Goal: Task Accomplishment & Management: Complete application form

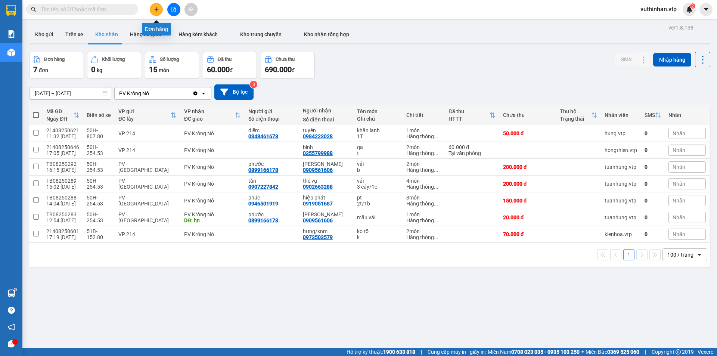
click at [156, 13] on button at bounding box center [156, 9] width 13 height 13
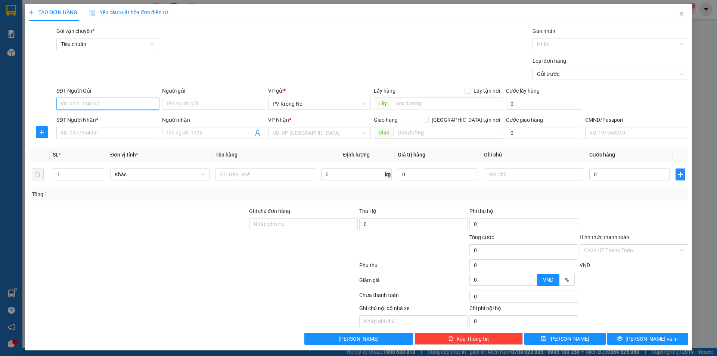
click at [97, 103] on input "SĐT Người Gửi" at bounding box center [107, 104] width 103 height 12
type input "0375481439"
type input "chị [PERSON_NAME]"
drag, startPoint x: 85, startPoint y: 106, endPoint x: 101, endPoint y: 111, distance: 16.2
click at [33, 114] on form "SĐT Người Gửi 0375481439 0375481439 Người gửi chị hương VP gửi * PV Krông Nô Lấ…" at bounding box center [359, 114] width 660 height 55
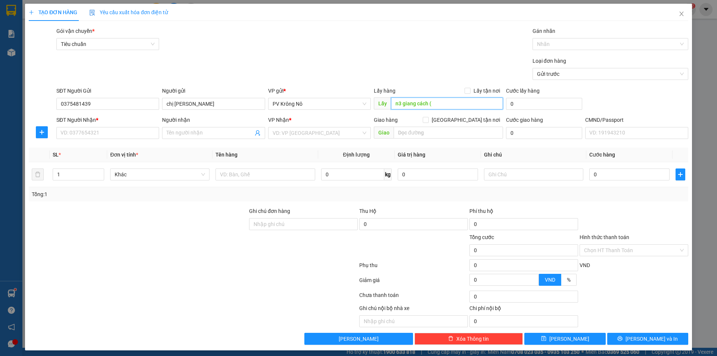
click at [448, 104] on input "n3 giang cách (" at bounding box center [447, 104] width 112 height 12
click at [429, 103] on input "n3 giang cách (" at bounding box center [447, 104] width 112 height 12
paste input "0375481439"
type input "n3 giang cách ( 0375481439)"
click at [123, 132] on input "SĐT Người Nhận *" at bounding box center [107, 133] width 103 height 12
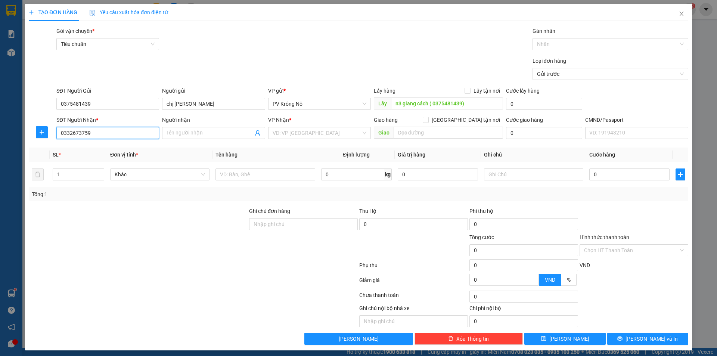
type input "0332673759"
type input "[PERSON_NAME]"
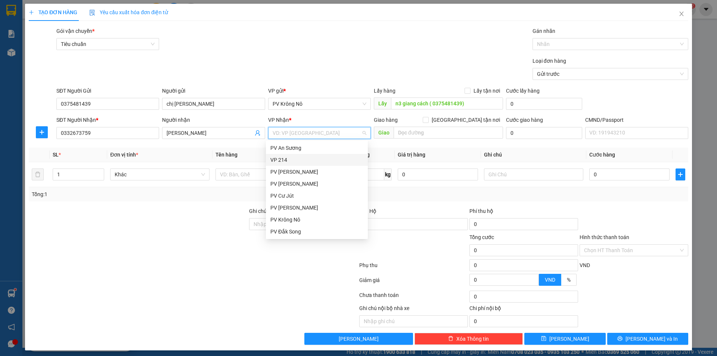
click at [324, 159] on div "VP 214" at bounding box center [317, 160] width 93 height 8
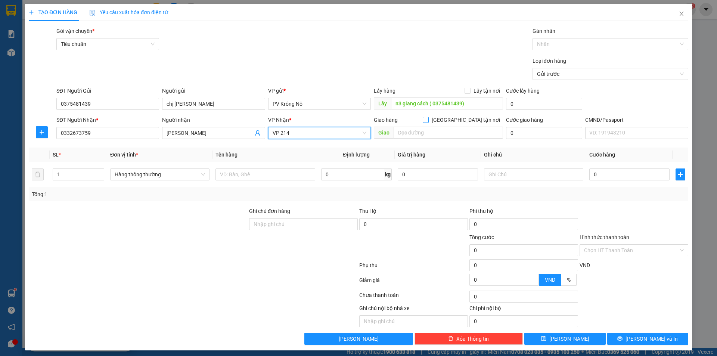
click at [428, 119] on input "[GEOGRAPHIC_DATA] tận nơi" at bounding box center [425, 119] width 5 height 5
checkbox input "true"
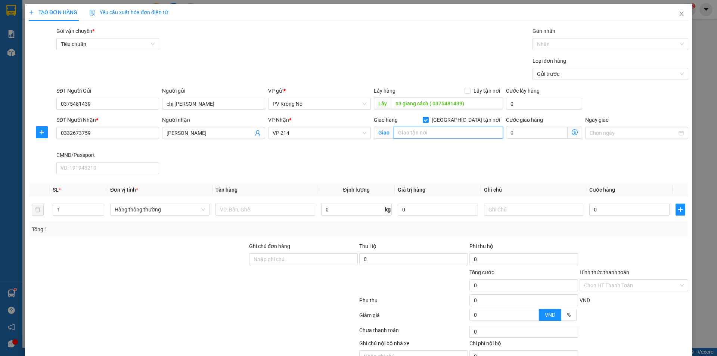
click at [429, 138] on input "text" at bounding box center [448, 133] width 109 height 12
click at [473, 133] on input "số2 đường số3.kp1. [PERSON_NAME] thủ [GEOGRAPHIC_DATA]" at bounding box center [448, 133] width 109 height 12
type input "số2 đường số3.kp1. [PERSON_NAME], thủ [GEOGRAPHIC_DATA]"
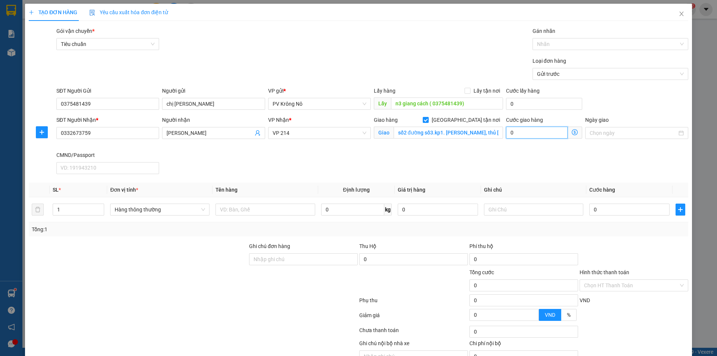
type input "8"
type input "80"
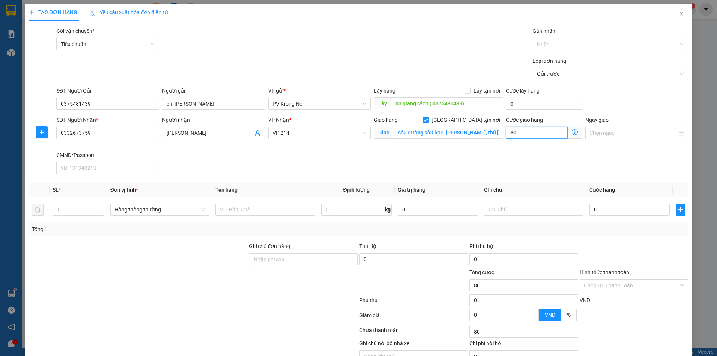
type input "800"
type input "8.000"
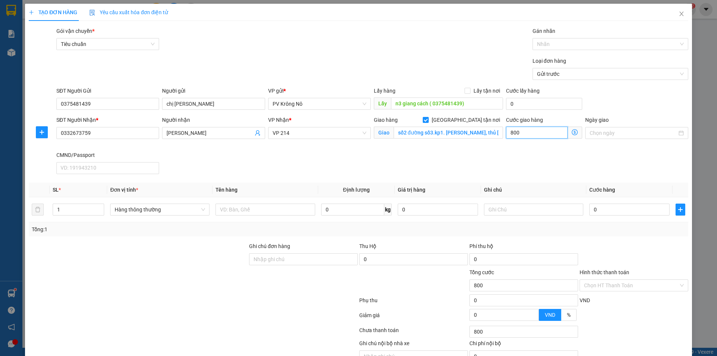
type input "8.000"
type input "80.000"
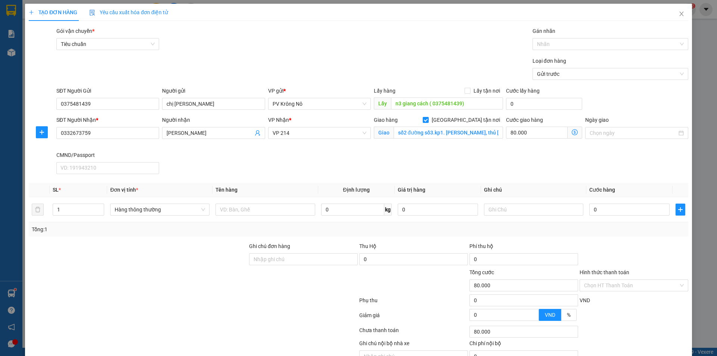
type input "80.000"
drag, startPoint x: 238, startPoint y: 210, endPoint x: 243, endPoint y: 208, distance: 5.8
click at [241, 210] on input "text" at bounding box center [265, 210] width 99 height 12
type input "1tg sr"
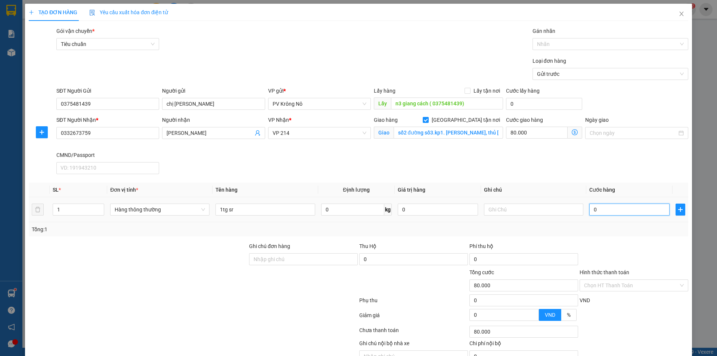
click at [603, 206] on input "0" at bounding box center [630, 210] width 80 height 12
type input "005"
type input "80.005"
type input "0.050"
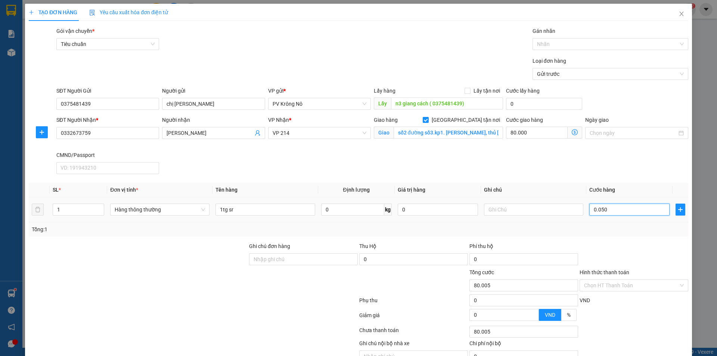
type input "80.050"
type input "00.500"
type input "80.500"
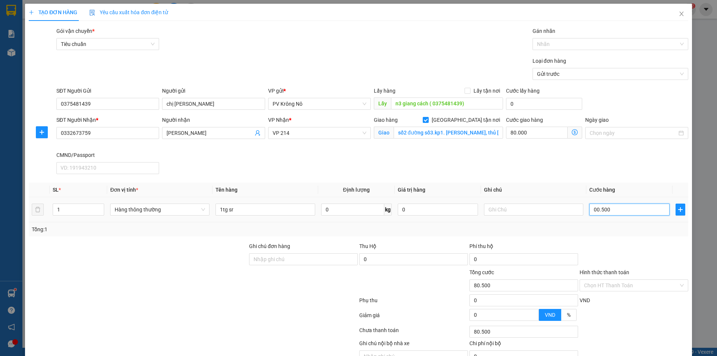
type input "0.005.000"
type input "85.000"
type input "000.050.000"
type input "130.000"
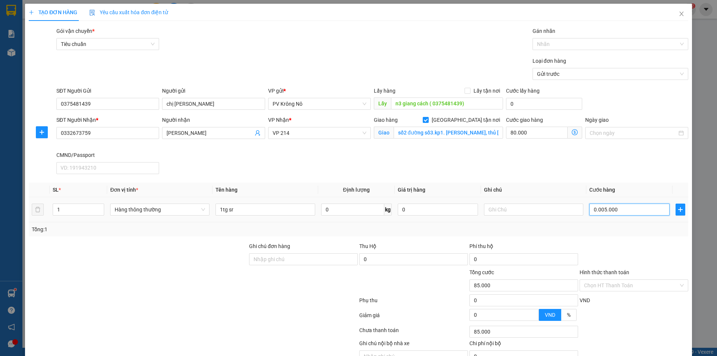
type input "130.000"
type input "50.000"
type input "130.000"
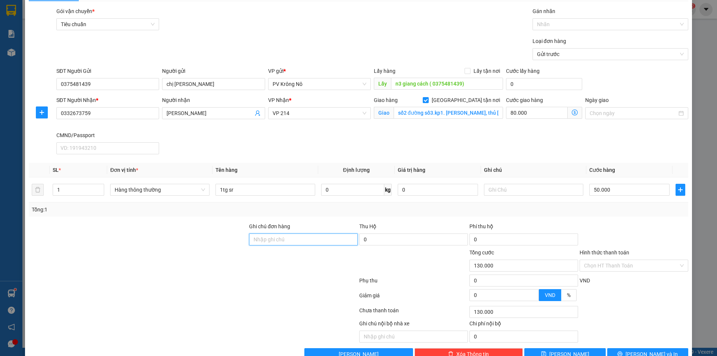
scroll to position [38, 0]
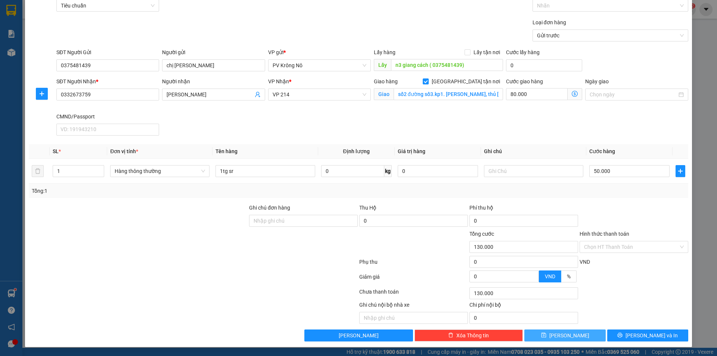
drag, startPoint x: 550, startPoint y: 334, endPoint x: 517, endPoint y: 324, distance: 35.0
click at [551, 335] on button "[PERSON_NAME]" at bounding box center [565, 336] width 81 height 12
checkbox input "false"
type input "0"
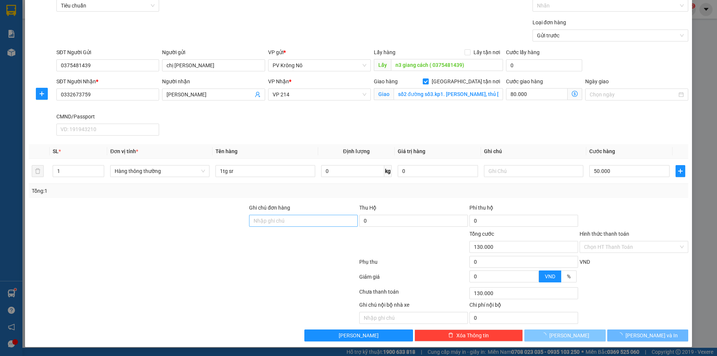
type input "0"
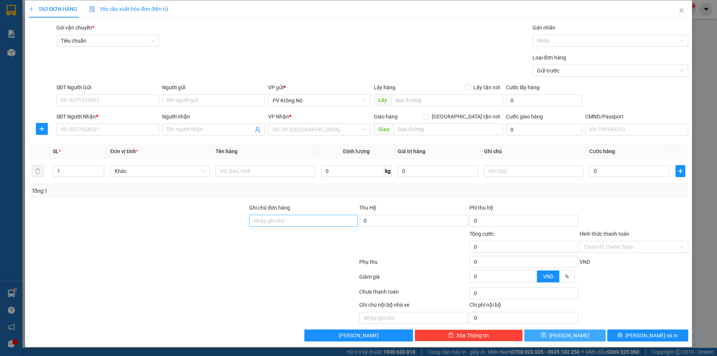
scroll to position [3, 0]
click at [676, 7] on span "Close" at bounding box center [681, 10] width 21 height 21
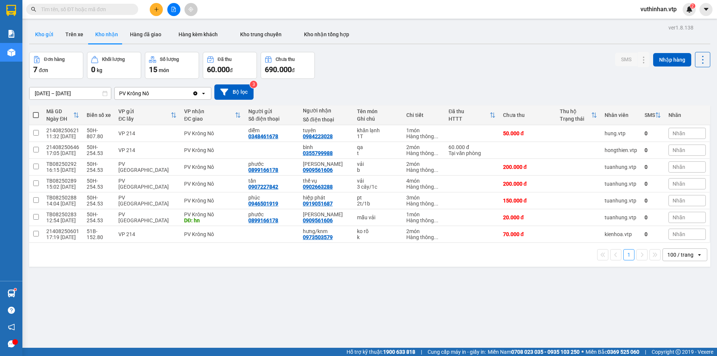
click at [34, 29] on button "Kho gửi" at bounding box center [44, 34] width 30 height 18
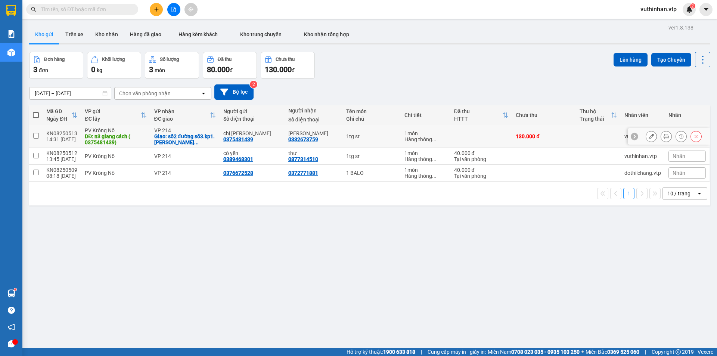
drag, startPoint x: 46, startPoint y: 137, endPoint x: 61, endPoint y: 122, distance: 21.4
click at [46, 136] on td "KN08250513 14:31 [DATE]" at bounding box center [62, 136] width 38 height 23
checkbox input "true"
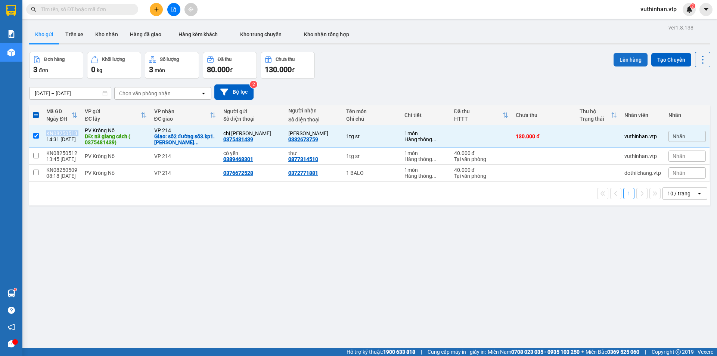
drag, startPoint x: 610, startPoint y: 62, endPoint x: 614, endPoint y: 62, distance: 3.8
click at [614, 62] on button "Lên hàng" at bounding box center [631, 59] width 34 height 13
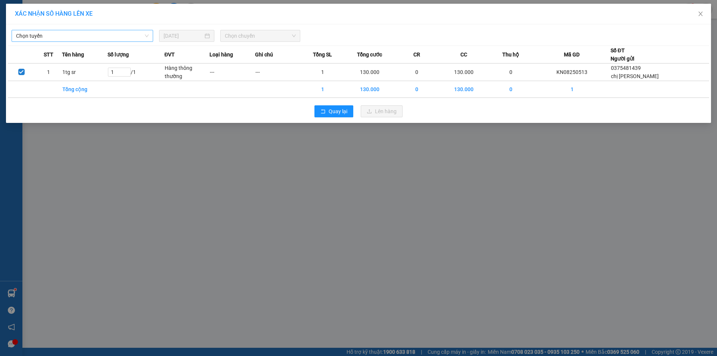
click at [132, 38] on span "Chọn tuyến" at bounding box center [82, 35] width 133 height 11
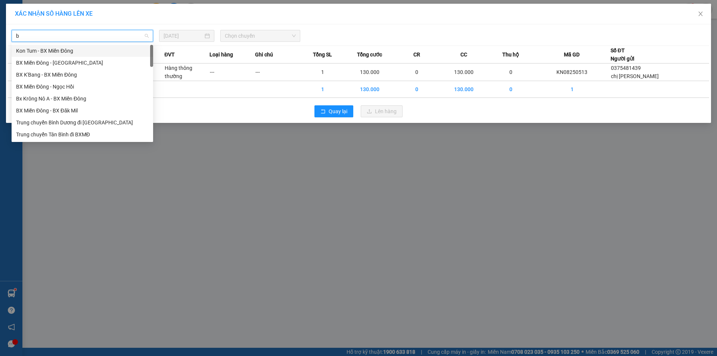
type input "b"
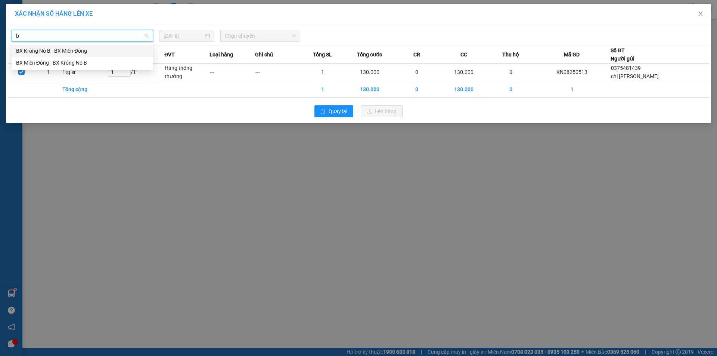
click at [84, 49] on div "BX Krông Nô B - BX Miền Đông" at bounding box center [82, 51] width 133 height 8
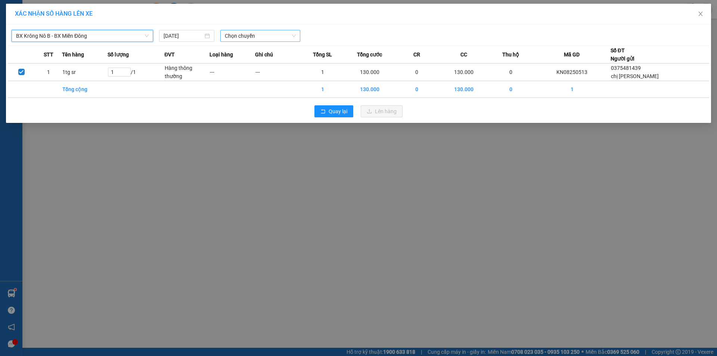
drag, startPoint x: 256, startPoint y: 32, endPoint x: 260, endPoint y: 41, distance: 9.9
click at [258, 35] on span "Chọn chuyến" at bounding box center [260, 35] width 71 height 11
click at [261, 64] on div "19:00 - 51B-152.46" at bounding box center [254, 63] width 58 height 8
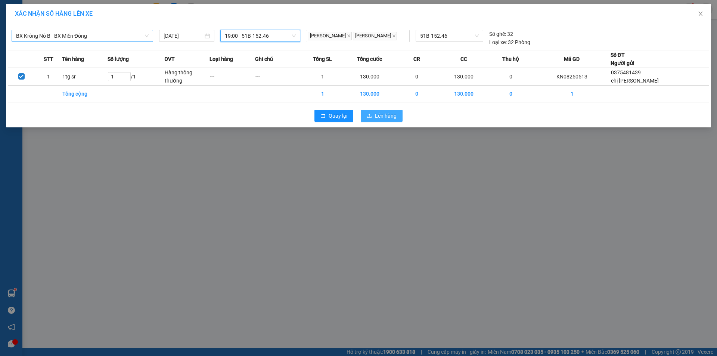
drag, startPoint x: 372, startPoint y: 114, endPoint x: 363, endPoint y: 101, distance: 16.7
click at [371, 115] on icon "upload" at bounding box center [369, 115] width 5 height 5
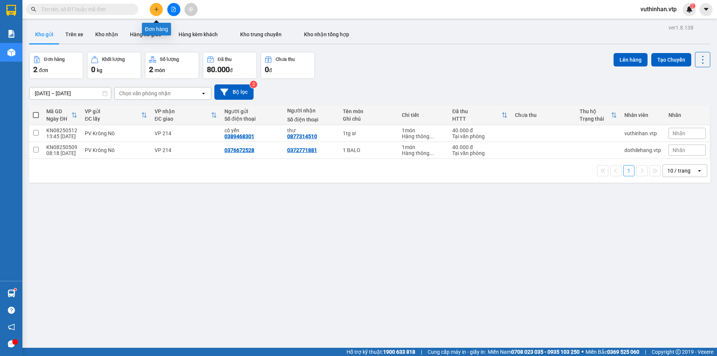
click at [155, 7] on icon "plus" at bounding box center [156, 9] width 5 height 5
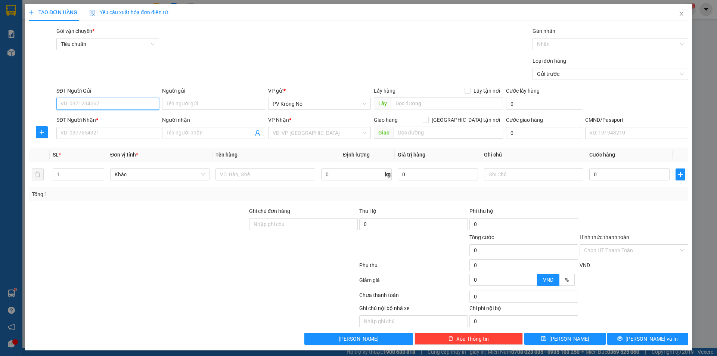
click at [87, 101] on input "SĐT Người Gửi" at bounding box center [107, 104] width 103 height 12
type input "0982318684"
click at [115, 118] on div "0982318684 - tiến" at bounding box center [107, 119] width 93 height 8
type input "tiến"
type input "0973010148"
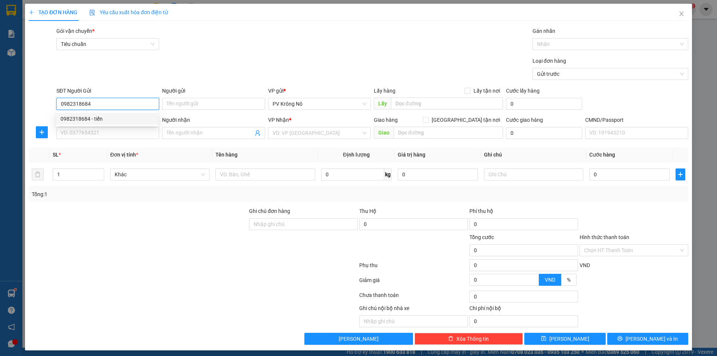
type input "khánh"
type input "0982318684"
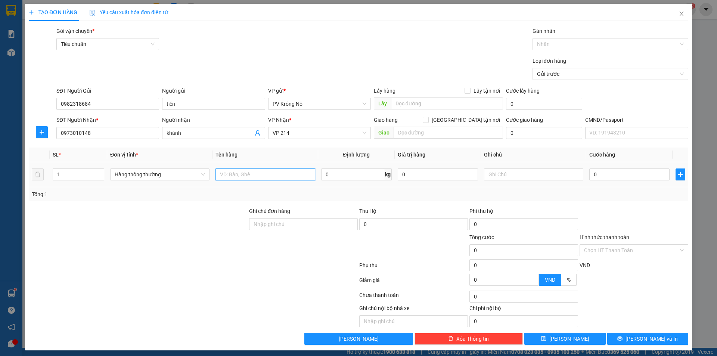
click at [251, 175] on input "text" at bounding box center [265, 175] width 99 height 12
type input "1tx thịt dê"
click at [605, 174] on input "0" at bounding box center [630, 175] width 80 height 12
type input "002"
type input "2"
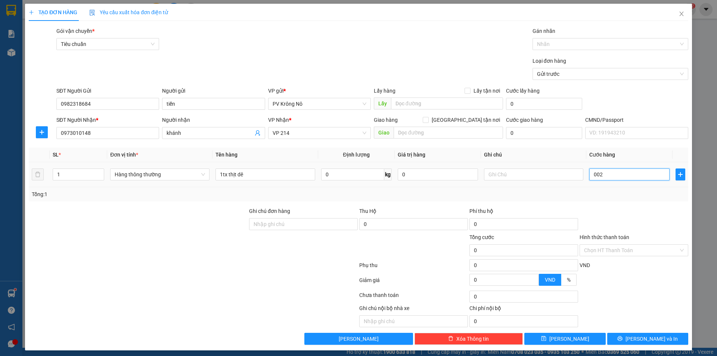
type input "2"
type input "0.020"
type input "20"
type input "00.200"
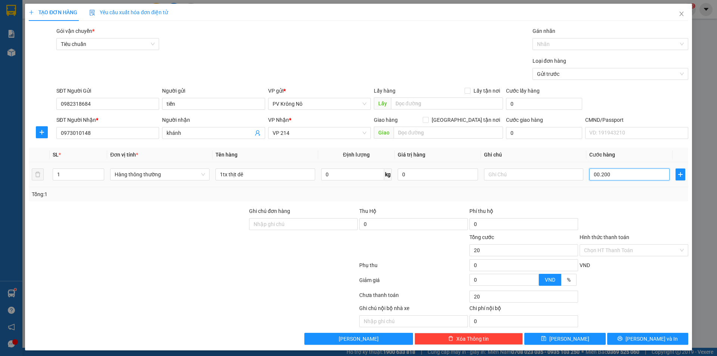
type input "200"
type input "0.002.000"
type input "2.000"
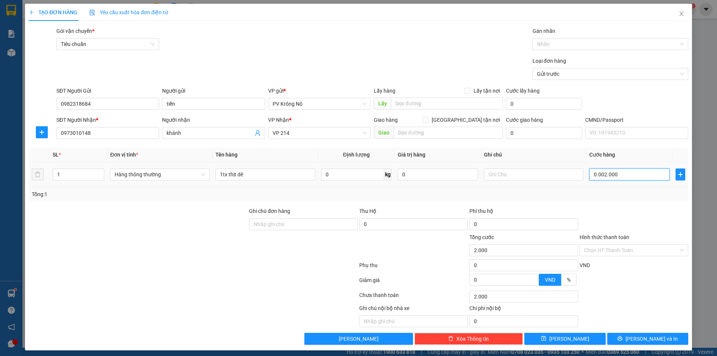
type input "000.020.000"
type input "20.000"
type input "00.000.200.000"
type input "200.000"
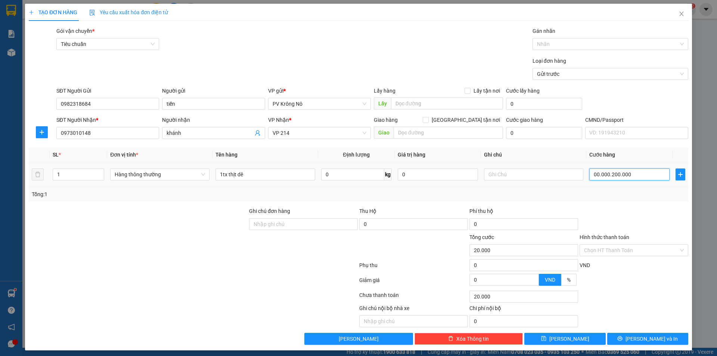
type input "200.000"
click at [624, 339] on button "[PERSON_NAME] và In" at bounding box center [648, 339] width 81 height 12
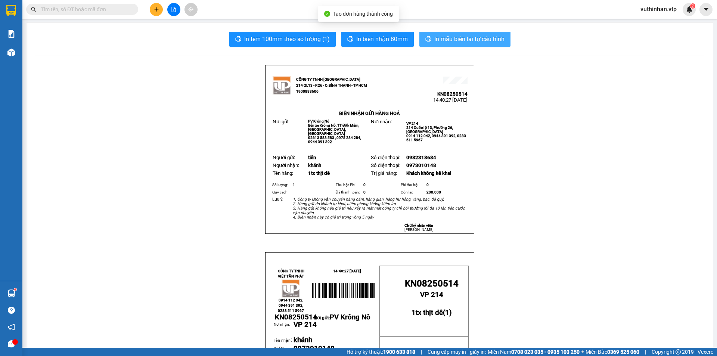
click at [439, 37] on span "In mẫu biên lai tự cấu hình" at bounding box center [470, 38] width 70 height 9
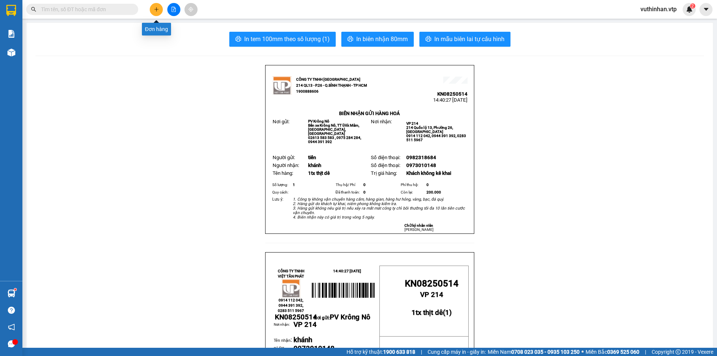
click at [151, 10] on button at bounding box center [156, 9] width 13 height 13
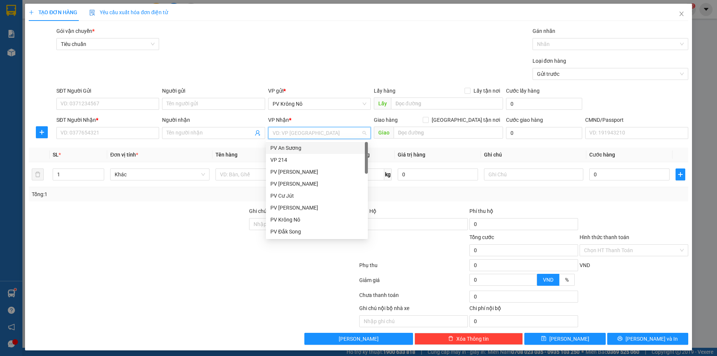
click at [299, 129] on input "search" at bounding box center [317, 132] width 89 height 11
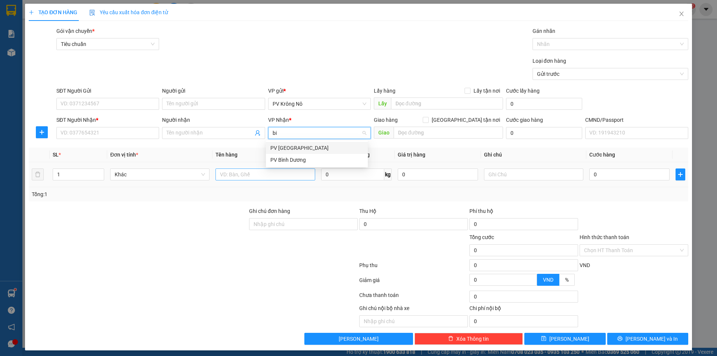
type input "bin"
click at [301, 161] on div "PV Bình Dương" at bounding box center [317, 160] width 93 height 8
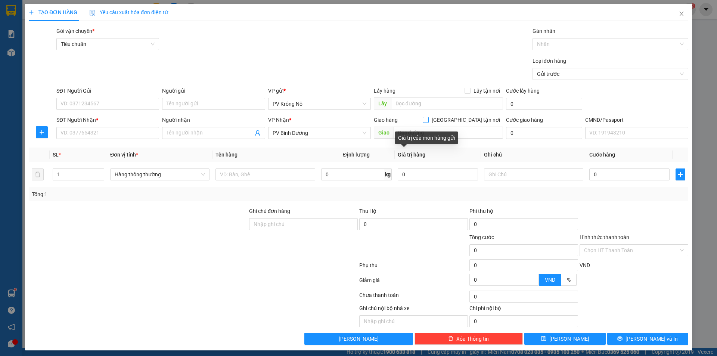
click at [423, 117] on input "[GEOGRAPHIC_DATA] tận nơi" at bounding box center [425, 119] width 5 height 5
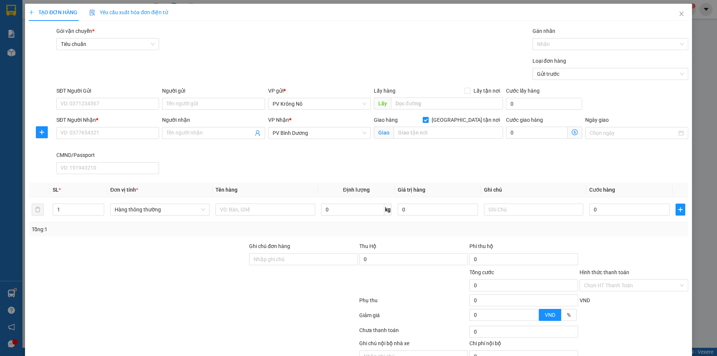
click at [429, 120] on span at bounding box center [426, 120] width 6 height 6
click at [428, 120] on input "[GEOGRAPHIC_DATA] tận nơi" at bounding box center [425, 119] width 5 height 5
checkbox input "false"
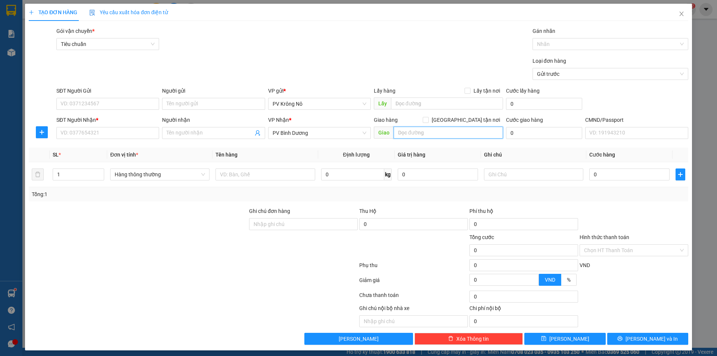
click at [438, 135] on input "text" at bounding box center [448, 133] width 109 height 12
type input "n4"
click at [71, 108] on input "SĐT Người Gửi" at bounding box center [107, 104] width 103 height 12
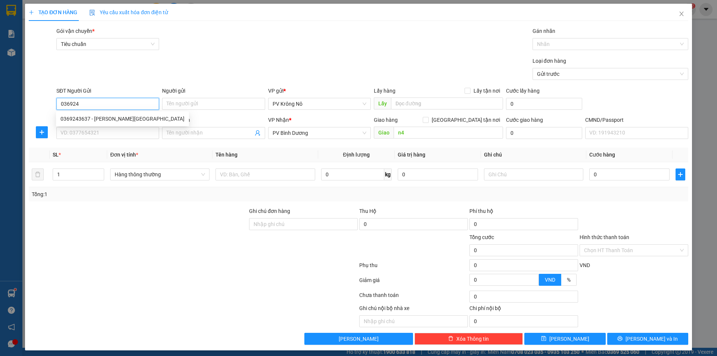
click at [102, 120] on div "0369243637 - [PERSON_NAME][GEOGRAPHIC_DATA]" at bounding box center [123, 119] width 124 height 8
type input "0369243637"
type input "anh đức"
type input "0369243637"
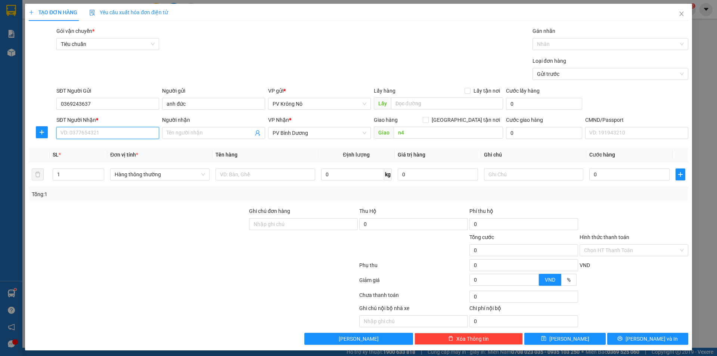
click at [125, 133] on input "SĐT Người Nhận *" at bounding box center [107, 133] width 103 height 12
click at [99, 149] on div "0387152703 - khang" at bounding box center [107, 148] width 93 height 8
type input "0387152703"
type input "khang"
type input "n4 hòa lợi"
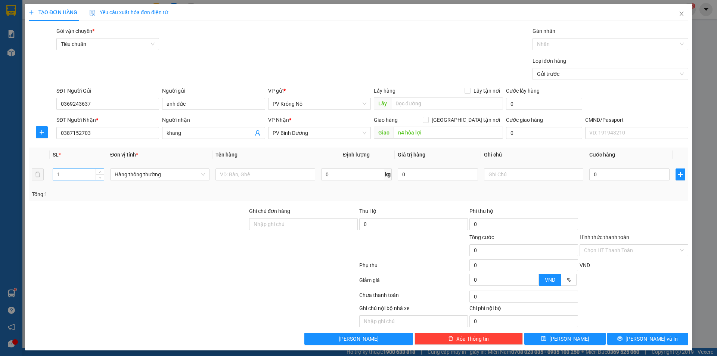
click at [70, 177] on input "1" at bounding box center [78, 174] width 51 height 11
type input "2"
click at [270, 179] on input "text" at bounding box center [265, 175] width 99 height 12
type input "1tx+ 1tums gạo"
click at [605, 174] on input "0" at bounding box center [630, 175] width 80 height 12
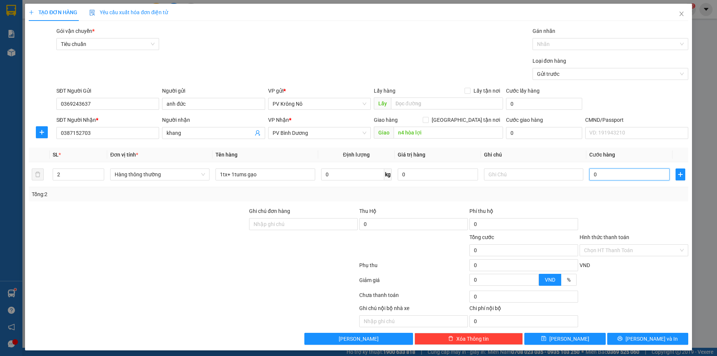
type input "008"
type input "8"
type input "0.080"
type input "80"
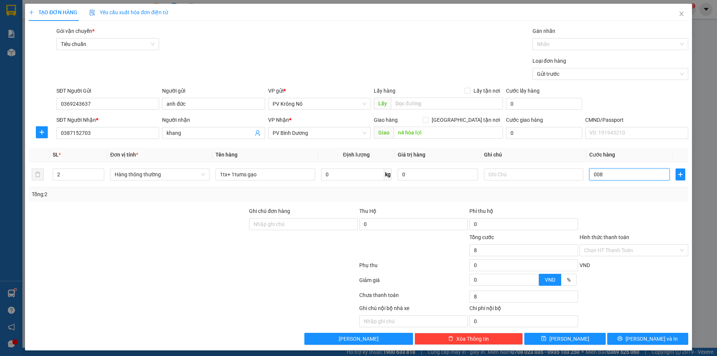
type input "80"
type input "00.800"
type input "800"
type input "0.008.000"
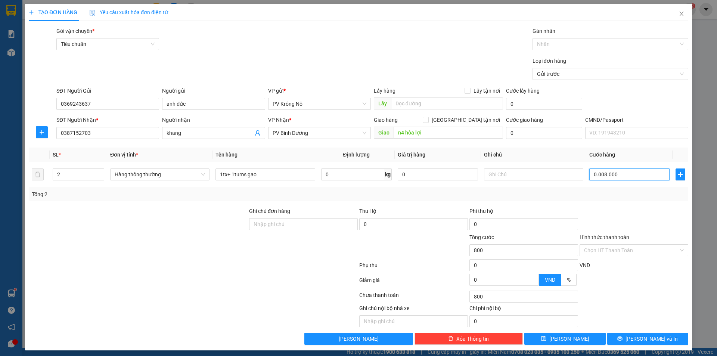
type input "8.000"
type input "000.080.000"
type input "80.000"
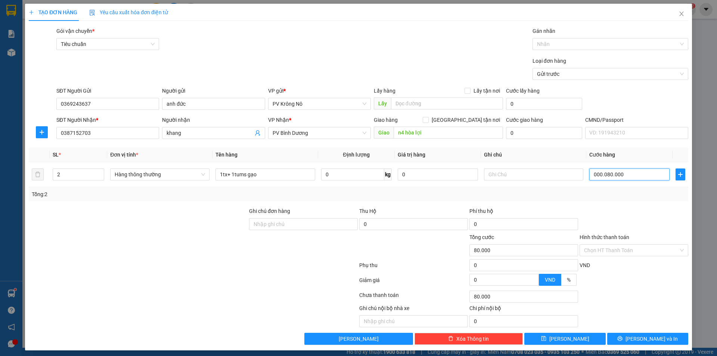
type input "[PHONE_NUMBER]"
type input "800.000"
type input "00.000.080.000"
type input "80.000"
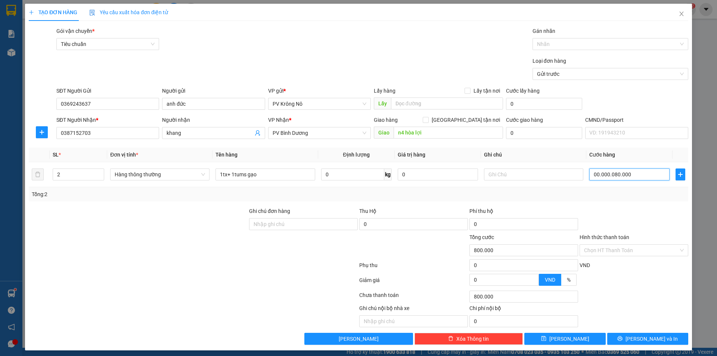
type input "80.000"
click at [621, 247] on input "Hình thức thanh toán" at bounding box center [631, 250] width 95 height 11
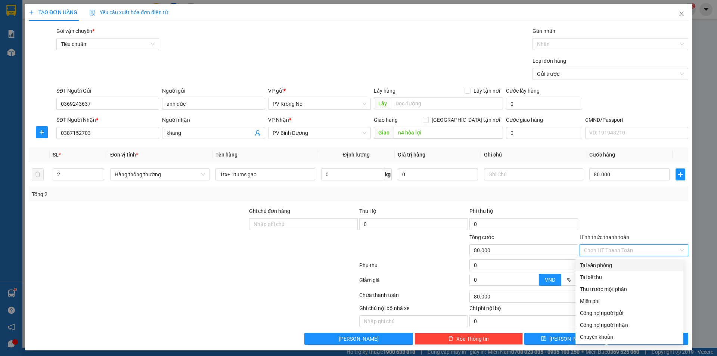
click at [610, 265] on div "Tại văn phòng" at bounding box center [629, 265] width 99 height 8
type input "0"
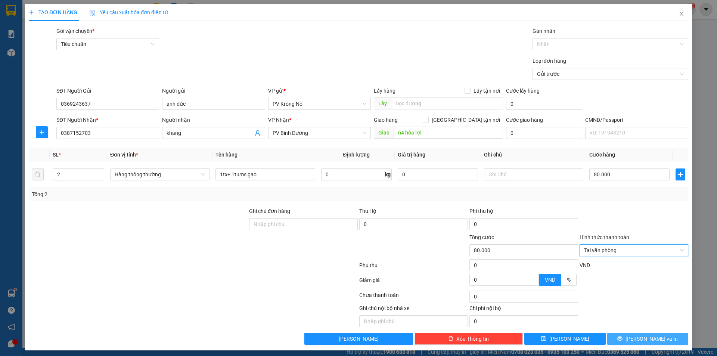
click at [637, 334] on button "[PERSON_NAME] và In" at bounding box center [648, 339] width 81 height 12
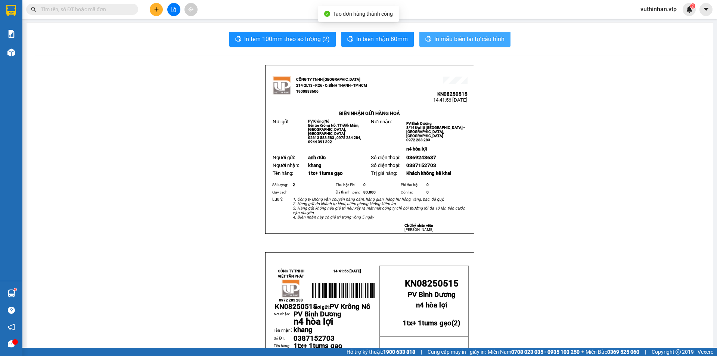
click at [458, 38] on span "In mẫu biên lai tự cấu hình" at bounding box center [470, 38] width 70 height 9
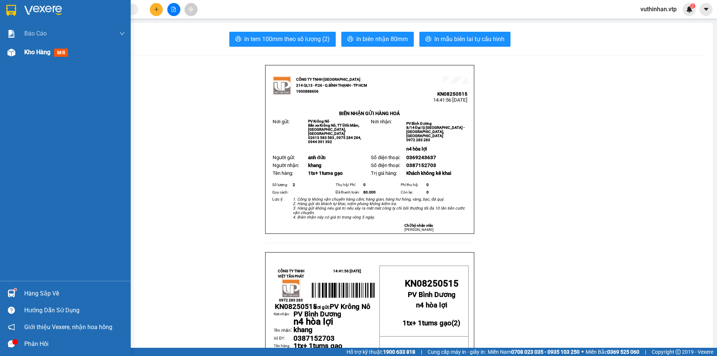
click at [32, 49] on span "Kho hàng" at bounding box center [37, 52] width 26 height 7
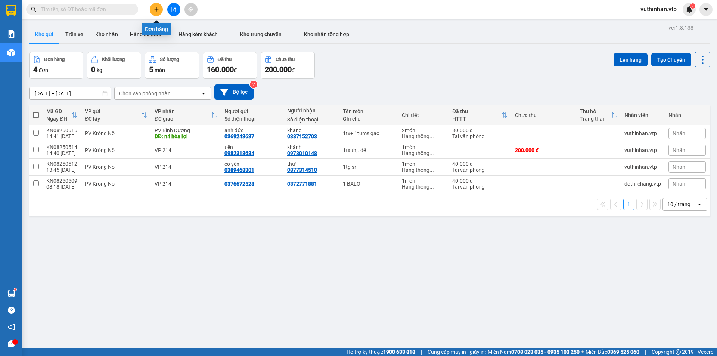
click at [154, 10] on icon "plus" at bounding box center [156, 9] width 5 height 5
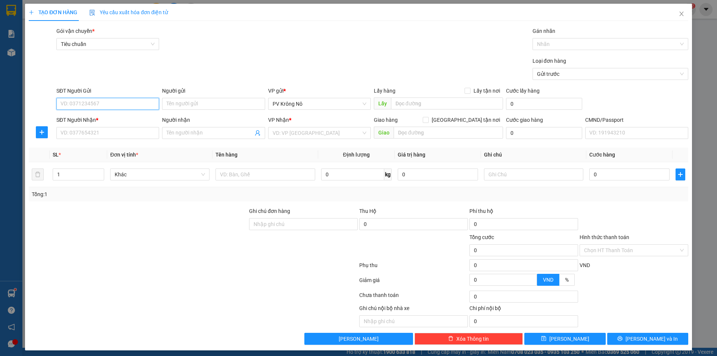
click at [78, 99] on input "SĐT Người Gửi" at bounding box center [107, 104] width 103 height 12
type input "0931898809"
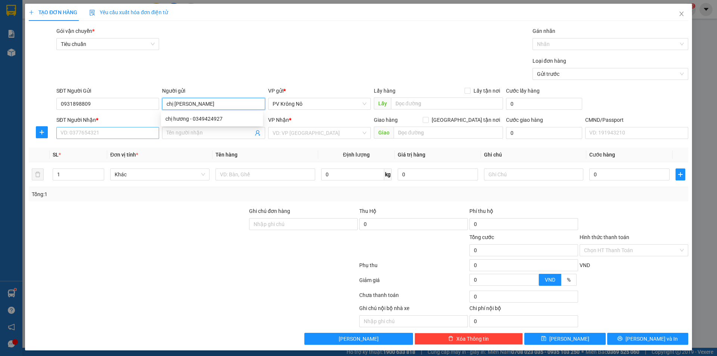
type input "chị [PERSON_NAME]"
click at [80, 132] on input "SĐT Người Nhận *" at bounding box center [107, 133] width 103 height 12
click at [192, 136] on input "Người nhận" at bounding box center [210, 133] width 86 height 8
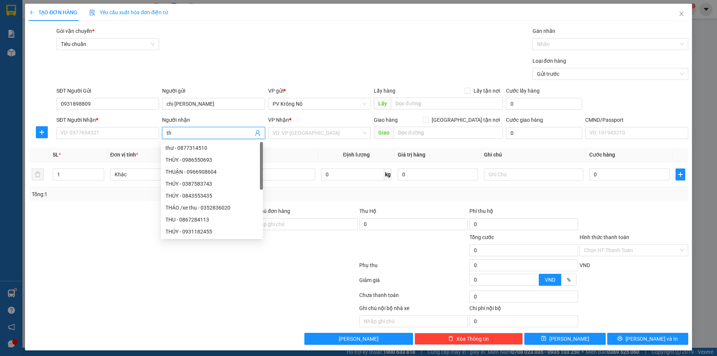
type input "t"
type input "phượng"
click at [317, 123] on div "VP Nhận *" at bounding box center [319, 120] width 103 height 8
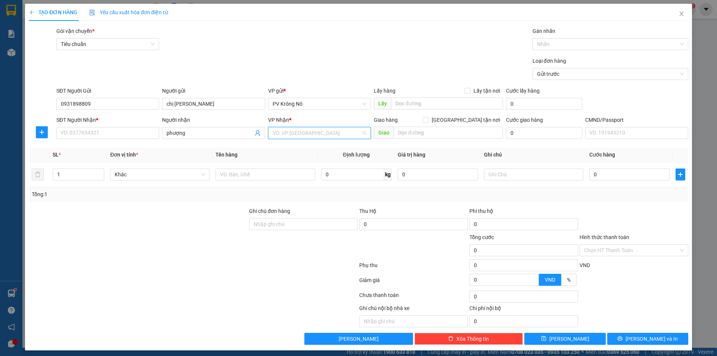
drag, startPoint x: 294, startPoint y: 129, endPoint x: 291, endPoint y: 124, distance: 6.1
click at [296, 129] on input "search" at bounding box center [317, 132] width 89 height 11
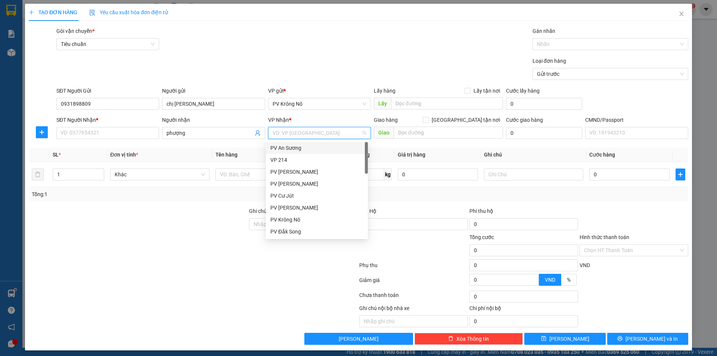
type input "2"
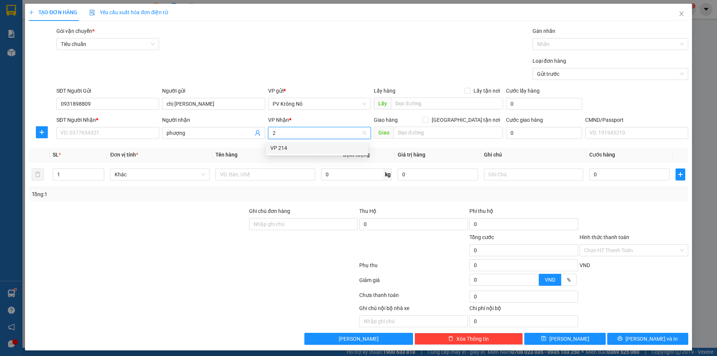
click at [313, 151] on div "VP 214" at bounding box center [317, 148] width 93 height 8
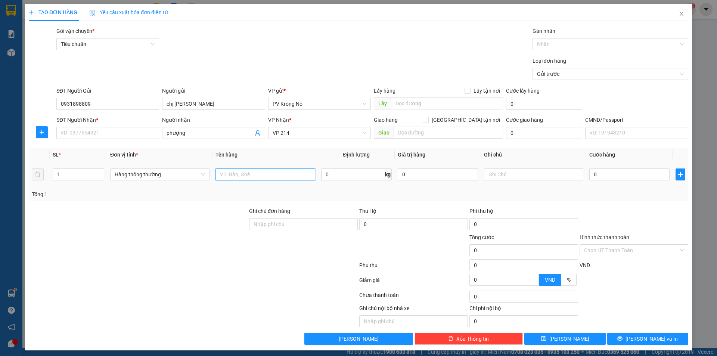
click at [251, 177] on input "text" at bounding box center [265, 175] width 99 height 12
type input "1"
click at [240, 173] on input "text" at bounding box center [265, 175] width 99 height 12
click at [97, 136] on input "SĐT Người Nhận *" at bounding box center [107, 133] width 103 height 12
type input "0398170050"
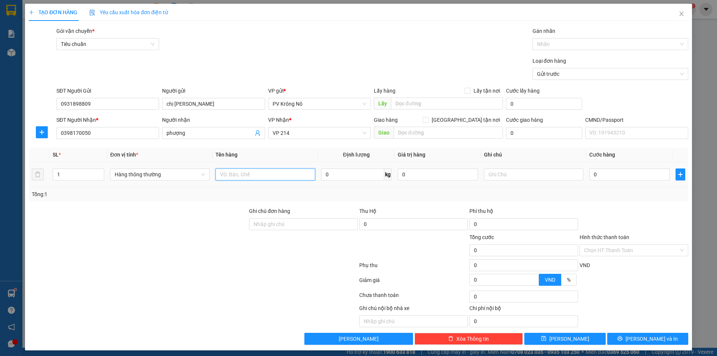
click at [257, 173] on input "text" at bounding box center [265, 175] width 99 height 12
type input "1th lạnh"
click at [616, 172] on input "0" at bounding box center [630, 175] width 80 height 12
type input "005"
type input "5"
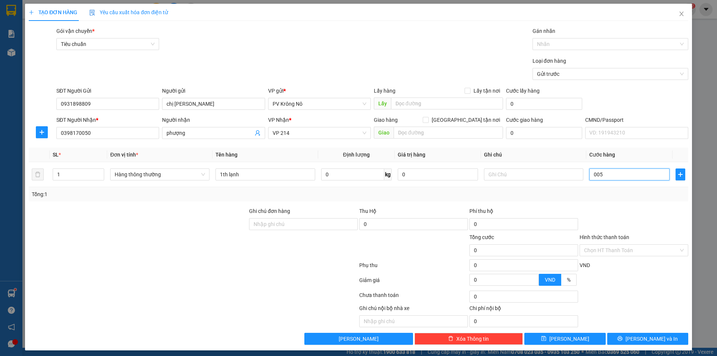
type input "5"
type input "0.050"
type input "50"
type input "00.500"
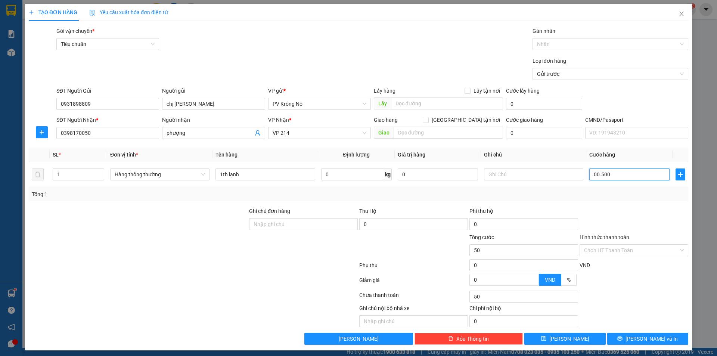
type input "500"
type input "0.005.000"
type input "5.000"
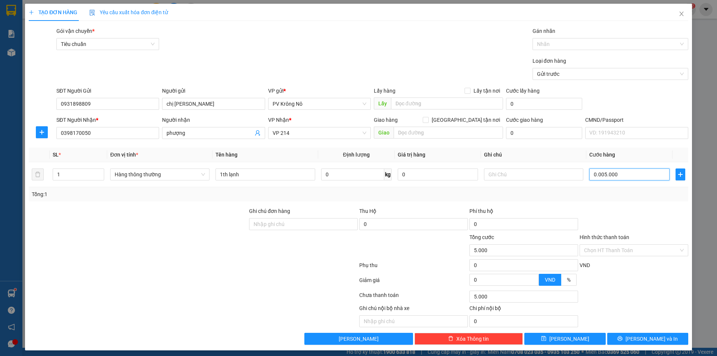
type input "000.050.000"
type input "50.000"
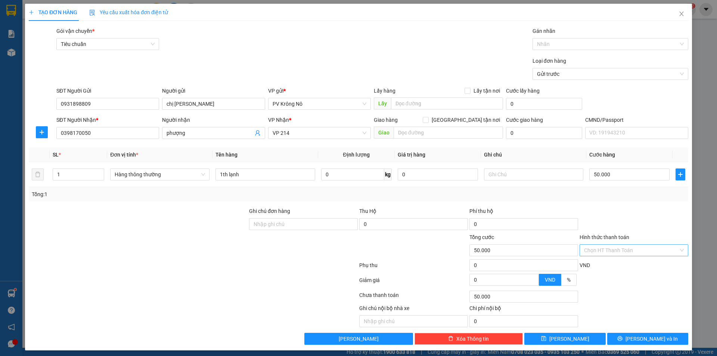
click at [603, 246] on input "Hình thức thanh toán" at bounding box center [631, 250] width 95 height 11
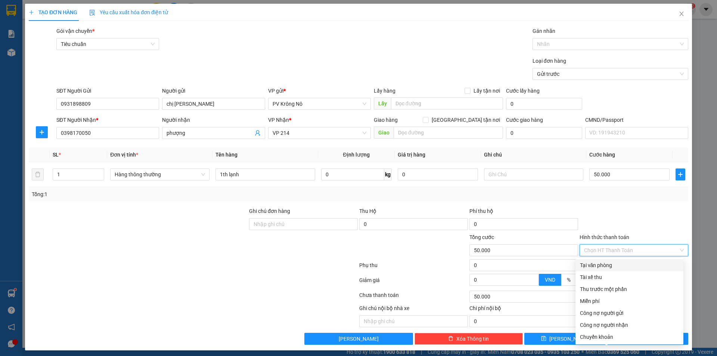
click at [600, 268] on div "Tại văn phòng" at bounding box center [629, 265] width 99 height 8
type input "0"
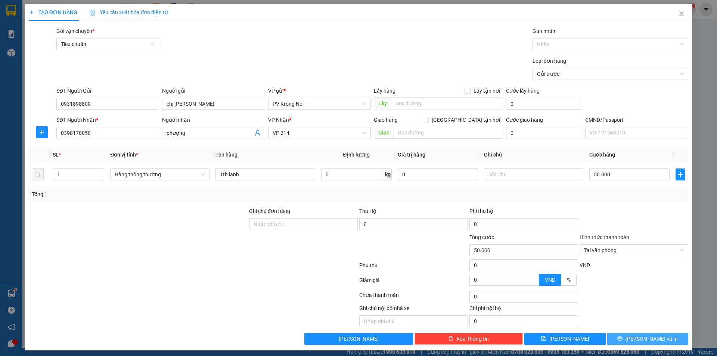
click at [623, 337] on icon "printer" at bounding box center [620, 338] width 5 height 5
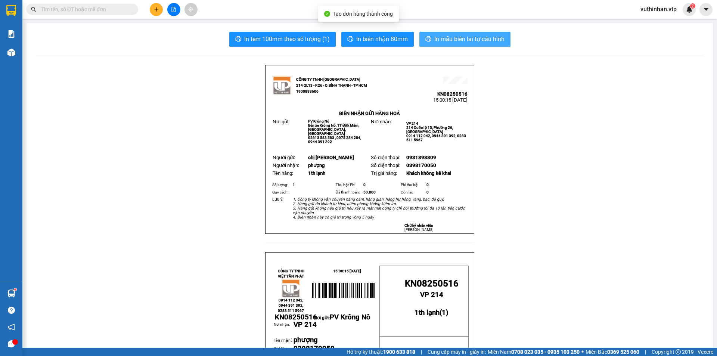
click at [461, 40] on span "In mẫu biên lai tự cấu hình" at bounding box center [470, 38] width 70 height 9
click at [441, 37] on span "In mẫu biên lai tự cấu hình" at bounding box center [470, 38] width 70 height 9
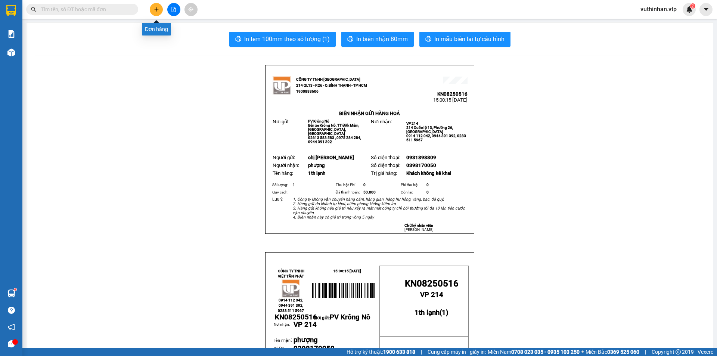
click at [160, 13] on button at bounding box center [156, 9] width 13 height 13
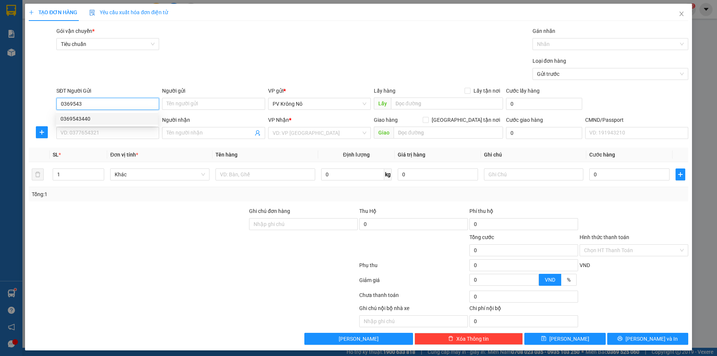
click at [105, 121] on div "0369543440" at bounding box center [107, 119] width 93 height 8
type input "0369543440"
type input "0966908172"
type input "LINH"
type input "0369543440"
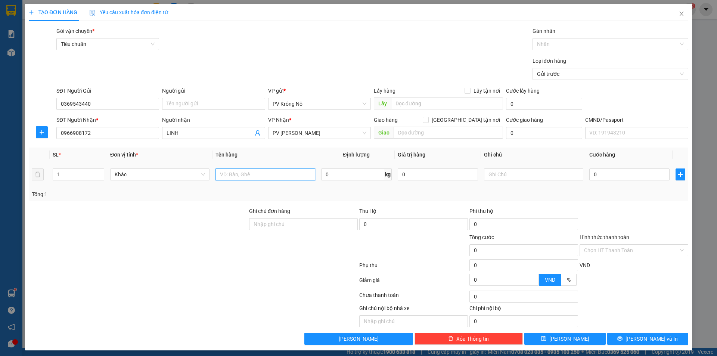
click at [268, 175] on input "text" at bounding box center [265, 175] width 99 height 12
type input "1b gt"
click at [626, 175] on input "0" at bounding box center [630, 175] width 80 height 12
type input "003"
type input "3"
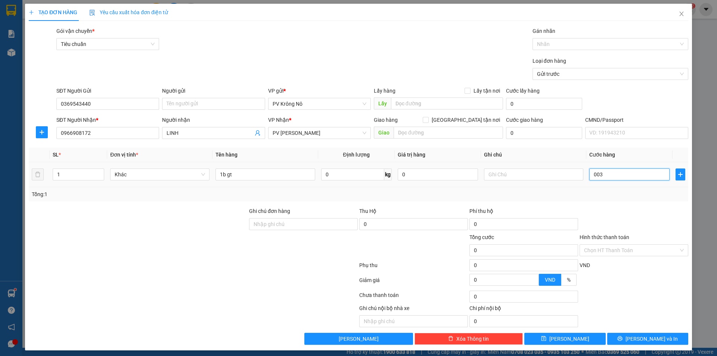
type input "3"
type input "0.030"
type input "30"
type input "00.300"
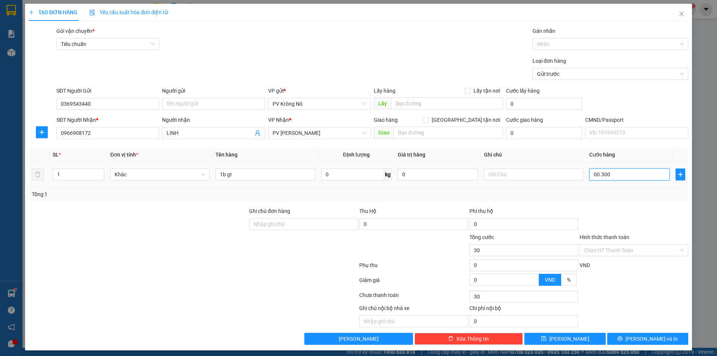
type input "300"
type input "0.003.000"
type input "3.000"
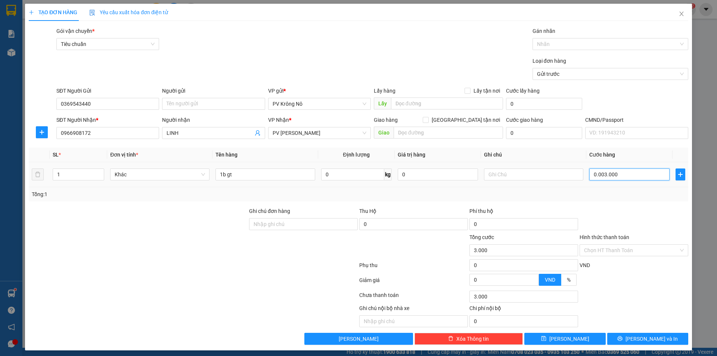
type input "000.030.000"
type input "30.000"
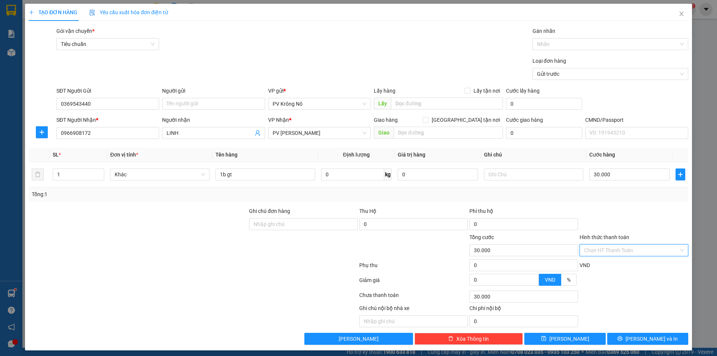
click at [635, 247] on input "Hình thức thanh toán" at bounding box center [631, 250] width 95 height 11
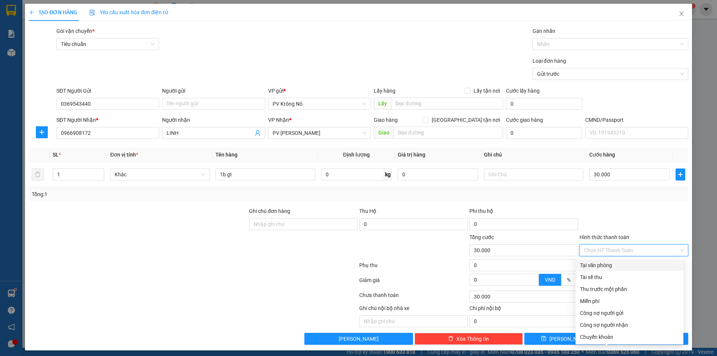
drag, startPoint x: 611, startPoint y: 266, endPoint x: 639, endPoint y: 288, distance: 35.7
click at [613, 268] on div "Tại văn phòng" at bounding box center [629, 265] width 99 height 8
type input "0"
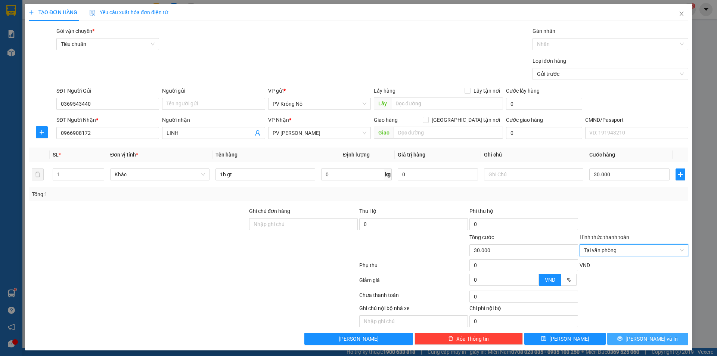
click at [637, 339] on span "[PERSON_NAME] và In" at bounding box center [652, 339] width 52 height 8
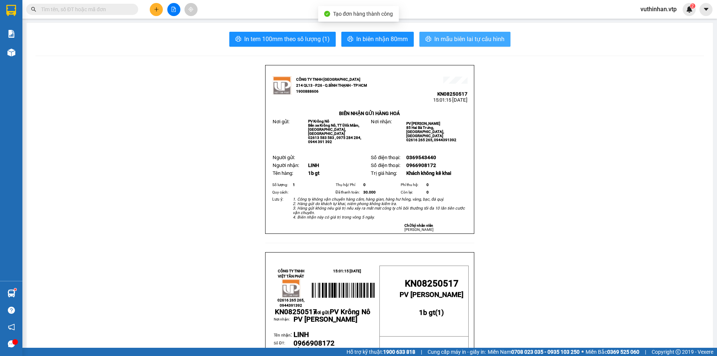
click at [463, 43] on span "In mẫu biên lai tự cấu hình" at bounding box center [470, 38] width 70 height 9
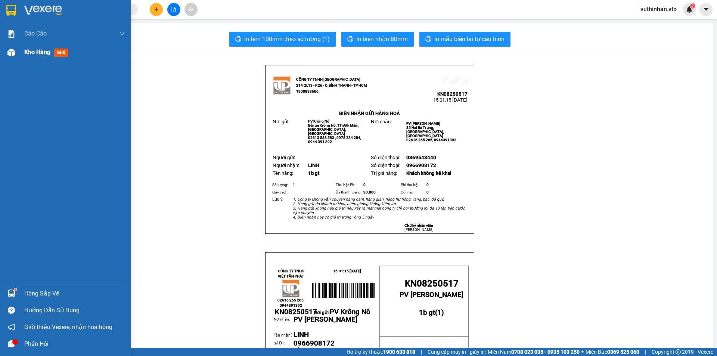
click at [28, 49] on span "Kho hàng" at bounding box center [37, 52] width 26 height 7
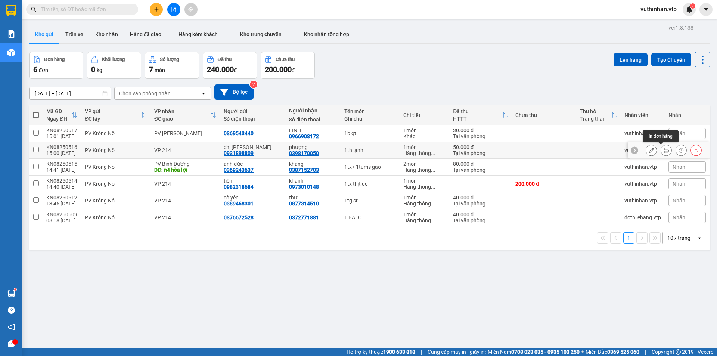
click at [664, 152] on icon at bounding box center [666, 150] width 5 height 5
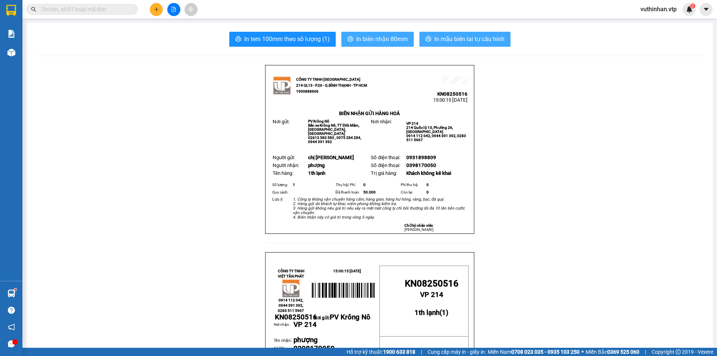
drag, startPoint x: 470, startPoint y: 38, endPoint x: 407, endPoint y: 42, distance: 62.9
click at [469, 38] on span "In mẫu biên lai tự cấu hình" at bounding box center [470, 38] width 70 height 9
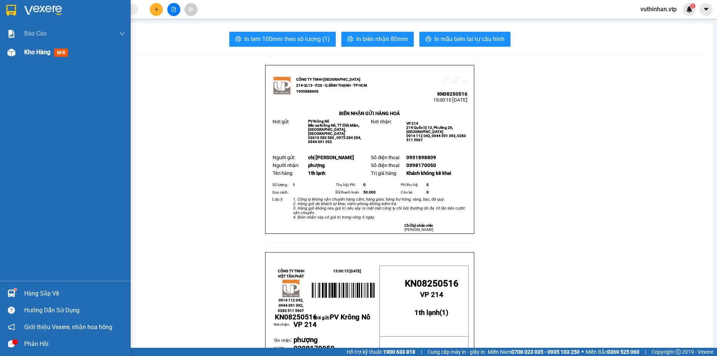
click at [10, 55] on img at bounding box center [11, 53] width 8 height 8
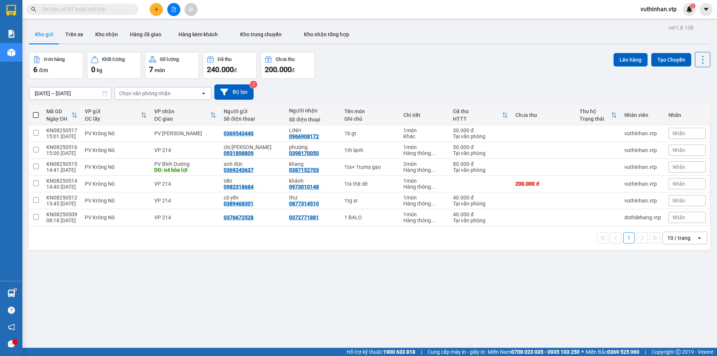
click at [152, 7] on button at bounding box center [156, 9] width 13 height 13
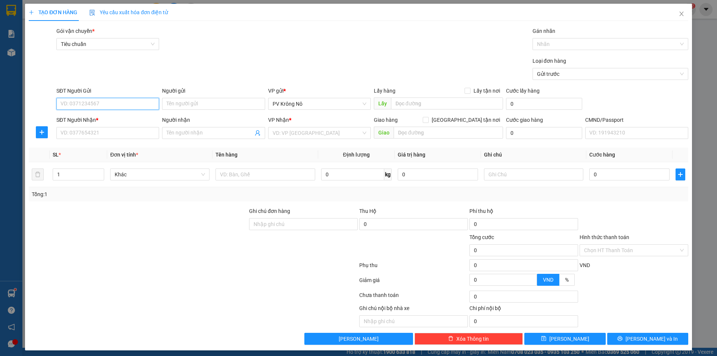
click at [108, 102] on input "SĐT Người Gửi" at bounding box center [107, 104] width 103 height 12
type input "0984214976"
drag, startPoint x: 87, startPoint y: 116, endPoint x: 101, endPoint y: 113, distance: 14.6
click at [87, 117] on div "0984214976" at bounding box center [107, 119] width 93 height 8
type input "0824421123"
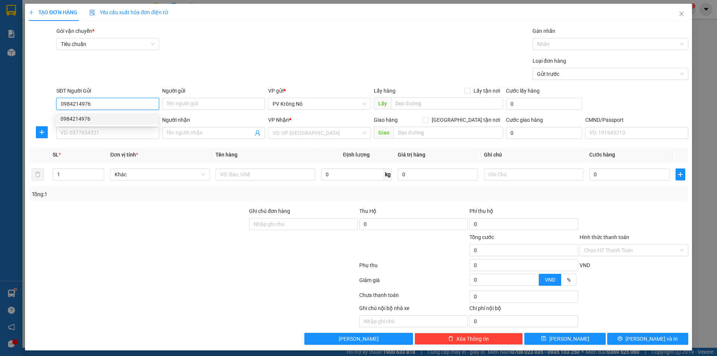
type input "a đức"
type input "0984214976"
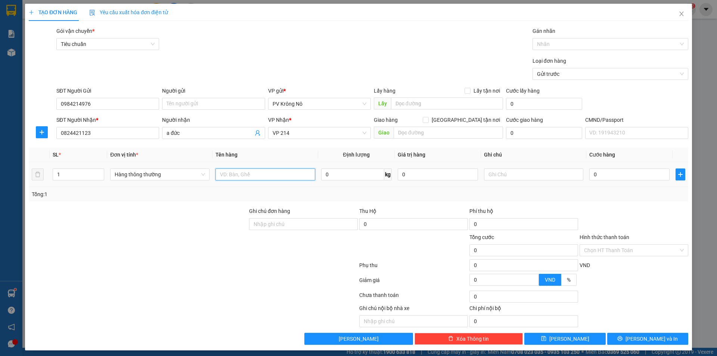
click at [265, 174] on input "text" at bounding box center [265, 175] width 99 height 12
type input "1bao tc"
click at [615, 170] on input "0" at bounding box center [630, 175] width 80 height 12
type input "008"
type input "8"
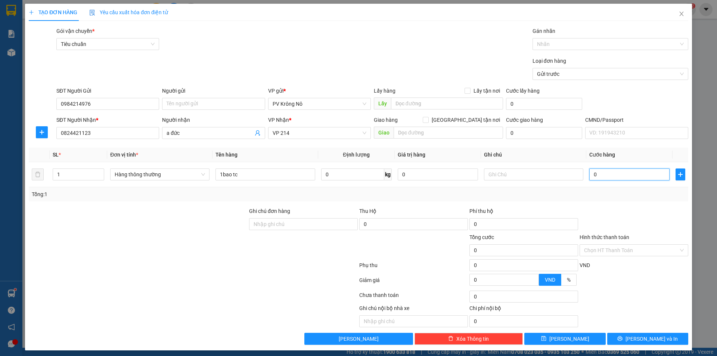
type input "8"
type input "0.080"
type input "80"
type input "00.800"
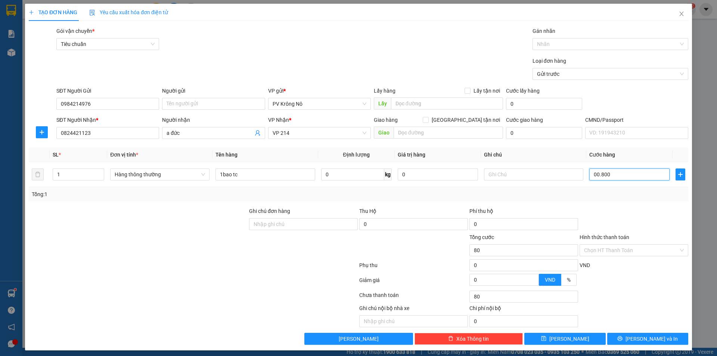
type input "800"
type input "0.008.000"
type input "8.000"
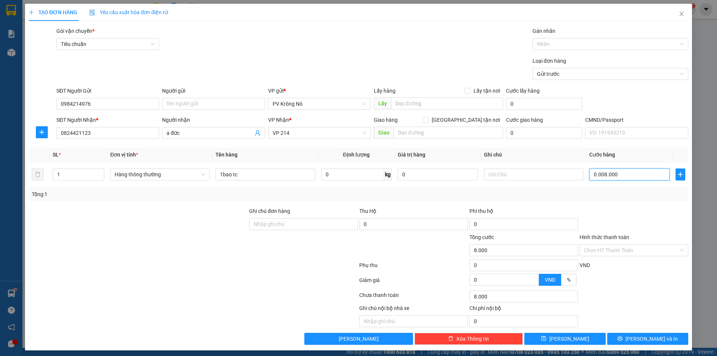
type input "000.080.000"
type input "80.000"
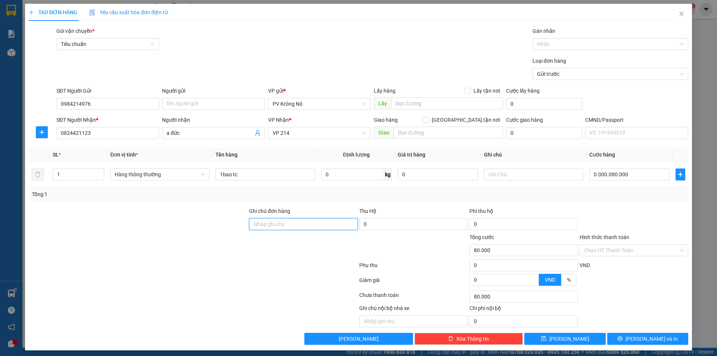
type input "80.000"
click at [636, 341] on button "[PERSON_NAME] và In" at bounding box center [648, 339] width 81 height 12
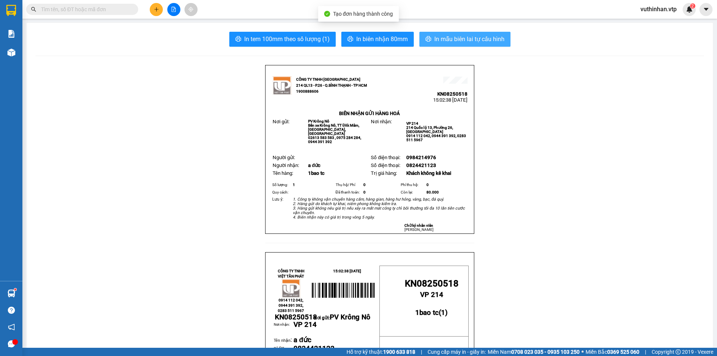
click at [435, 35] on span "In mẫu biên lai tự cấu hình" at bounding box center [470, 38] width 70 height 9
drag, startPoint x: 459, startPoint y: 37, endPoint x: 439, endPoint y: 43, distance: 20.2
click at [459, 37] on span "In mẫu biên lai tự cấu hình" at bounding box center [470, 38] width 70 height 9
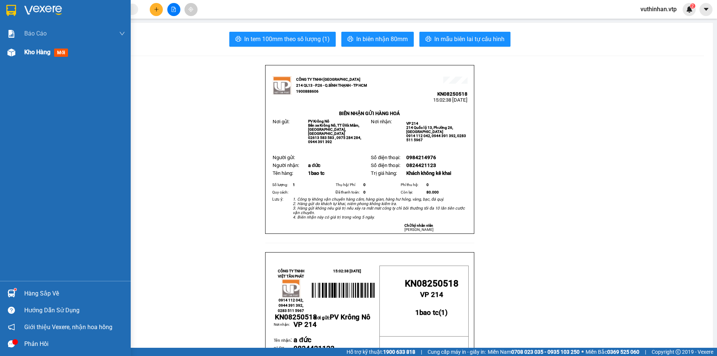
click at [41, 52] on span "Kho hàng" at bounding box center [37, 52] width 26 height 7
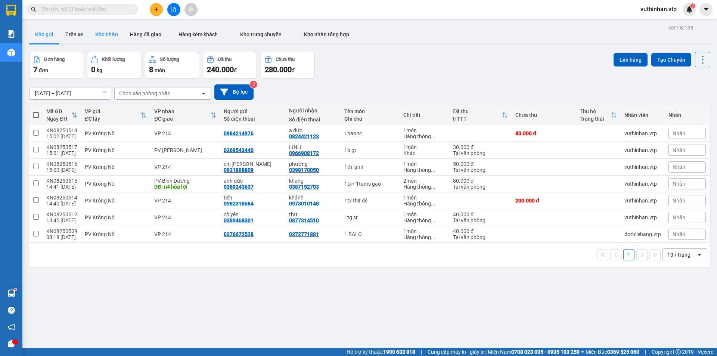
click at [102, 35] on button "Kho nhận" at bounding box center [106, 34] width 35 height 18
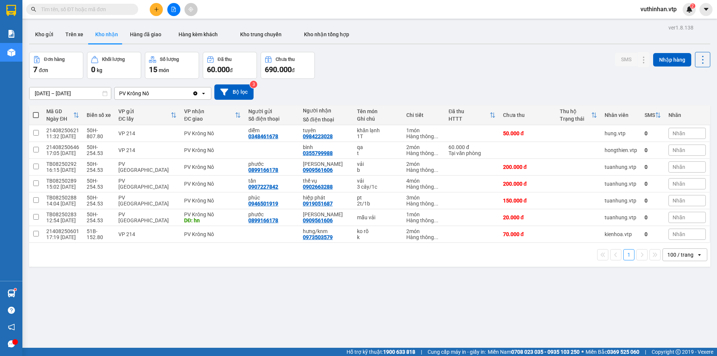
click at [81, 5] on input "text" at bounding box center [85, 9] width 88 height 8
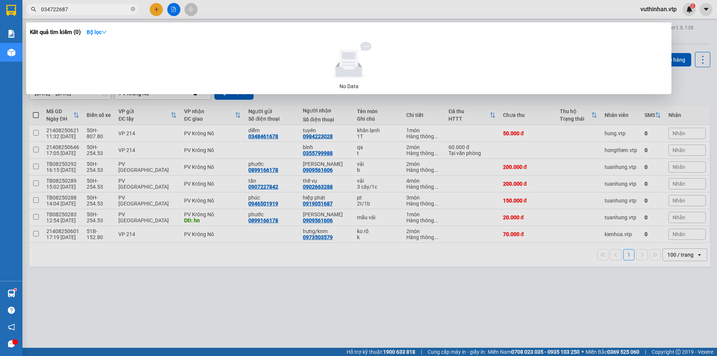
type input "0347226879"
click at [131, 9] on icon "close-circle" at bounding box center [133, 9] width 4 height 4
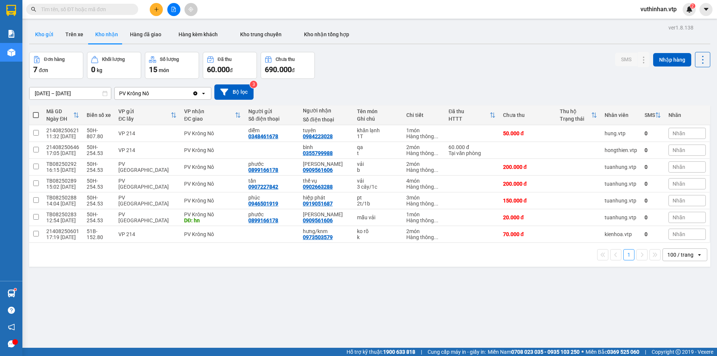
click at [53, 37] on button "Kho gửi" at bounding box center [44, 34] width 30 height 18
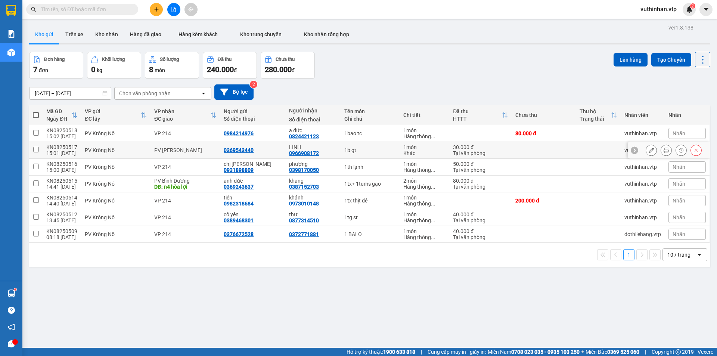
click at [167, 150] on div "PV [PERSON_NAME]" at bounding box center [185, 150] width 62 height 6
checkbox input "true"
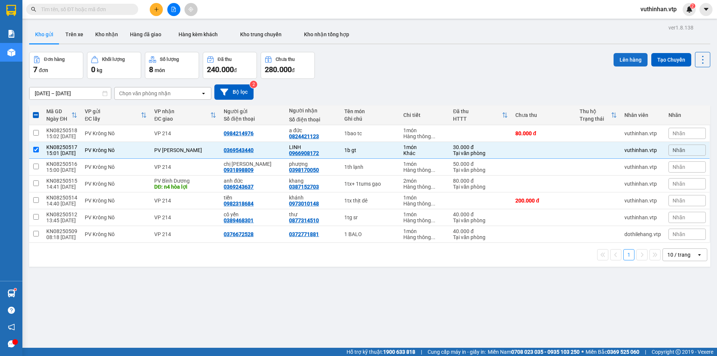
click at [623, 59] on button "Lên hàng" at bounding box center [631, 59] width 34 height 13
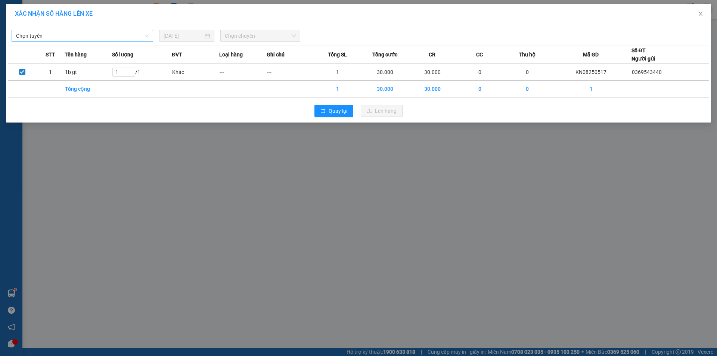
click at [108, 34] on span "Chọn tuyến" at bounding box center [82, 35] width 133 height 11
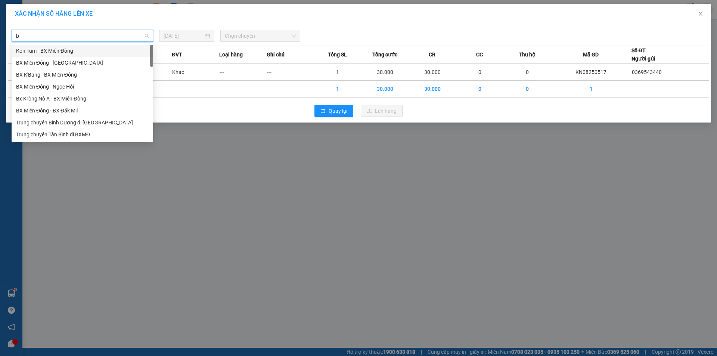
type input "b"
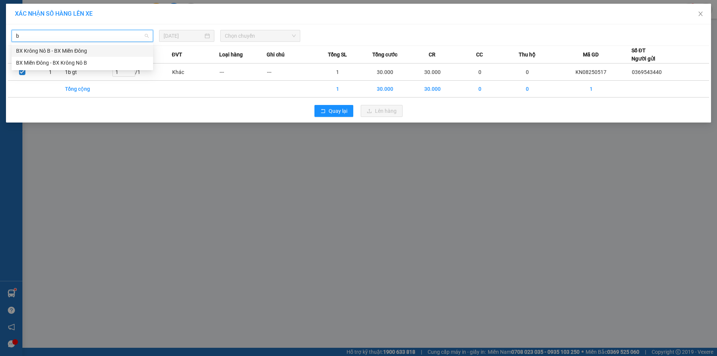
click at [60, 51] on div "BX Krông Nô B - BX Miền Đông" at bounding box center [82, 51] width 133 height 8
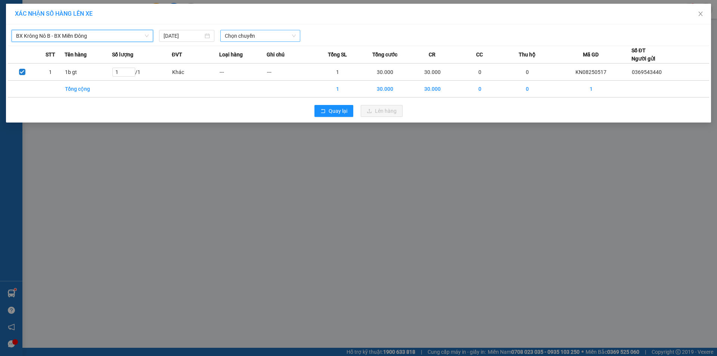
click at [242, 35] on span "Chọn chuyến" at bounding box center [260, 35] width 71 height 11
click at [241, 58] on div "19:00 - 51B-152.46" at bounding box center [253, 63] width 67 height 12
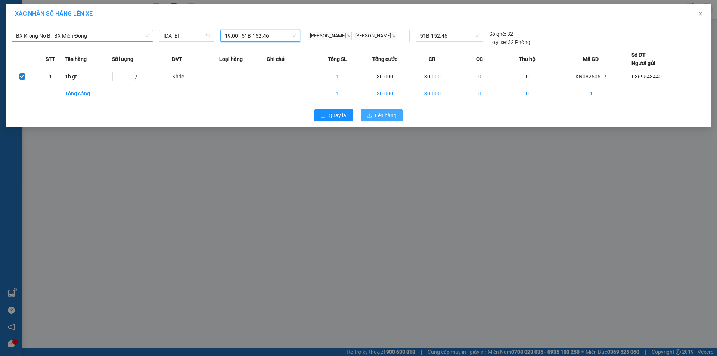
click at [381, 119] on span "Lên hàng" at bounding box center [386, 115] width 22 height 8
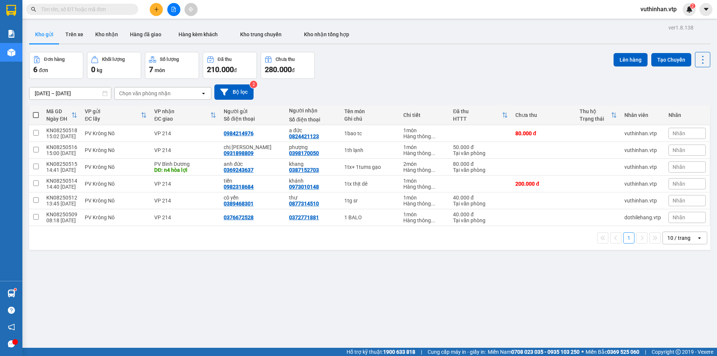
click at [677, 235] on div "10 / trang" at bounding box center [679, 237] width 23 height 7
click at [674, 319] on span "100 / trang" at bounding box center [676, 320] width 27 height 7
click at [155, 6] on button at bounding box center [156, 9] width 13 height 13
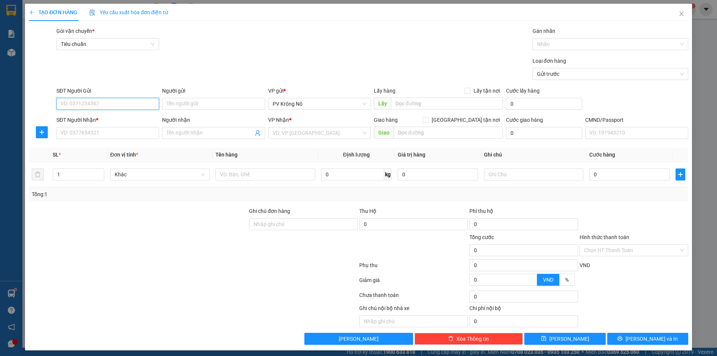
click at [93, 102] on input "SĐT Người Gửi" at bounding box center [107, 104] width 103 height 12
click at [129, 120] on div "0947512113 - [GEOGRAPHIC_DATA]" at bounding box center [107, 119] width 93 height 8
type input "0947512113"
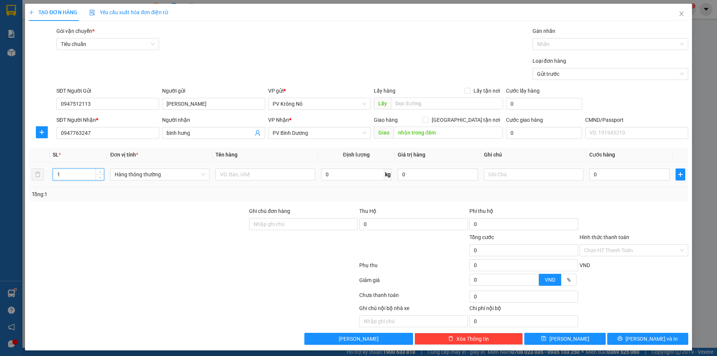
click at [76, 176] on input "1" at bounding box center [78, 174] width 51 height 11
click at [258, 173] on input "text" at bounding box center [265, 175] width 99 height 12
click at [608, 174] on input "0" at bounding box center [630, 175] width 80 height 12
click at [638, 253] on input "Hình thức thanh toán" at bounding box center [631, 250] width 95 height 11
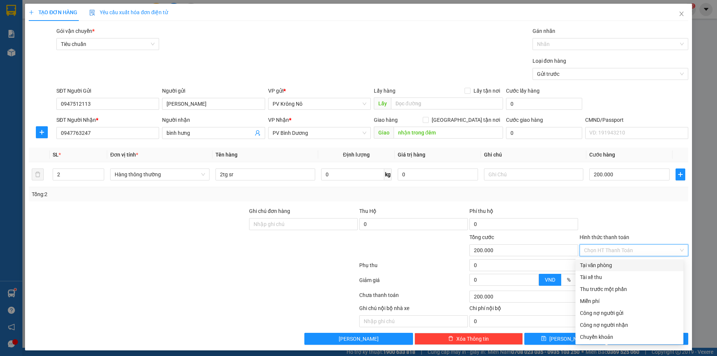
click at [609, 269] on div "Tại văn phòng" at bounding box center [630, 265] width 108 height 12
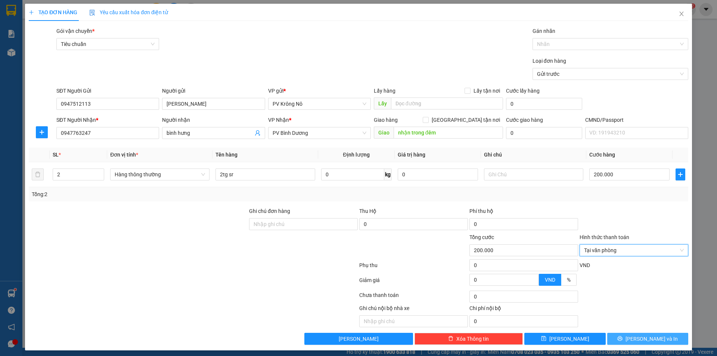
click at [626, 337] on button "[PERSON_NAME] và In" at bounding box center [648, 339] width 81 height 12
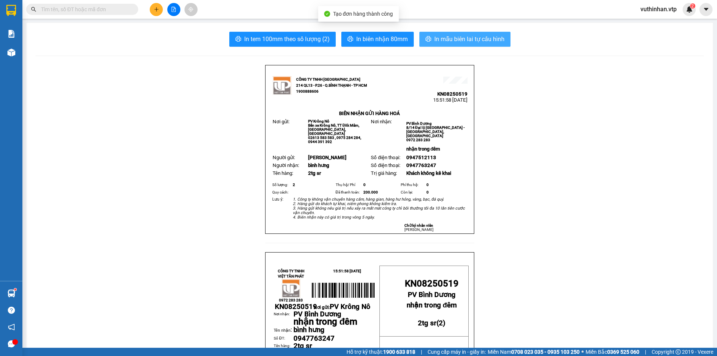
click at [449, 43] on span "In mẫu biên lai tự cấu hình" at bounding box center [470, 38] width 70 height 9
click at [155, 7] on icon "plus" at bounding box center [156, 9] width 5 height 5
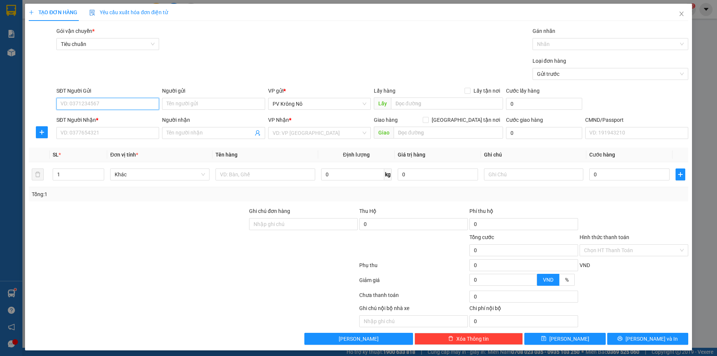
click at [119, 106] on input "SĐT Người Gửi" at bounding box center [107, 104] width 103 height 12
drag, startPoint x: 102, startPoint y: 135, endPoint x: 98, endPoint y: 146, distance: 12.2
click at [102, 138] on input "SĐT Người Nhận *" at bounding box center [107, 133] width 103 height 12
click at [202, 134] on input "Người nhận" at bounding box center [210, 133] width 86 height 8
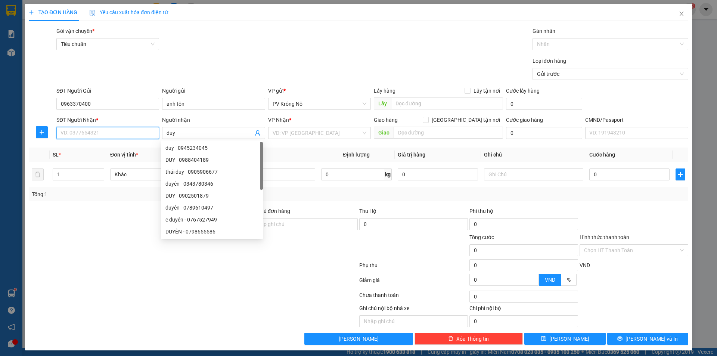
click at [71, 129] on input "SĐT Người Nhận *" at bounding box center [107, 133] width 103 height 12
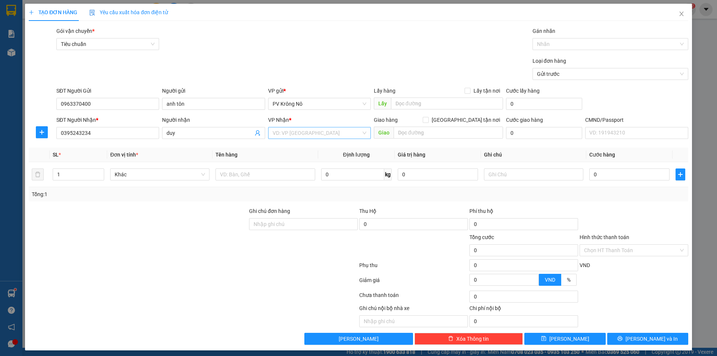
click at [315, 134] on input "search" at bounding box center [317, 132] width 89 height 11
click at [285, 150] on div "VP 214" at bounding box center [317, 148] width 93 height 8
click at [263, 175] on input "text" at bounding box center [265, 175] width 99 height 12
click at [594, 181] on div "0" at bounding box center [630, 174] width 80 height 15
click at [615, 174] on input "0" at bounding box center [630, 175] width 80 height 12
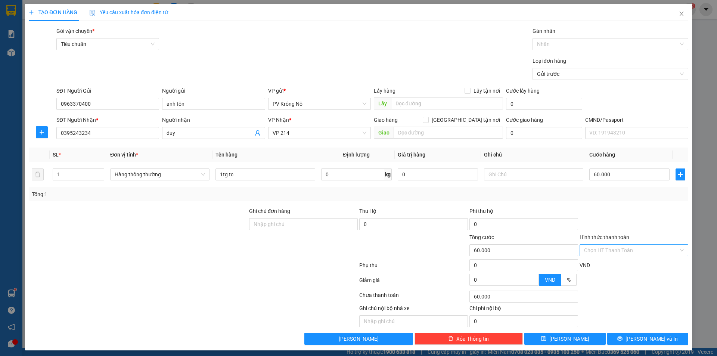
click at [614, 250] on input "Hình thức thanh toán" at bounding box center [631, 250] width 95 height 11
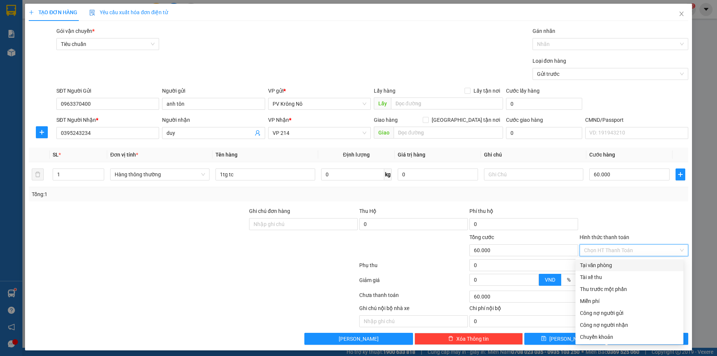
click at [599, 264] on div "Tại văn phòng" at bounding box center [629, 265] width 99 height 8
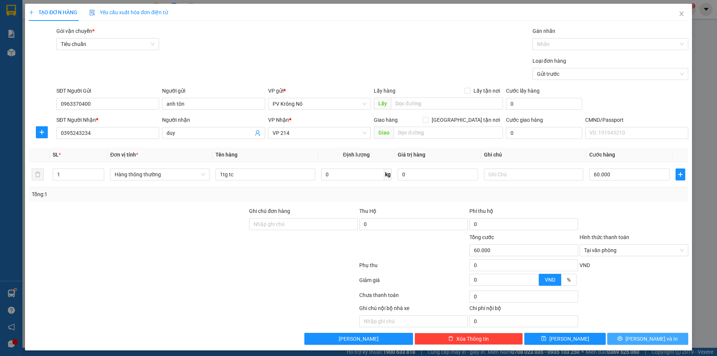
click at [631, 334] on button "[PERSON_NAME] và In" at bounding box center [648, 339] width 81 height 12
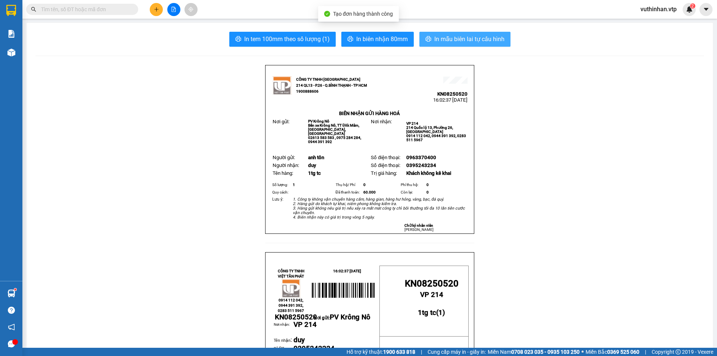
click at [435, 39] on span "In mẫu biên lai tự cấu hình" at bounding box center [470, 38] width 70 height 9
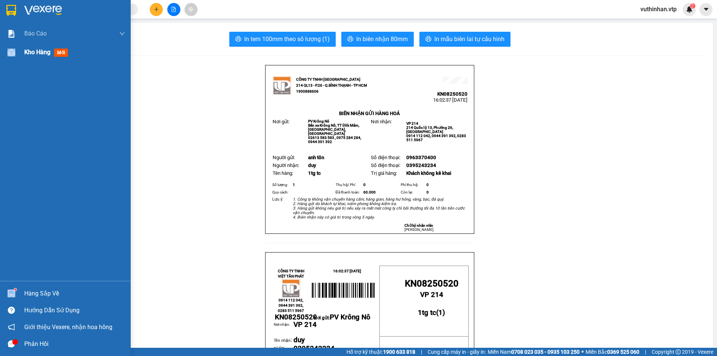
click at [25, 51] on div "Kho hàng mới" at bounding box center [65, 52] width 131 height 19
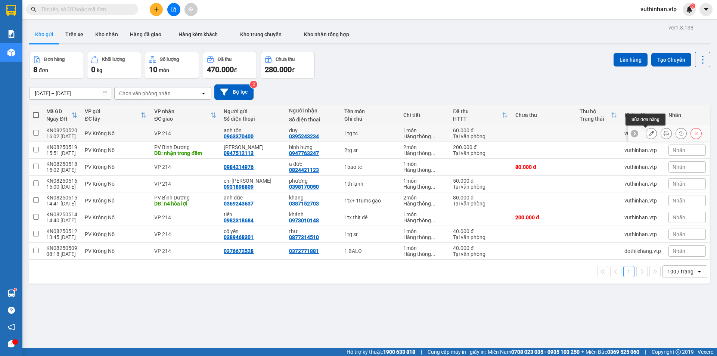
click at [649, 133] on button at bounding box center [651, 133] width 10 height 13
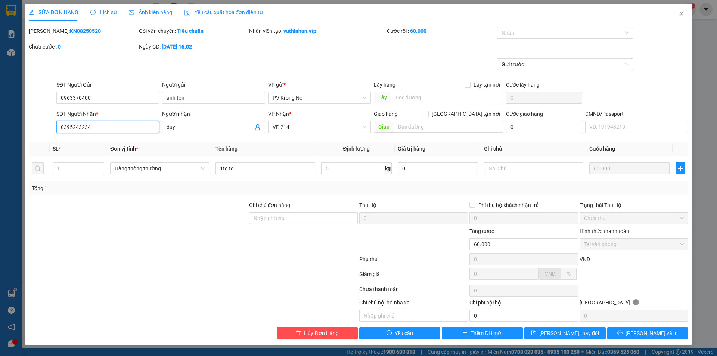
drag, startPoint x: 93, startPoint y: 127, endPoint x: 0, endPoint y: 132, distance: 92.8
click at [0, 132] on div "SỬA ĐƠN HÀNG Lịch sử Ảnh kiện hàng Yêu cầu xuất hóa đơn điện tử Total Paid Fee …" at bounding box center [358, 178] width 717 height 356
click at [640, 335] on button "[PERSON_NAME] và In" at bounding box center [648, 333] width 81 height 12
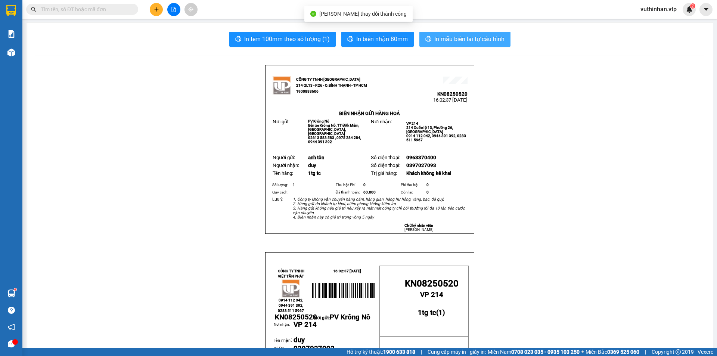
click at [457, 42] on span "In mẫu biên lai tự cấu hình" at bounding box center [470, 38] width 70 height 9
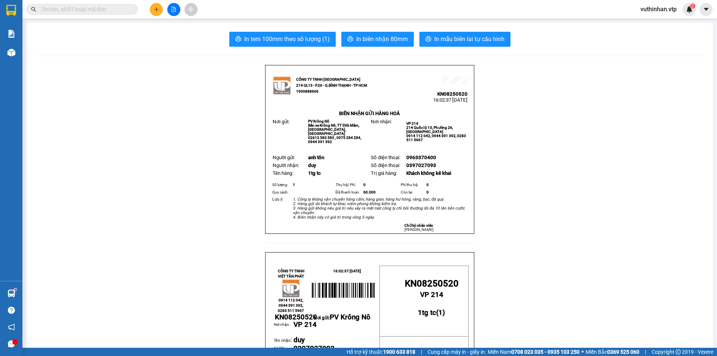
click at [157, 8] on icon "plus" at bounding box center [156, 9] width 0 height 4
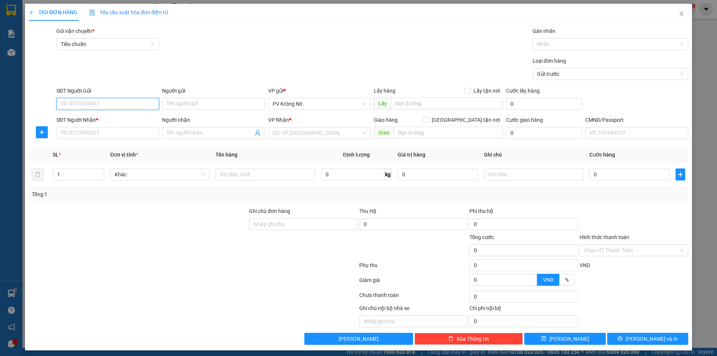
click at [101, 105] on input "SĐT Người Gửi" at bounding box center [107, 104] width 103 height 12
click at [101, 120] on div "0975835306 - cô thanh" at bounding box center [107, 119] width 93 height 8
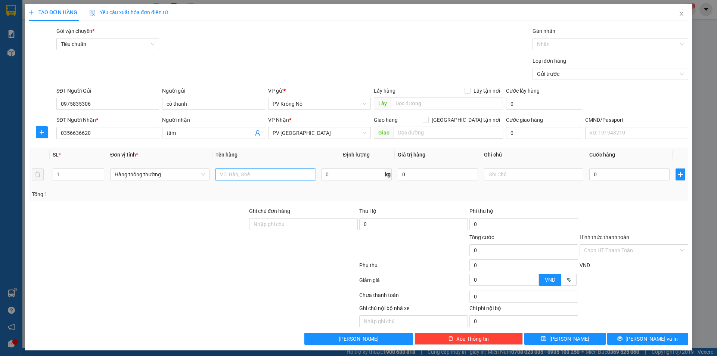
click at [284, 170] on input "text" at bounding box center [265, 175] width 99 height 12
click at [619, 174] on input "0" at bounding box center [630, 175] width 80 height 12
drag, startPoint x: 637, startPoint y: 334, endPoint x: 637, endPoint y: 326, distance: 7.9
click at [637, 334] on button "[PERSON_NAME] và In" at bounding box center [648, 339] width 81 height 12
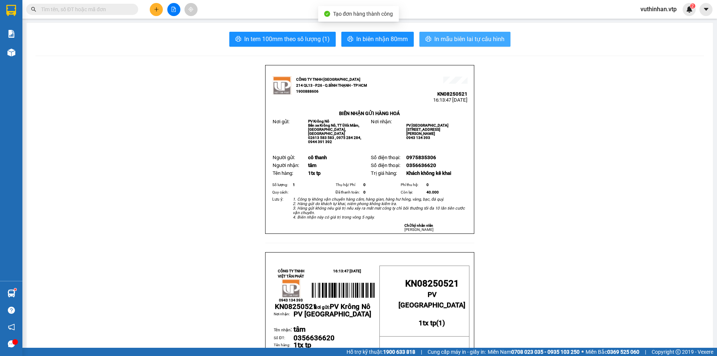
click at [450, 38] on span "In mẫu biên lai tự cấu hình" at bounding box center [470, 38] width 70 height 9
click at [153, 9] on button at bounding box center [156, 9] width 13 height 13
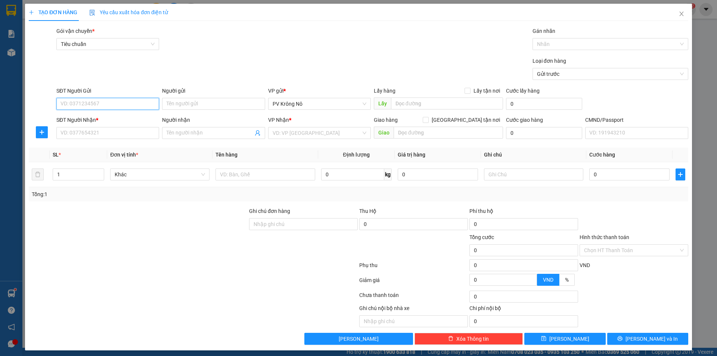
click at [100, 100] on input "SĐT Người Gửi" at bounding box center [107, 104] width 103 height 12
click at [108, 132] on input "SĐT Người Nhận *" at bounding box center [107, 133] width 103 height 12
drag, startPoint x: 294, startPoint y: 131, endPoint x: 278, endPoint y: 134, distance: 15.6
click at [295, 131] on input "search" at bounding box center [317, 132] width 89 height 11
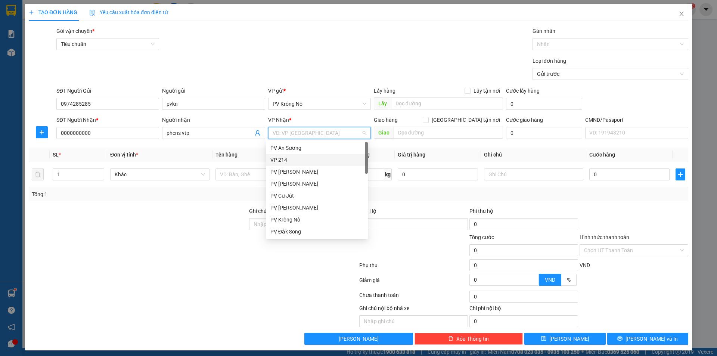
click at [291, 159] on div "VP 214" at bounding box center [317, 160] width 93 height 8
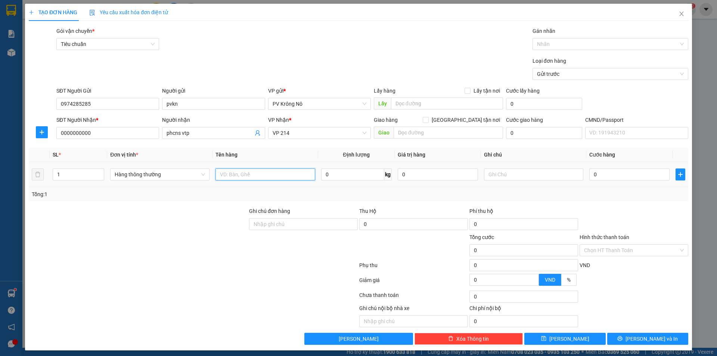
click at [262, 175] on input "text" at bounding box center [265, 175] width 99 height 12
click at [589, 248] on input "Hình thức thanh toán" at bounding box center [631, 250] width 95 height 11
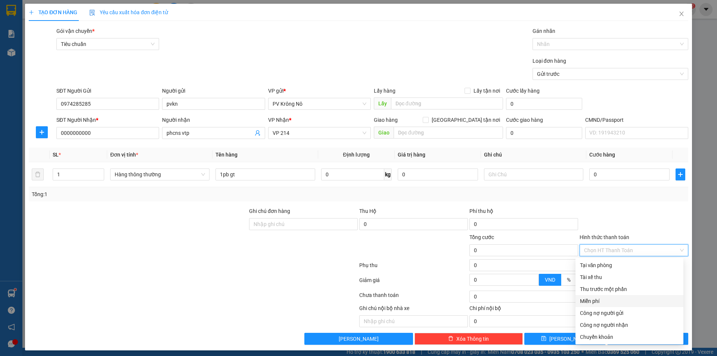
click at [596, 302] on div "Miễn phí" at bounding box center [629, 301] width 99 height 8
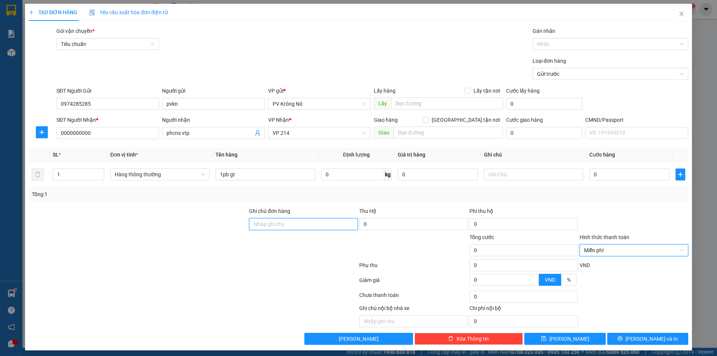
click at [274, 223] on input "Ghi chú đơn hàng" at bounding box center [303, 224] width 109 height 12
click at [623, 337] on icon "printer" at bounding box center [620, 338] width 5 height 5
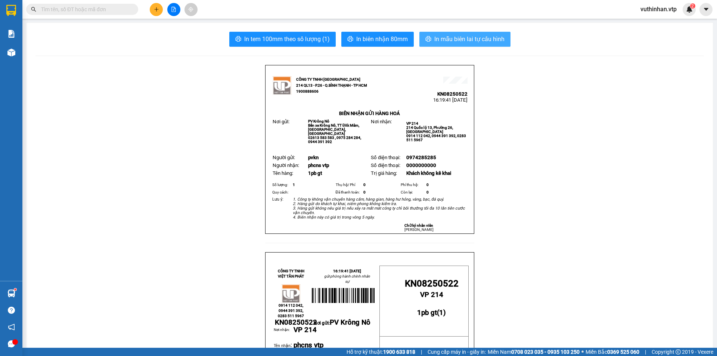
click at [466, 44] on span "In mẫu biên lai tự cấu hình" at bounding box center [470, 38] width 70 height 9
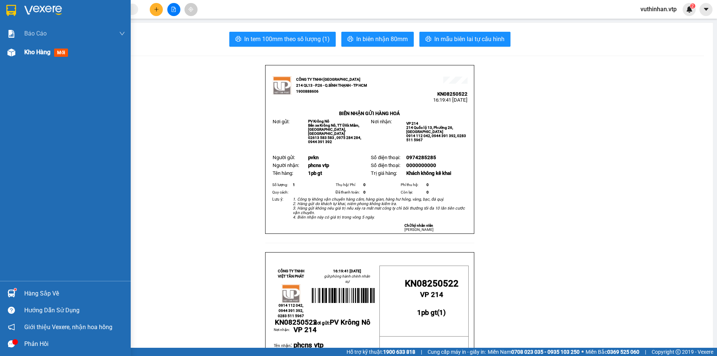
drag, startPoint x: 35, startPoint y: 49, endPoint x: 40, endPoint y: 48, distance: 4.2
click at [40, 48] on div "Kho hàng mới" at bounding box center [47, 51] width 47 height 9
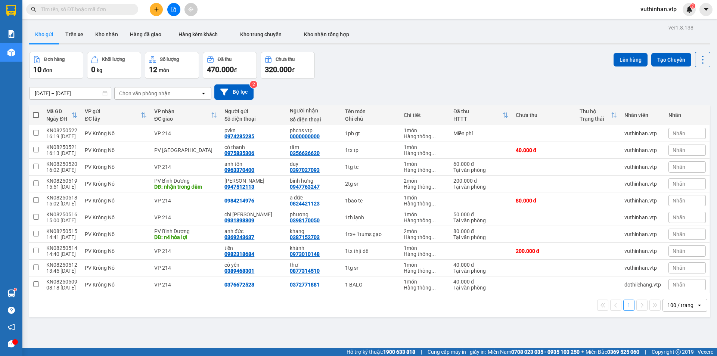
click at [155, 9] on icon "plus" at bounding box center [156, 9] width 4 height 0
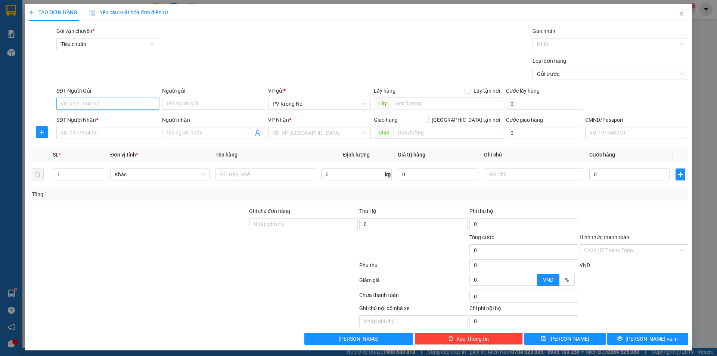
click at [81, 102] on input "SĐT Người Gửi" at bounding box center [107, 104] width 103 height 12
click at [111, 104] on input "SĐT Người Gửi" at bounding box center [107, 104] width 103 height 12
click at [88, 105] on input "SĐT Người Gửi" at bounding box center [107, 104] width 103 height 12
click at [98, 120] on div "0978306452 - CÔ THẢO" at bounding box center [107, 119] width 93 height 8
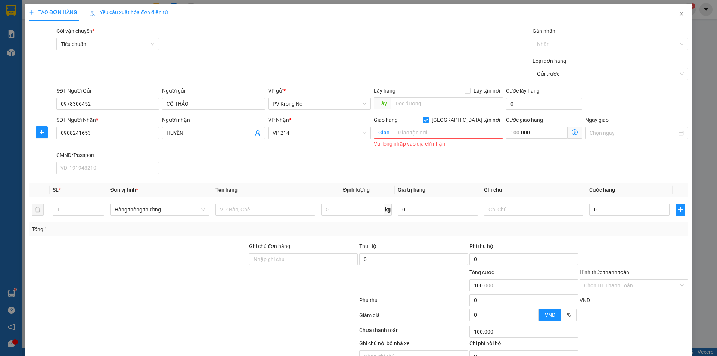
click at [459, 114] on form "SĐT Người Gửi 0978306452 Người gửi CÔ THẢO VP gửi * PV Krông Nô Lấy hàng Lấy tậ…" at bounding box center [359, 132] width 660 height 90
click at [428, 120] on input "[GEOGRAPHIC_DATA] tận nơi" at bounding box center [425, 119] width 5 height 5
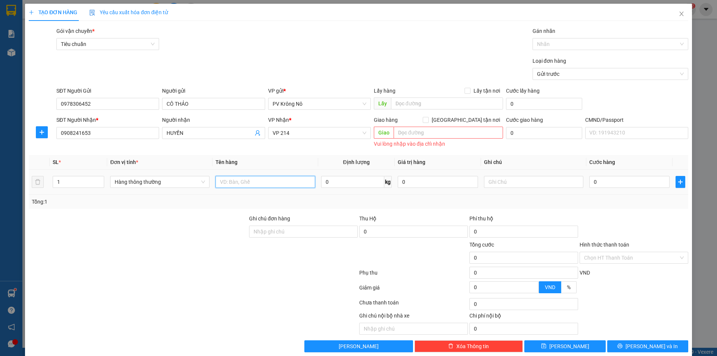
click at [274, 181] on input "text" at bounding box center [265, 182] width 99 height 12
click at [635, 186] on input "0" at bounding box center [630, 182] width 80 height 12
click at [646, 350] on button "[PERSON_NAME] và In" at bounding box center [648, 346] width 81 height 12
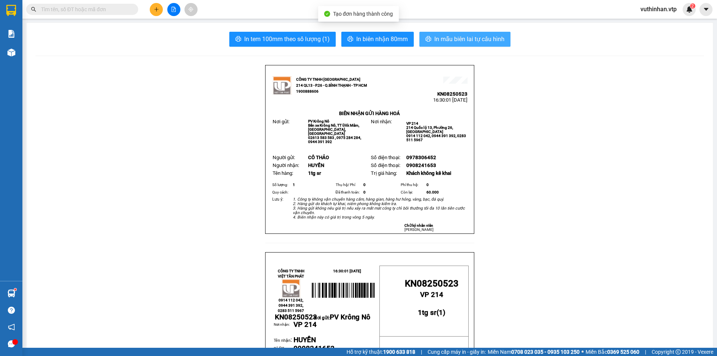
click at [442, 34] on button "In mẫu biên lai tự cấu hình" at bounding box center [465, 39] width 91 height 15
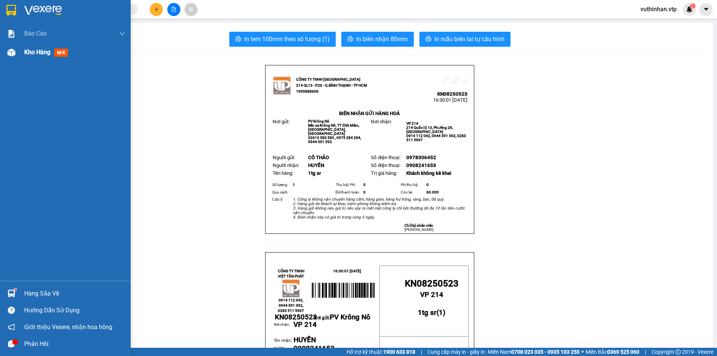
click at [9, 49] on img at bounding box center [11, 53] width 8 height 8
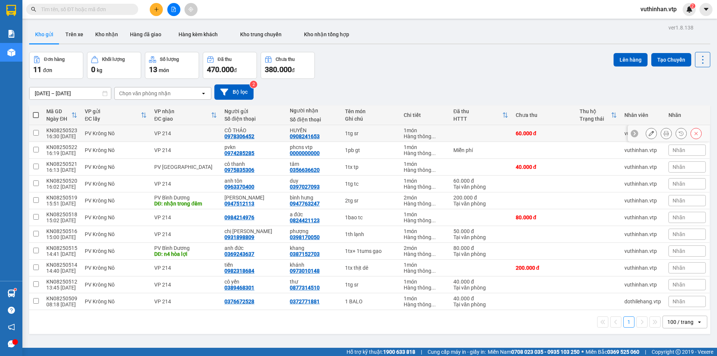
click at [653, 134] on div at bounding box center [674, 133] width 56 height 11
click at [649, 134] on icon at bounding box center [651, 133] width 5 height 5
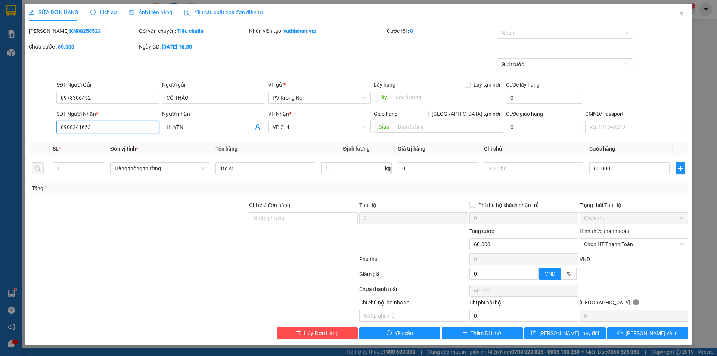
drag, startPoint x: 102, startPoint y: 126, endPoint x: 0, endPoint y: 136, distance: 102.1
click at [0, 136] on div "SỬA ĐƠN HÀNG Lịch sử Ảnh kiện hàng Yêu cầu xuất hóa đơn điện tử Total Paid Fee …" at bounding box center [358, 178] width 717 height 356
click at [127, 127] on input "SĐT Người Nhận *" at bounding box center [107, 127] width 103 height 12
drag, startPoint x: 182, startPoint y: 131, endPoint x: 130, endPoint y: 130, distance: 52.7
click at [130, 130] on div "SĐT Người Nhận * 0934178095 Người nhận HUYỀN HUYỀN VP Nhận * VP 214 Giao hàng G…" at bounding box center [372, 123] width 635 height 26
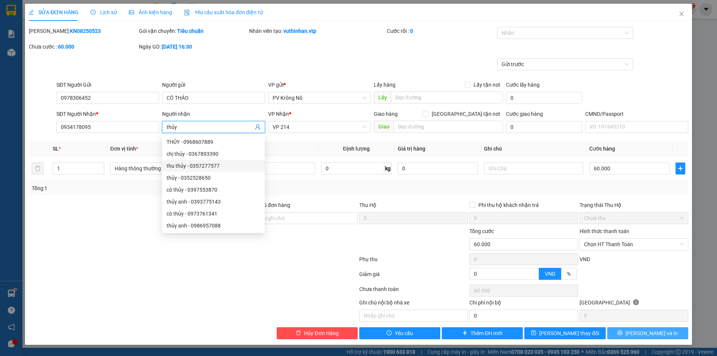
click at [628, 338] on button "[PERSON_NAME] và In" at bounding box center [648, 333] width 81 height 12
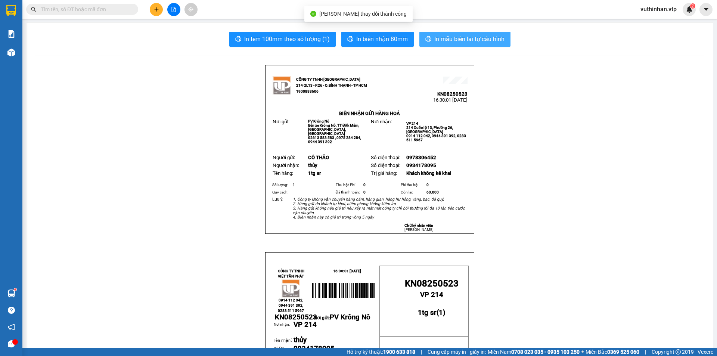
click at [448, 41] on span "In mẫu biên lai tự cấu hình" at bounding box center [470, 38] width 70 height 9
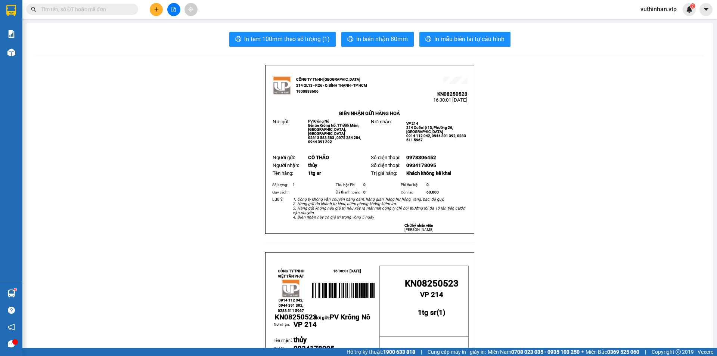
click at [171, 8] on button at bounding box center [173, 9] width 13 height 13
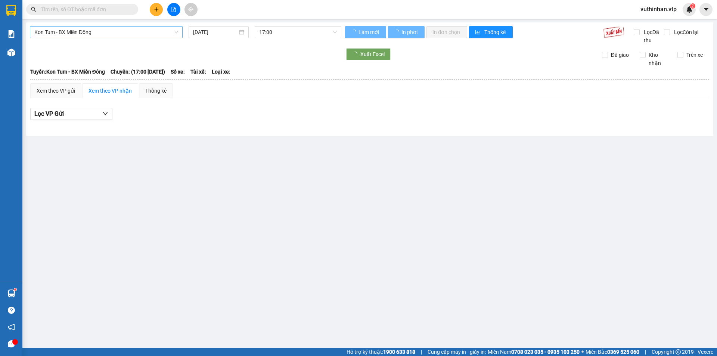
click at [137, 29] on span "Kon Tum - BX Miền Đông" at bounding box center [106, 32] width 144 height 11
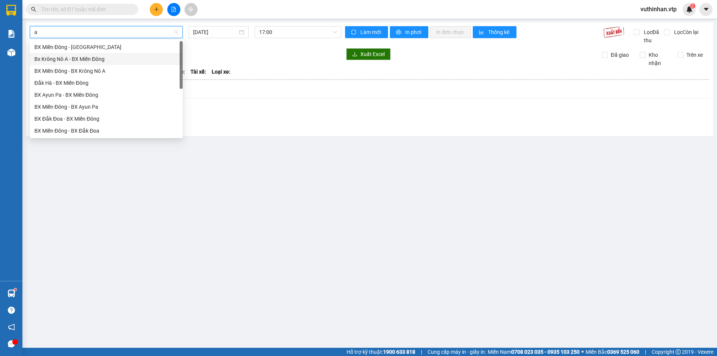
drag, startPoint x: 80, startPoint y: 70, endPoint x: 91, endPoint y: 66, distance: 11.5
click at [81, 70] on div "BX Miền Đông - BX Krông Nô A" at bounding box center [106, 71] width 144 height 8
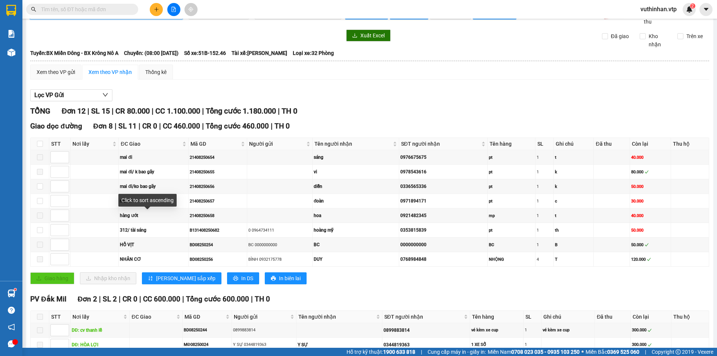
scroll to position [17, 0]
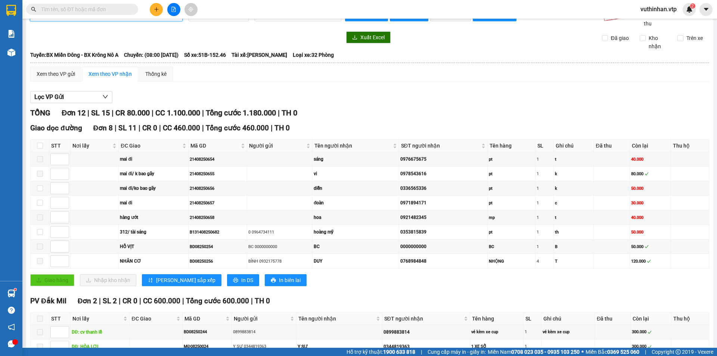
click at [157, 10] on icon "plus" at bounding box center [156, 9] width 0 height 4
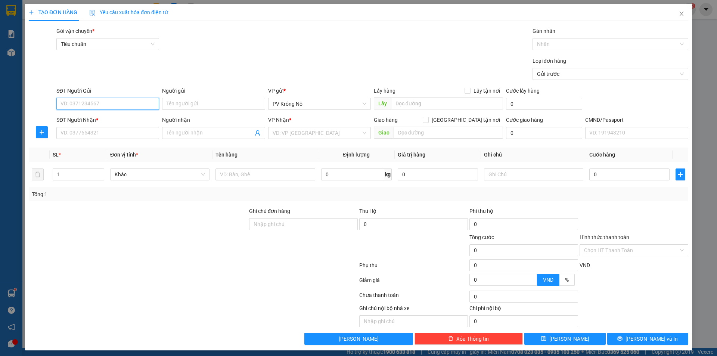
click at [112, 109] on input "SĐT Người Gửi" at bounding box center [107, 104] width 103 height 12
click at [106, 119] on div "0825041442 - UYÊN" at bounding box center [107, 119] width 93 height 8
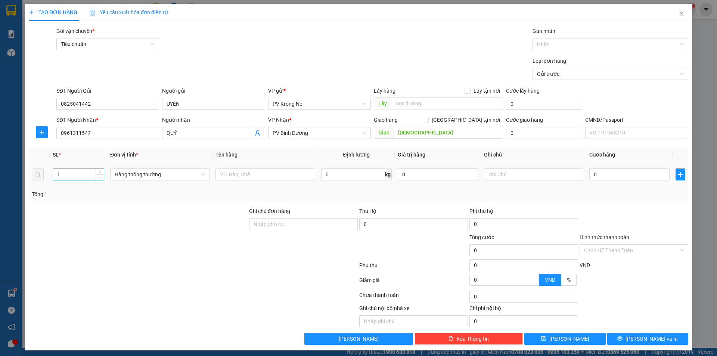
click at [56, 176] on input "1" at bounding box center [78, 174] width 51 height 11
click at [64, 175] on input "1" at bounding box center [78, 174] width 51 height 11
click at [248, 175] on input "text" at bounding box center [265, 175] width 99 height 12
drag, startPoint x: 632, startPoint y: 179, endPoint x: 607, endPoint y: 186, distance: 25.9
click at [632, 178] on input "0" at bounding box center [630, 175] width 80 height 12
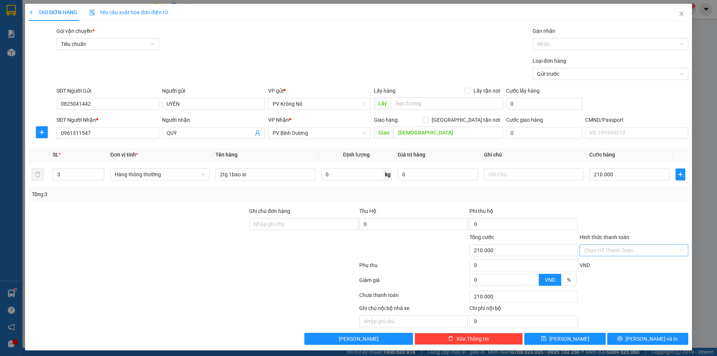
click at [613, 248] on input "Hình thức thanh toán" at bounding box center [631, 250] width 95 height 11
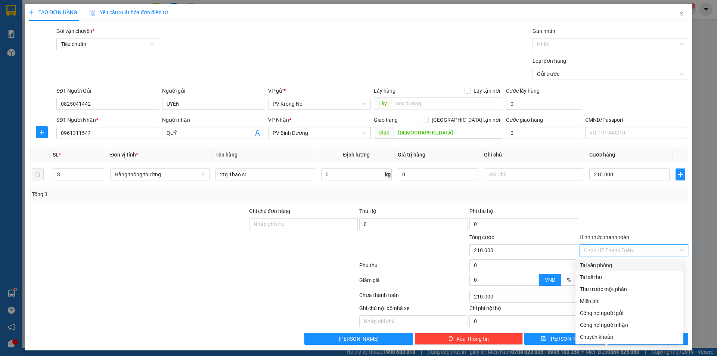
click at [601, 264] on div "Tại văn phòng" at bounding box center [629, 265] width 99 height 8
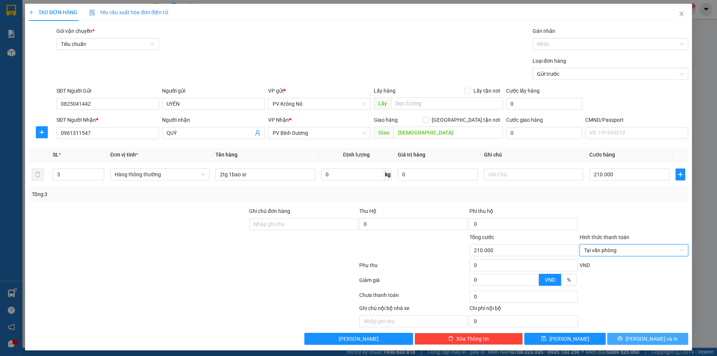
click at [642, 338] on span "[PERSON_NAME] và In" at bounding box center [652, 339] width 52 height 8
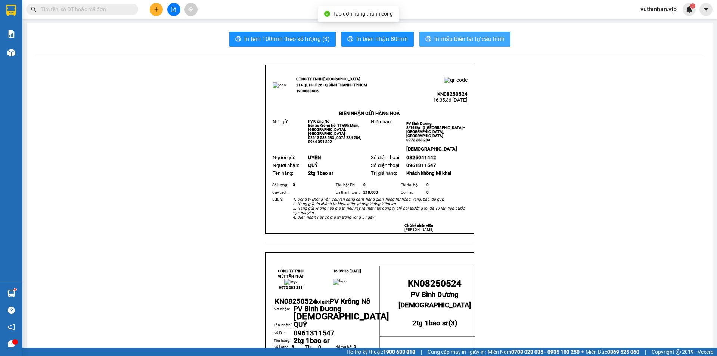
click at [455, 40] on span "In mẫu biên lai tự cấu hình" at bounding box center [470, 38] width 70 height 9
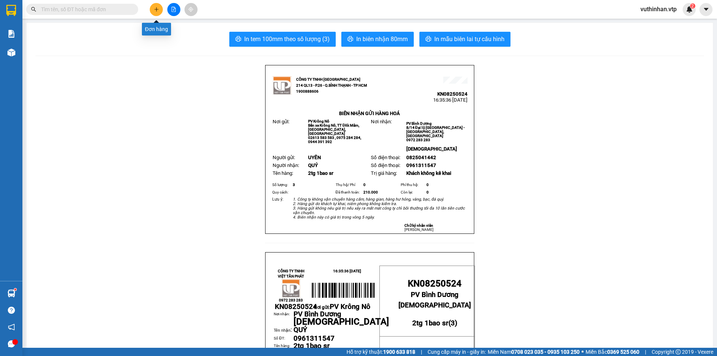
click at [153, 8] on button at bounding box center [156, 9] width 13 height 13
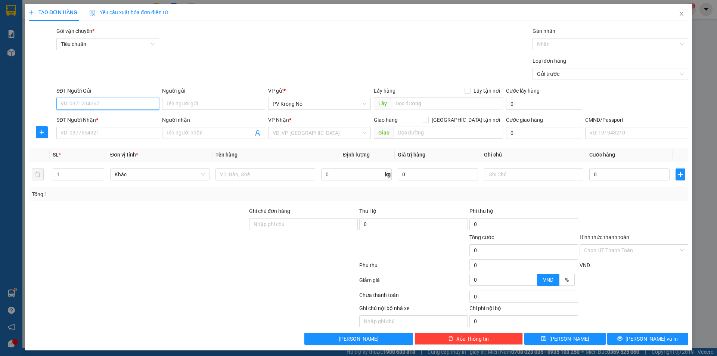
click at [96, 103] on input "SĐT Người Gửi" at bounding box center [107, 104] width 103 height 12
click at [122, 118] on div "0822220468 - [PERSON_NAME]" at bounding box center [107, 119] width 93 height 8
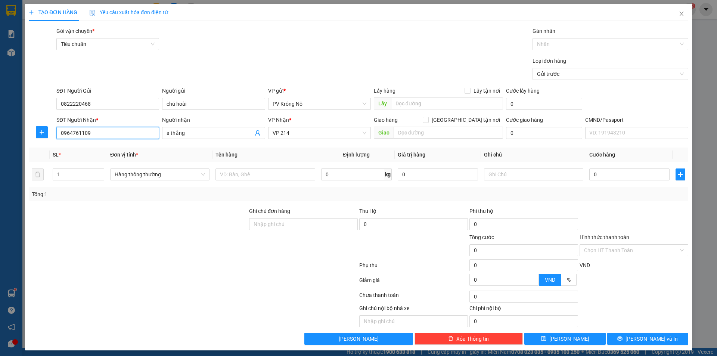
click at [112, 136] on input "0964761109" at bounding box center [107, 133] width 103 height 12
drag, startPoint x: 108, startPoint y: 134, endPoint x: 0, endPoint y: 137, distance: 108.4
click at [0, 137] on div "TẠO ĐƠN HÀNG Yêu cầu xuất hóa đơn điện tử Transit Pickup Surcharge Ids Transit …" at bounding box center [358, 178] width 717 height 356
drag, startPoint x: 177, startPoint y: 134, endPoint x: 137, endPoint y: 137, distance: 40.5
click at [137, 137] on div "SĐT Người Nhận * VD: 0377654321 Người nhận a thắng a thắng VP Nhận * VP 214 Gia…" at bounding box center [372, 129] width 635 height 26
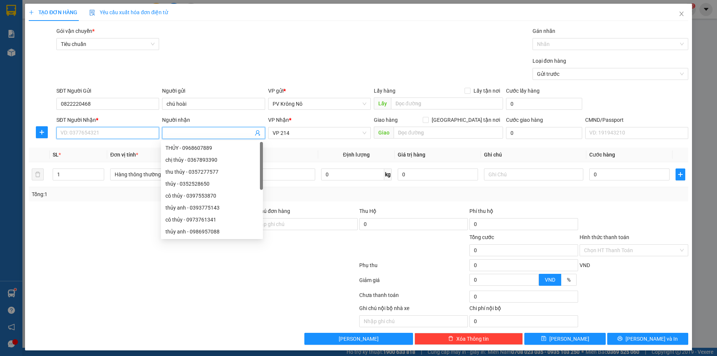
click at [95, 132] on input "SĐT Người Nhận *" at bounding box center [107, 133] width 103 height 12
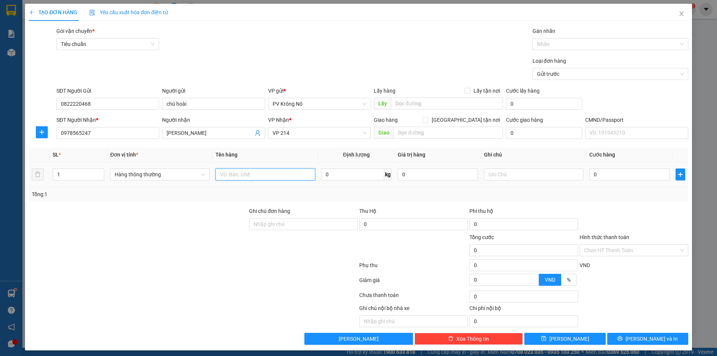
click at [219, 176] on input "text" at bounding box center [265, 175] width 99 height 12
click at [263, 174] on input "1tg sr" at bounding box center [265, 175] width 99 height 12
click at [597, 176] on input "0" at bounding box center [630, 175] width 80 height 12
click at [595, 253] on input "Hình thức thanh toán" at bounding box center [631, 250] width 95 height 11
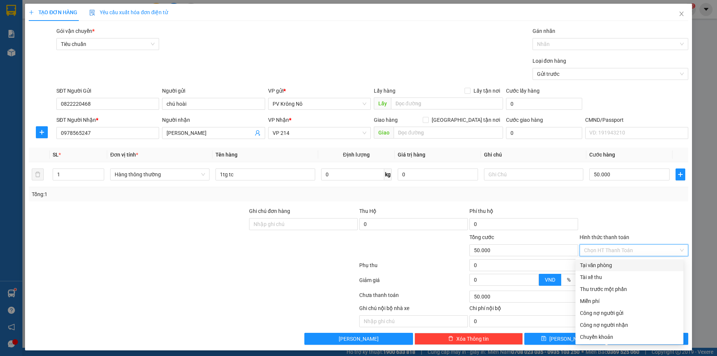
click at [592, 266] on div "Tại văn phòng" at bounding box center [629, 265] width 99 height 8
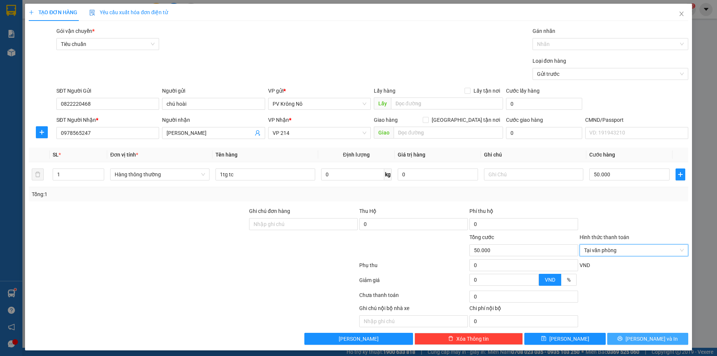
click at [648, 336] on span "[PERSON_NAME] và In" at bounding box center [652, 339] width 52 height 8
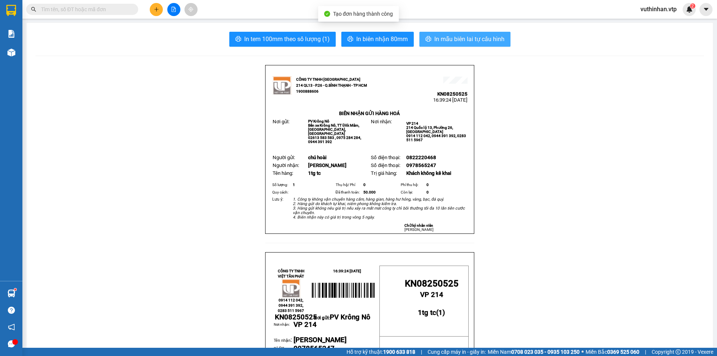
click at [444, 39] on span "In mẫu biên lai tự cấu hình" at bounding box center [470, 38] width 70 height 9
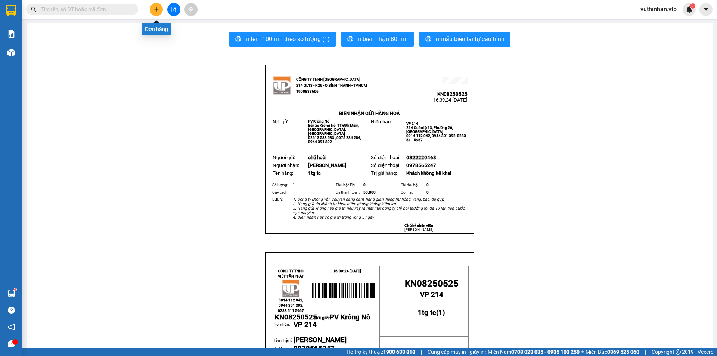
click at [160, 11] on button at bounding box center [156, 9] width 13 height 13
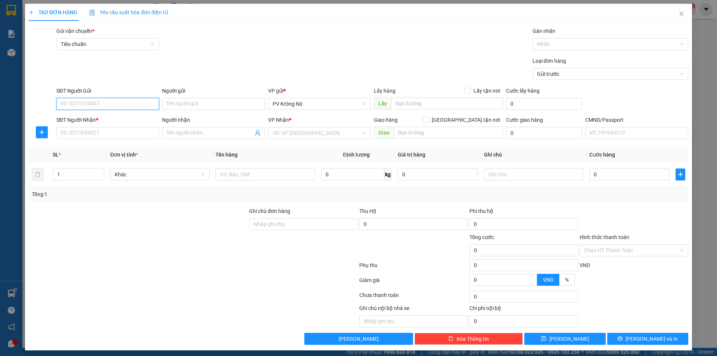
click at [89, 106] on input "SĐT Người Gửi" at bounding box center [107, 104] width 103 height 12
click at [182, 104] on input "Người gửi" at bounding box center [213, 104] width 103 height 12
click at [93, 133] on input "SĐT Người Nhận *" at bounding box center [107, 133] width 103 height 12
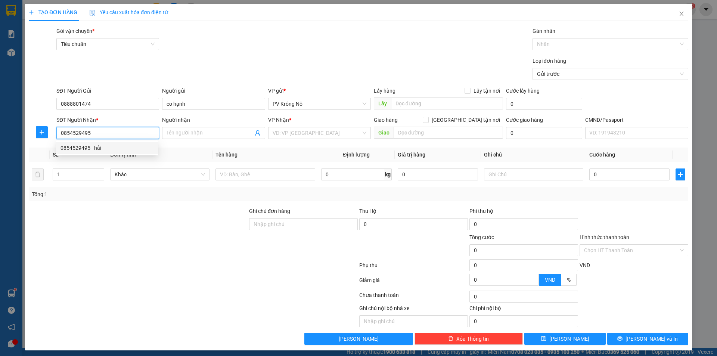
click at [85, 147] on div "0854529495 - hải" at bounding box center [107, 148] width 93 height 8
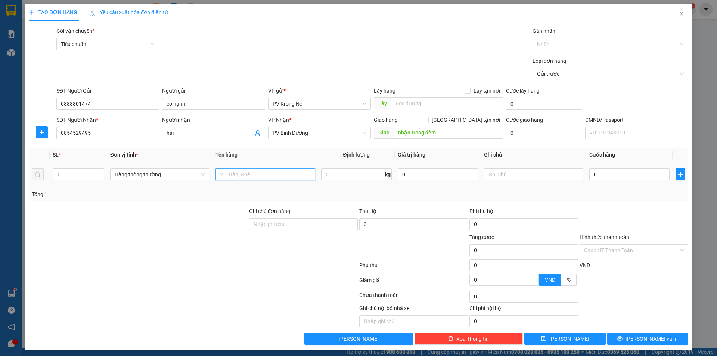
click at [243, 178] on input "text" at bounding box center [265, 175] width 99 height 12
click at [609, 177] on input "0" at bounding box center [630, 175] width 80 height 12
click at [600, 245] on input "Hình thức thanh toán" at bounding box center [631, 250] width 95 height 11
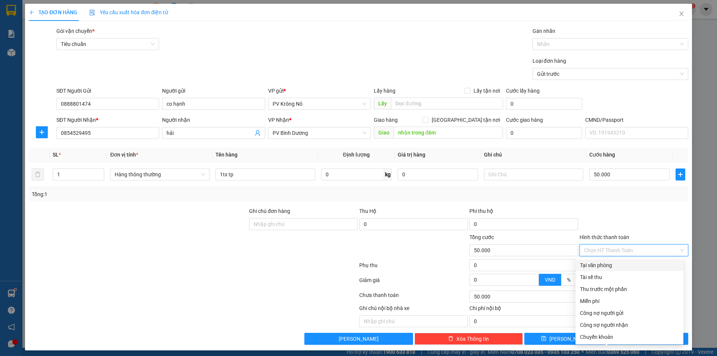
click at [596, 268] on div "Tại văn phòng" at bounding box center [629, 265] width 99 height 8
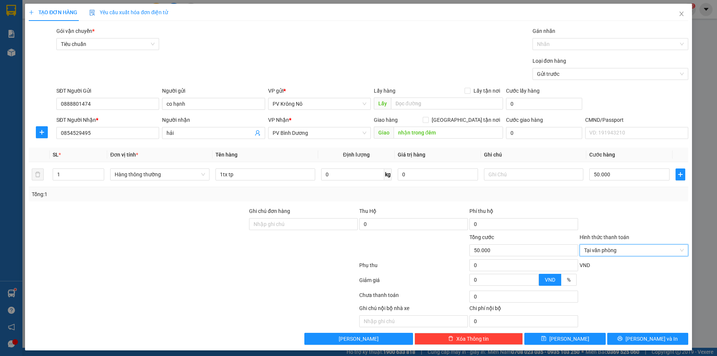
click at [615, 332] on div "Transit Pickup Surcharge Ids Transit Deliver Surcharge Ids Transit Deliver Surc…" at bounding box center [359, 186] width 660 height 318
click at [638, 344] on button "[PERSON_NAME] và In" at bounding box center [648, 339] width 81 height 12
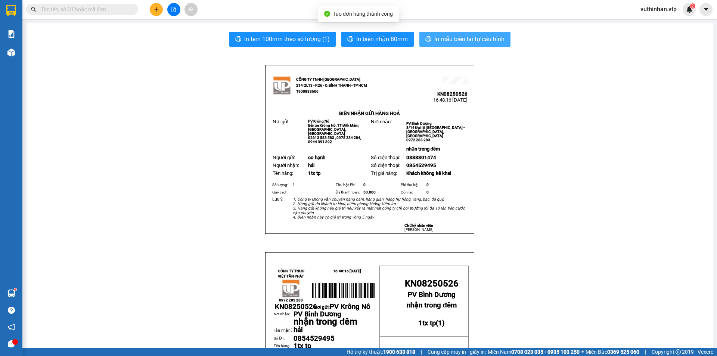
click at [439, 42] on span "In mẫu biên lai tự cấu hình" at bounding box center [470, 38] width 70 height 9
click at [157, 6] on button at bounding box center [156, 9] width 13 height 13
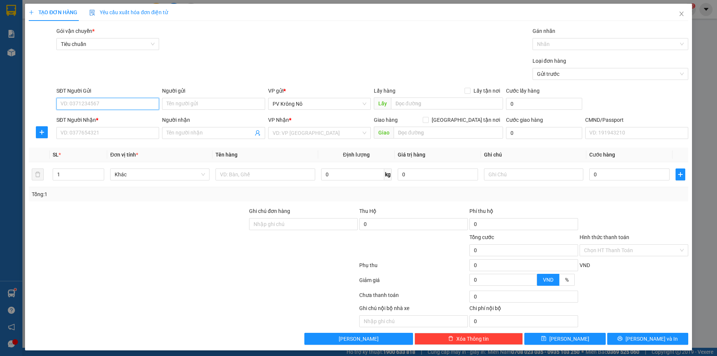
click at [81, 103] on input "SĐT Người Gửi" at bounding box center [107, 104] width 103 height 12
click at [122, 117] on div "0356904748 - [PERSON_NAME]" at bounding box center [107, 119] width 93 height 8
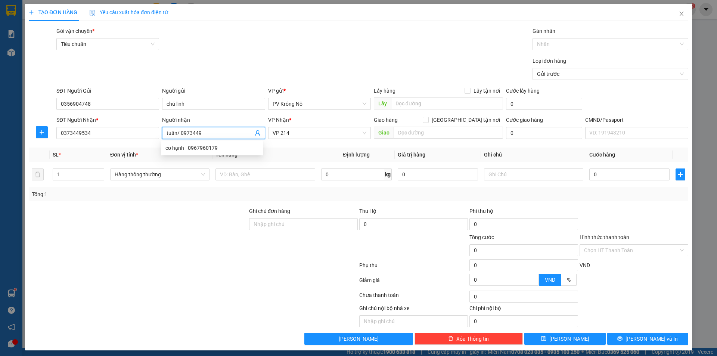
drag, startPoint x: 205, startPoint y: 133, endPoint x: 184, endPoint y: 134, distance: 20.6
click at [184, 134] on input "tuân/ 0973449" at bounding box center [210, 133] width 86 height 8
click at [178, 133] on input "tuân/ 0973449" at bounding box center [210, 133] width 86 height 8
drag, startPoint x: 202, startPoint y: 133, endPoint x: 175, endPoint y: 134, distance: 26.9
click at [175, 134] on input "tuân/ 0973449" at bounding box center [210, 133] width 86 height 8
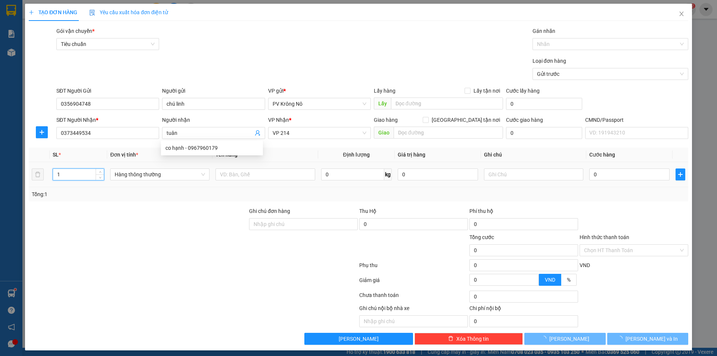
click at [89, 176] on input "1" at bounding box center [78, 174] width 51 height 11
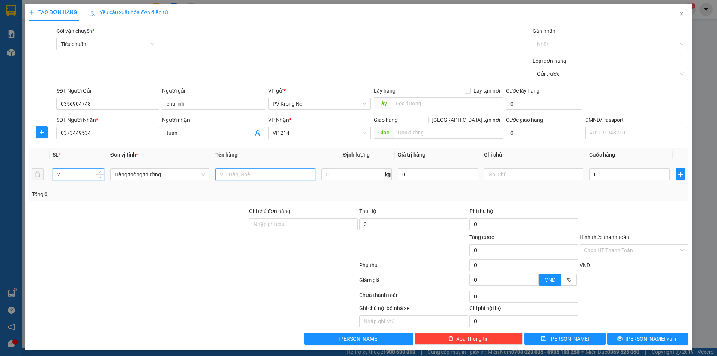
click at [246, 176] on input "text" at bounding box center [265, 175] width 99 height 12
click at [65, 132] on input "0373449534" at bounding box center [107, 133] width 103 height 12
click at [235, 175] on input "text" at bounding box center [265, 175] width 99 height 12
click at [605, 176] on input "0" at bounding box center [630, 175] width 80 height 12
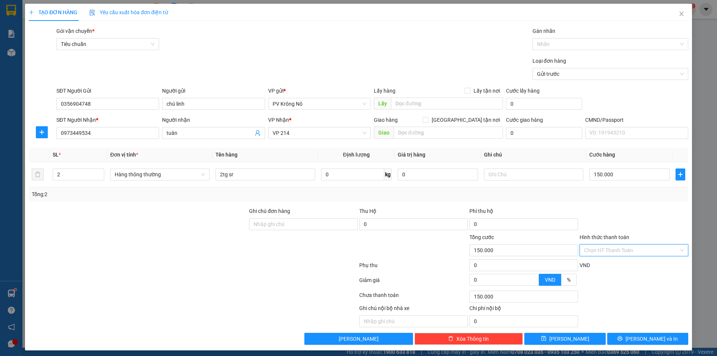
click at [622, 247] on input "Hình thức thanh toán" at bounding box center [631, 250] width 95 height 11
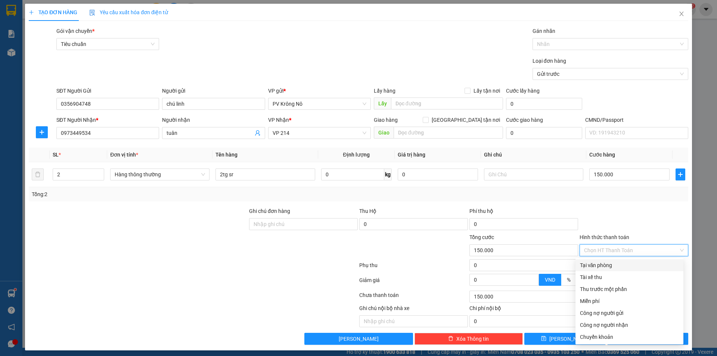
click at [590, 268] on div "Tại văn phòng" at bounding box center [629, 265] width 99 height 8
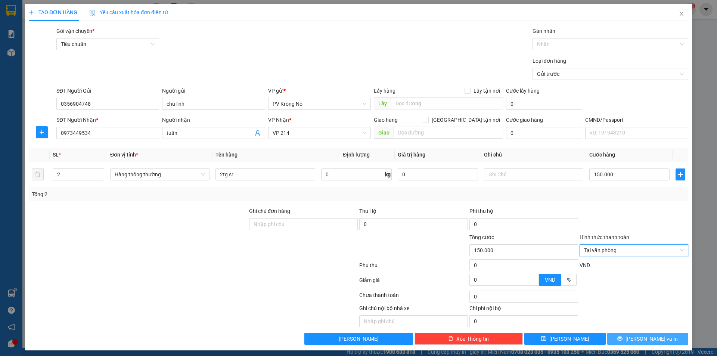
drag, startPoint x: 633, startPoint y: 343, endPoint x: 605, endPoint y: 312, distance: 42.0
click at [634, 343] on button "[PERSON_NAME] và In" at bounding box center [648, 339] width 81 height 12
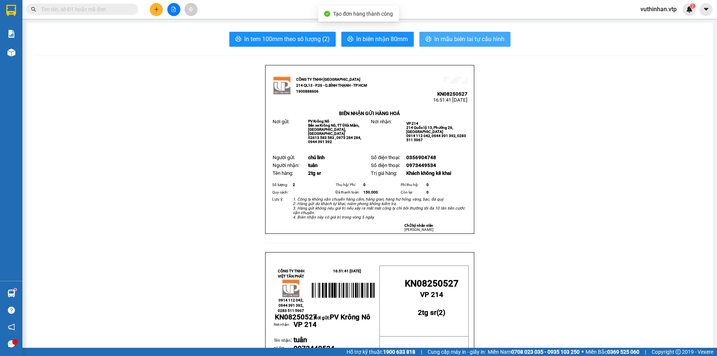
click at [459, 39] on span "In mẫu biên lai tự cấu hình" at bounding box center [470, 38] width 70 height 9
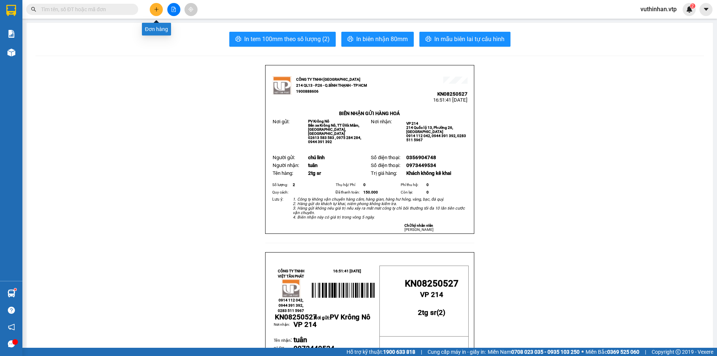
click at [158, 6] on button at bounding box center [156, 9] width 13 height 13
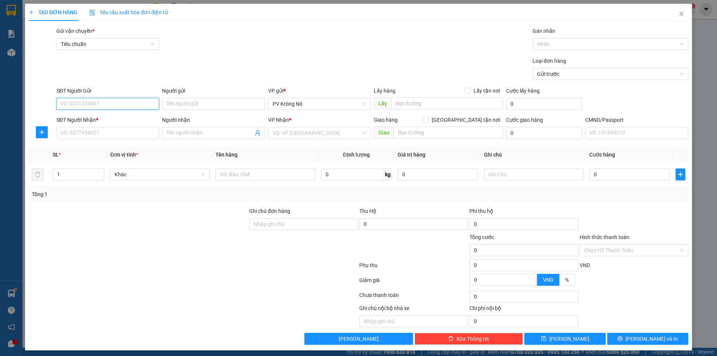
click at [103, 100] on input "SĐT Người Gửi" at bounding box center [107, 104] width 103 height 12
click at [203, 103] on input "Người gửi" at bounding box center [213, 104] width 103 height 12
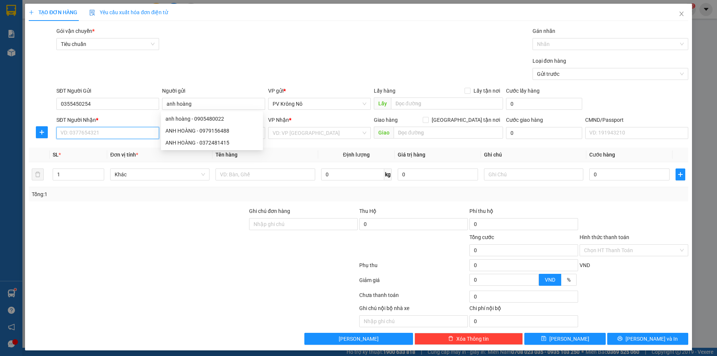
click at [101, 135] on input "SĐT Người Nhận *" at bounding box center [107, 133] width 103 height 12
click at [311, 127] on div "VP Nhận *" at bounding box center [319, 121] width 103 height 11
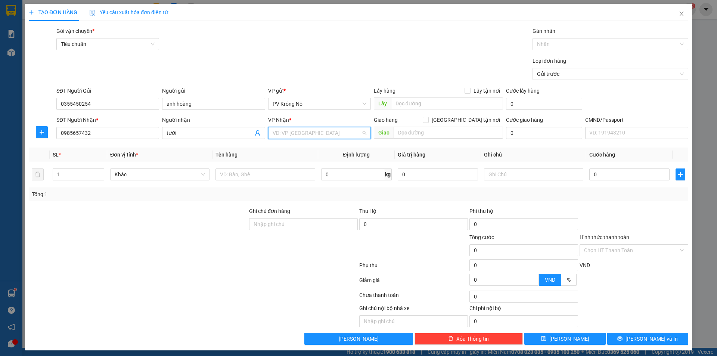
click at [304, 132] on input "search" at bounding box center [317, 132] width 89 height 11
click at [297, 156] on div "PV Bình Dương" at bounding box center [317, 160] width 93 height 8
click at [440, 133] on input "text" at bounding box center [448, 133] width 109 height 12
click at [66, 172] on input "1" at bounding box center [78, 174] width 51 height 11
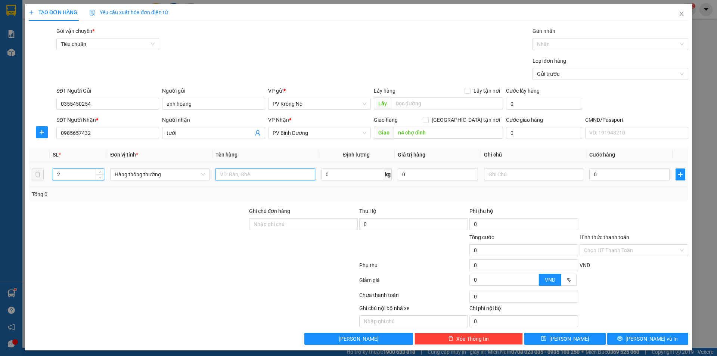
click at [269, 169] on input "text" at bounding box center [265, 175] width 99 height 12
click at [607, 178] on input "0" at bounding box center [630, 175] width 80 height 12
click at [604, 249] on input "Hình thức thanh toán" at bounding box center [631, 250] width 95 height 11
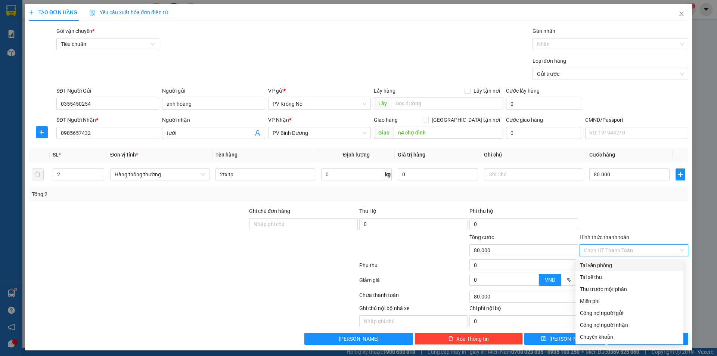
click at [588, 266] on div "Tại văn phòng" at bounding box center [629, 265] width 99 height 8
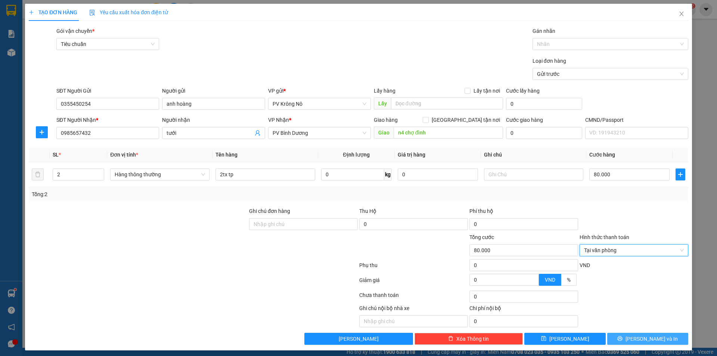
drag, startPoint x: 643, startPoint y: 340, endPoint x: 638, endPoint y: 324, distance: 17.4
click at [643, 339] on span "[PERSON_NAME] và In" at bounding box center [652, 339] width 52 height 8
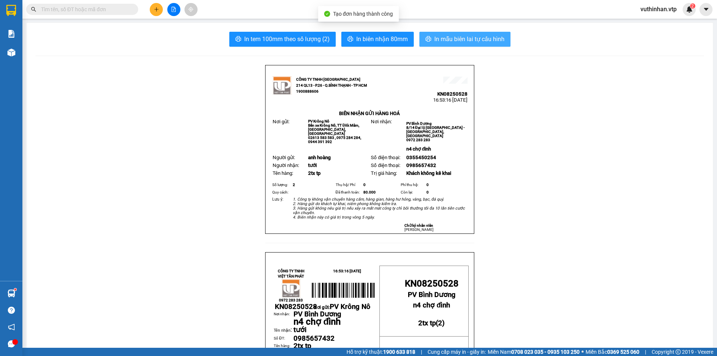
click at [467, 38] on span "In mẫu biên lai tự cấu hình" at bounding box center [470, 38] width 70 height 9
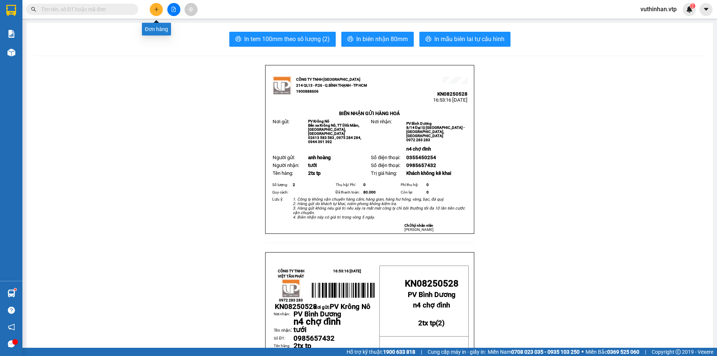
click at [157, 9] on icon "plus" at bounding box center [156, 9] width 4 height 0
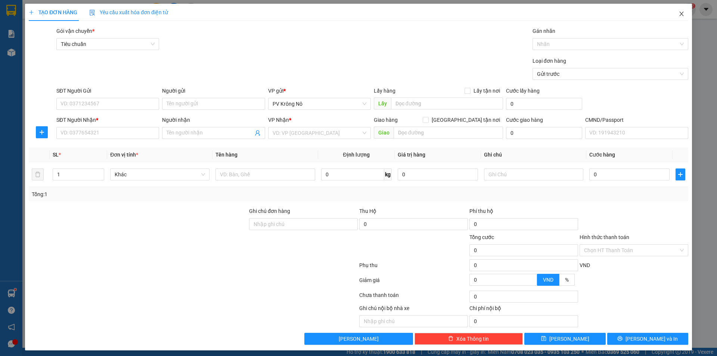
click at [680, 13] on icon "close" at bounding box center [682, 14] width 4 height 4
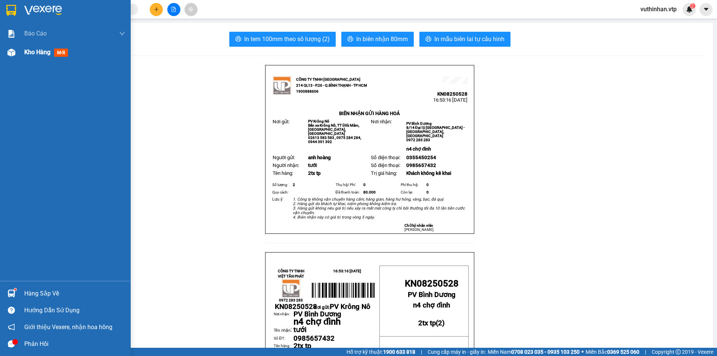
click at [6, 51] on div at bounding box center [11, 52] width 13 height 13
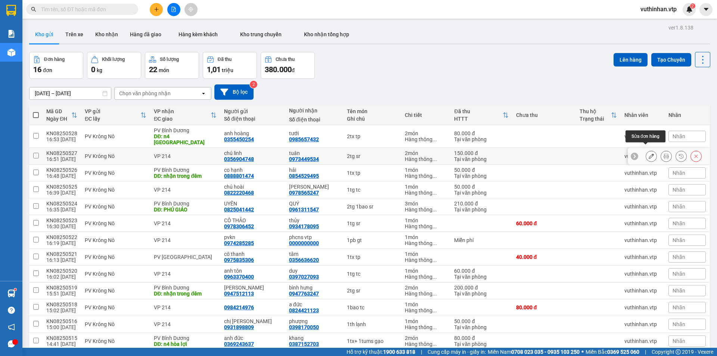
click at [649, 154] on icon at bounding box center [651, 156] width 5 height 5
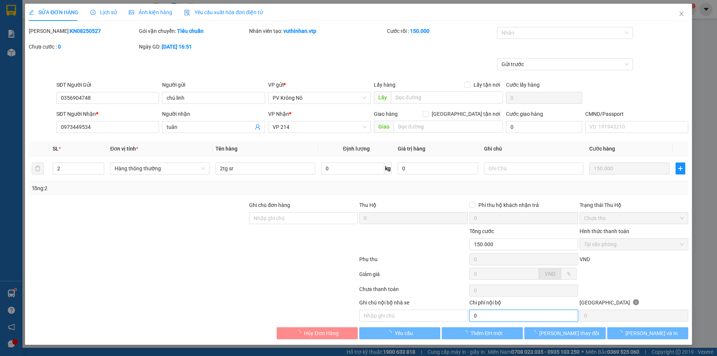
click at [507, 319] on input "0" at bounding box center [524, 316] width 109 height 12
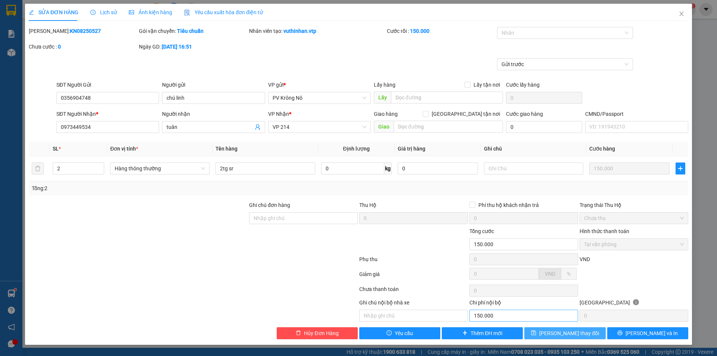
drag, startPoint x: 541, startPoint y: 332, endPoint x: 553, endPoint y: 319, distance: 17.4
click at [541, 332] on button "[PERSON_NAME] thay đổi" at bounding box center [565, 333] width 81 height 12
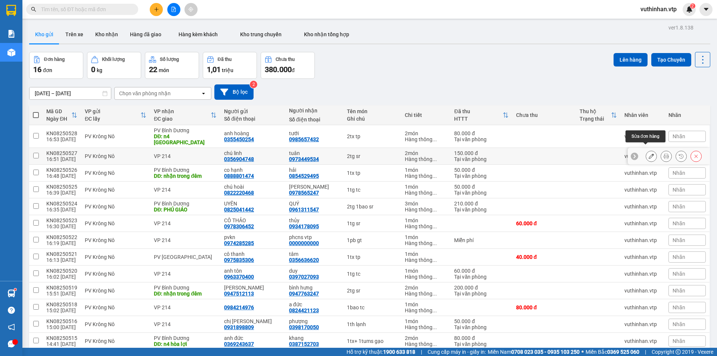
click at [649, 154] on icon at bounding box center [651, 156] width 5 height 5
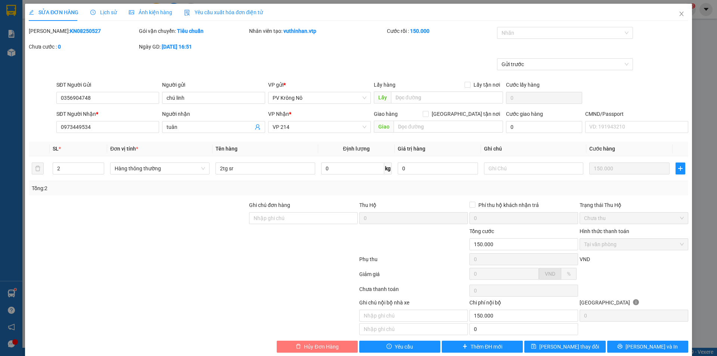
click at [321, 346] on span "Hủy Đơn Hàng" at bounding box center [321, 347] width 34 height 8
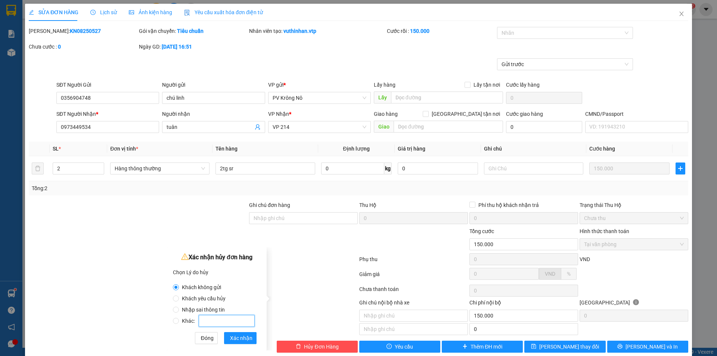
click at [222, 323] on input "Khác:" at bounding box center [227, 321] width 56 height 12
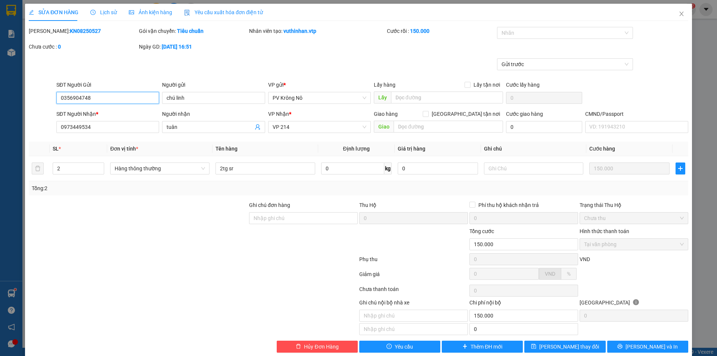
drag, startPoint x: 69, startPoint y: 99, endPoint x: 56, endPoint y: 98, distance: 12.5
click at [20, 98] on div "SỬA ĐƠN HÀNG Lịch sử Ảnh kiện hàng Yêu cầu xuất hóa đơn điện tử Total Paid Fee …" at bounding box center [358, 178] width 717 height 356
click at [324, 347] on span "Hủy Đơn Hàng" at bounding box center [321, 347] width 34 height 8
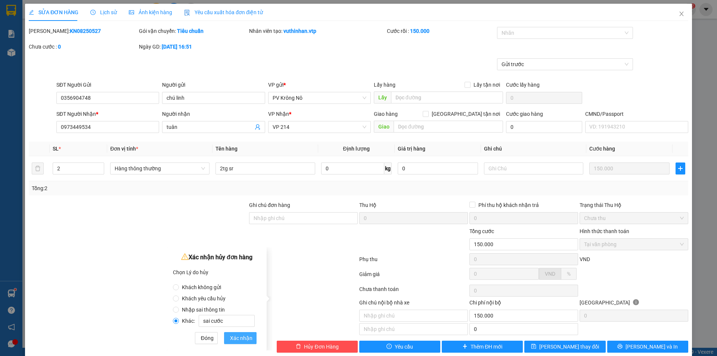
click at [231, 336] on span "Xác nhận" at bounding box center [241, 338] width 22 height 8
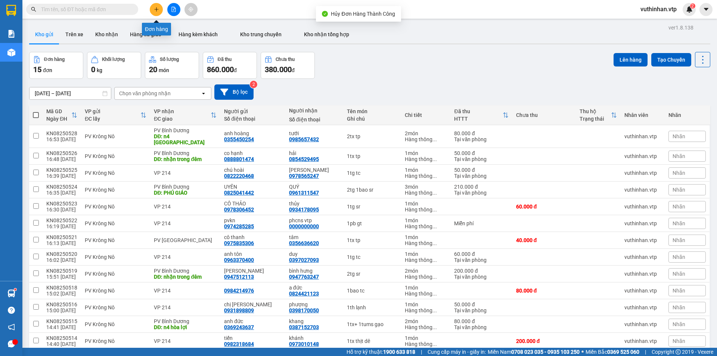
click at [163, 9] on div at bounding box center [174, 9] width 56 height 13
click at [153, 9] on button at bounding box center [156, 9] width 13 height 13
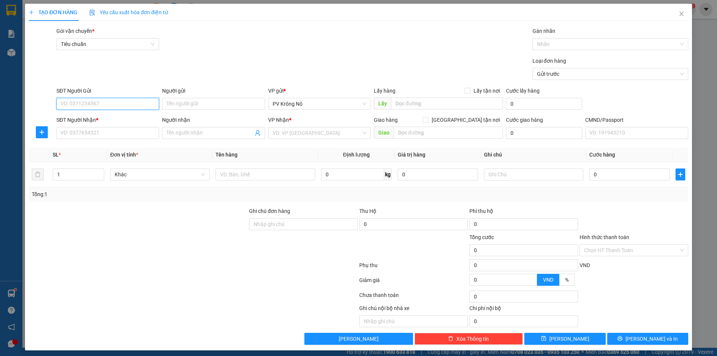
click at [81, 106] on input "SĐT Người Gửi" at bounding box center [107, 104] width 103 height 12
paste input "0356904748"
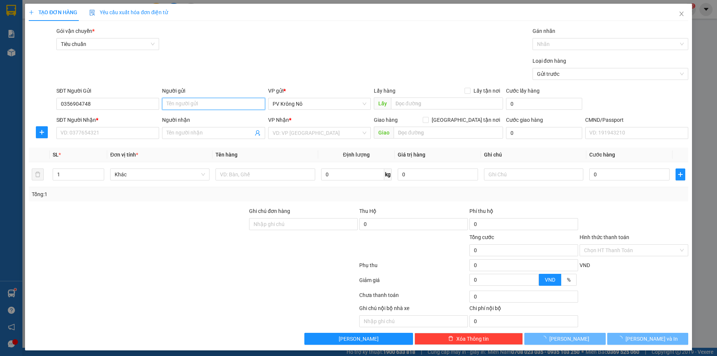
click at [202, 103] on input "Người gửi" at bounding box center [213, 104] width 103 height 12
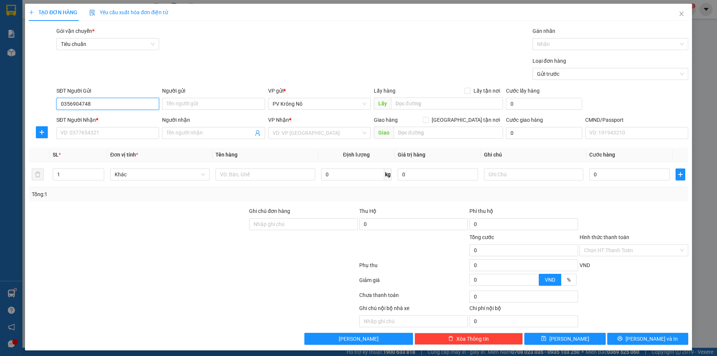
click at [89, 102] on input "0356904748" at bounding box center [107, 104] width 103 height 12
click at [103, 121] on div "0356904748 - [PERSON_NAME]" at bounding box center [107, 119] width 93 height 8
drag, startPoint x: 66, startPoint y: 131, endPoint x: 69, endPoint y: 134, distance: 4.8
click at [67, 132] on input "0373449534" at bounding box center [107, 133] width 103 height 12
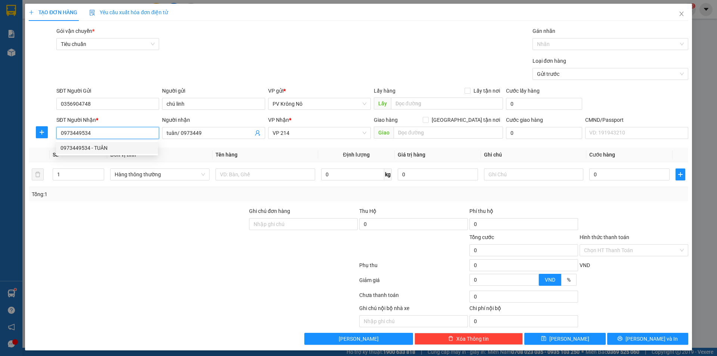
click at [101, 149] on div "0973449534 - TUÂN" at bounding box center [107, 148] width 93 height 8
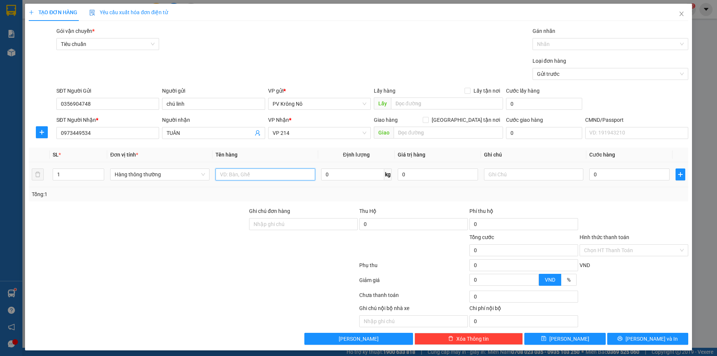
click at [235, 175] on input "text" at bounding box center [265, 175] width 99 height 12
click at [612, 171] on input "0" at bounding box center [630, 175] width 80 height 12
click at [641, 254] on input "Hình thức thanh toán" at bounding box center [631, 250] width 95 height 11
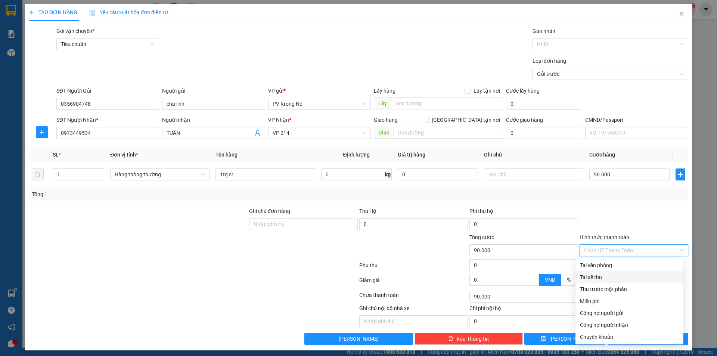
click at [597, 272] on div "Tài xế thu" at bounding box center [630, 277] width 108 height 12
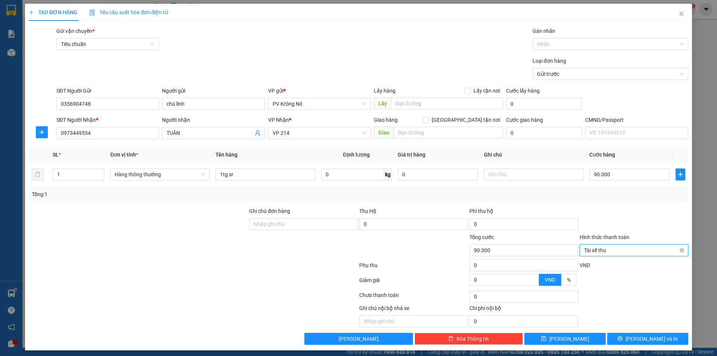
click at [603, 250] on span "Tài xế thu" at bounding box center [634, 250] width 100 height 11
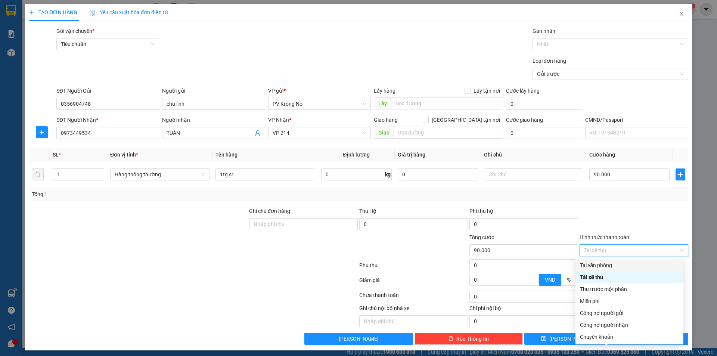
click at [591, 266] on div "Tại văn phòng" at bounding box center [629, 265] width 99 height 8
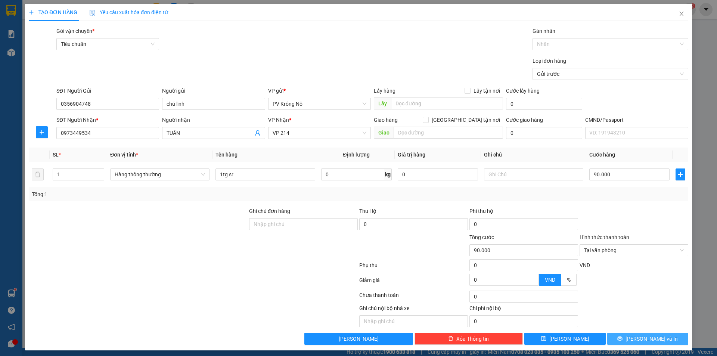
drag, startPoint x: 647, startPoint y: 338, endPoint x: 627, endPoint y: 312, distance: 33.0
click at [647, 339] on span "[PERSON_NAME] và In" at bounding box center [652, 339] width 52 height 8
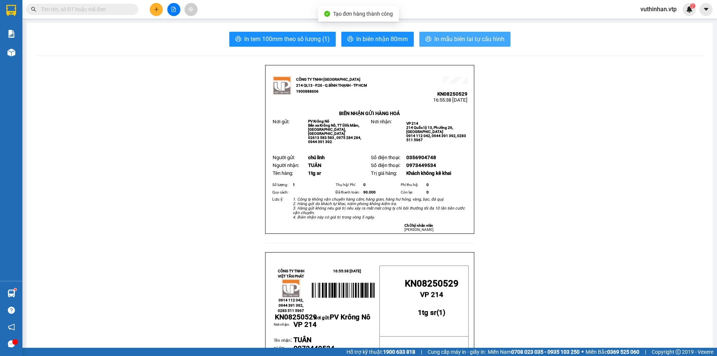
click at [458, 37] on span "In mẫu biên lai tự cấu hình" at bounding box center [470, 38] width 70 height 9
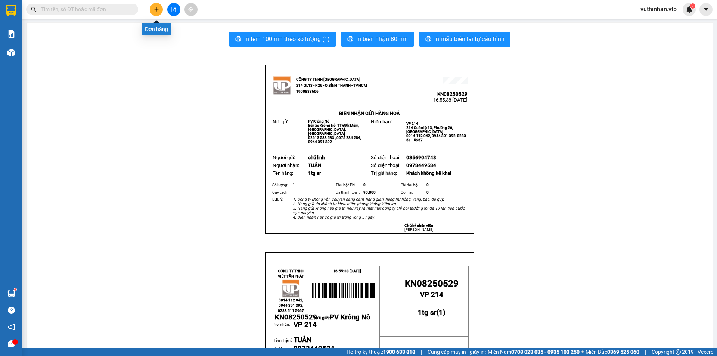
click at [154, 10] on icon "plus" at bounding box center [156, 9] width 5 height 5
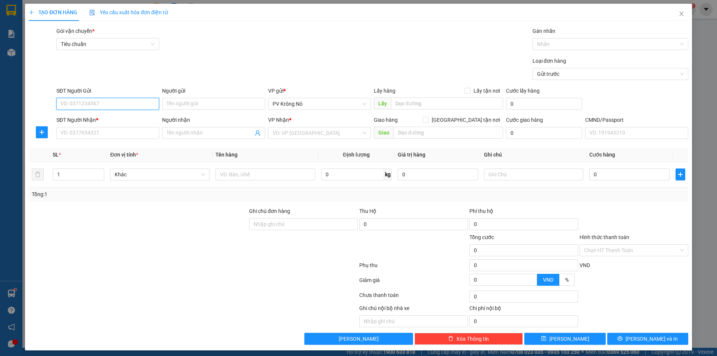
click at [84, 101] on input "SĐT Người Gửi" at bounding box center [107, 104] width 103 height 12
paste input "0356904748"
click at [188, 101] on input "Người gửi" at bounding box center [213, 104] width 103 height 12
click at [126, 117] on div "SĐT Người Nhận *" at bounding box center [107, 120] width 103 height 8
click at [126, 127] on input "SĐT Người Nhận *" at bounding box center [107, 133] width 103 height 12
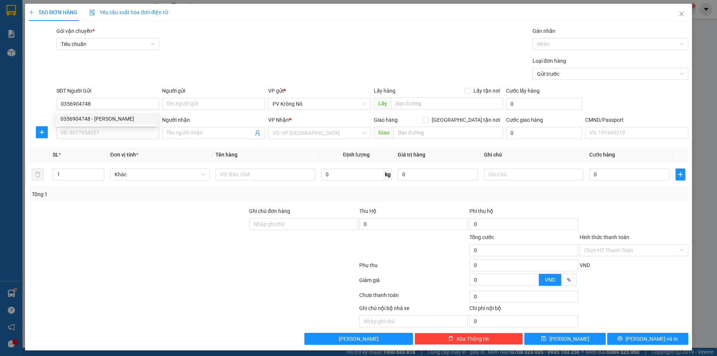
click at [101, 118] on div "0356904748 - [PERSON_NAME]" at bounding box center [107, 119] width 93 height 8
type input "chú linh"
type input "0973449534"
type input "TUÂN"
drag, startPoint x: 112, startPoint y: 138, endPoint x: 20, endPoint y: 143, distance: 92.0
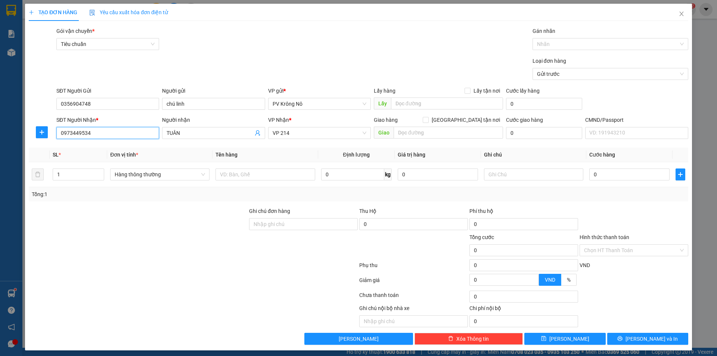
click at [20, 143] on div "TẠO ĐƠN HÀNG Yêu cầu xuất hóa đơn điện tử Transit Pickup Surcharge Ids Transit …" at bounding box center [358, 178] width 717 height 356
type input "0867484748"
click at [94, 148] on div "0867484748 - minh" at bounding box center [107, 148] width 93 height 8
type input "minh"
type input "0867484748"
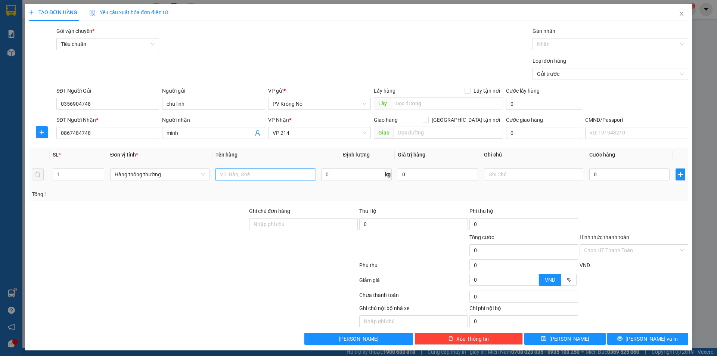
click at [245, 176] on input "text" at bounding box center [265, 175] width 99 height 12
type input "1tg sr"
type input "006"
type input "6"
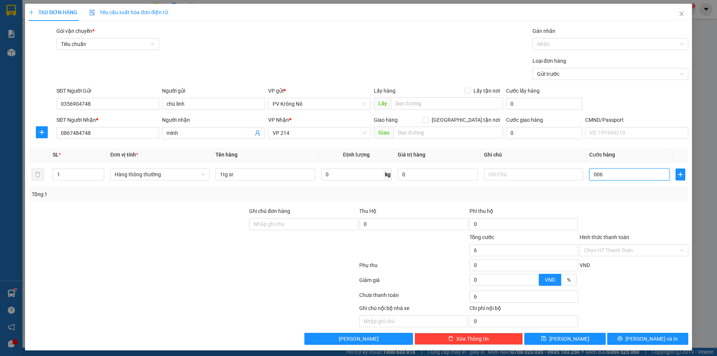
type input "0.060"
type input "60"
type input "00.600"
type input "600"
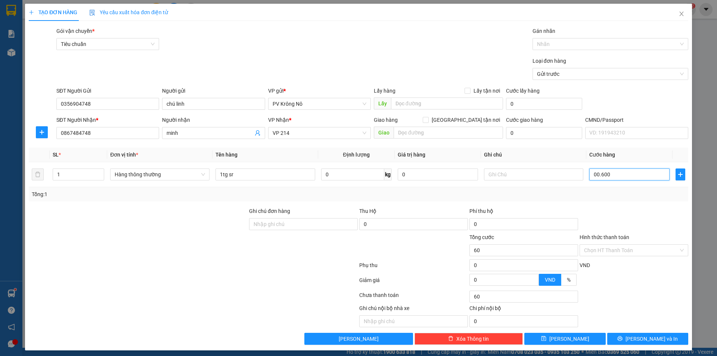
type input "600"
type input "0.006.000"
type input "6.000"
type input "000.060.000"
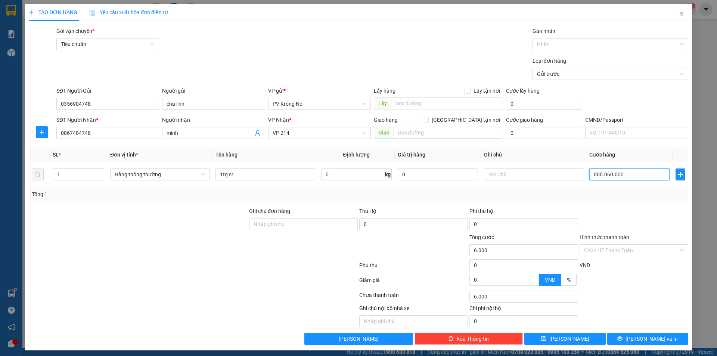
type input "60.000"
click at [606, 251] on input "Hình thức thanh toán" at bounding box center [631, 250] width 95 height 11
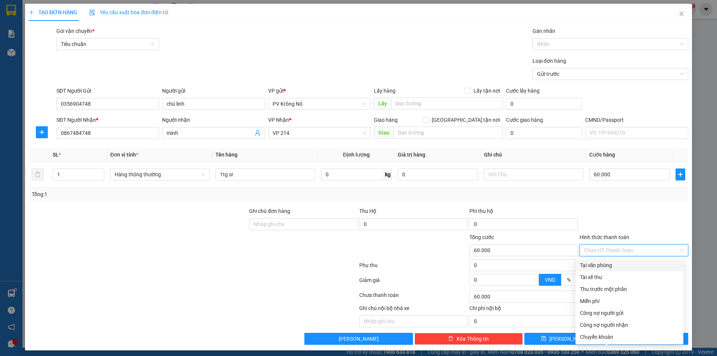
click at [588, 266] on div "Tại văn phòng" at bounding box center [629, 265] width 99 height 8
type input "0"
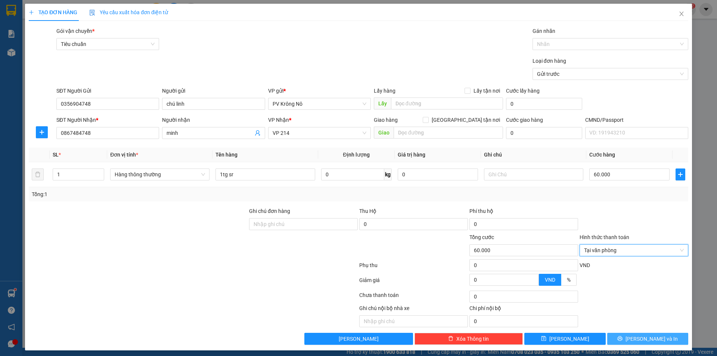
click at [650, 339] on span "[PERSON_NAME] và In" at bounding box center [652, 339] width 52 height 8
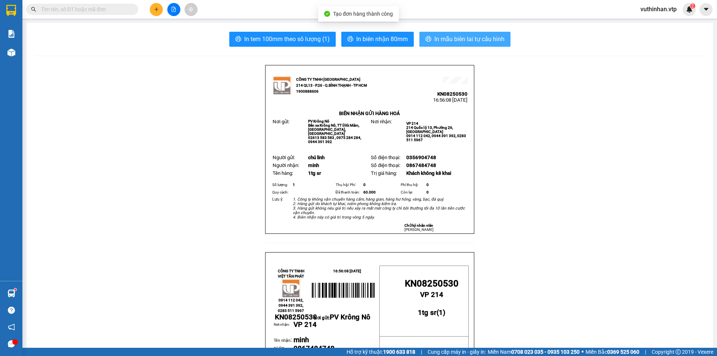
click at [455, 40] on span "In mẫu biên lai tự cấu hình" at bounding box center [470, 38] width 70 height 9
click at [162, 2] on div "Kết quả tìm kiếm ( 0 ) Bộ lọc No Data vuthinhan.vtp 2" at bounding box center [358, 9] width 717 height 19
click at [161, 14] on button at bounding box center [156, 9] width 13 height 13
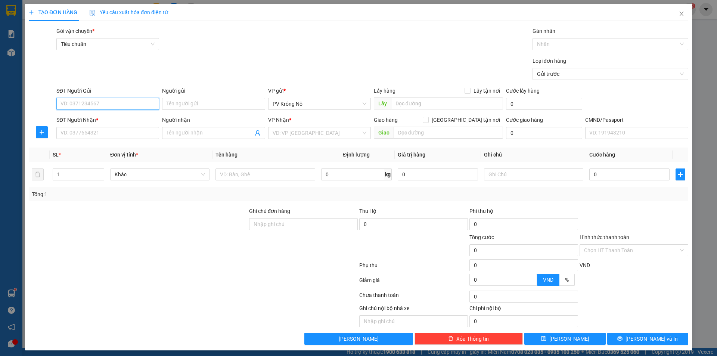
drag, startPoint x: 68, startPoint y: 99, endPoint x: 54, endPoint y: 103, distance: 14.4
click at [68, 101] on input "SĐT Người Gửi" at bounding box center [107, 104] width 103 height 12
type input "0376638182"
click at [100, 115] on div "0376638182 - chú MINH" at bounding box center [107, 119] width 93 height 8
type input "chú MINH"
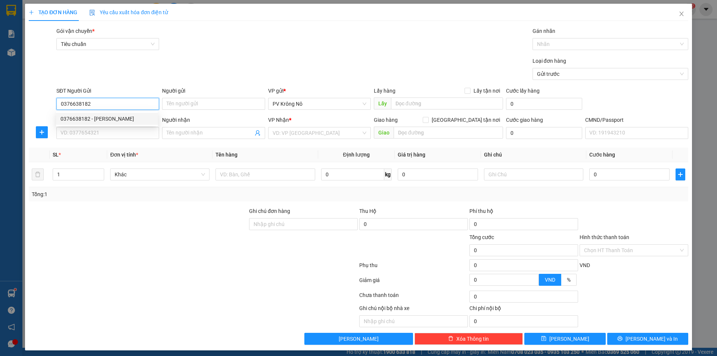
type input "0336960456"
type input "cảnh"
type input "0376638182"
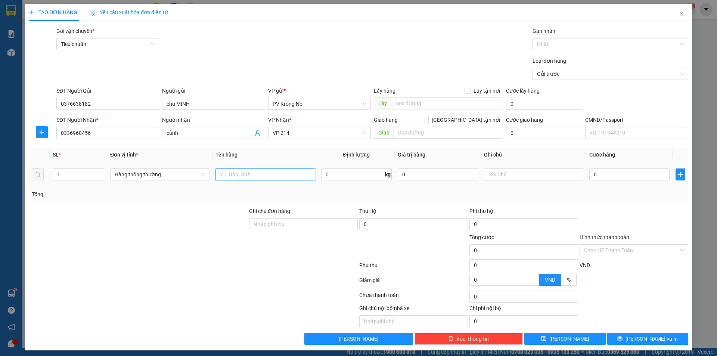
click at [228, 179] on input "text" at bounding box center [265, 175] width 99 height 12
type input "1bao sr"
click at [631, 169] on input "0" at bounding box center [630, 175] width 80 height 12
type input "005"
type input "5"
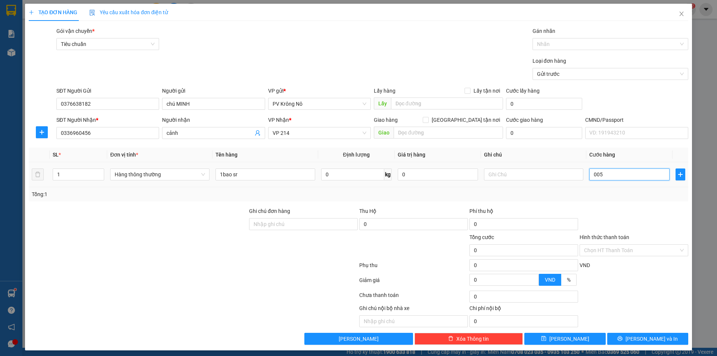
type input "5"
type input "0.050"
type input "50"
type input "00.500"
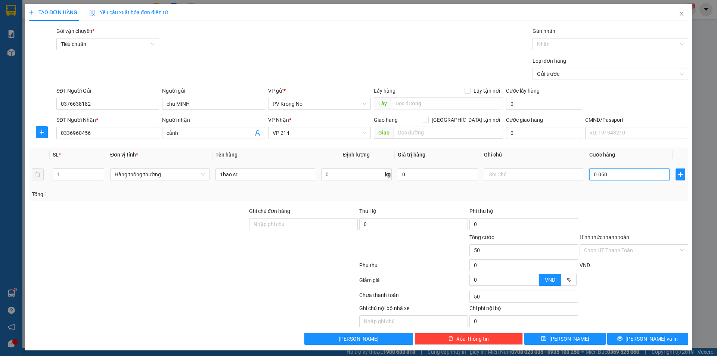
type input "500"
type input "0.005.000"
type input "5.000"
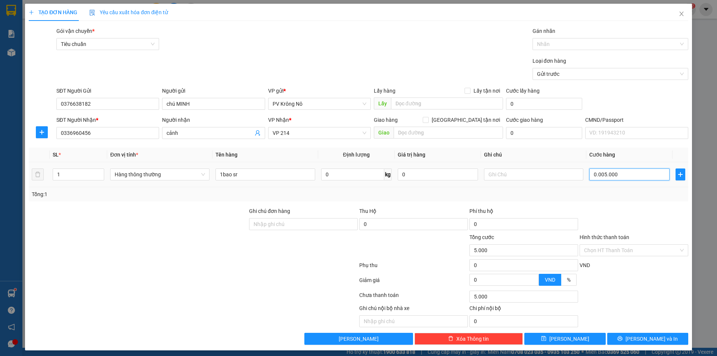
type input "000.050.000"
type input "50.000"
click at [594, 251] on input "Hình thức thanh toán" at bounding box center [631, 250] width 95 height 11
type input "50.000"
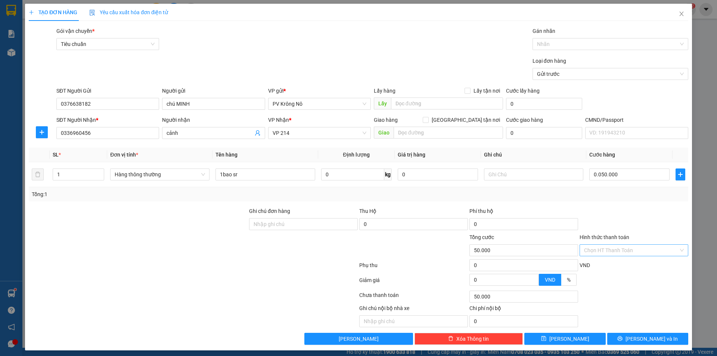
type input "50.000"
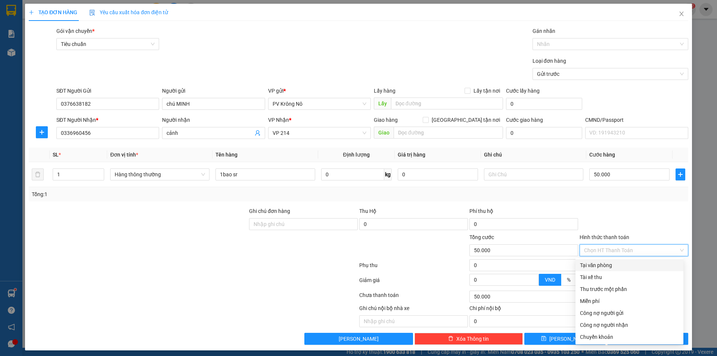
click at [591, 268] on div "Tại văn phòng" at bounding box center [629, 265] width 99 height 8
type input "0"
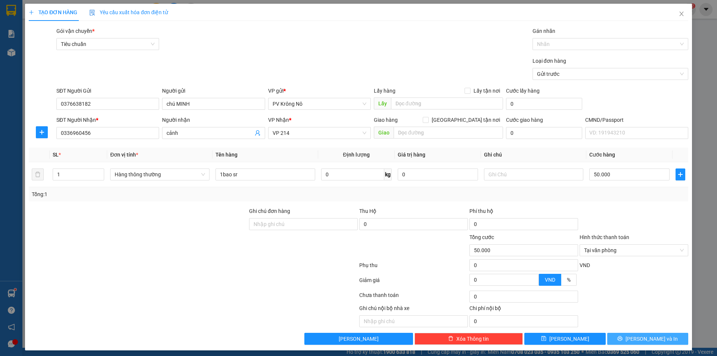
click at [640, 339] on span "[PERSON_NAME] và In" at bounding box center [652, 339] width 52 height 8
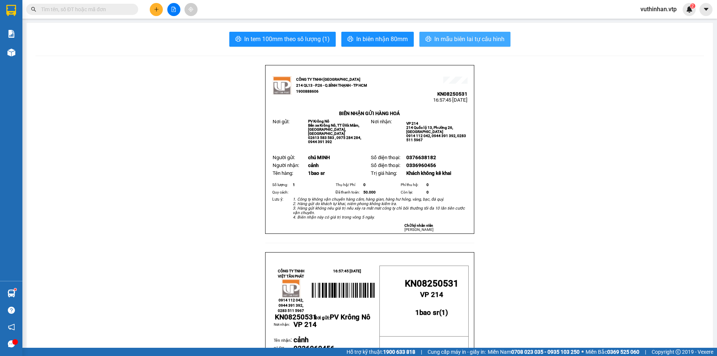
click at [445, 43] on span "In mẫu biên lai tự cấu hình" at bounding box center [470, 38] width 70 height 9
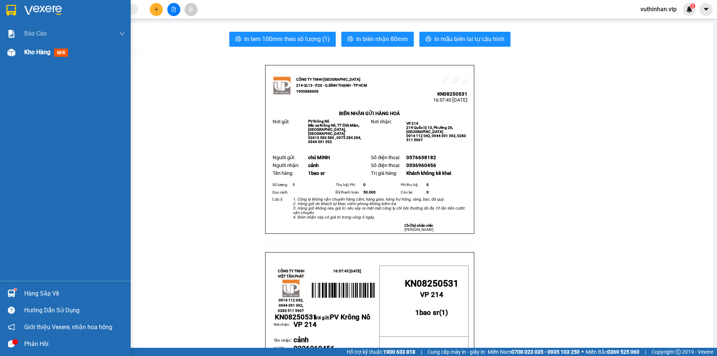
click at [19, 48] on div "Kho hàng mới" at bounding box center [65, 52] width 131 height 19
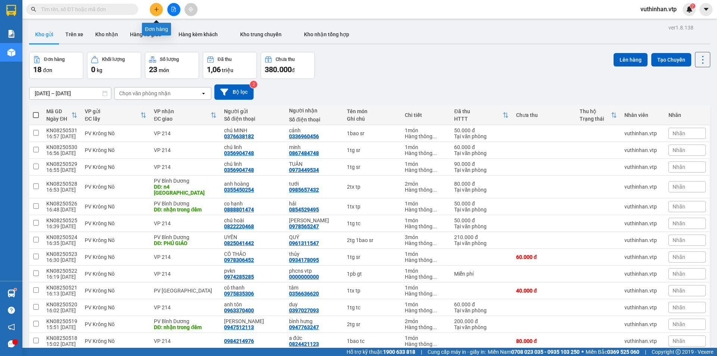
click at [155, 9] on icon "plus" at bounding box center [156, 9] width 5 height 5
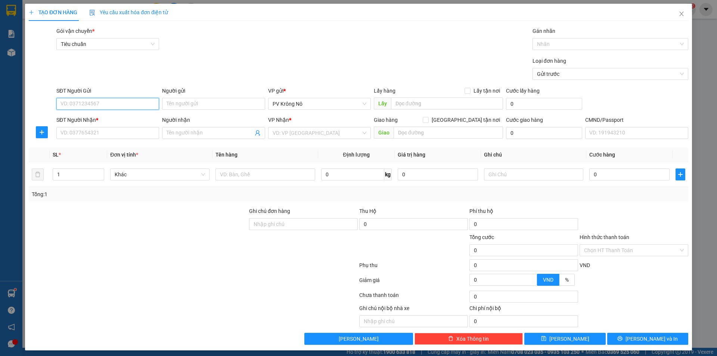
click at [99, 107] on input "SĐT Người Gửi" at bounding box center [107, 104] width 103 height 12
click at [85, 100] on input "SĐT Người Gửi" at bounding box center [107, 104] width 103 height 12
click at [127, 104] on input "0338513477" at bounding box center [107, 104] width 103 height 12
drag, startPoint x: 72, startPoint y: 105, endPoint x: 77, endPoint y: 111, distance: 7.7
click at [0, 107] on div "TẠO ĐƠN HÀNG Yêu cầu xuất hóa đơn điện tử Transit Pickup Surcharge Ids Transit …" at bounding box center [358, 178] width 717 height 356
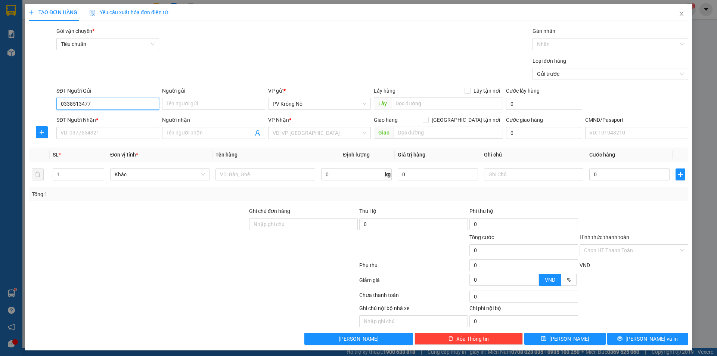
click at [89, 105] on input "0338513477" at bounding box center [107, 104] width 103 height 12
click at [84, 104] on input "0338513477" at bounding box center [107, 104] width 103 height 12
click at [86, 104] on input "0338513477" at bounding box center [107, 104] width 103 height 12
click at [96, 104] on input "0338513447" at bounding box center [107, 104] width 103 height 12
type input "0338513447"
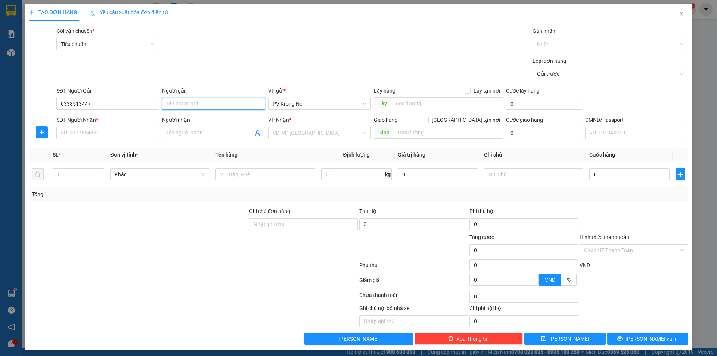
click at [196, 100] on input "Người gửi" at bounding box center [213, 104] width 103 height 12
drag, startPoint x: 99, startPoint y: 108, endPoint x: 34, endPoint y: 104, distance: 64.8
click at [27, 106] on div "TẠO ĐƠN HÀNG Yêu cầu xuất hóa đơn điện tử Transit Pickup Surcharge Ids Transit …" at bounding box center [358, 177] width 667 height 347
click at [680, 14] on span "Close" at bounding box center [681, 14] width 21 height 21
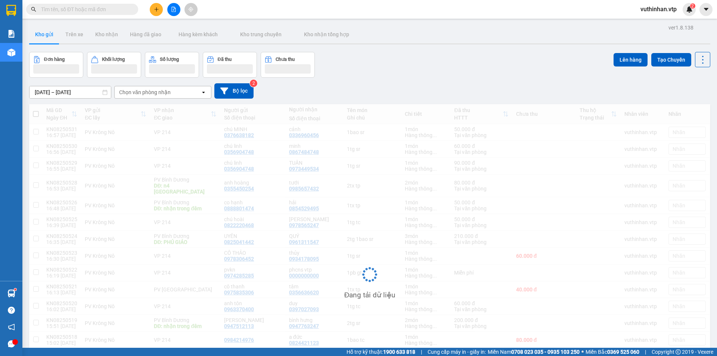
click at [673, 12] on span "vuthinhan.vtp" at bounding box center [659, 8] width 48 height 9
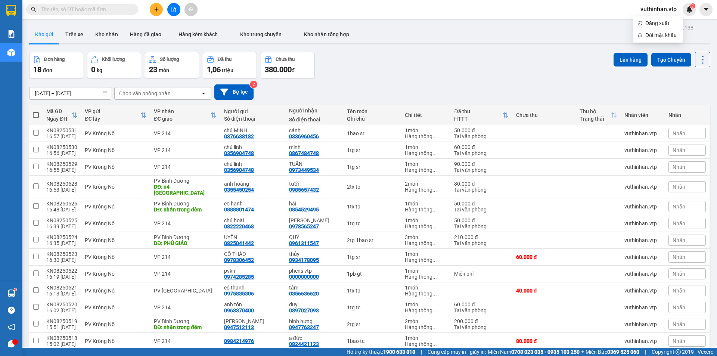
click at [101, 12] on input "text" at bounding box center [85, 9] width 88 height 8
paste input "0338513447"
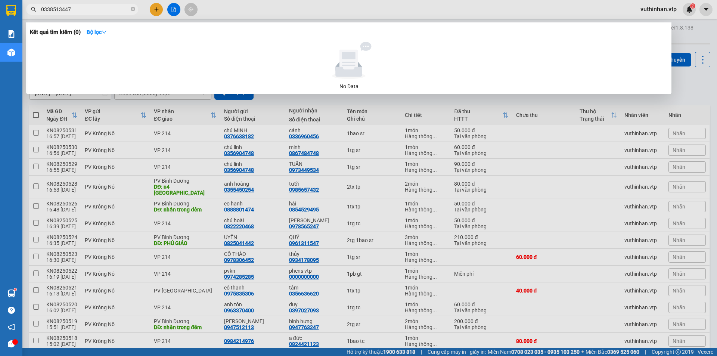
type input "0338513447"
drag, startPoint x: 87, startPoint y: 9, endPoint x: 41, endPoint y: 21, distance: 47.5
click at [41, 16] on div "Kết quả tìm kiếm ( 0 ) Bộ lọc No Data 0338513447" at bounding box center [73, 9] width 146 height 13
click at [132, 7] on span at bounding box center [133, 9] width 4 height 7
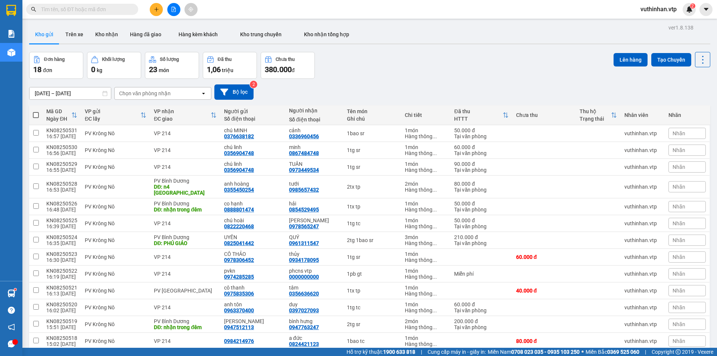
click at [115, 10] on input "text" at bounding box center [85, 9] width 88 height 8
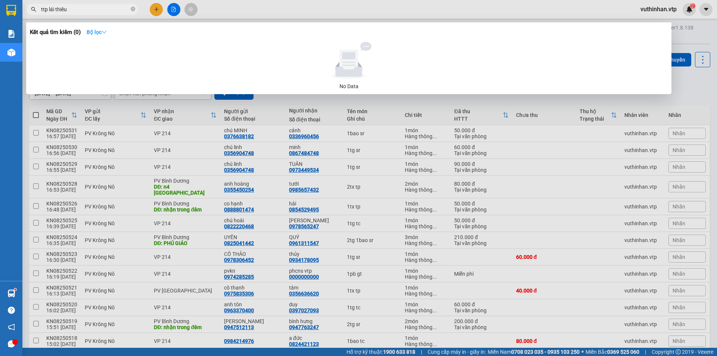
type input "ttp lái thiêu"
click at [99, 34] on strong "Bộ lọc" at bounding box center [97, 32] width 20 height 6
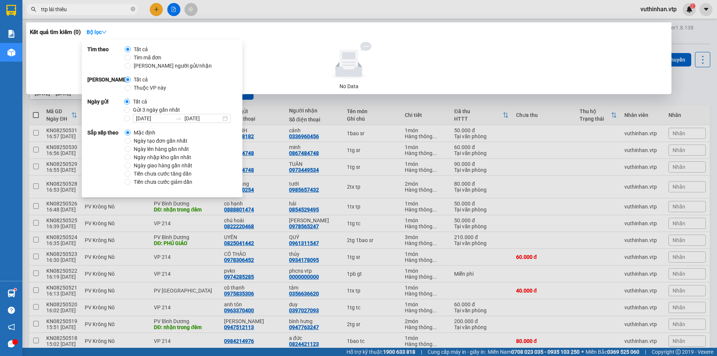
click at [130, 99] on span "Tất cả" at bounding box center [140, 102] width 20 height 8
click at [130, 99] on input "Tất cả" at bounding box center [127, 102] width 6 height 6
click at [130, 88] on input "Thuộc VP này" at bounding box center [128, 88] width 6 height 6
radio input "true"
click at [131, 80] on span "Tất cả" at bounding box center [141, 79] width 20 height 8
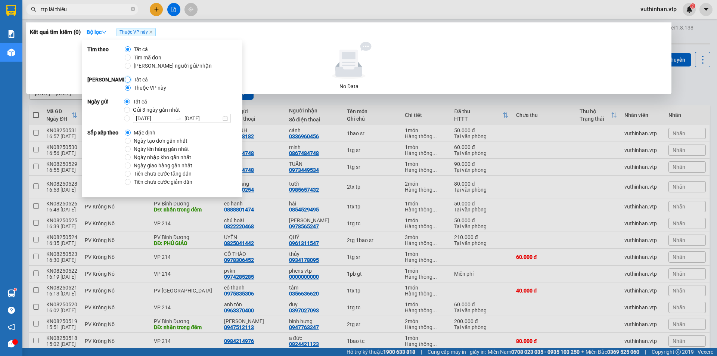
click at [131, 80] on input "Tất cả" at bounding box center [128, 80] width 6 height 6
radio input "true"
radio input "false"
click at [130, 150] on input "Ngày lên hàng gần nhất" at bounding box center [128, 149] width 6 height 6
radio input "true"
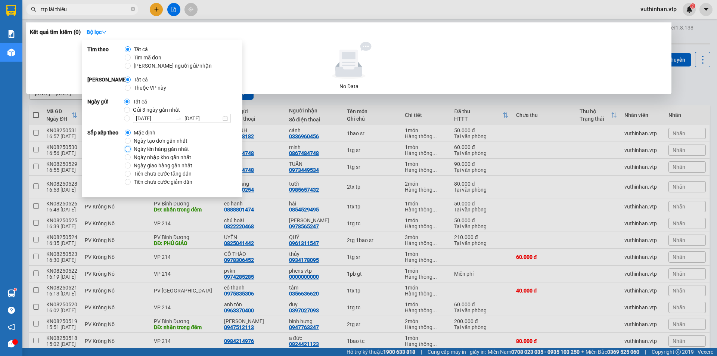
radio input "false"
click at [127, 139] on input "Ngày tạo đơn gần nhất" at bounding box center [128, 141] width 6 height 6
drag, startPoint x: 49, startPoint y: 10, endPoint x: 6, endPoint y: 21, distance: 44.9
click at [9, 20] on section "Kết quả tìm kiếm ( 0 ) Bộ lọc Ngày tạo đơn gần nhất No Data ttp lái thiêu vuthi…" at bounding box center [358, 178] width 717 height 356
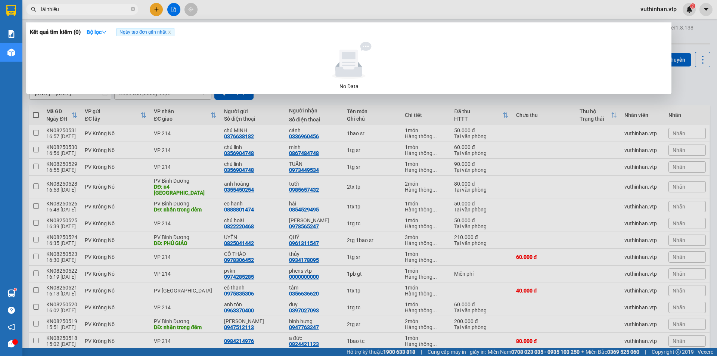
type input "lái thiêu"
click at [134, 8] on icon "close-circle" at bounding box center [133, 9] width 4 height 4
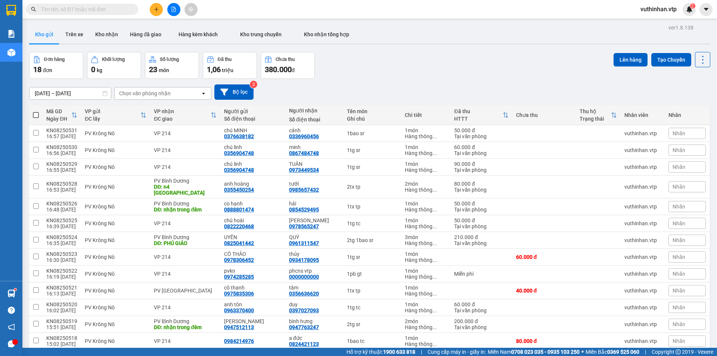
click at [163, 10] on button at bounding box center [156, 9] width 13 height 13
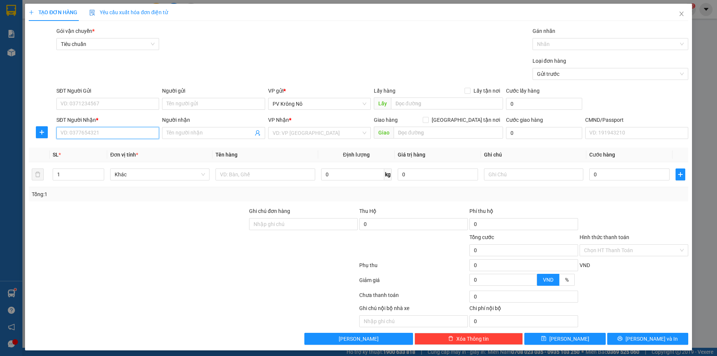
click at [94, 135] on input "SĐT Người Nhận *" at bounding box center [107, 133] width 103 height 12
paste input "0392147219"
type input "0392147219"
click at [92, 149] on div "0392147219 - thủy" at bounding box center [107, 148] width 93 height 8
type input "thủy"
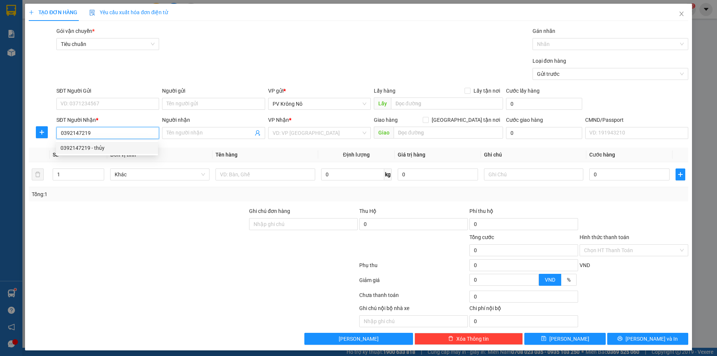
type input "ttp lái thiêu"
type input "0392147219"
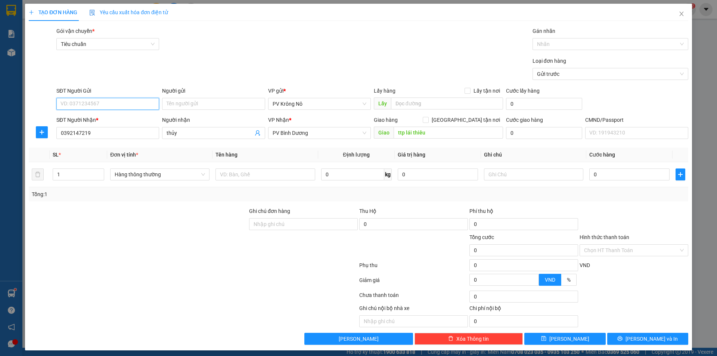
click at [93, 103] on input "SĐT Người Gửi" at bounding box center [107, 104] width 103 height 12
type input "0338513447"
click at [197, 105] on input "Người gửi" at bounding box center [213, 104] width 103 height 12
click at [82, 171] on input "1" at bounding box center [78, 174] width 51 height 11
type input "4"
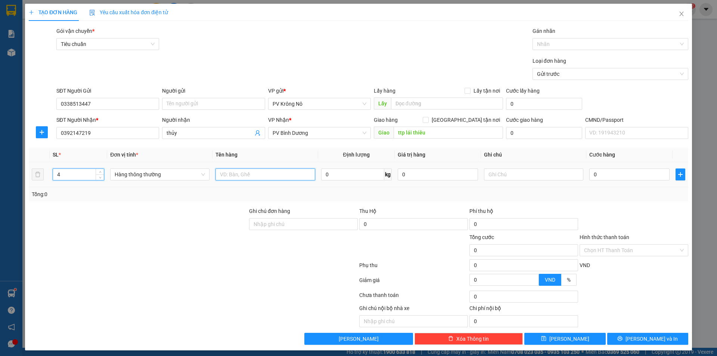
click at [243, 173] on input "text" at bounding box center [265, 175] width 99 height 12
type input "4tg sr"
click at [623, 177] on input "0" at bounding box center [630, 175] width 80 height 12
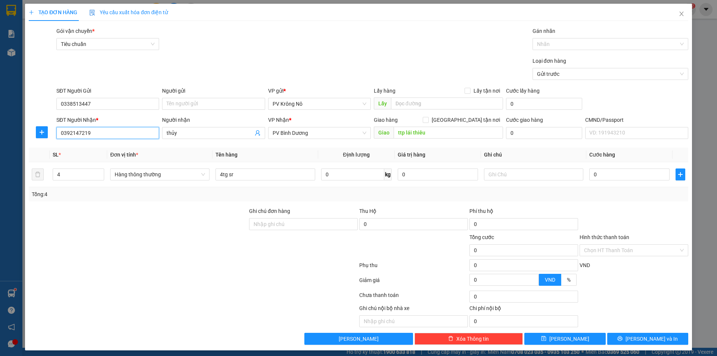
drag, startPoint x: 54, startPoint y: 136, endPoint x: 67, endPoint y: 138, distance: 13.3
click at [16, 135] on div "TẠO ĐƠN HÀNG Yêu cầu xuất hóa đơn điện tử Transit Pickup Surcharge Ids Transit …" at bounding box center [358, 178] width 717 height 356
click at [681, 10] on span "Close" at bounding box center [681, 14] width 21 height 21
click at [679, 10] on span "vuthinhan.vtp" at bounding box center [659, 8] width 48 height 9
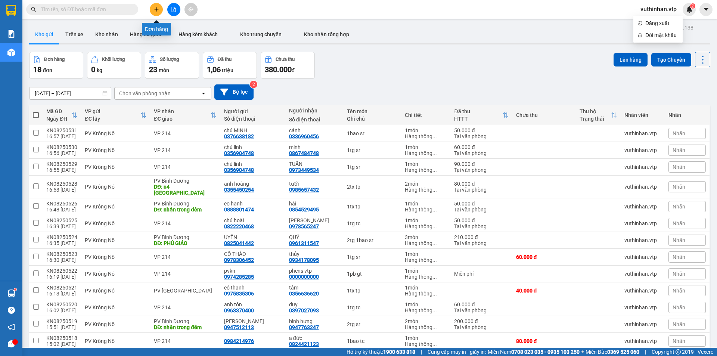
click at [160, 11] on button at bounding box center [156, 9] width 13 height 13
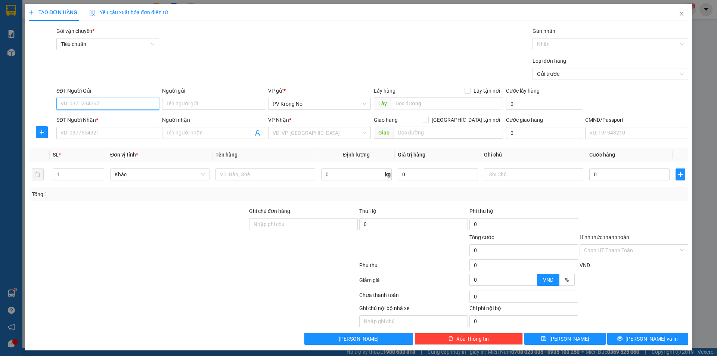
drag, startPoint x: 74, startPoint y: 105, endPoint x: 86, endPoint y: 104, distance: 11.7
click at [75, 106] on input "SĐT Người Gửi" at bounding box center [107, 104] width 103 height 12
type input "0989241622"
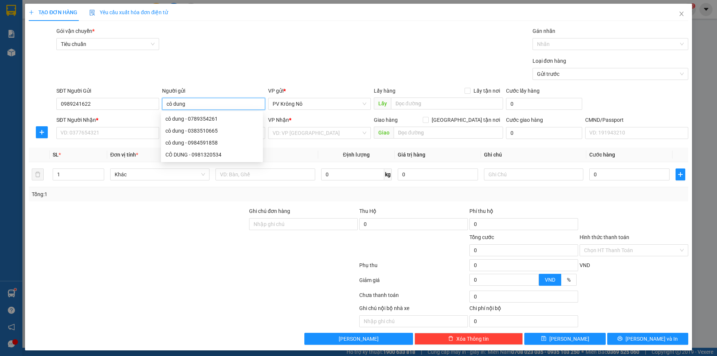
type input "cô dung"
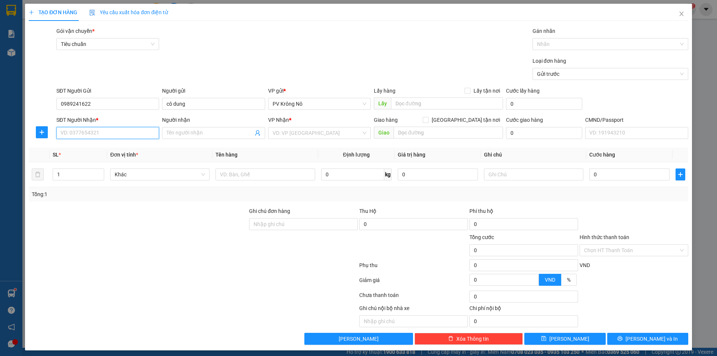
click at [84, 130] on input "SĐT Người Nhận *" at bounding box center [107, 133] width 103 height 12
click at [273, 135] on input "search" at bounding box center [317, 132] width 89 height 11
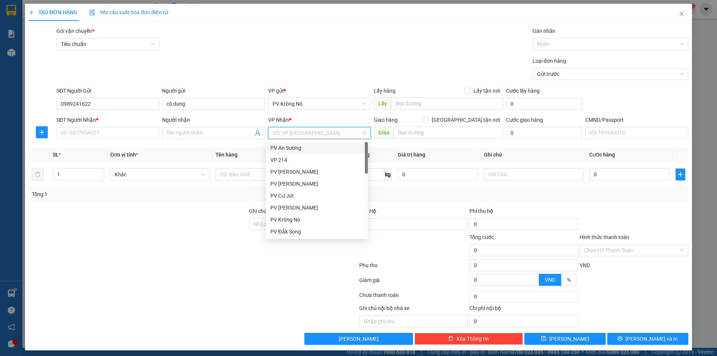
type input "2"
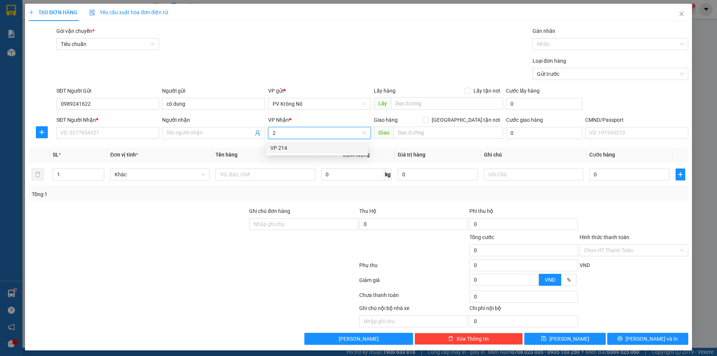
click at [305, 150] on div "VP 214" at bounding box center [317, 148] width 93 height 8
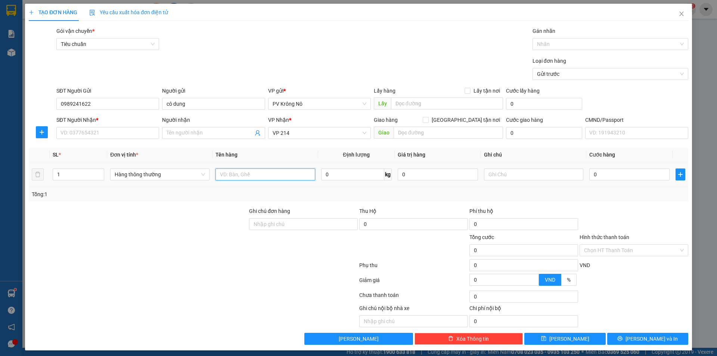
click at [242, 179] on input "text" at bounding box center [265, 175] width 99 height 12
type input "1tx tp"
click at [621, 177] on input "0" at bounding box center [630, 175] width 80 height 12
type input "005"
type input "5"
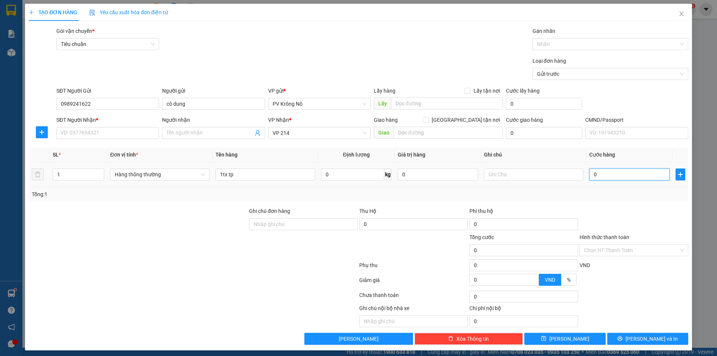
type input "5"
type input "0.050"
type input "50"
type input "00.500"
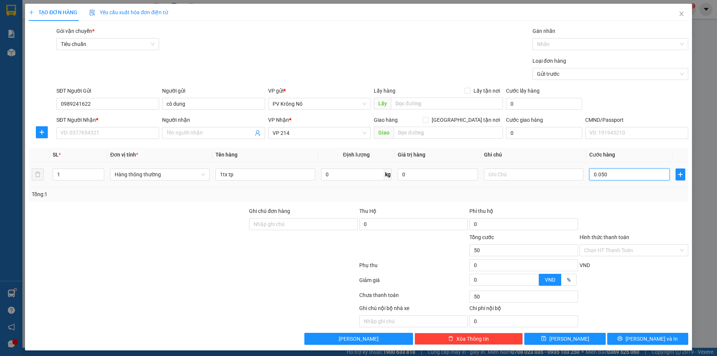
type input "500"
type input "0.005.000"
type input "5.000"
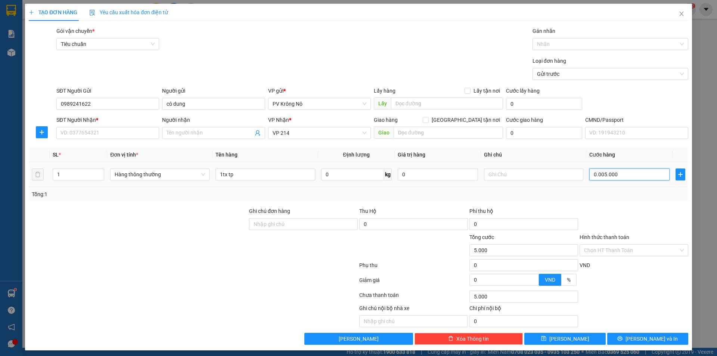
type input "000.050.000"
type input "50.000"
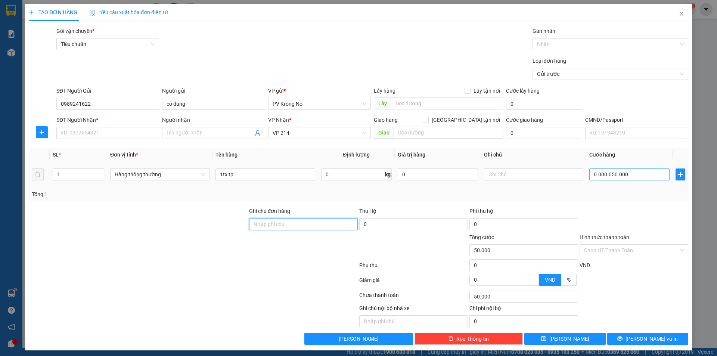
type input "50.000"
click at [91, 131] on input "SĐT Người Nhận *" at bounding box center [107, 133] width 103 height 12
click at [60, 133] on input "394271679" at bounding box center [107, 133] width 103 height 12
type input "0394271679"
click at [199, 135] on input "Người nhận" at bounding box center [210, 133] width 86 height 8
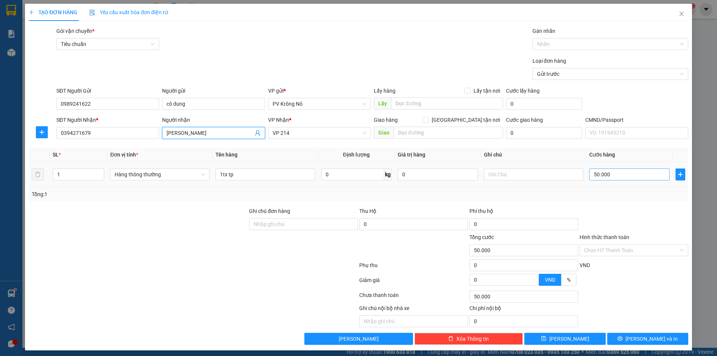
type input "kim anh"
type input "0"
type input "004"
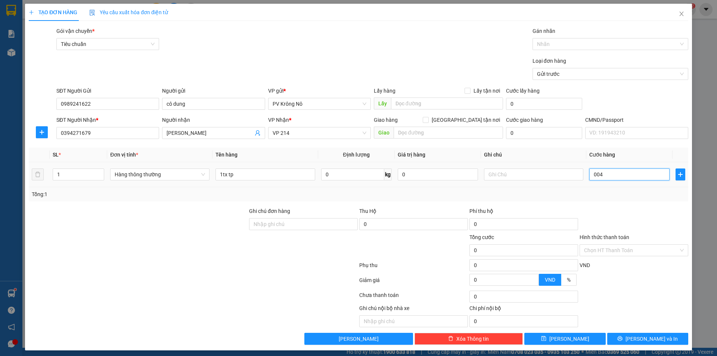
type input "4"
type input "0.040"
type input "40"
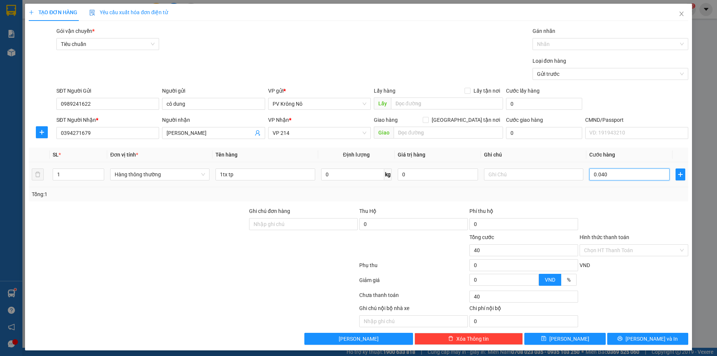
type input "00.400"
type input "400"
type input "0.004.000"
type input "4.000"
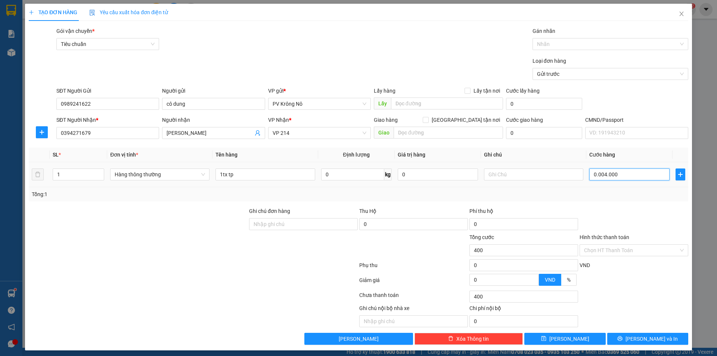
type input "4.000"
type input "000.040.000"
type input "40.000"
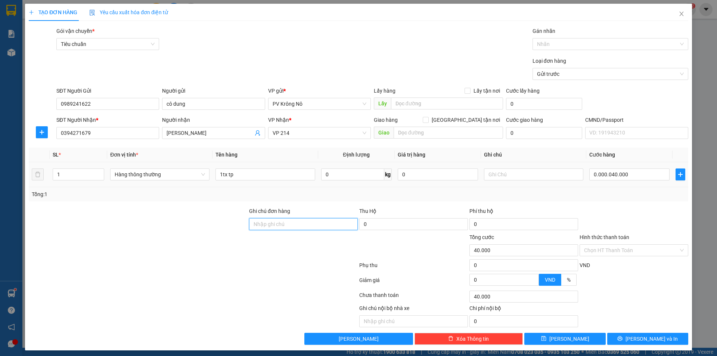
type input "40.000"
click at [595, 248] on input "Hình thức thanh toán" at bounding box center [631, 250] width 95 height 11
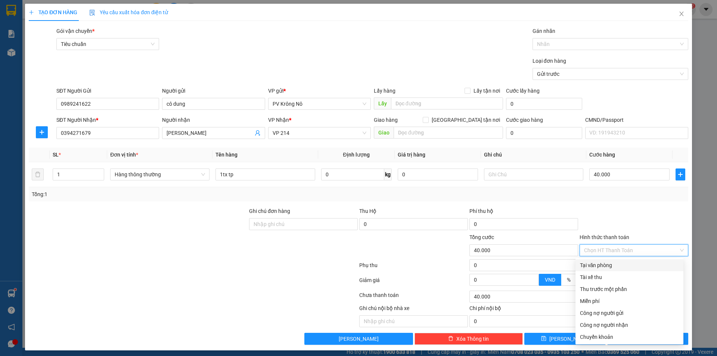
click at [583, 265] on div "Tại văn phòng" at bounding box center [629, 265] width 99 height 8
type input "0"
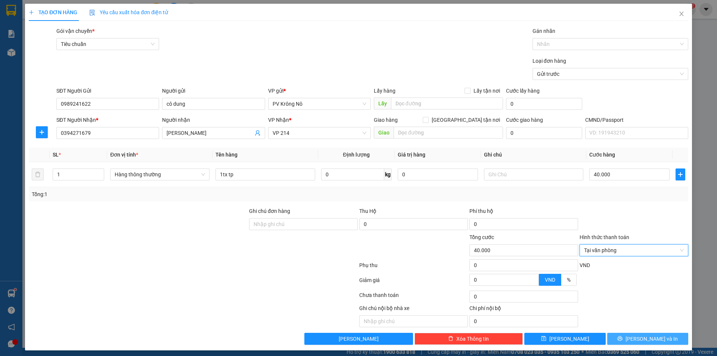
click at [623, 339] on icon "printer" at bounding box center [620, 338] width 5 height 5
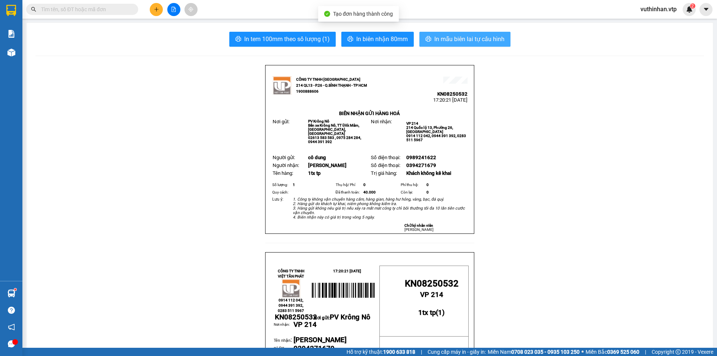
click at [463, 40] on span "In mẫu biên lai tự cấu hình" at bounding box center [470, 38] width 70 height 9
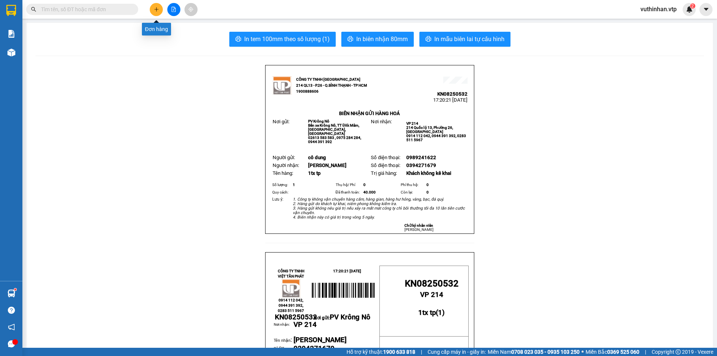
click at [158, 10] on icon "plus" at bounding box center [156, 9] width 5 height 5
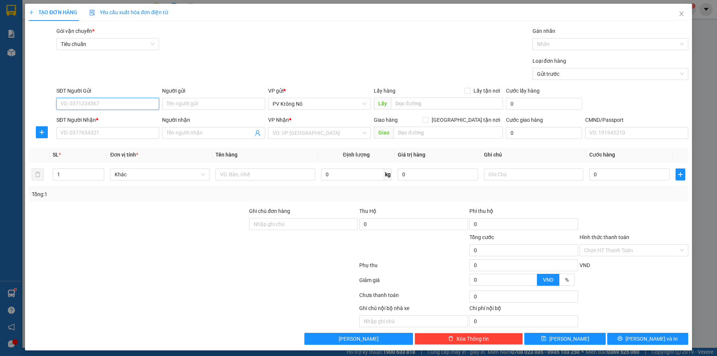
click at [87, 101] on input "SĐT Người Gửi" at bounding box center [107, 104] width 103 height 12
click at [100, 120] on div "0945328447 - chị nga" at bounding box center [107, 119] width 93 height 8
type input "0945328447"
type input "chị nga"
type input "0392147219"
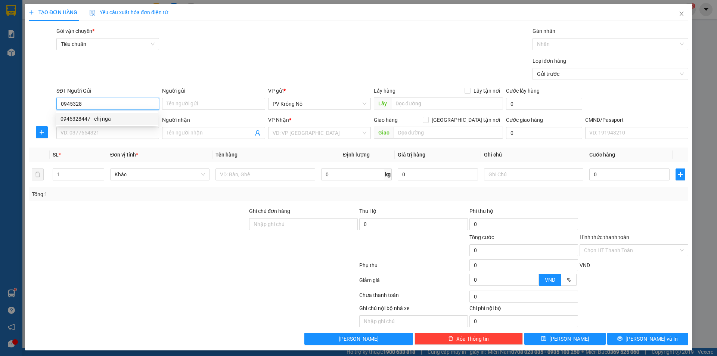
type input "thủy"
type input "ttp lái thiêu"
type input "0945328447"
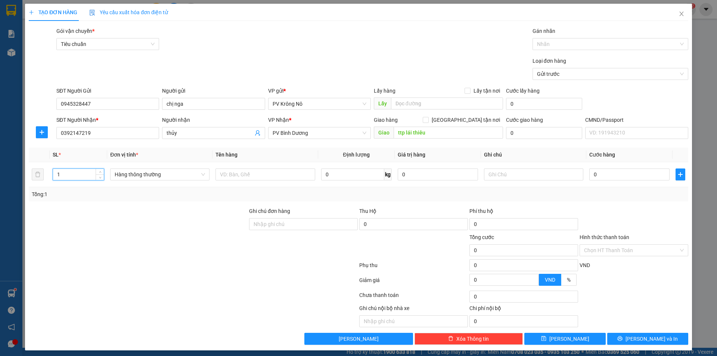
drag, startPoint x: 72, startPoint y: 175, endPoint x: 1, endPoint y: 149, distance: 75.7
click at [10, 187] on div "TẠO ĐƠN HÀNG Yêu cầu xuất hóa đơn điện tử Transit Pickup Surcharge Ids Transit …" at bounding box center [358, 178] width 717 height 356
type input "4"
drag, startPoint x: 249, startPoint y: 174, endPoint x: 717, endPoint y: 347, distance: 499.3
click at [249, 174] on input "text" at bounding box center [265, 175] width 99 height 12
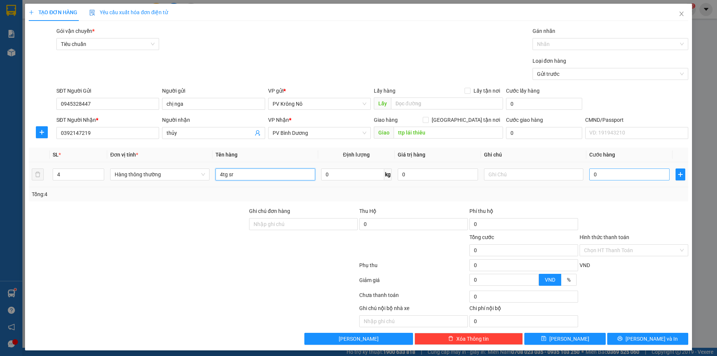
type input "4tg sr"
click at [616, 178] on input "0" at bounding box center [630, 175] width 80 height 12
type input "003"
type input "3"
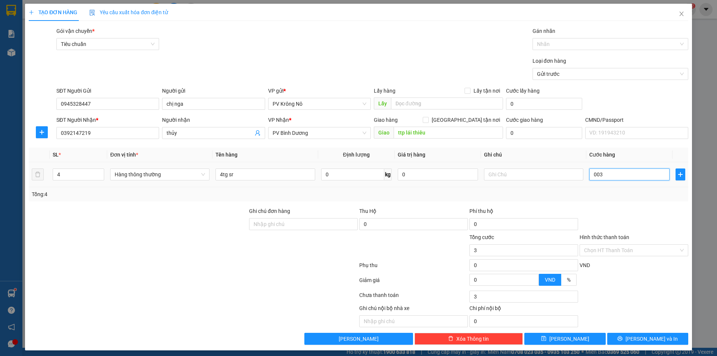
type input "0.030"
type input "30"
type input "00.300"
type input "300"
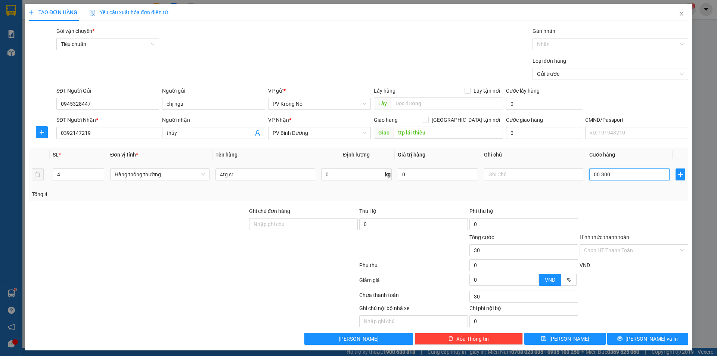
type input "300"
type input "0.003.000"
type input "3.000"
type input "000.030.000"
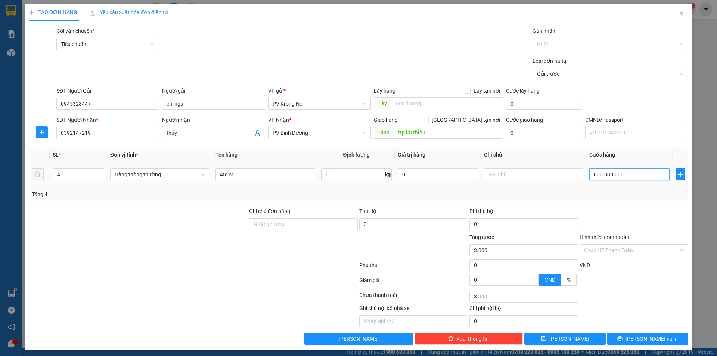
type input "30.000"
type input "00.000.300.000"
type input "300.000"
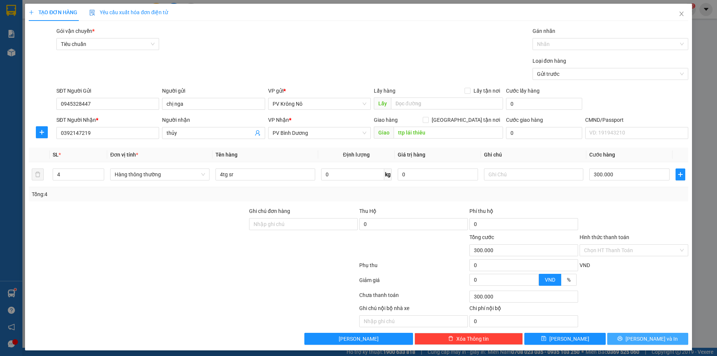
click at [634, 340] on button "[PERSON_NAME] và In" at bounding box center [648, 339] width 81 height 12
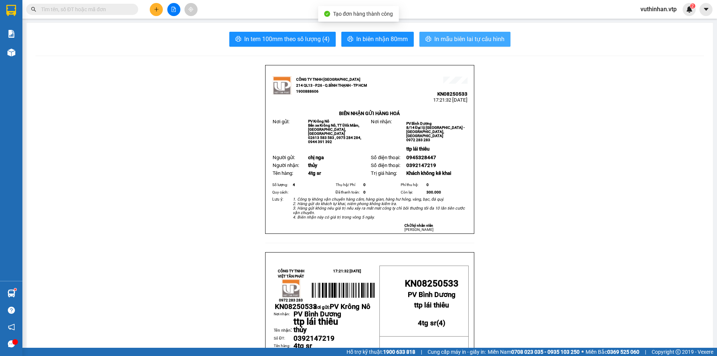
drag, startPoint x: 430, startPoint y: 37, endPoint x: 315, endPoint y: 52, distance: 116.8
click at [432, 37] on button "In mẫu biên lai tự cấu hình" at bounding box center [465, 39] width 91 height 15
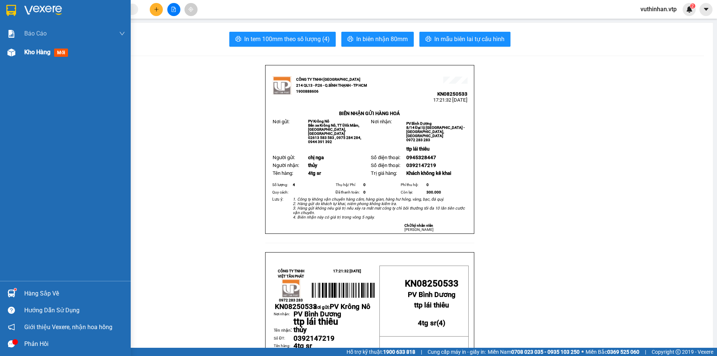
click at [5, 53] on div at bounding box center [11, 52] width 13 height 13
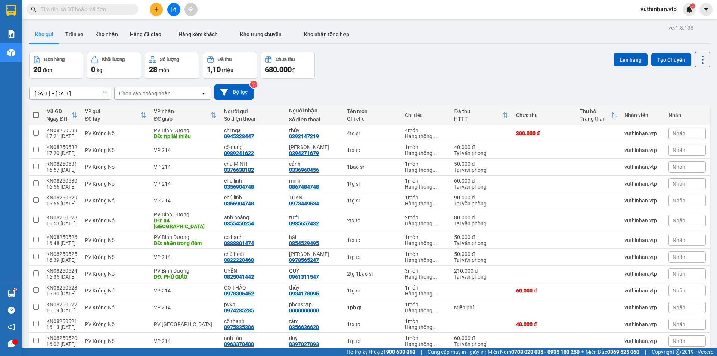
drag, startPoint x: 147, startPoint y: 6, endPoint x: 158, endPoint y: 10, distance: 11.5
click at [149, 6] on div at bounding box center [174, 9] width 56 height 13
click at [158, 10] on icon "plus" at bounding box center [156, 9] width 5 height 5
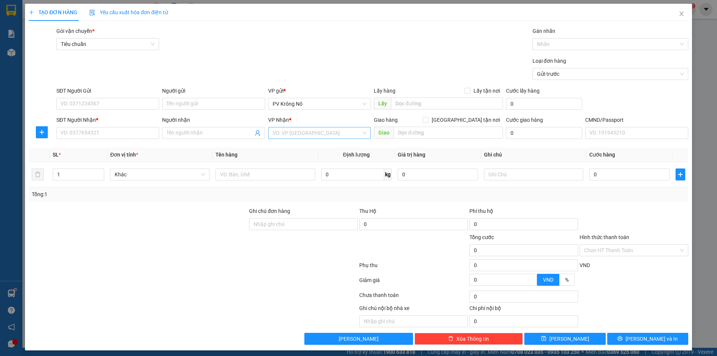
click at [310, 132] on input "search" at bounding box center [317, 132] width 89 height 11
type input "binh"
click at [318, 158] on div "PV Bình Dương" at bounding box center [317, 160] width 93 height 8
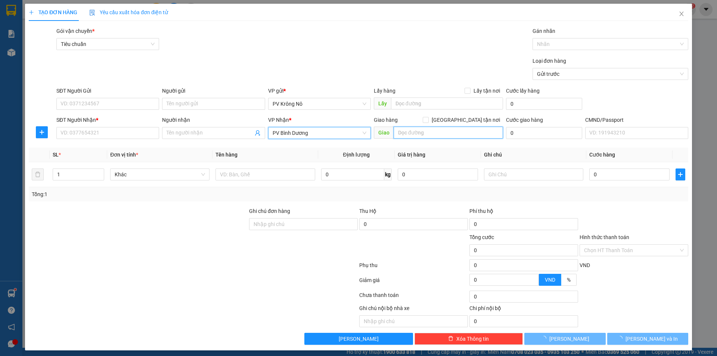
click at [433, 135] on input "text" at bounding box center [448, 133] width 109 height 12
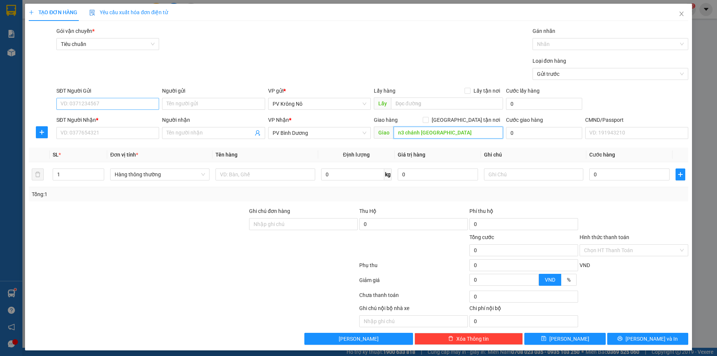
type input "n3 chánh phú hòa"
click at [71, 106] on input "SĐT Người Gửi" at bounding box center [107, 104] width 103 height 12
click at [79, 129] on div "0911774402 - CHÚ BẢY" at bounding box center [107, 131] width 93 height 8
type input "0911774402"
type input "CHÚ BẢY"
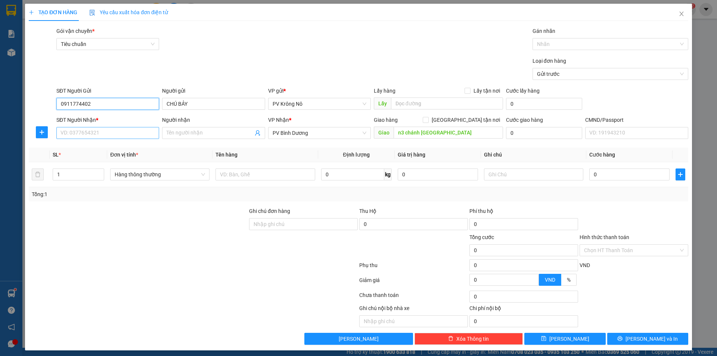
type input "0911774402"
click at [102, 135] on input "SĐT Người Nhận *" at bounding box center [107, 133] width 103 height 12
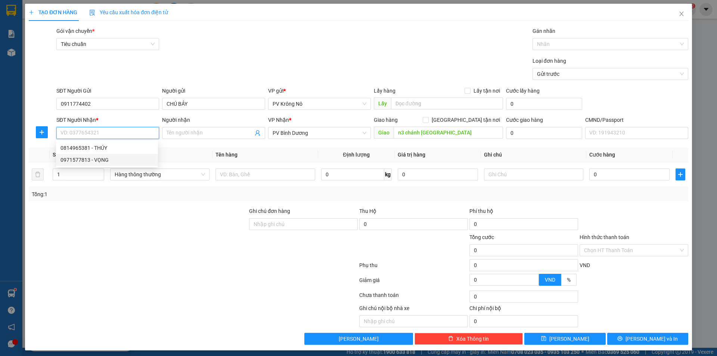
click at [99, 159] on div "0971577813 - VỌNG" at bounding box center [107, 160] width 93 height 8
type input "0971577813"
type input "VỌNG"
type input "N3 CHÁNH PHÚ HÒA"
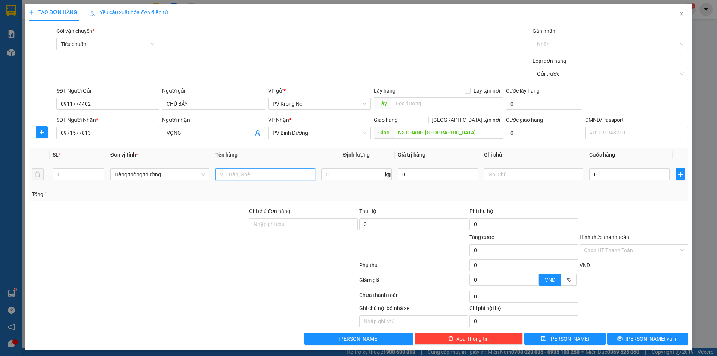
drag, startPoint x: 256, startPoint y: 177, endPoint x: 229, endPoint y: 177, distance: 26.9
click at [256, 177] on input "text" at bounding box center [265, 175] width 99 height 12
type input "1bao tc"
click at [603, 171] on input "0" at bounding box center [630, 175] width 80 height 12
type input "0"
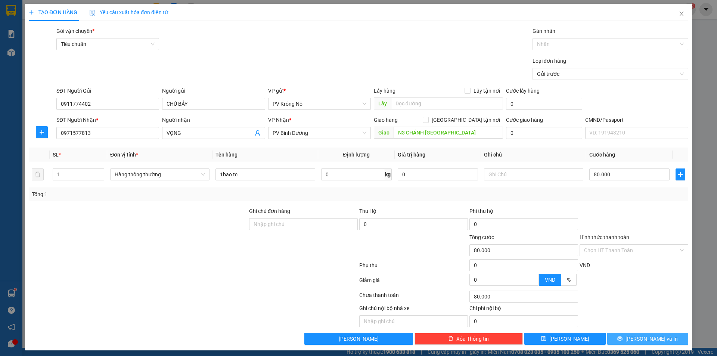
click at [650, 337] on span "[PERSON_NAME] và In" at bounding box center [652, 339] width 52 height 8
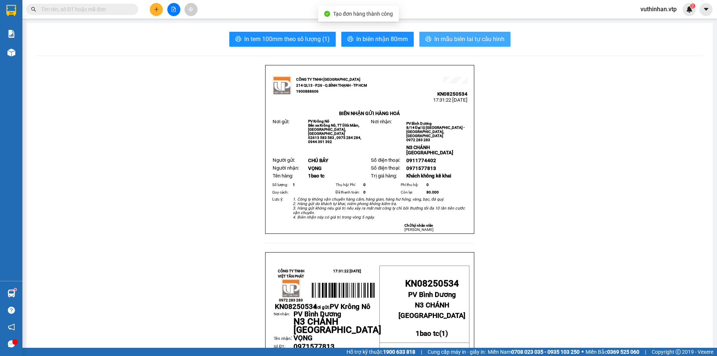
click at [449, 42] on span "In mẫu biên lai tự cấu hình" at bounding box center [470, 38] width 70 height 9
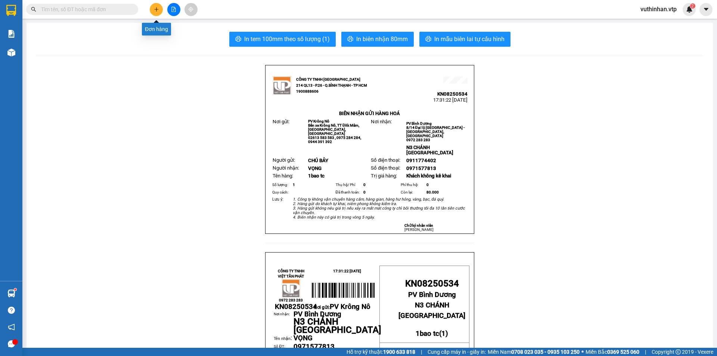
click at [161, 7] on button at bounding box center [156, 9] width 13 height 13
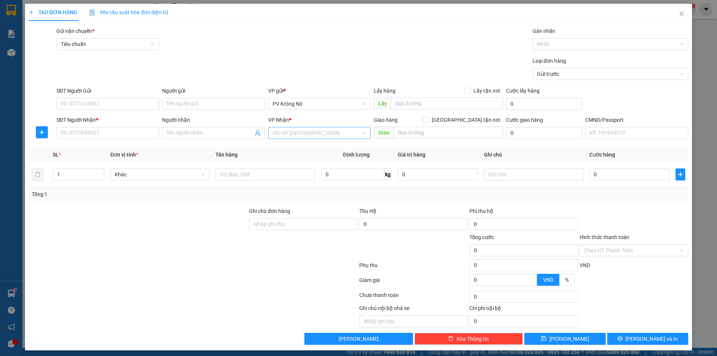
click at [305, 136] on input "search" at bounding box center [317, 132] width 89 height 11
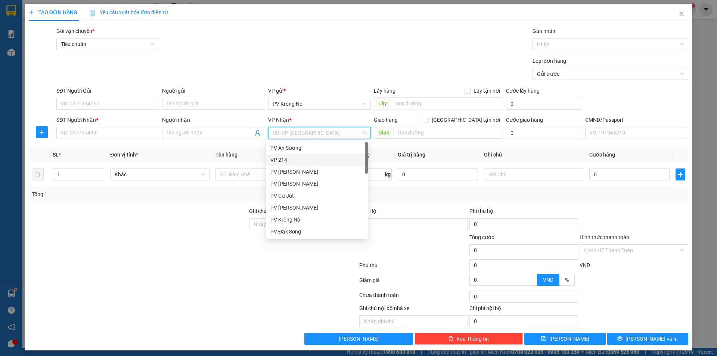
click at [282, 158] on div "VP 214" at bounding box center [317, 160] width 93 height 8
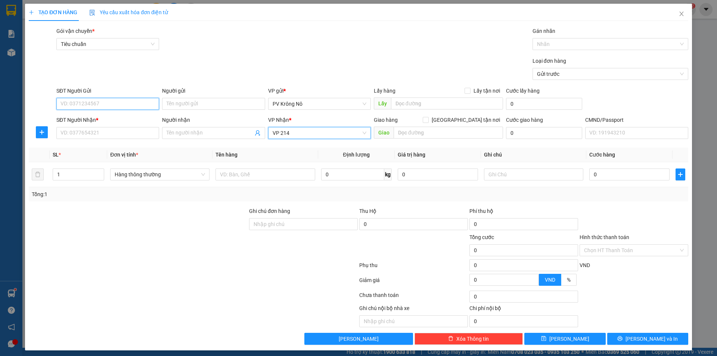
click at [109, 102] on input "SĐT Người Gửi" at bounding box center [107, 104] width 103 height 12
type input "0379394063"
click at [88, 119] on div "0379394063 - BÁC" at bounding box center [107, 119] width 93 height 8
type input "BÁC"
type input "0379394063"
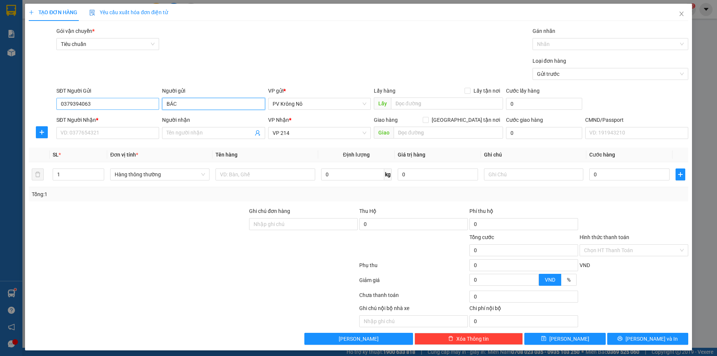
drag, startPoint x: 209, startPoint y: 102, endPoint x: 149, endPoint y: 101, distance: 60.2
click at [149, 101] on div "SĐT Người Gửi 0379394063 Người gửi BÁC BÁC VP gửi * PV Krông Nô Lấy hàng Lấy tậ…" at bounding box center [372, 100] width 635 height 26
type input "cô chuộng"
click at [111, 134] on input "SĐT Người Nhận *" at bounding box center [107, 133] width 103 height 12
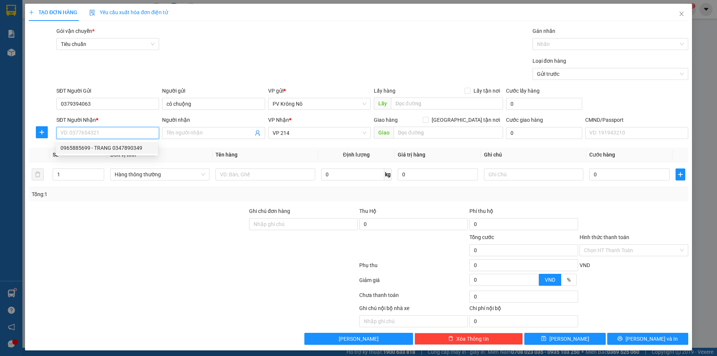
click at [97, 151] on div "0965885699 - TRANG 0347890349" at bounding box center [107, 148] width 93 height 8
type input "0965885699"
type input "TRANG 0347890349"
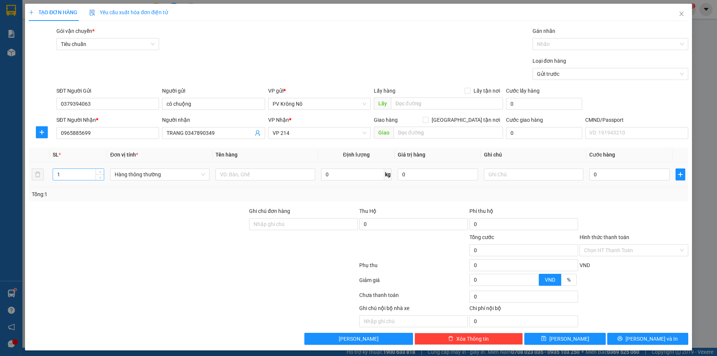
click at [74, 174] on input "1" at bounding box center [78, 174] width 51 height 11
type input "2"
click at [232, 175] on input "text" at bounding box center [265, 175] width 99 height 12
type input "2"
type input "1tx+1tg tp"
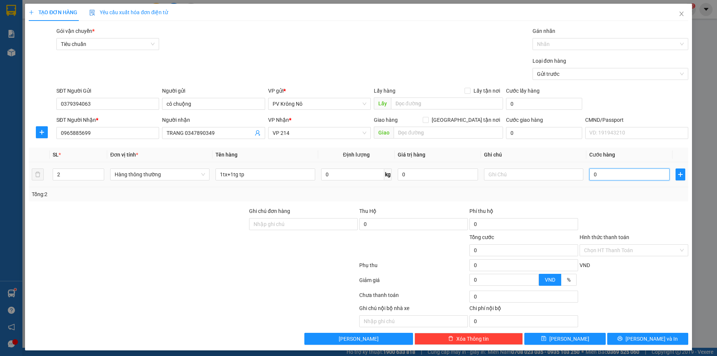
click at [613, 175] on input "0" at bounding box center [630, 175] width 80 height 12
drag, startPoint x: 91, startPoint y: 133, endPoint x: 22, endPoint y: 135, distance: 69.5
click at [22, 135] on div "TẠO ĐƠN HÀNG Yêu cầu xuất hóa đơn điện tử Transit Pickup Surcharge Ids Transit …" at bounding box center [358, 178] width 717 height 356
click at [149, 329] on div "Transit Pickup Surcharge Ids Transit Deliver Surcharge Ids Transit Deliver Surc…" at bounding box center [359, 186] width 660 height 318
click at [617, 172] on input "0" at bounding box center [630, 175] width 80 height 12
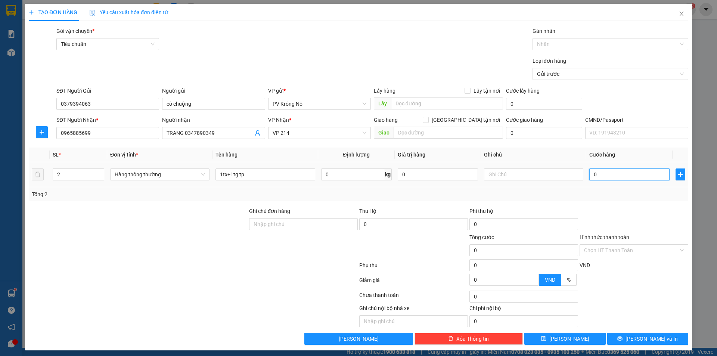
type input "008"
type input "8"
type input "0.080"
type input "80"
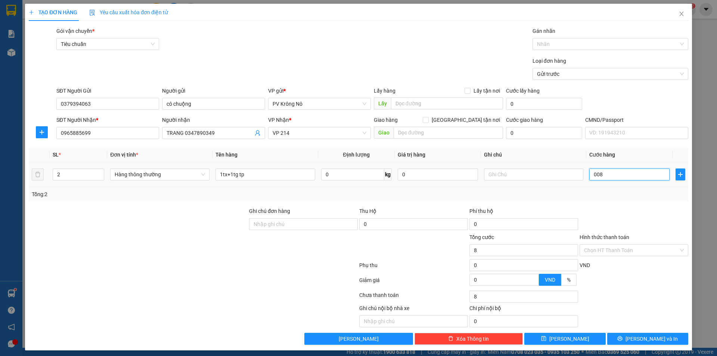
type input "80"
type input "00.800"
type input "800"
type input "0.008.000"
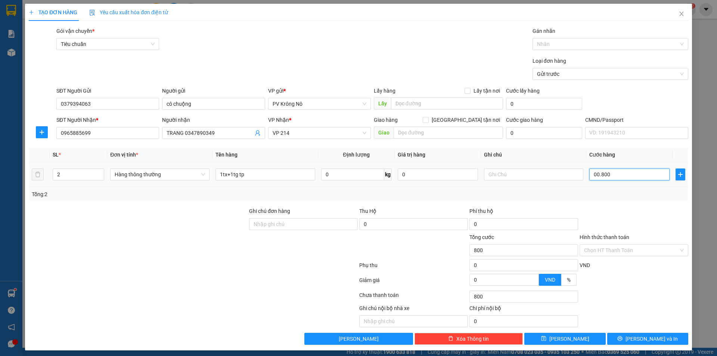
type input "8.000"
type input "000.080.000"
type input "80.000"
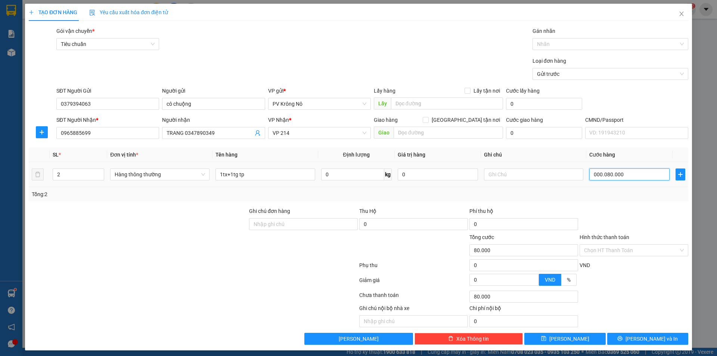
type input "[PHONE_NUMBER]"
type input "800.000"
type input "00.000.080.000"
type input "80.000"
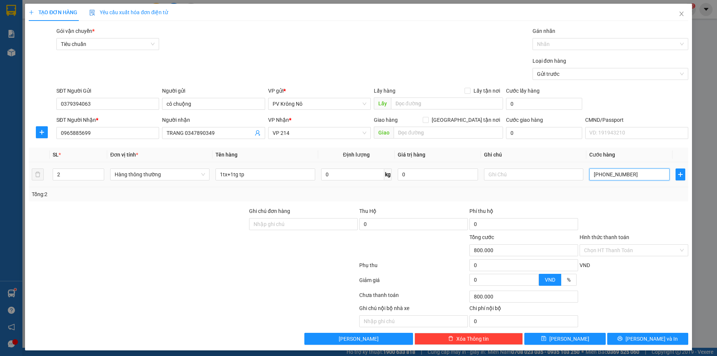
type input "80.000"
click at [595, 249] on input "Hình thức thanh toán" at bounding box center [631, 250] width 95 height 11
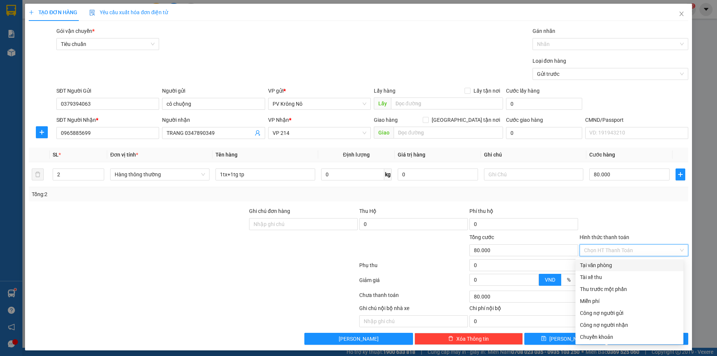
click at [597, 265] on div "Tại văn phòng" at bounding box center [629, 265] width 99 height 8
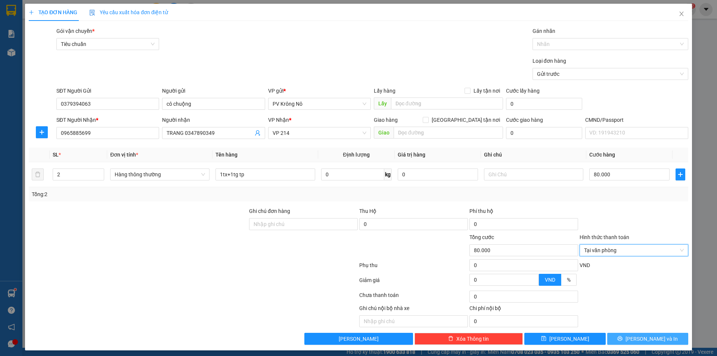
click at [637, 338] on span "[PERSON_NAME] và In" at bounding box center [652, 339] width 52 height 8
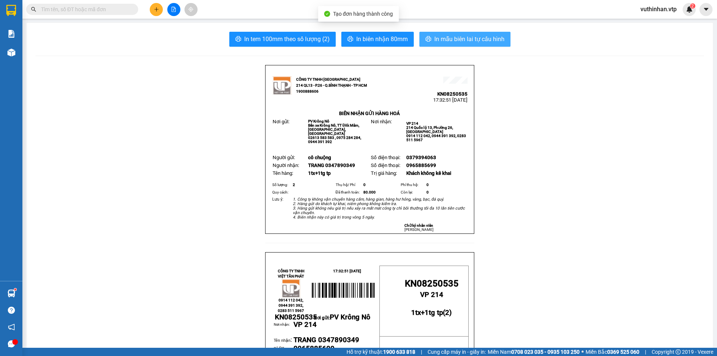
click at [441, 34] on button "In mẫu biên lai tự cấu hình" at bounding box center [465, 39] width 91 height 15
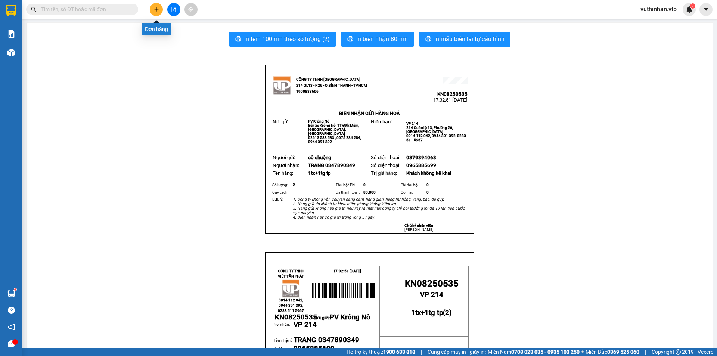
click at [158, 10] on icon "plus" at bounding box center [156, 9] width 5 height 5
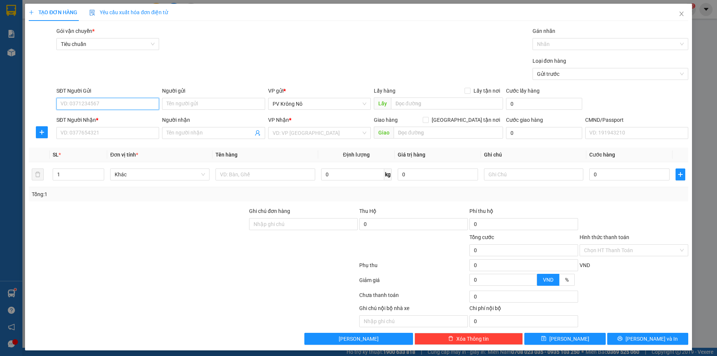
click at [101, 103] on input "SĐT Người Gửi" at bounding box center [107, 104] width 103 height 12
type input "0944752424"
click at [104, 122] on div "0944752424 - ĐẠT" at bounding box center [107, 119] width 93 height 8
type input "ĐẠT"
type input "0902140120"
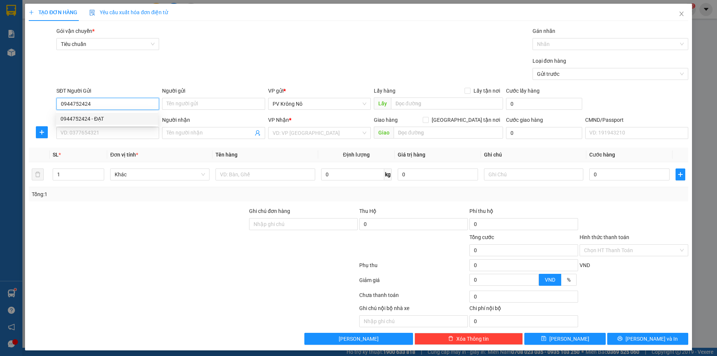
type input "TIỆP"
type input "0944752424"
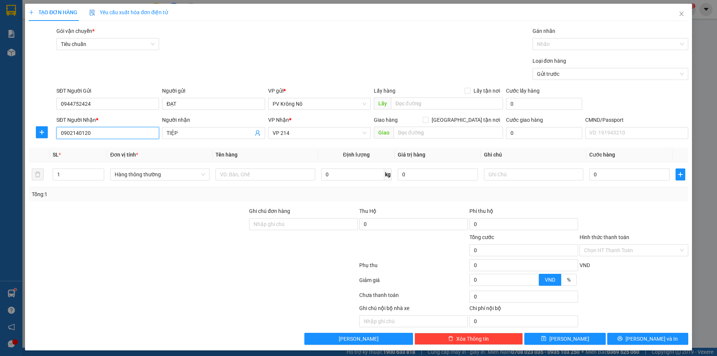
drag, startPoint x: 102, startPoint y: 133, endPoint x: 0, endPoint y: 138, distance: 101.8
click at [0, 138] on div "TẠO ĐƠN HÀNG Yêu cầu xuất hóa đơn điện tử Transit Pickup Surcharge Ids Transit …" at bounding box center [358, 178] width 717 height 356
type input "0933314409"
type input "tiệm sơn phương quang/ 0981751579"
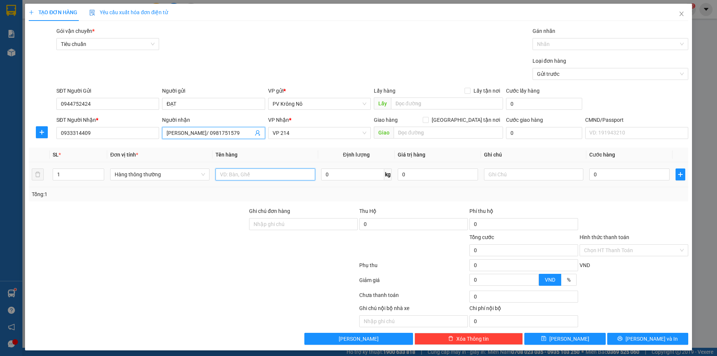
click at [262, 175] on input "text" at bounding box center [265, 175] width 99 height 12
type input "1tg pt"
click at [615, 170] on input "0" at bounding box center [630, 175] width 80 height 12
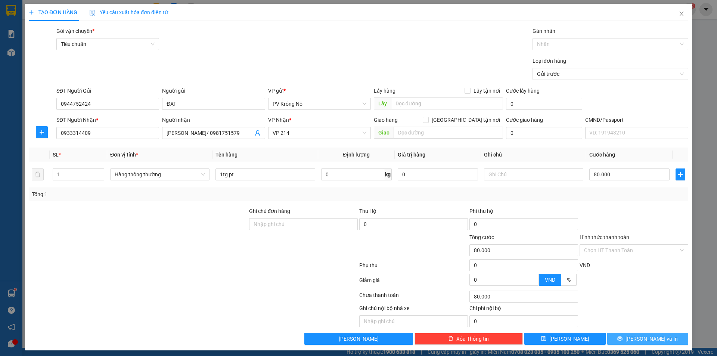
click at [634, 341] on button "[PERSON_NAME] và In" at bounding box center [648, 339] width 81 height 12
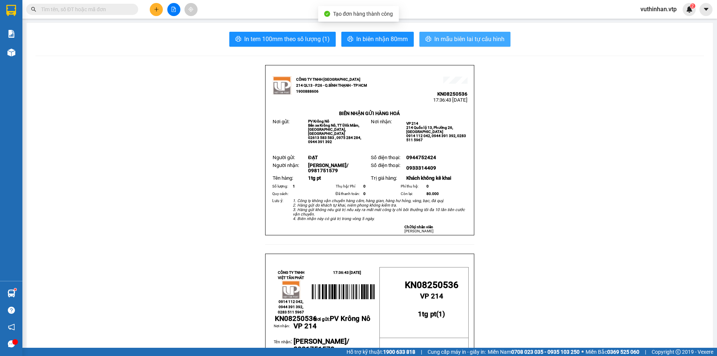
click at [466, 38] on span "In mẫu biên lai tự cấu hình" at bounding box center [470, 38] width 70 height 9
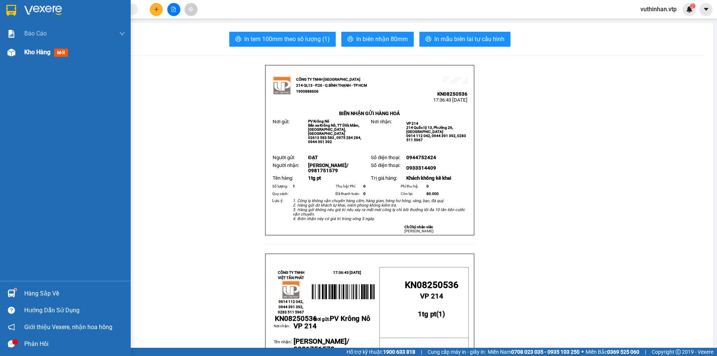
click at [20, 57] on div "Kho hàng mới" at bounding box center [65, 52] width 131 height 19
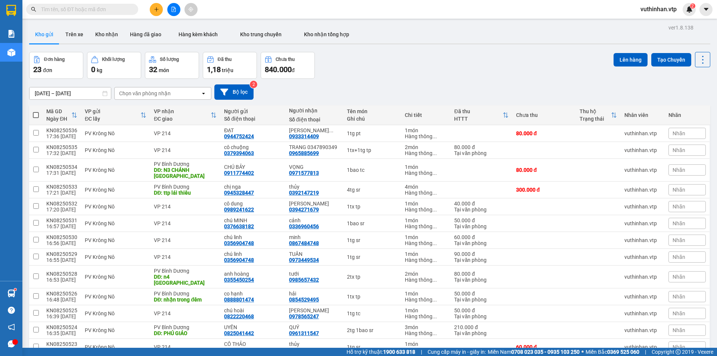
click at [156, 13] on button at bounding box center [156, 9] width 13 height 13
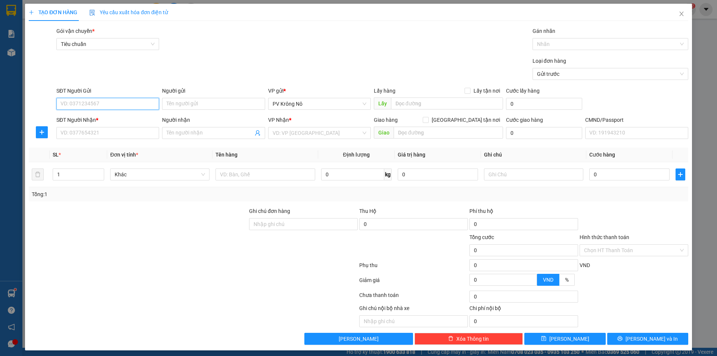
click at [118, 103] on input "SĐT Người Gửi" at bounding box center [107, 104] width 103 height 12
type input "0972140782"
click at [205, 105] on input "Người gửi" at bounding box center [213, 104] width 103 height 12
click at [90, 133] on input "SĐT Người Nhận *" at bounding box center [107, 133] width 103 height 12
type input "0965438219"
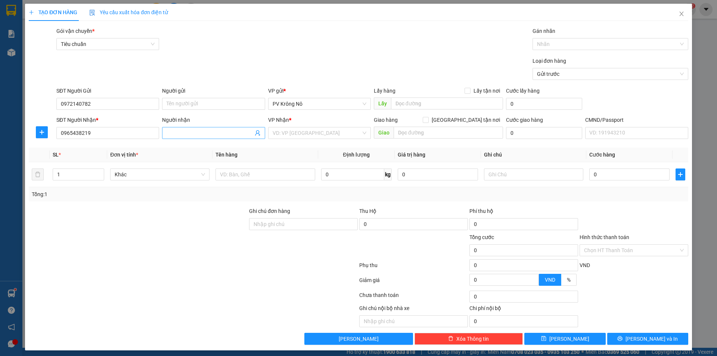
click at [197, 130] on input "Người nhận" at bounding box center [210, 133] width 86 height 8
type input "hoàng phương"
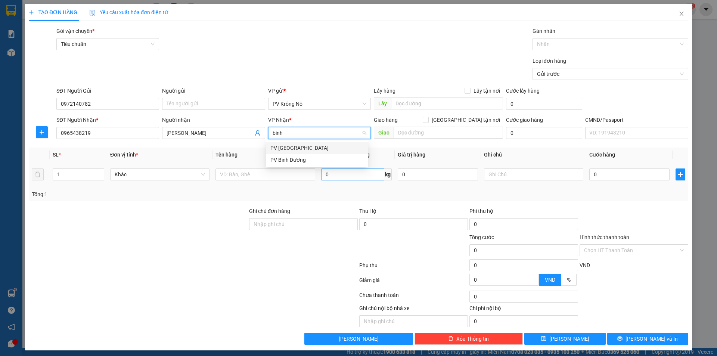
type input "bình"
click at [308, 160] on div "PV Bình Dương" at bounding box center [317, 160] width 93 height 8
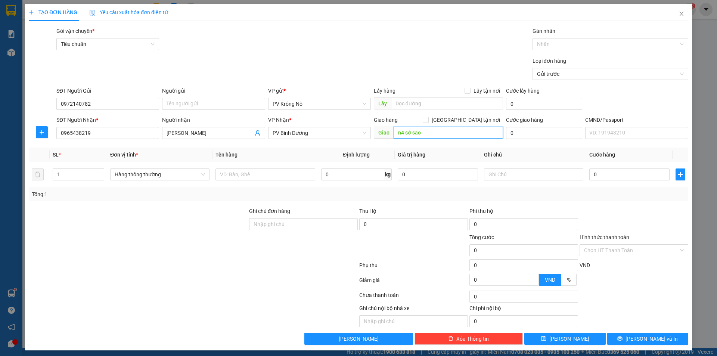
type input "n4 sở sao"
drag, startPoint x: 68, startPoint y: 177, endPoint x: 38, endPoint y: 185, distance: 31.3
click at [38, 185] on tr "1 Hàng thông thường 0 kg 0 0" at bounding box center [359, 174] width 660 height 25
type input "2"
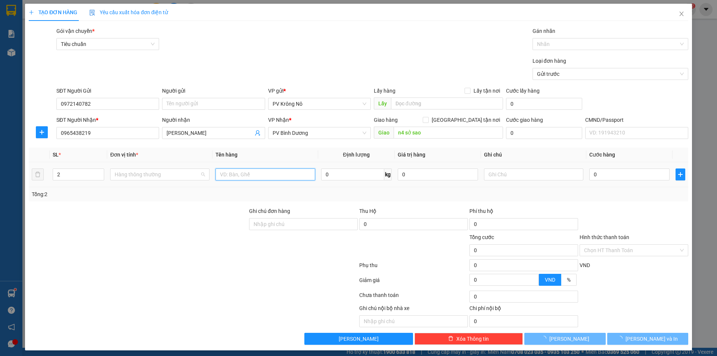
click at [253, 176] on input "text" at bounding box center [265, 175] width 99 height 12
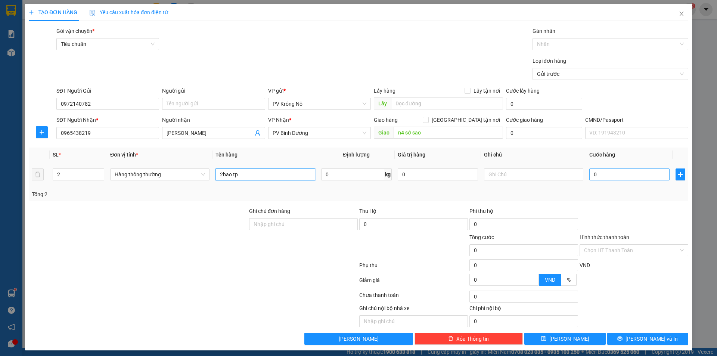
type input "2bao tp"
click at [622, 176] on input "0" at bounding box center [630, 175] width 80 height 12
type input "009"
type input "9"
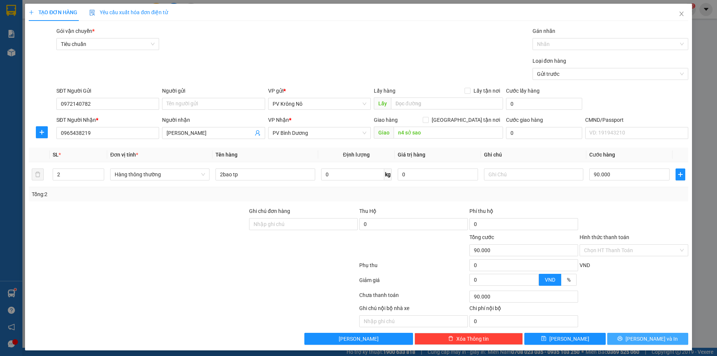
click at [642, 341] on span "[PERSON_NAME] và In" at bounding box center [652, 339] width 52 height 8
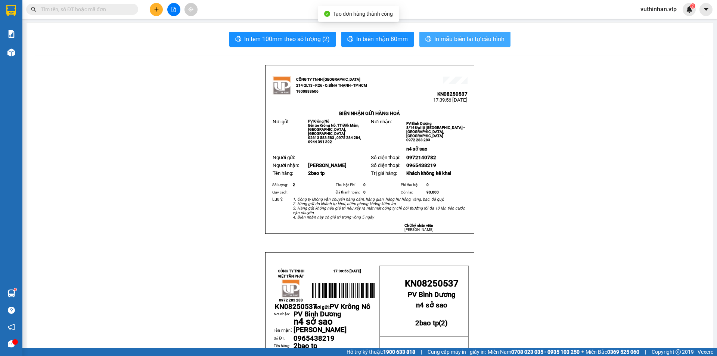
click at [464, 40] on span "In mẫu biên lai tự cấu hình" at bounding box center [470, 38] width 70 height 9
click at [157, 9] on icon "plus" at bounding box center [156, 9] width 4 height 0
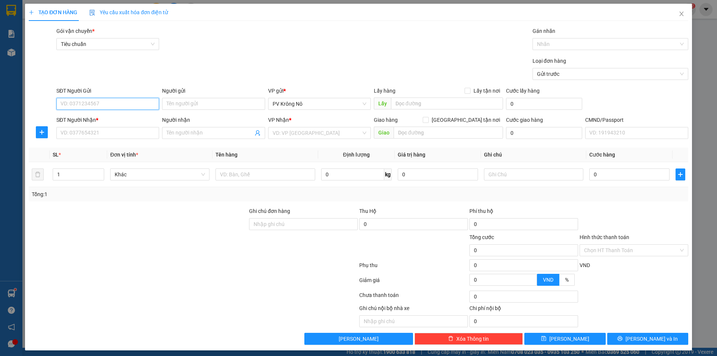
click at [110, 99] on input "SĐT Người Gửi" at bounding box center [107, 104] width 103 height 12
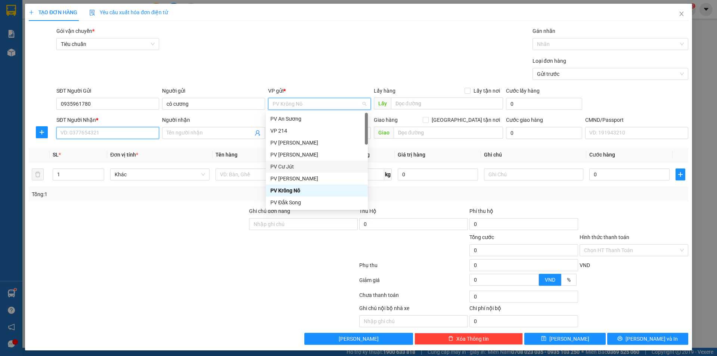
click at [91, 133] on input "SĐT Người Nhận *" at bounding box center [107, 133] width 103 height 12
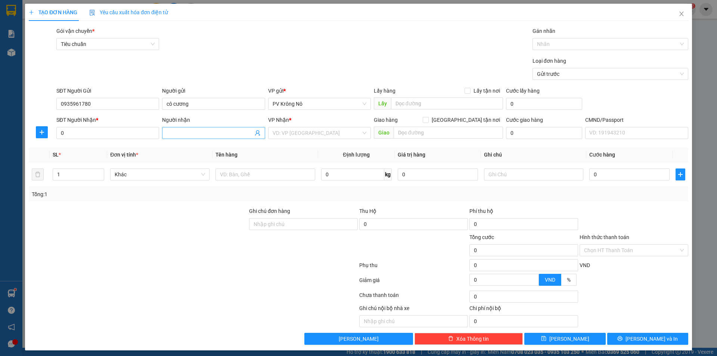
click at [214, 133] on input "Người nhận" at bounding box center [210, 133] width 86 height 8
click at [85, 132] on input "0" at bounding box center [107, 133] width 103 height 12
click at [286, 134] on input "search" at bounding box center [317, 132] width 89 height 11
click at [279, 150] on div "VP 214" at bounding box center [317, 148] width 93 height 8
click at [243, 175] on input "text" at bounding box center [265, 175] width 99 height 12
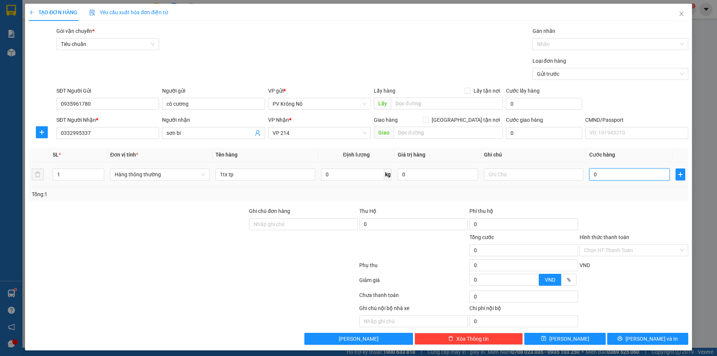
click at [593, 173] on input "0" at bounding box center [630, 175] width 80 height 12
click at [590, 254] on input "Hình thức thanh toán" at bounding box center [631, 250] width 95 height 11
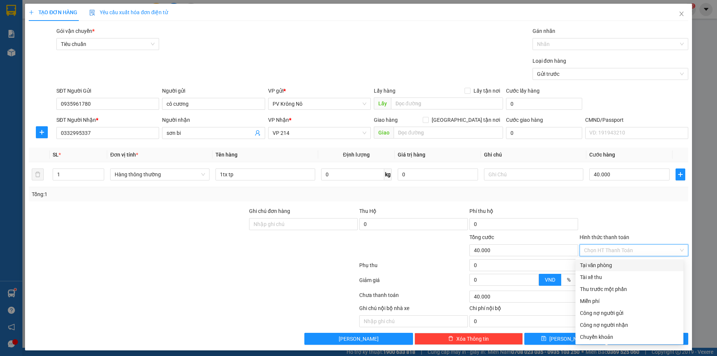
click at [587, 263] on div "Tại văn phòng" at bounding box center [629, 265] width 99 height 8
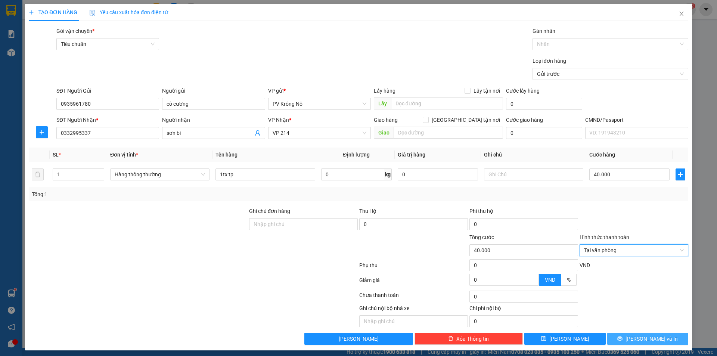
drag, startPoint x: 650, startPoint y: 340, endPoint x: 627, endPoint y: 319, distance: 31.5
click at [650, 340] on span "[PERSON_NAME] và In" at bounding box center [652, 339] width 52 height 8
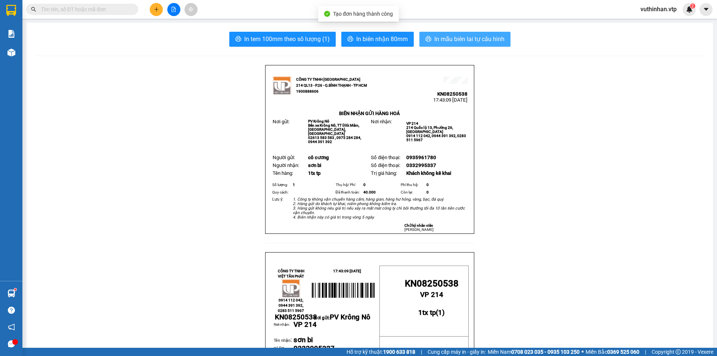
click at [480, 40] on span "In mẫu biên lai tự cấu hình" at bounding box center [470, 38] width 70 height 9
click at [153, 10] on button at bounding box center [156, 9] width 13 height 13
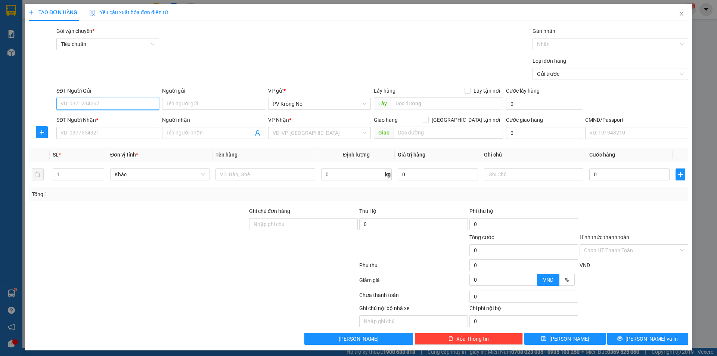
click at [88, 100] on input "SĐT Người Gửi" at bounding box center [107, 104] width 103 height 12
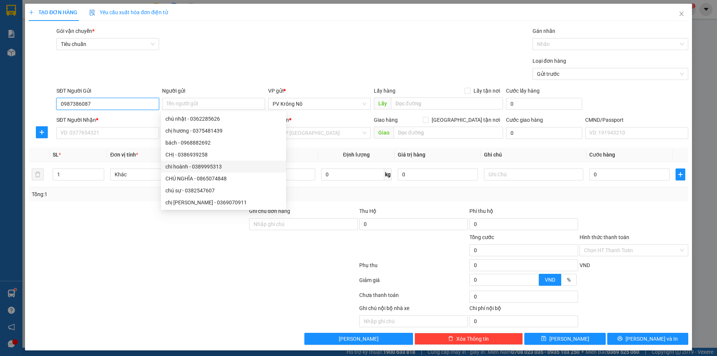
drag, startPoint x: 95, startPoint y: 102, endPoint x: 50, endPoint y: 96, distance: 45.9
click at [19, 91] on div "TẠO ĐƠN HÀNG Yêu cầu xuất hóa đơn điện tử Transit Pickup Surcharge Ids Transit …" at bounding box center [358, 178] width 717 height 356
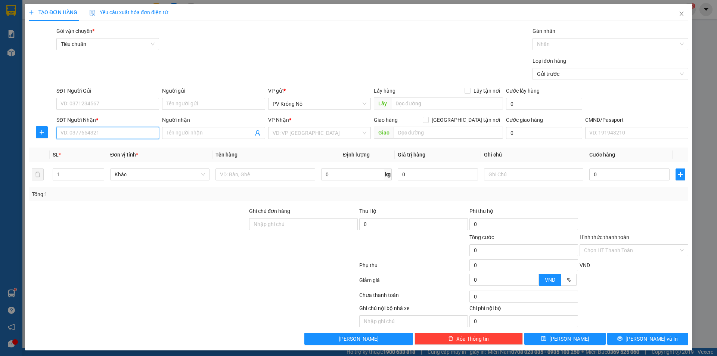
click at [99, 136] on input "SĐT Người Nhận *" at bounding box center [107, 133] width 103 height 12
paste input "0987386087"
click at [207, 126] on div "Người nhận" at bounding box center [213, 121] width 103 height 11
click at [205, 133] on input "Người nhận" at bounding box center [210, 133] width 86 height 8
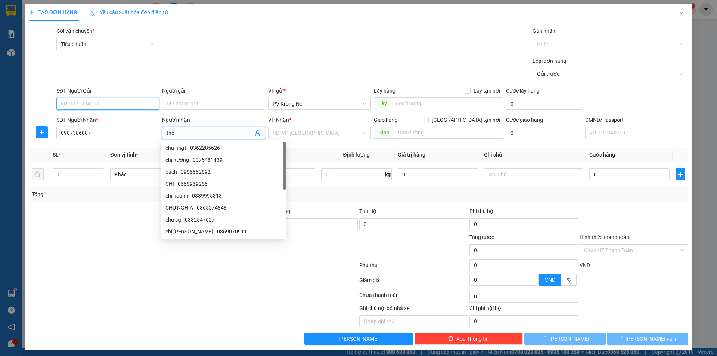
click at [117, 108] on input "SĐT Người Gửi" at bounding box center [107, 104] width 103 height 12
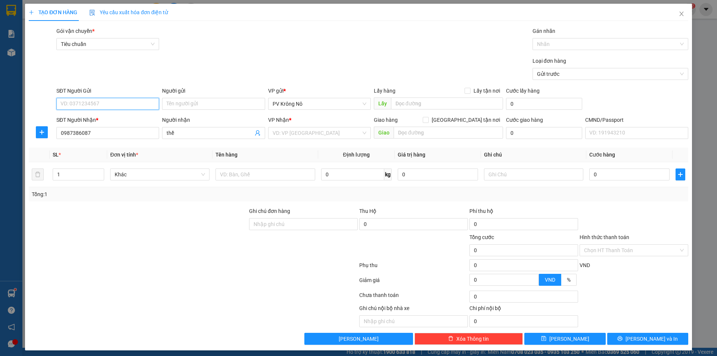
click at [101, 105] on input "SĐT Người Gửi" at bounding box center [107, 104] width 103 height 12
click at [289, 133] on input "search" at bounding box center [317, 132] width 89 height 11
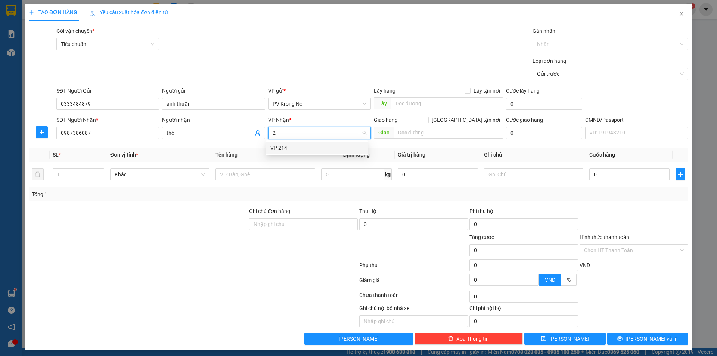
click at [293, 146] on div "VP 214" at bounding box center [317, 148] width 93 height 8
click at [252, 175] on input "text" at bounding box center [265, 175] width 99 height 12
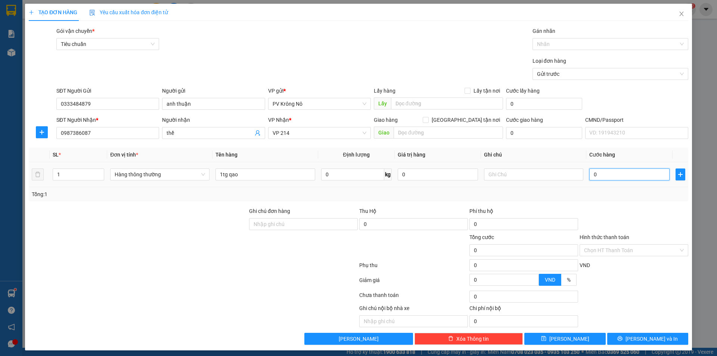
click at [608, 174] on input "0" at bounding box center [630, 175] width 80 height 12
click at [605, 245] on input "Hình thức thanh toán" at bounding box center [631, 250] width 95 height 11
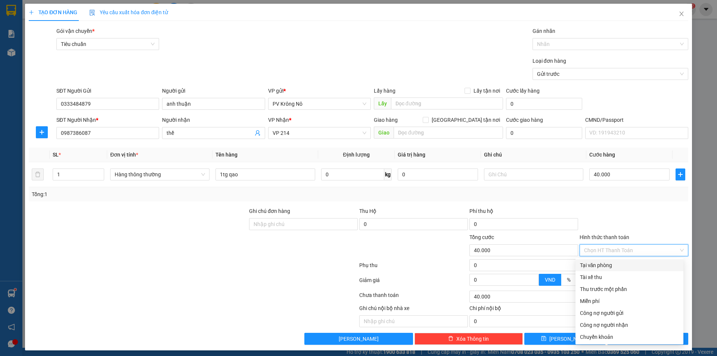
click at [594, 266] on div "Tại văn phòng" at bounding box center [629, 265] width 99 height 8
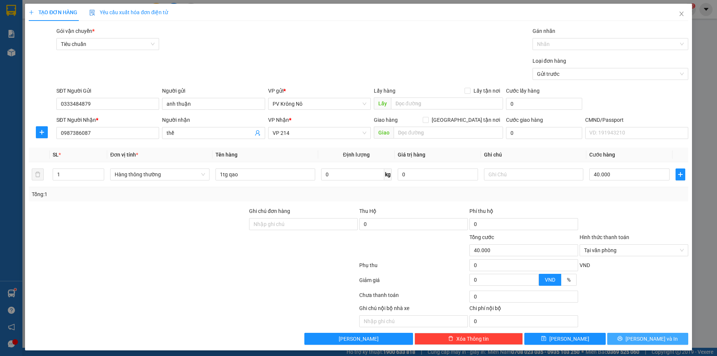
click at [646, 342] on span "[PERSON_NAME] và In" at bounding box center [652, 339] width 52 height 8
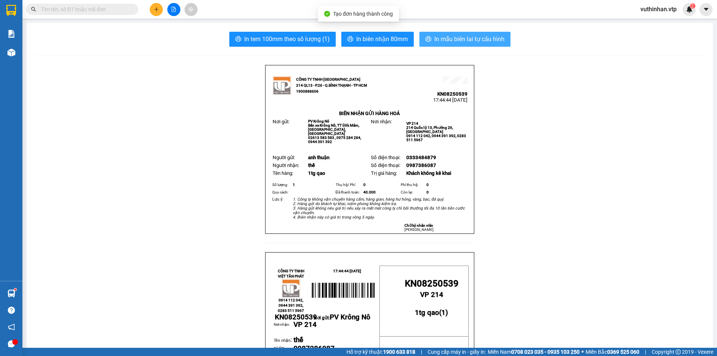
click at [439, 46] on button "In mẫu biên lai tự cấu hình" at bounding box center [465, 39] width 91 height 15
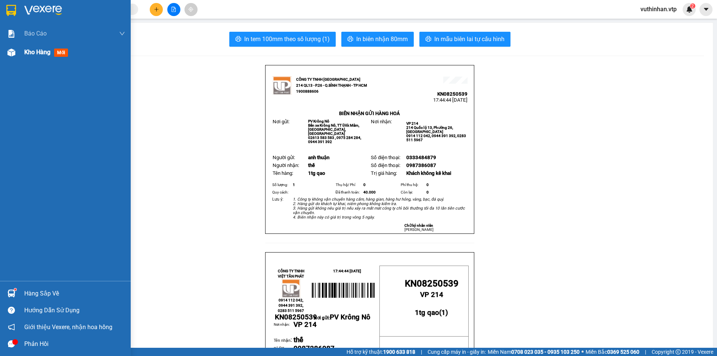
click at [19, 55] on div "Kho hàng mới" at bounding box center [65, 52] width 131 height 19
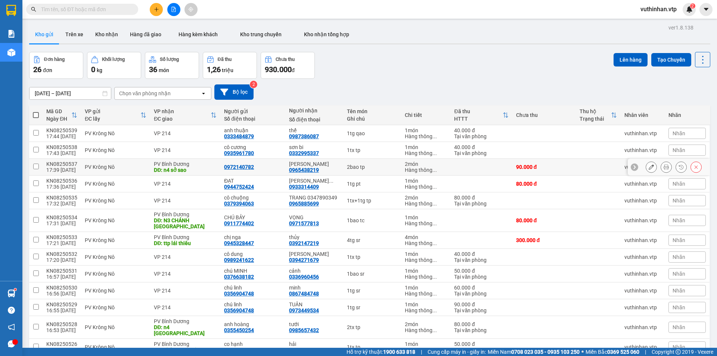
click at [646, 167] on button at bounding box center [651, 167] width 10 height 13
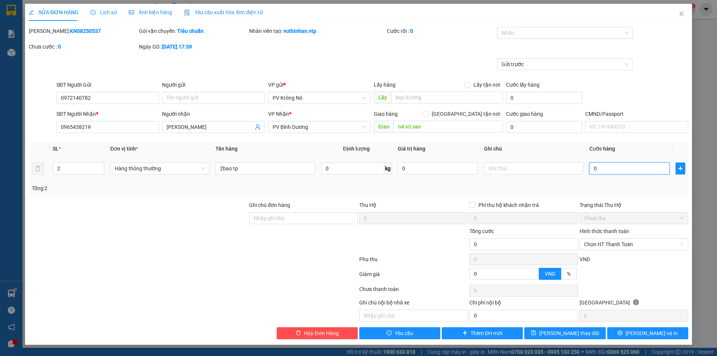
click at [633, 170] on input "0" at bounding box center [630, 169] width 80 height 12
click at [604, 245] on span "Chọn HT Thanh Toán" at bounding box center [634, 244] width 100 height 11
click at [432, 251] on div at bounding box center [414, 240] width 110 height 26
drag, startPoint x: 652, startPoint y: 333, endPoint x: 596, endPoint y: 307, distance: 61.7
click at [652, 333] on span "[PERSON_NAME] và In" at bounding box center [652, 333] width 52 height 8
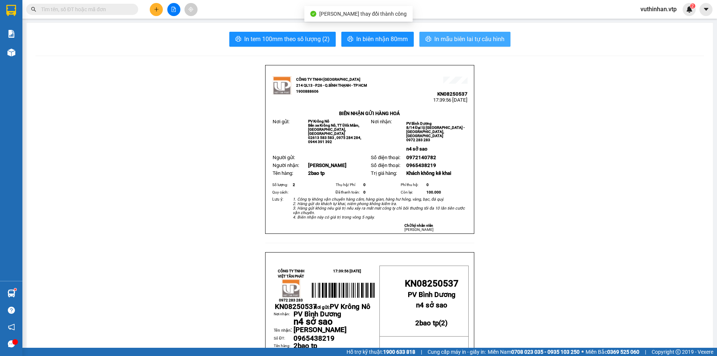
click at [472, 35] on span "In mẫu biên lai tự cấu hình" at bounding box center [470, 38] width 70 height 9
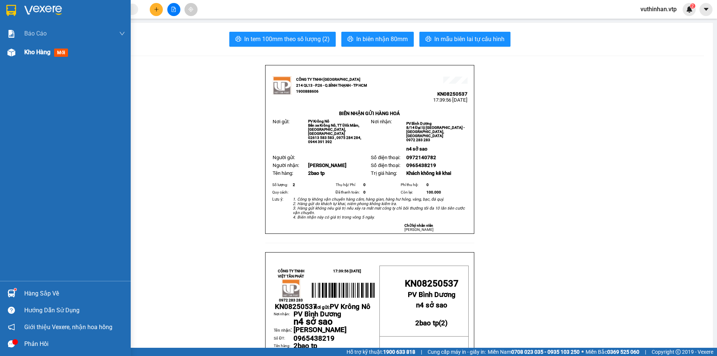
click at [20, 60] on div "Kho hàng mới" at bounding box center [65, 52] width 131 height 19
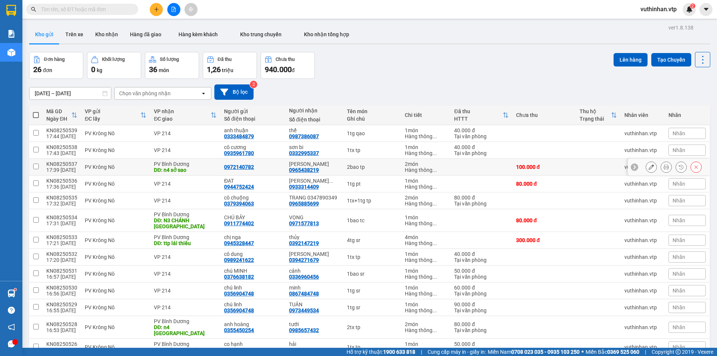
click at [649, 168] on button at bounding box center [651, 167] width 10 height 13
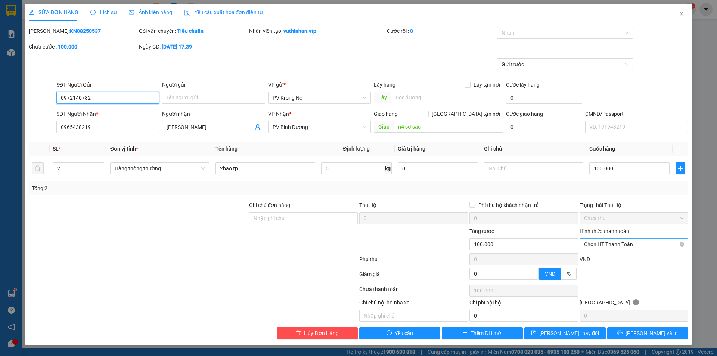
click at [602, 243] on span "Chọn HT Thanh Toán" at bounding box center [634, 244] width 100 height 11
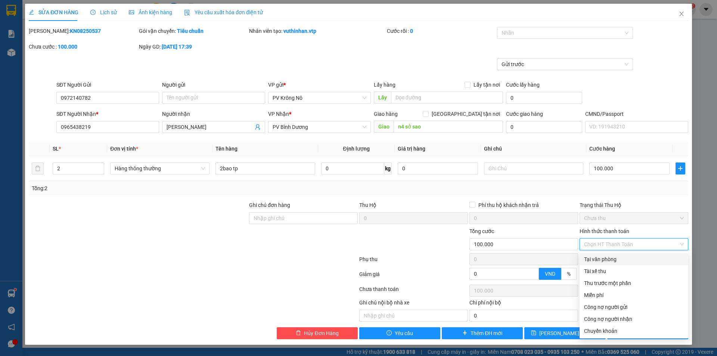
click at [601, 257] on div "Tại văn phòng" at bounding box center [634, 259] width 100 height 8
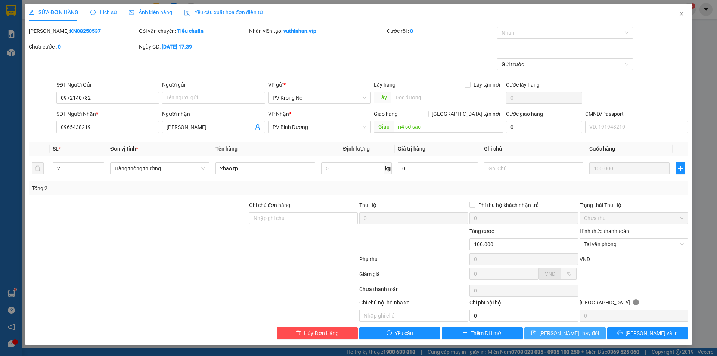
click at [584, 333] on span "[PERSON_NAME] thay đổi" at bounding box center [570, 333] width 60 height 8
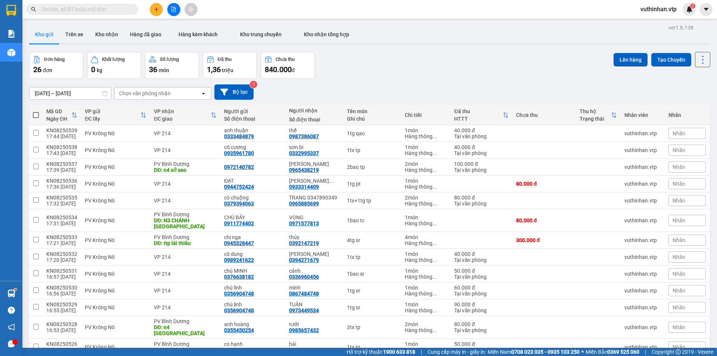
click at [35, 114] on span at bounding box center [36, 115] width 6 height 6
click at [36, 111] on input "checkbox" at bounding box center [36, 111] width 0 height 0
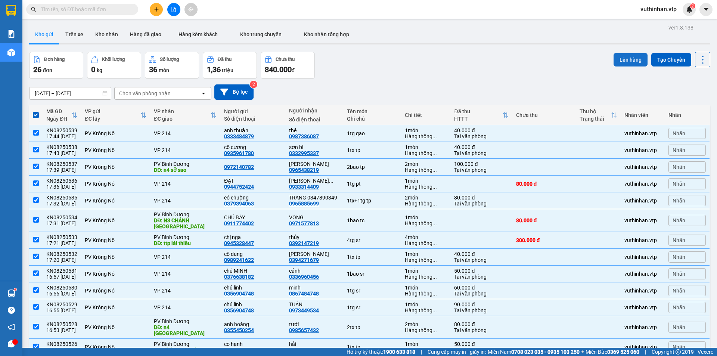
click at [625, 58] on button "Lên hàng" at bounding box center [631, 59] width 34 height 13
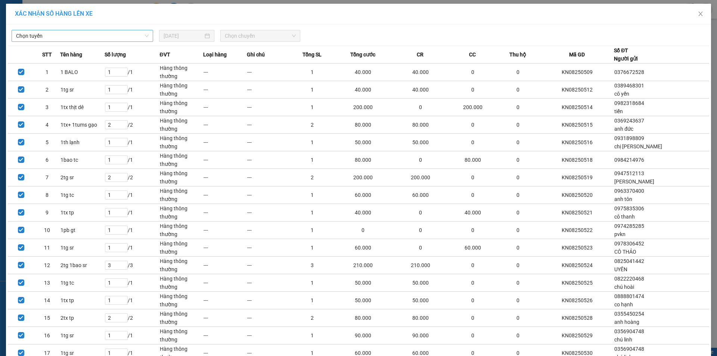
click at [106, 36] on span "Chọn tuyến" at bounding box center [82, 35] width 133 height 11
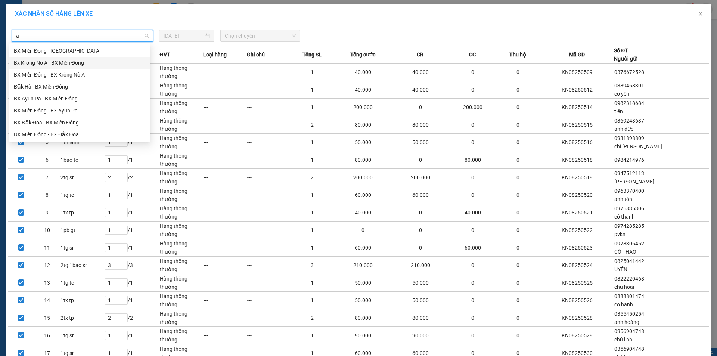
drag, startPoint x: 52, startPoint y: 63, endPoint x: 117, endPoint y: 49, distance: 66.5
click at [52, 63] on div "Bx Krông Nô A - BX Miền Đông" at bounding box center [80, 63] width 132 height 8
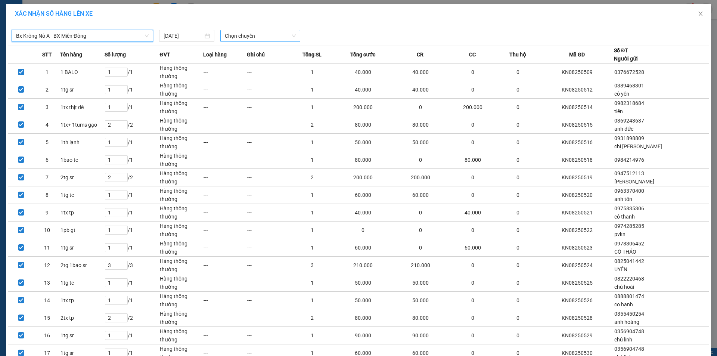
click at [254, 35] on span "Chọn chuyến" at bounding box center [260, 35] width 71 height 11
click at [256, 75] on div "20:00 - 50H-254.53" at bounding box center [251, 75] width 58 height 8
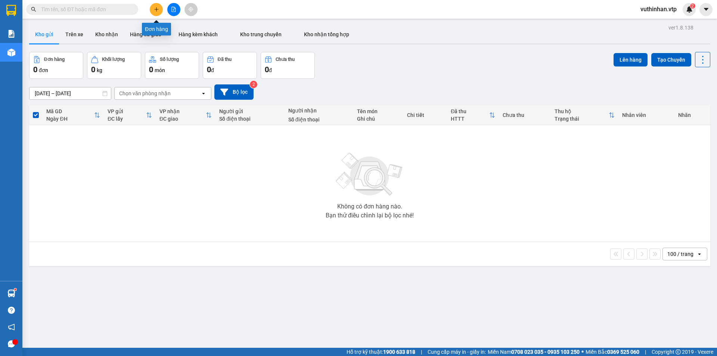
click at [160, 11] on button at bounding box center [156, 9] width 13 height 13
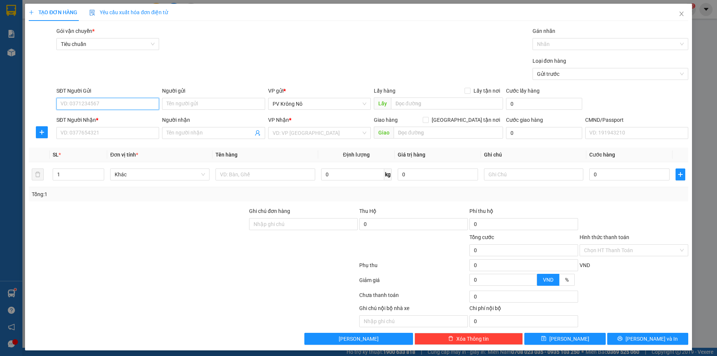
click at [105, 101] on input "SĐT Người Gửi" at bounding box center [107, 104] width 103 height 12
click at [73, 105] on input "090252837" at bounding box center [107, 104] width 103 height 12
click at [185, 100] on input "Người gửi" at bounding box center [213, 104] width 103 height 12
click at [137, 138] on input "SĐT Người Nhận *" at bounding box center [107, 133] width 103 height 12
click at [120, 130] on input "SĐT Người Nhận *" at bounding box center [107, 133] width 103 height 12
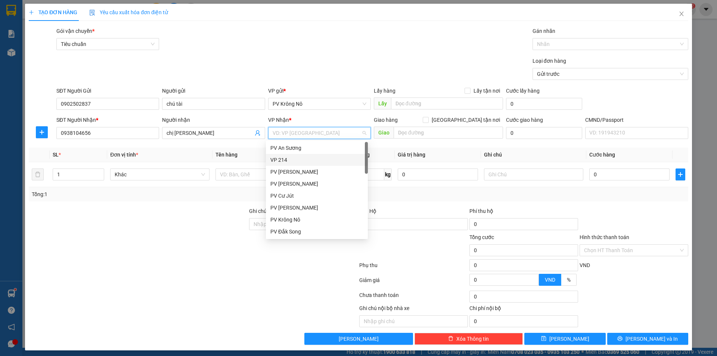
click at [293, 160] on div "VP 214" at bounding box center [317, 160] width 93 height 8
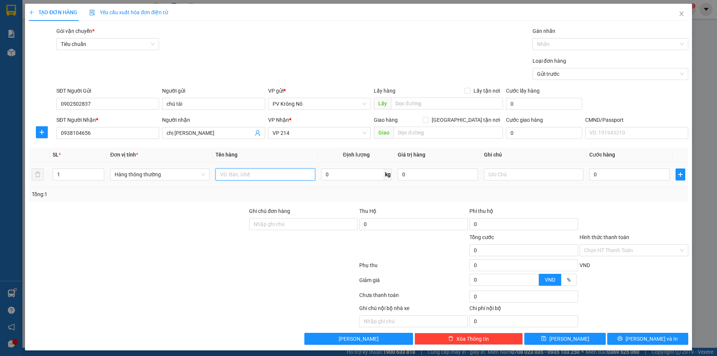
click at [235, 171] on input "text" at bounding box center [265, 175] width 99 height 12
click at [615, 172] on input "0" at bounding box center [630, 175] width 80 height 12
click at [636, 337] on span "[PERSON_NAME] và In" at bounding box center [652, 339] width 52 height 8
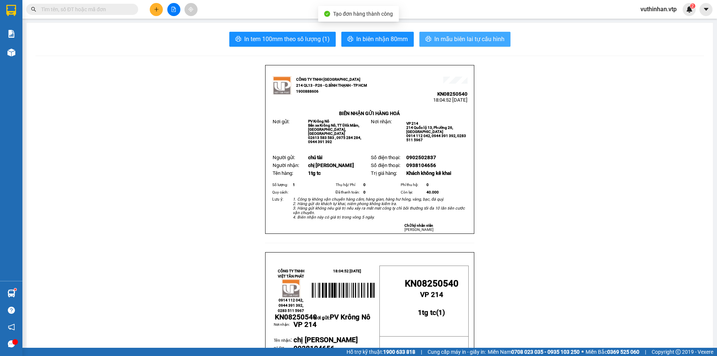
drag, startPoint x: 462, startPoint y: 40, endPoint x: 457, endPoint y: 49, distance: 11.0
click at [462, 41] on span "In mẫu biên lai tự cấu hình" at bounding box center [470, 38] width 70 height 9
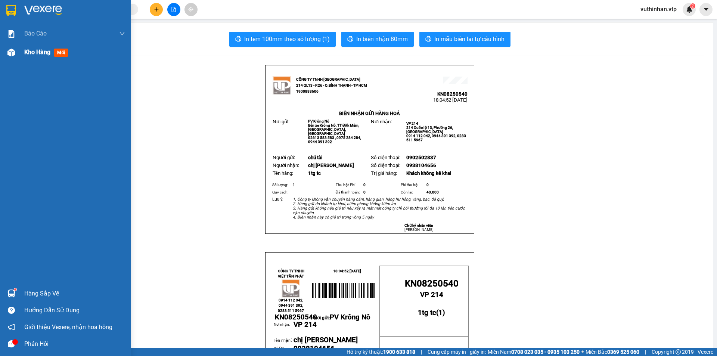
click at [9, 54] on img at bounding box center [11, 53] width 8 height 8
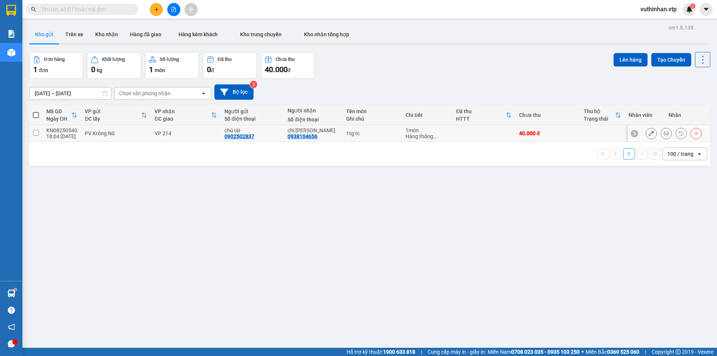
click at [35, 132] on input "checkbox" at bounding box center [36, 133] width 6 height 6
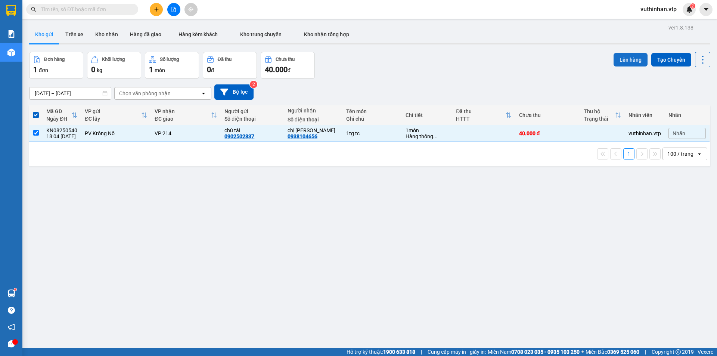
click at [636, 59] on button "Lên hàng" at bounding box center [631, 59] width 34 height 13
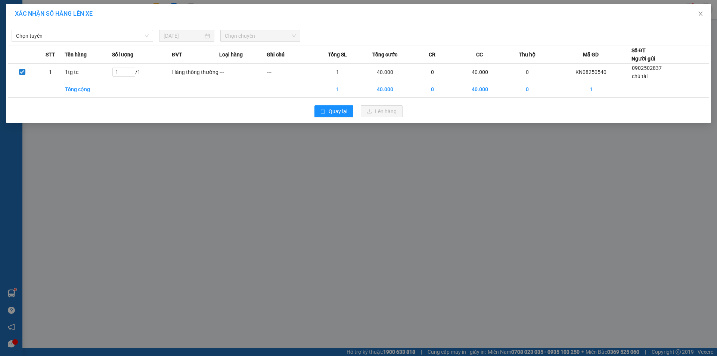
click at [104, 27] on div "Chọn tuyến 15/08/2025 Chọn chuyến" at bounding box center [359, 34] width 702 height 16
click at [98, 39] on span "Chọn tuyến" at bounding box center [82, 35] width 133 height 11
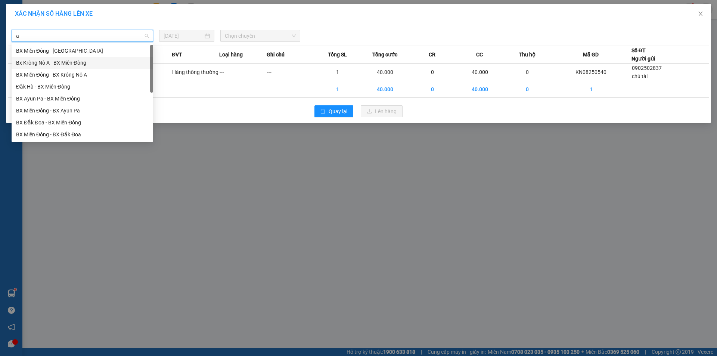
click at [53, 65] on div "Bx Krông Nô A - BX Miền Đông" at bounding box center [82, 63] width 133 height 8
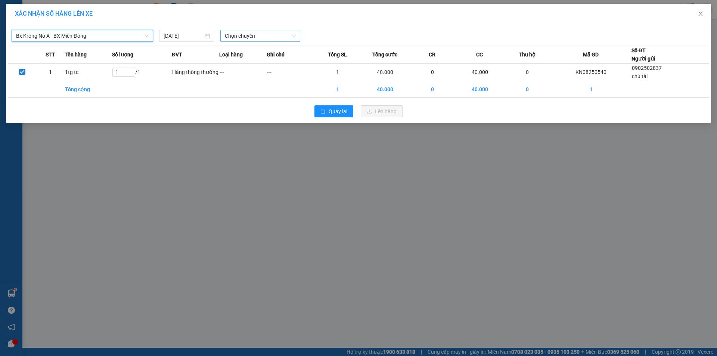
click at [259, 35] on span "Chọn chuyến" at bounding box center [260, 35] width 71 height 11
click at [241, 77] on div "20:00 - 50H-254.53" at bounding box center [254, 75] width 58 height 8
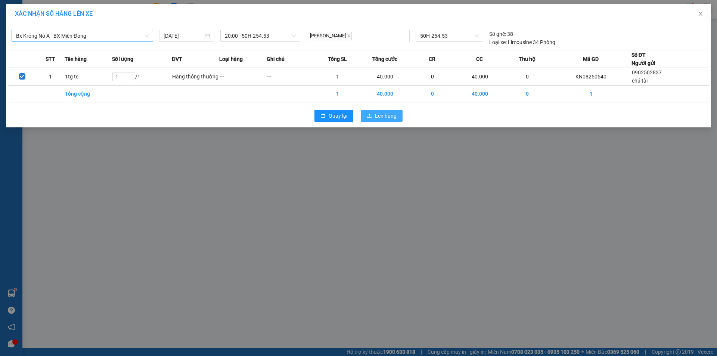
click at [385, 119] on span "Lên hàng" at bounding box center [386, 116] width 22 height 8
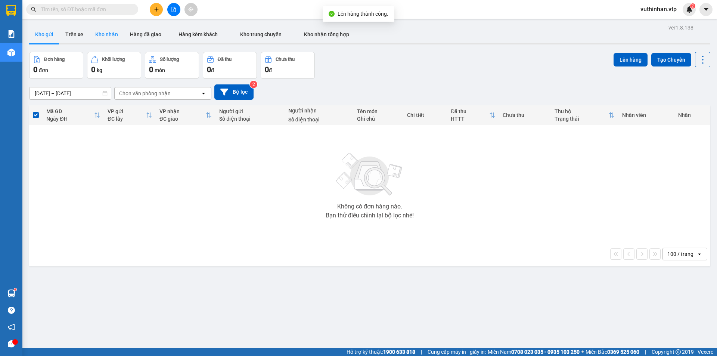
click at [105, 34] on button "Kho nhận" at bounding box center [106, 34] width 35 height 18
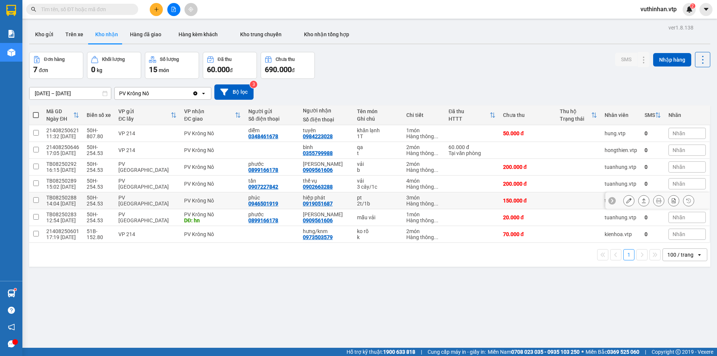
click at [627, 203] on icon at bounding box center [629, 200] width 5 height 5
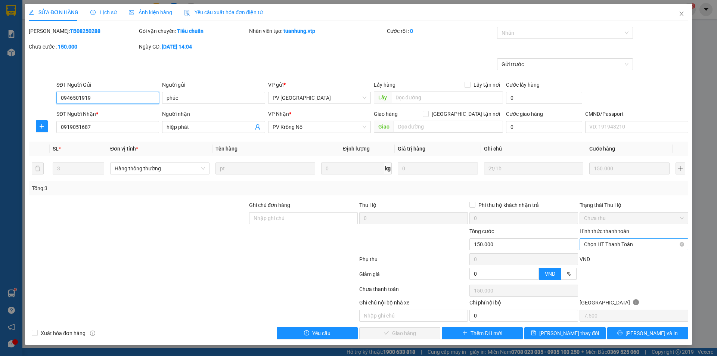
click at [603, 244] on span "Chọn HT Thanh Toán" at bounding box center [634, 244] width 100 height 11
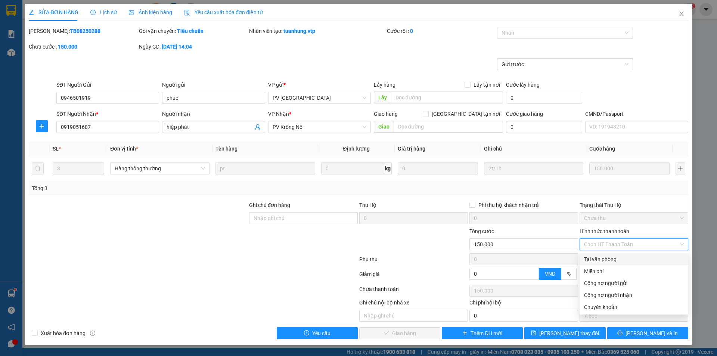
click at [593, 257] on div "Tại văn phòng" at bounding box center [634, 259] width 100 height 8
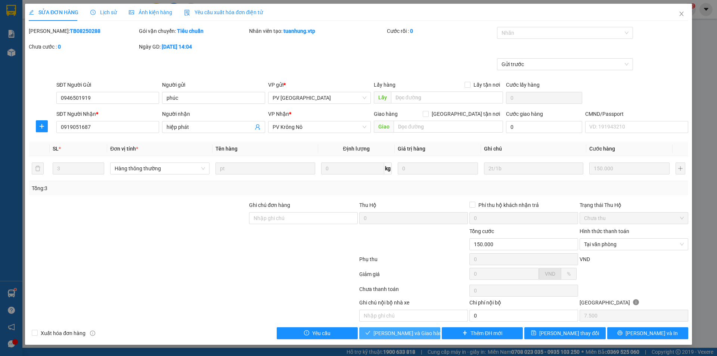
drag, startPoint x: 377, startPoint y: 334, endPoint x: 395, endPoint y: 299, distance: 40.3
click at [371, 334] on icon "check" at bounding box center [367, 332] width 5 height 5
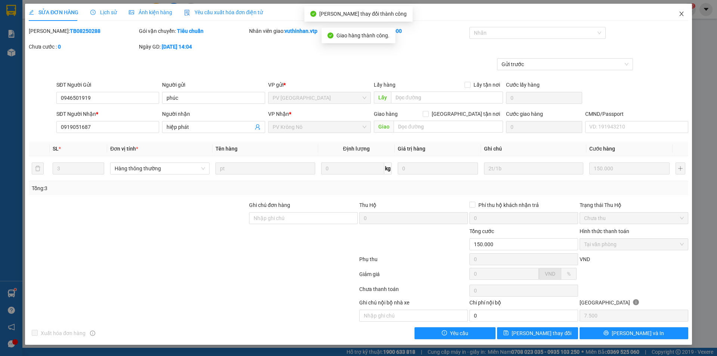
click at [680, 14] on icon "close" at bounding box center [682, 14] width 6 height 6
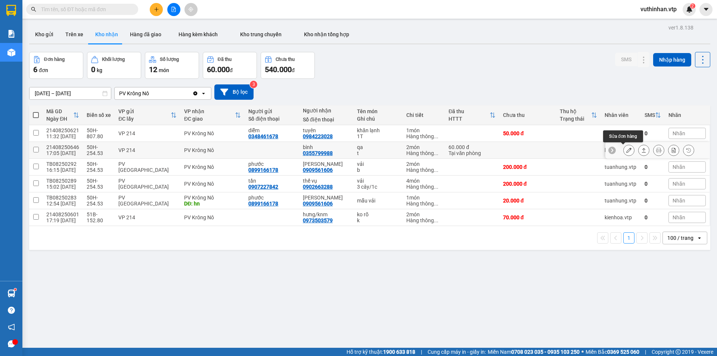
click at [625, 147] on button at bounding box center [629, 150] width 10 height 13
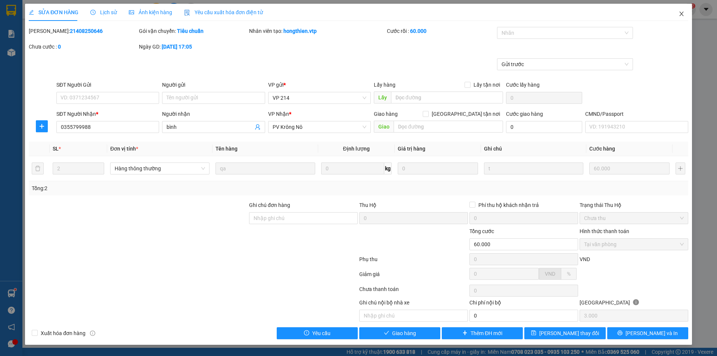
click at [680, 12] on icon "close" at bounding box center [682, 14] width 4 height 4
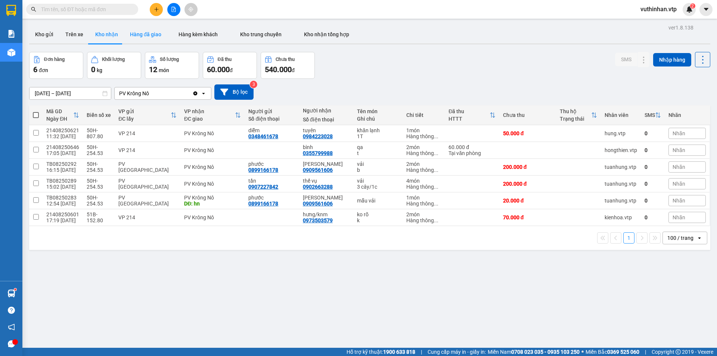
click at [155, 33] on button "Hàng đã giao" at bounding box center [145, 34] width 43 height 18
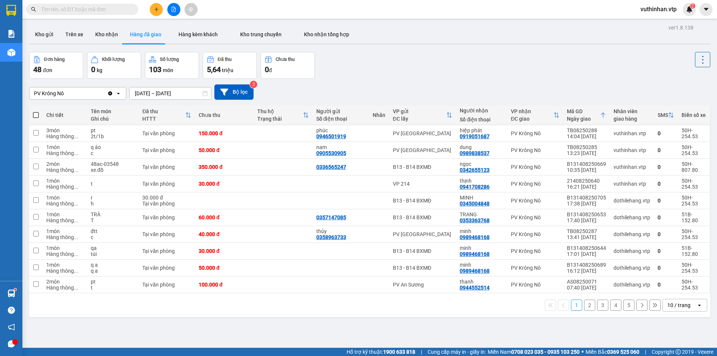
click at [679, 303] on div "10 / trang" at bounding box center [679, 305] width 23 height 7
click at [664, 288] on span "100 / trang" at bounding box center [676, 288] width 27 height 7
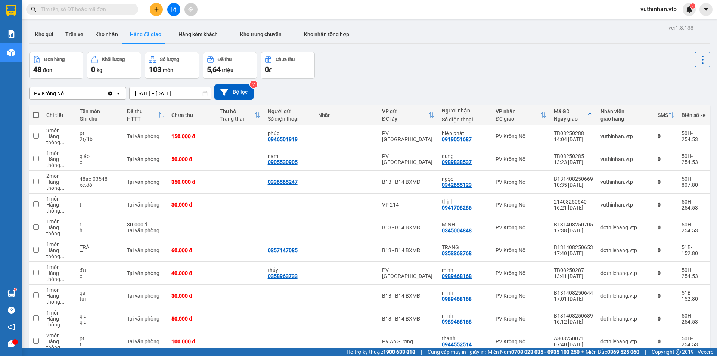
click at [103, 9] on input "text" at bounding box center [85, 9] width 88 height 8
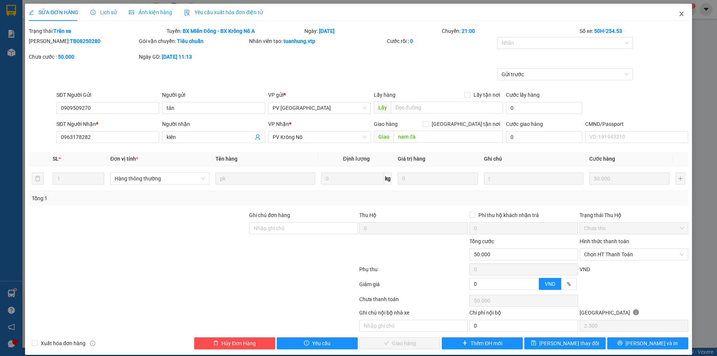
click at [680, 15] on icon "close" at bounding box center [682, 14] width 4 height 4
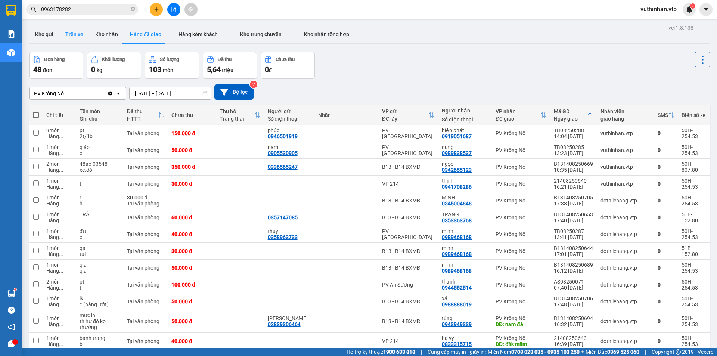
click at [74, 37] on button "Trên xe" at bounding box center [74, 34] width 30 height 18
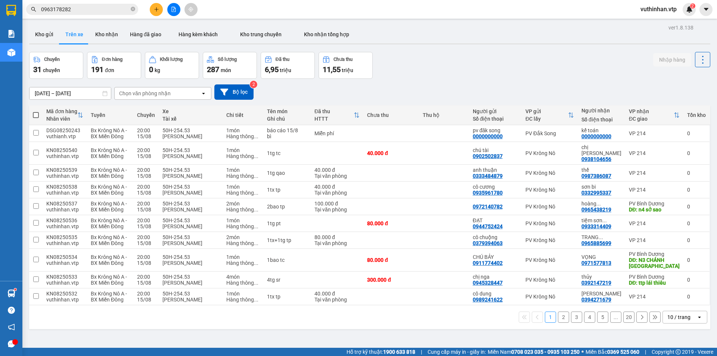
click at [135, 93] on div "Chọn văn phòng nhận" at bounding box center [145, 93] width 52 height 7
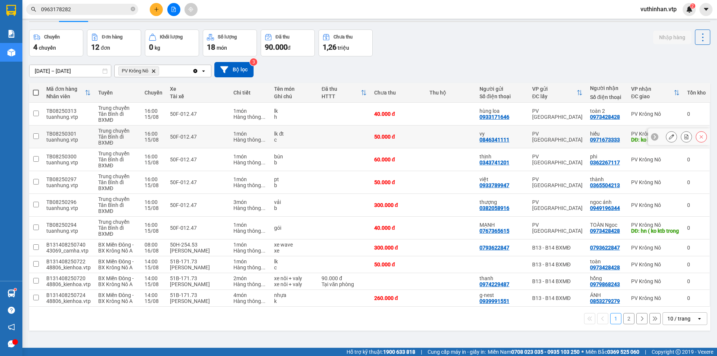
scroll to position [34, 0]
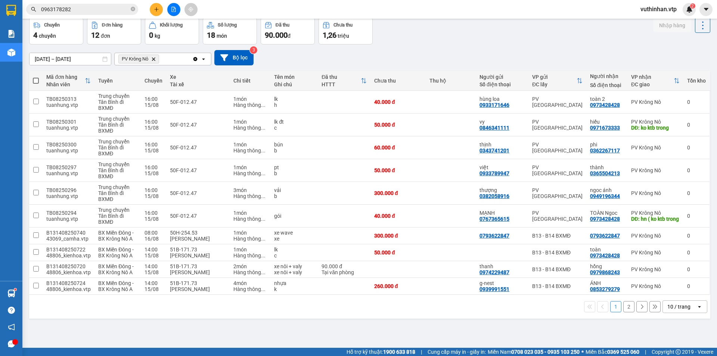
click at [668, 306] on div "10 / trang" at bounding box center [679, 306] width 23 height 7
click at [670, 290] on span "100 / trang" at bounding box center [676, 290] width 27 height 7
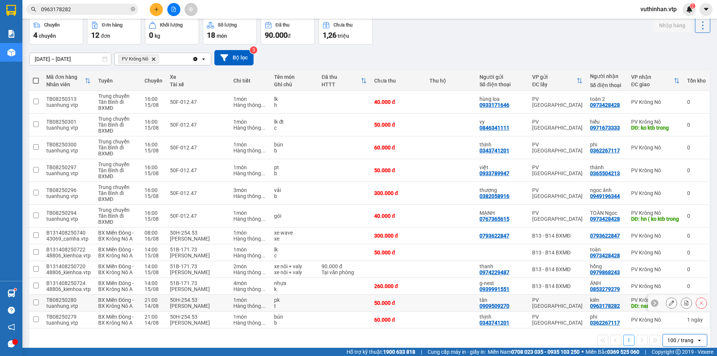
click at [35, 302] on input "checkbox" at bounding box center [36, 303] width 6 height 6
checkbox input "true"
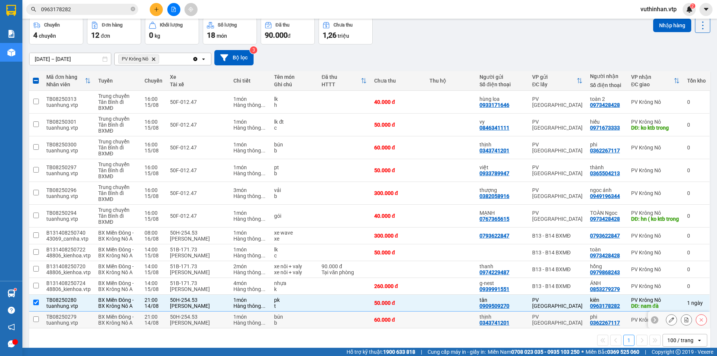
click at [36, 320] on input "checkbox" at bounding box center [36, 319] width 6 height 6
checkbox input "true"
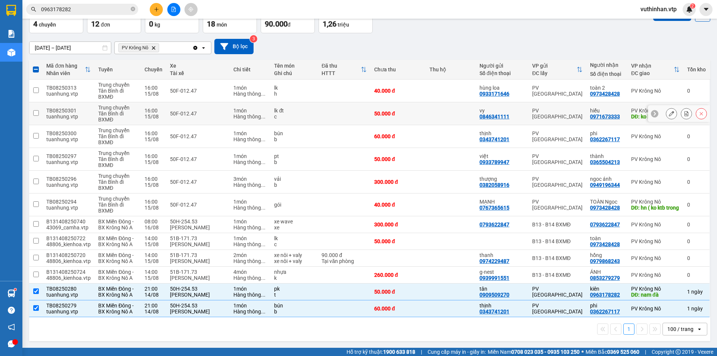
scroll to position [0, 0]
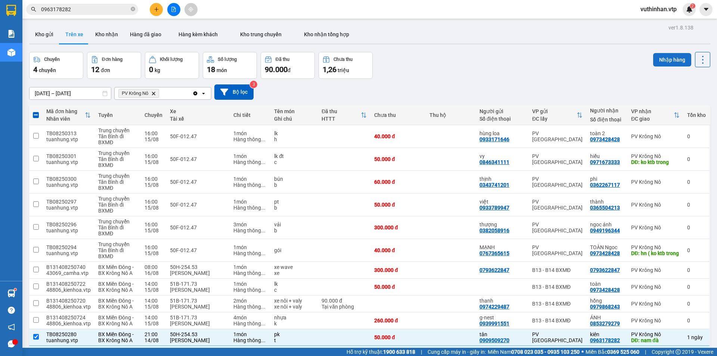
click at [663, 59] on button "Nhập hàng" at bounding box center [672, 59] width 38 height 13
checkbox input "false"
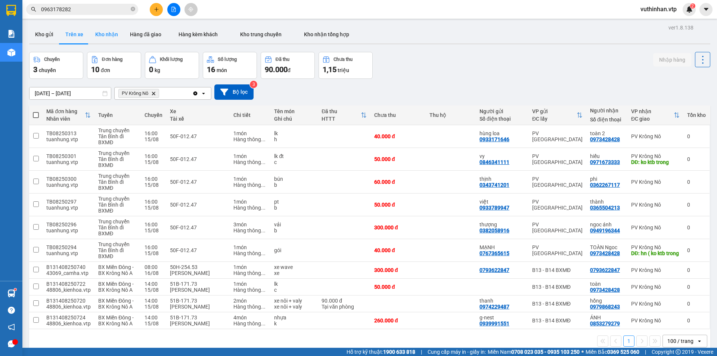
click at [100, 37] on button "Kho nhận" at bounding box center [106, 34] width 35 height 18
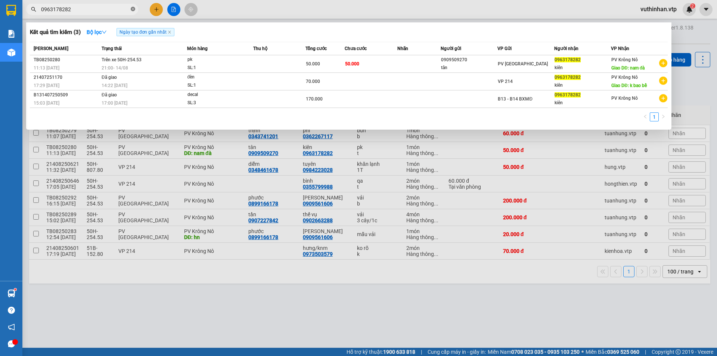
click at [133, 8] on icon "close-circle" at bounding box center [133, 9] width 4 height 4
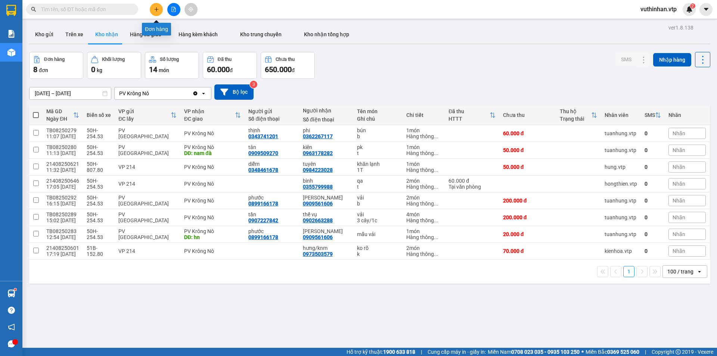
click at [155, 13] on button at bounding box center [156, 9] width 13 height 13
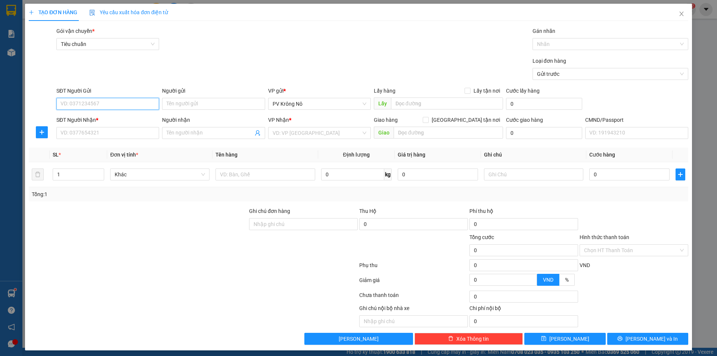
click at [91, 108] on input "SĐT Người Gửi" at bounding box center [107, 104] width 103 height 12
type input "0329534727"
click at [108, 117] on div "0329534727 - cô hạnh" at bounding box center [107, 119] width 93 height 8
type input "cô hạnh"
type input "0979263061"
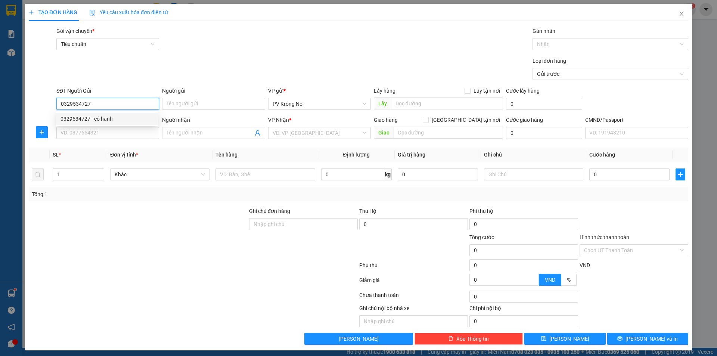
type input "hạnh"
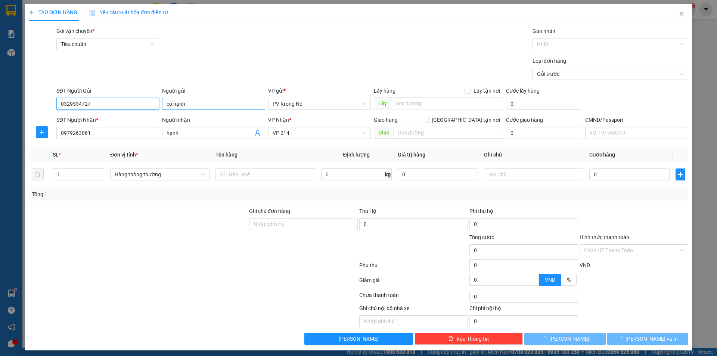
type input "0329534727"
click at [191, 104] on input "cô hạnh" at bounding box center [213, 104] width 103 height 12
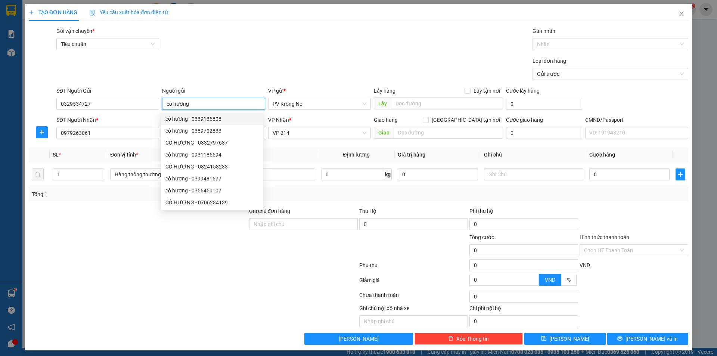
type input "cô hương"
click at [100, 235] on div at bounding box center [138, 246] width 220 height 26
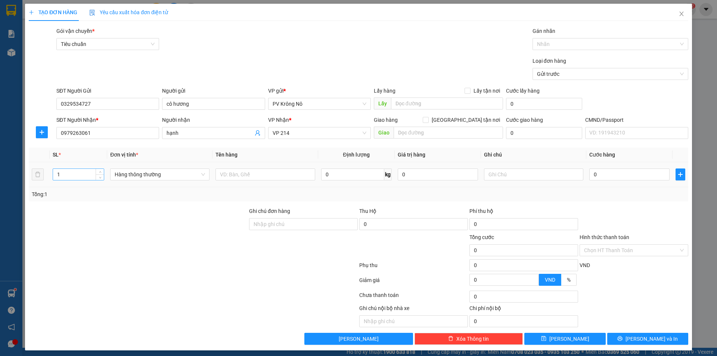
click at [68, 173] on input "1" at bounding box center [78, 174] width 51 height 11
type input "2"
click at [260, 173] on input "text" at bounding box center [265, 175] width 99 height 12
type input "1tx+1bao tc"
click at [613, 171] on input "0" at bounding box center [630, 175] width 80 height 12
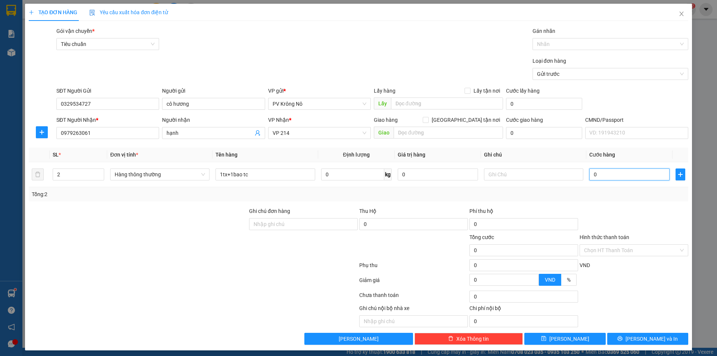
type input "001"
type input "1"
type input "0.010"
type input "10"
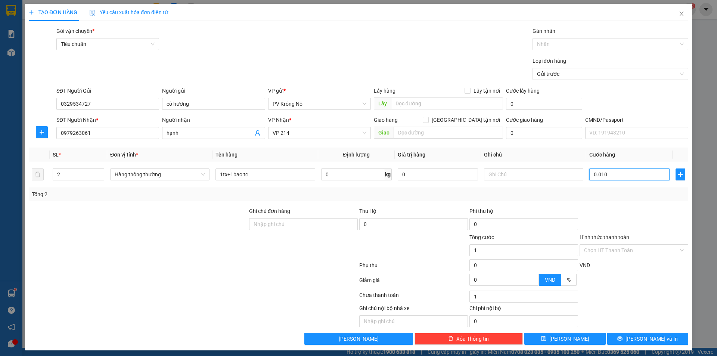
type input "10"
type input "00.100"
type input "100"
type input "0.001.000"
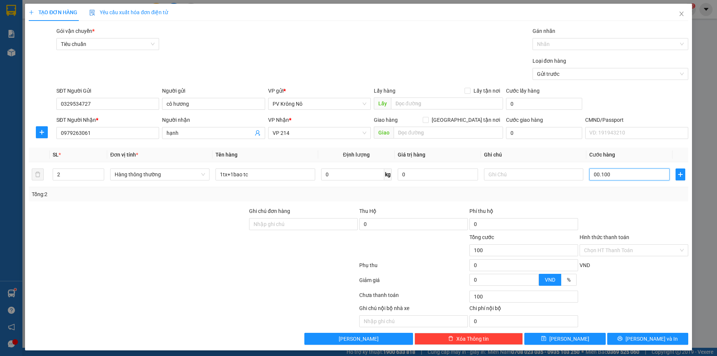
type input "1.000"
type input "000.010.000"
type input "10.000"
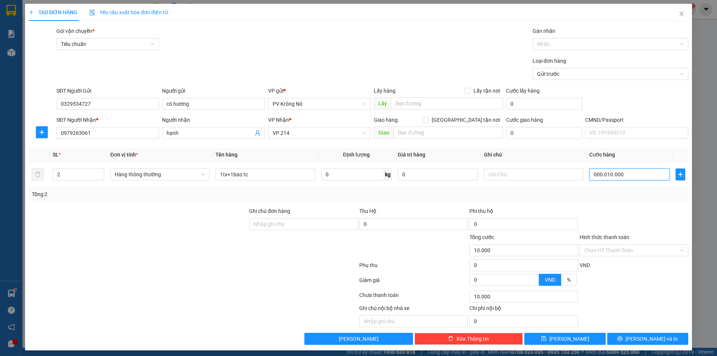
type input "00.000.100.000"
type input "100.000"
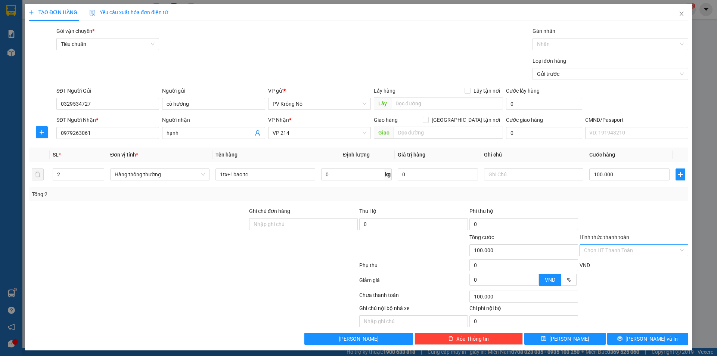
click at [587, 249] on input "Hình thức thanh toán" at bounding box center [631, 250] width 95 height 11
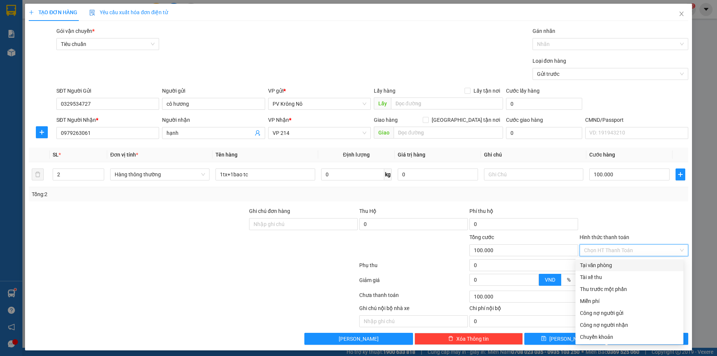
click at [586, 267] on div "Tại văn phòng" at bounding box center [629, 265] width 99 height 8
type input "0"
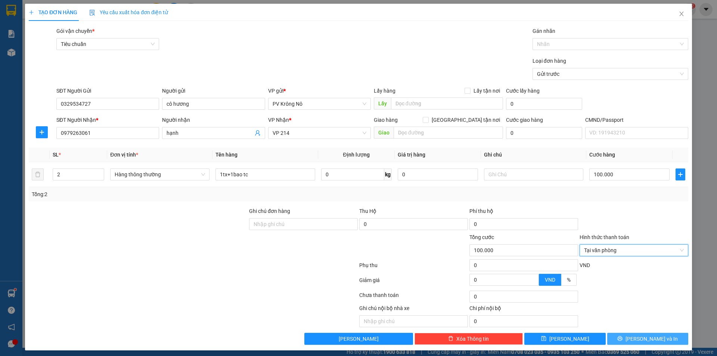
click at [658, 336] on button "[PERSON_NAME] và In" at bounding box center [648, 339] width 81 height 12
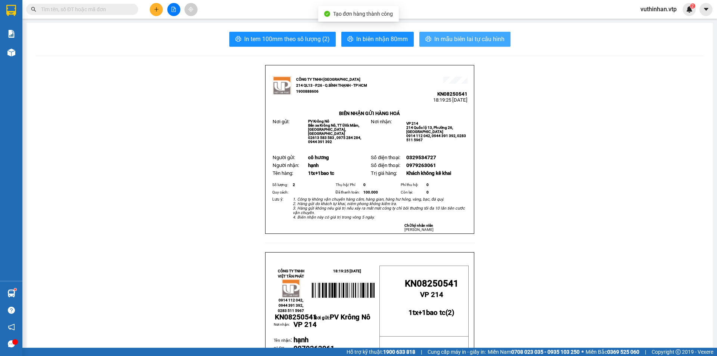
click at [468, 32] on button "In mẫu biên lai tự cấu hình" at bounding box center [465, 39] width 91 height 15
click at [469, 40] on span "In mẫu biên lai tự cấu hình" at bounding box center [470, 38] width 70 height 9
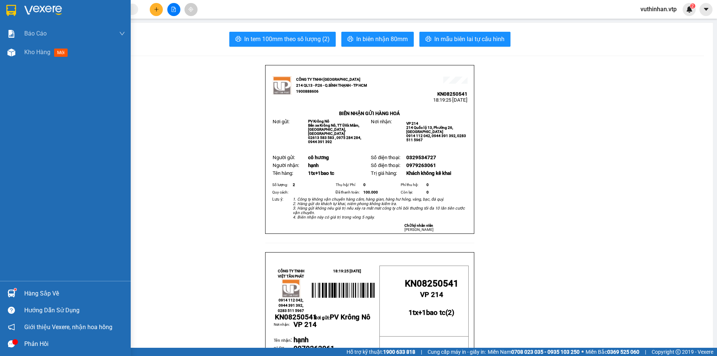
drag, startPoint x: 17, startPoint y: 53, endPoint x: 124, endPoint y: 6, distance: 117.3
click at [18, 52] on div "Kho hàng mới" at bounding box center [65, 52] width 131 height 19
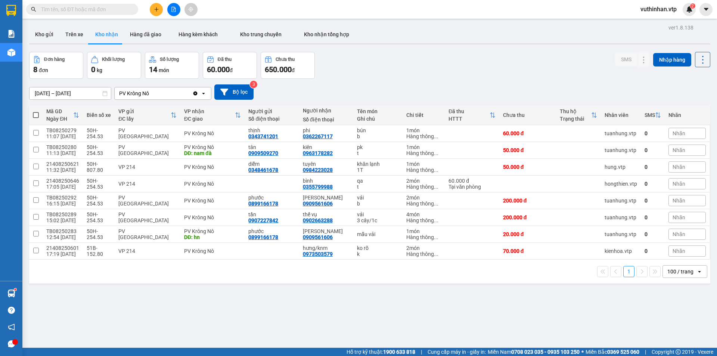
click at [153, 10] on button at bounding box center [156, 9] width 13 height 13
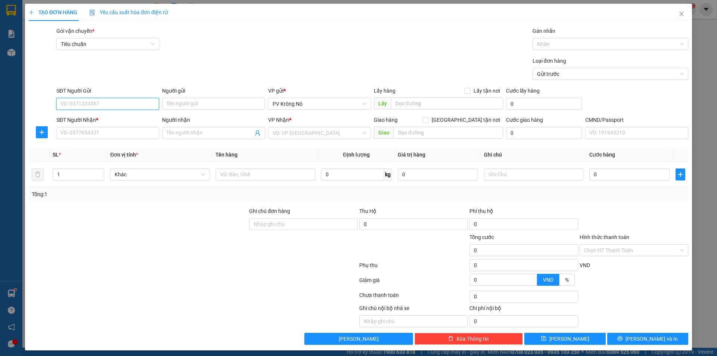
click at [95, 103] on input "SĐT Người Gửi" at bounding box center [107, 104] width 103 height 12
type input "0977567892"
type input "anh diện"
click at [104, 135] on input "SĐT Người Nhận *" at bounding box center [107, 133] width 103 height 12
type input "0985457229"
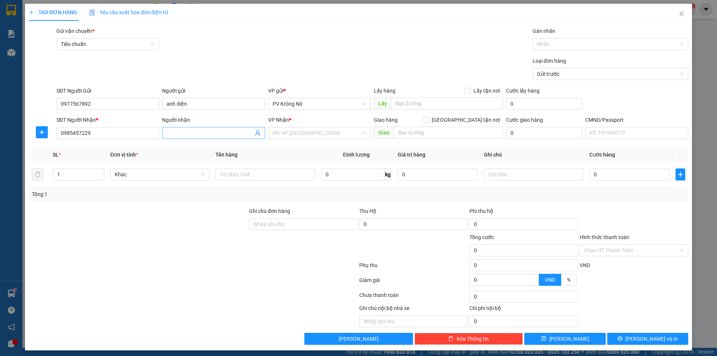
click at [205, 136] on input "Người nhận" at bounding box center [210, 133] width 86 height 8
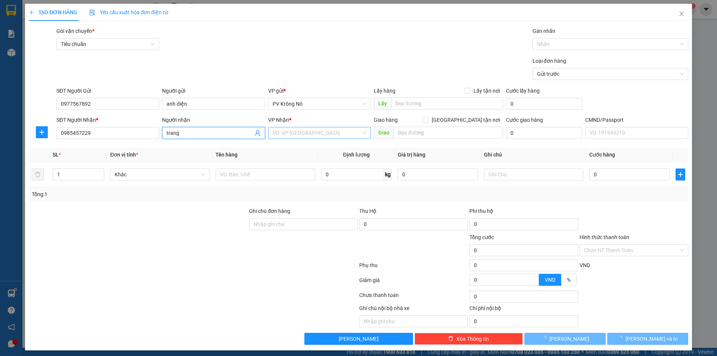
type input "trang"
click at [287, 137] on input "search" at bounding box center [317, 132] width 89 height 11
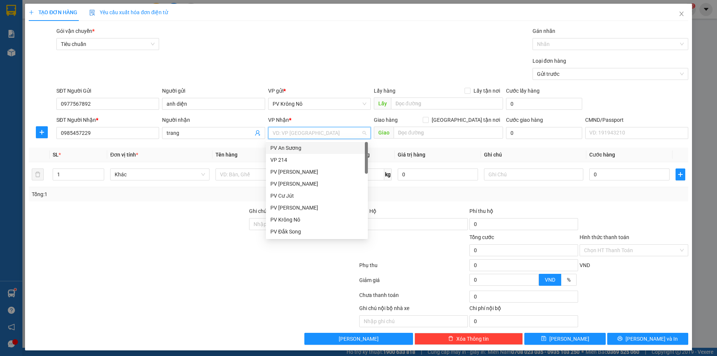
type input "2"
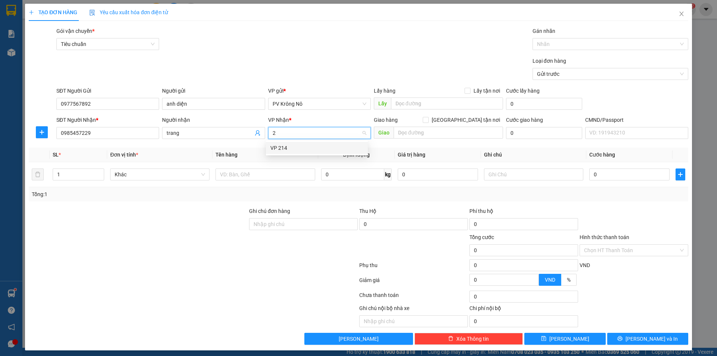
click at [293, 145] on div "VP 214" at bounding box center [317, 148] width 93 height 8
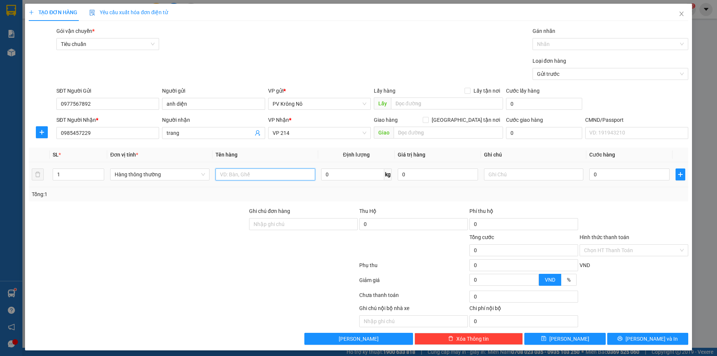
click at [224, 172] on input "text" at bounding box center [265, 175] width 99 height 12
type input "1tg tc"
click at [618, 171] on input "0" at bounding box center [630, 175] width 80 height 12
type input "005"
type input "5"
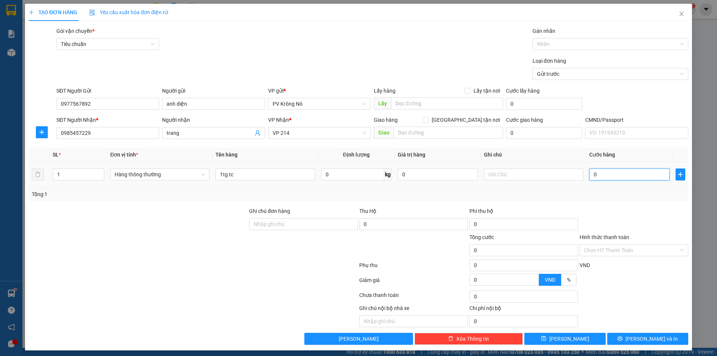
type input "5"
type input "0.050"
type input "50"
type input "00.500"
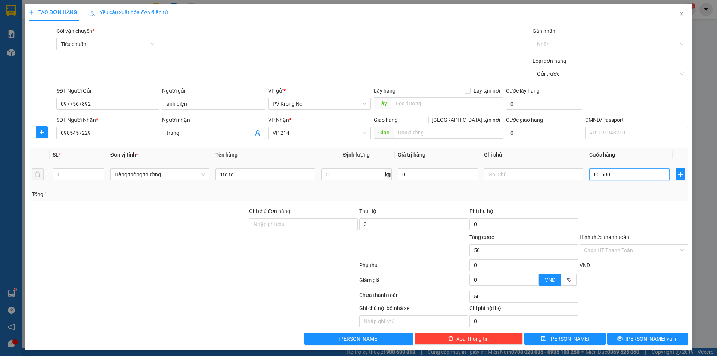
type input "500"
type input "0.005.000"
type input "5.000"
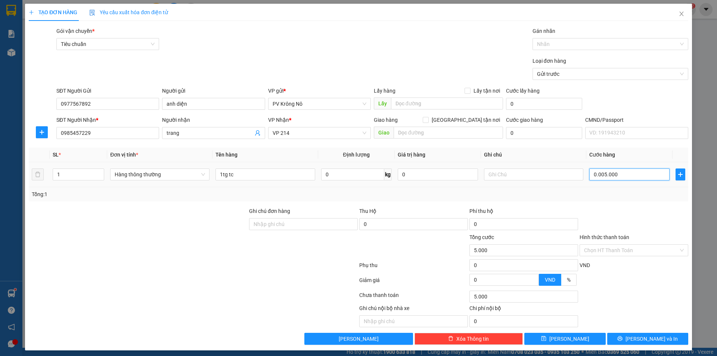
type input "000.050.000"
type input "50.000"
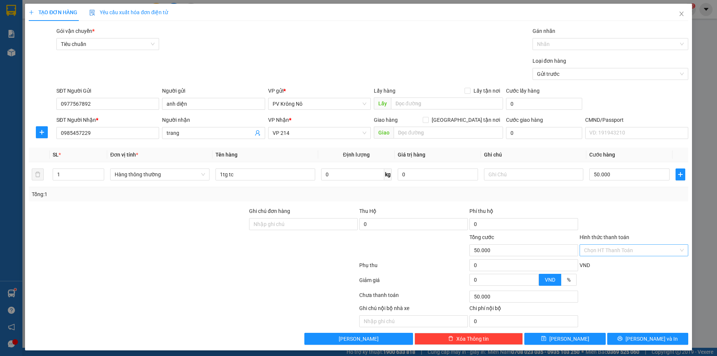
drag, startPoint x: 608, startPoint y: 249, endPoint x: 609, endPoint y: 256, distance: 6.6
click at [608, 250] on input "Hình thức thanh toán" at bounding box center [631, 250] width 95 height 11
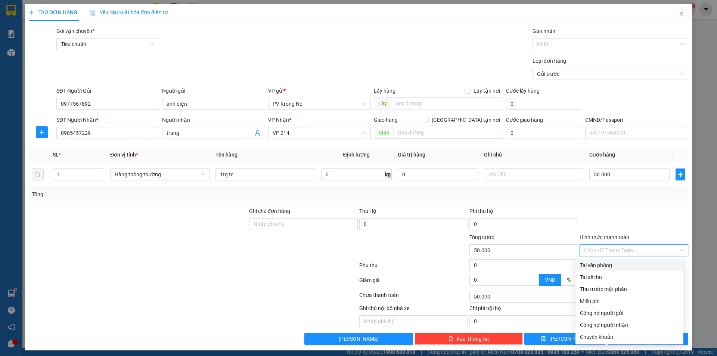
click at [606, 268] on div "Tại văn phòng" at bounding box center [629, 265] width 99 height 8
type input "0"
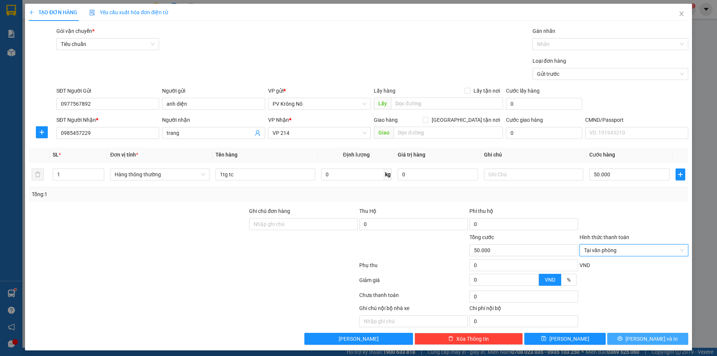
click at [652, 344] on button "[PERSON_NAME] và In" at bounding box center [648, 339] width 81 height 12
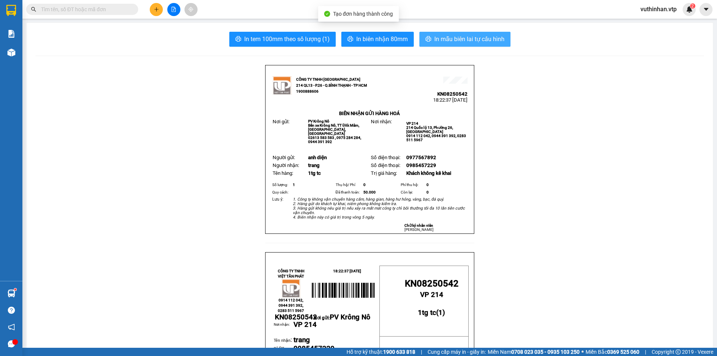
click at [465, 36] on span "In mẫu biên lai tự cấu hình" at bounding box center [470, 38] width 70 height 9
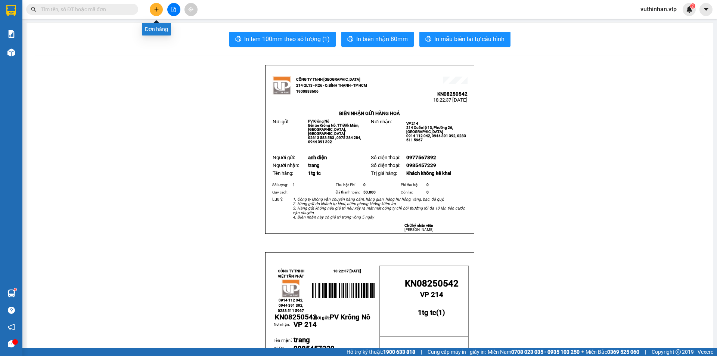
click at [155, 12] on icon "plus" at bounding box center [156, 9] width 5 height 5
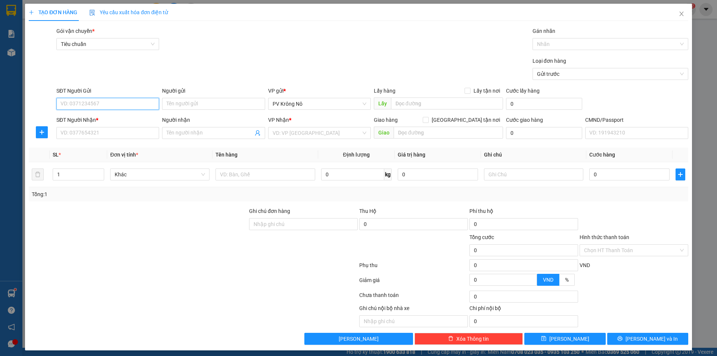
click at [93, 106] on input "SĐT Người Gửi" at bounding box center [107, 104] width 103 height 12
type input "0327449499"
click at [203, 107] on input "Người gửi" at bounding box center [213, 104] width 103 height 12
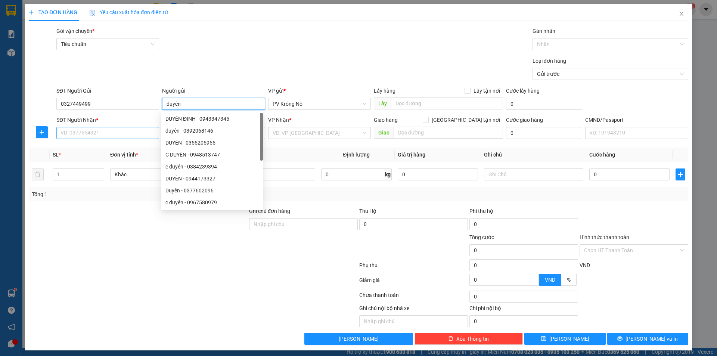
type input "duyên"
drag, startPoint x: 90, startPoint y: 128, endPoint x: 80, endPoint y: 132, distance: 11.5
click at [91, 127] on input "SĐT Người Nhận *" at bounding box center [107, 133] width 103 height 12
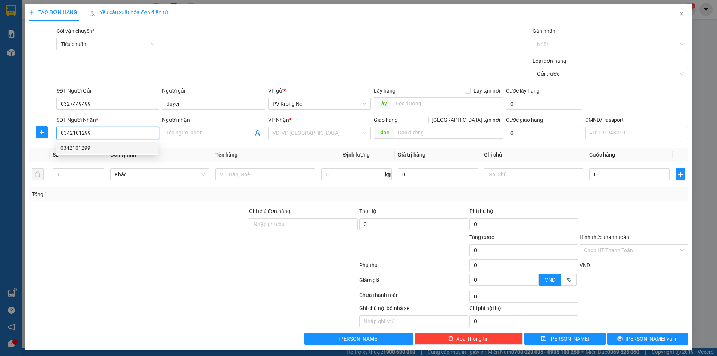
type input "0342101299"
type input "N4 SỞ SAO"
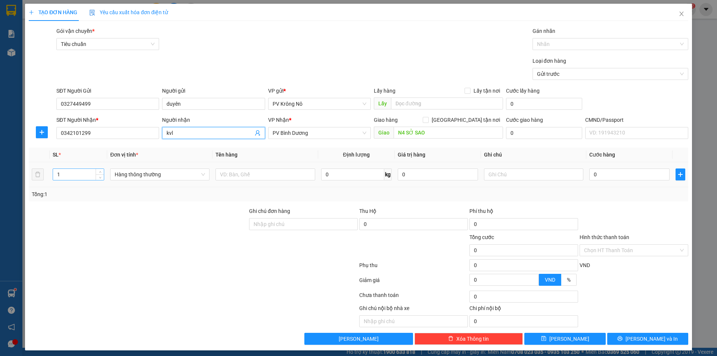
type input "kvl"
click at [70, 177] on input "1" at bounding box center [78, 174] width 51 height 11
type input "2"
click at [258, 177] on input "text" at bounding box center [265, 175] width 99 height 12
type input "2tg sr"
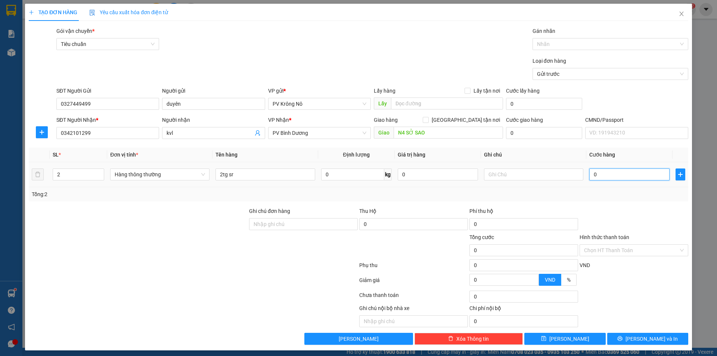
click at [602, 177] on input "0" at bounding box center [630, 175] width 80 height 12
type input "009"
type input "9"
type input "0.090"
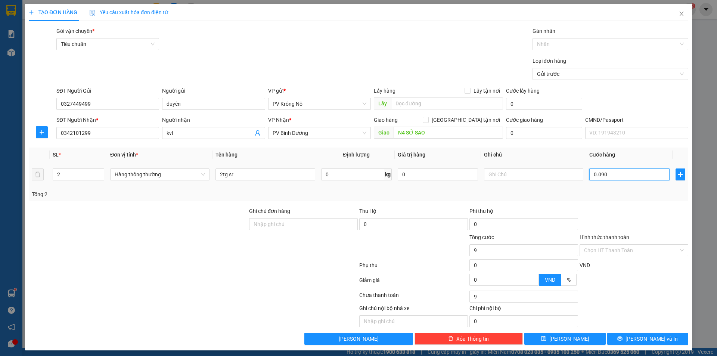
type input "90"
type input "00.900"
type input "900"
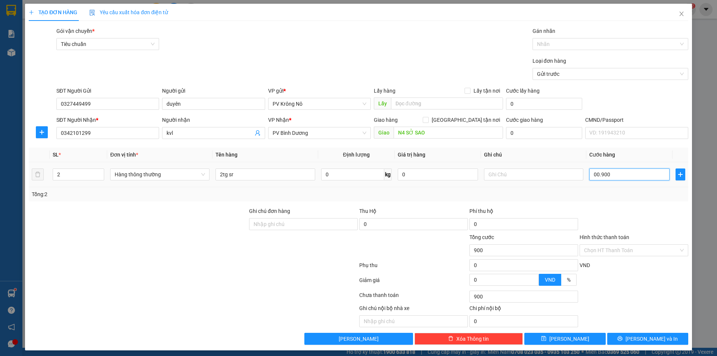
type input "0.009.000"
type input "9.000"
type input "000.090.000"
type input "90.000"
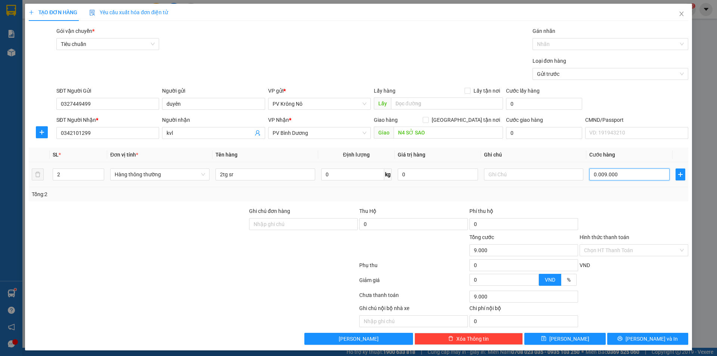
type input "90.000"
click at [621, 337] on button "[PERSON_NAME] và In" at bounding box center [648, 339] width 81 height 12
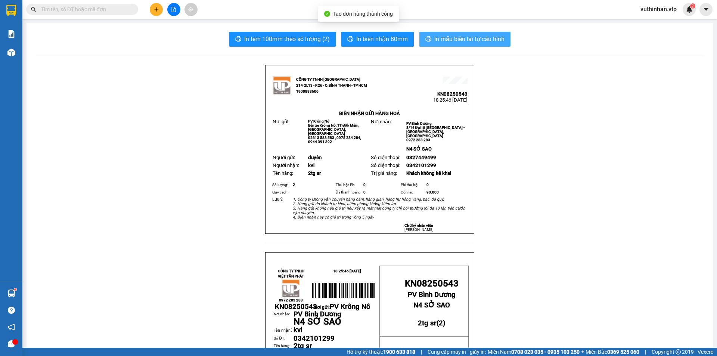
click at [464, 44] on button "In mẫu biên lai tự cấu hình" at bounding box center [465, 39] width 91 height 15
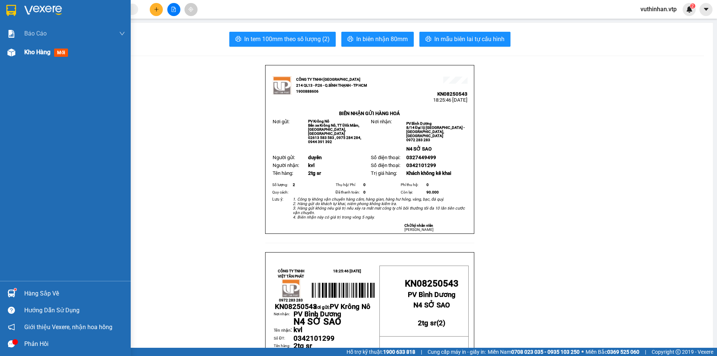
click at [25, 54] on span "Kho hàng" at bounding box center [37, 52] width 26 height 7
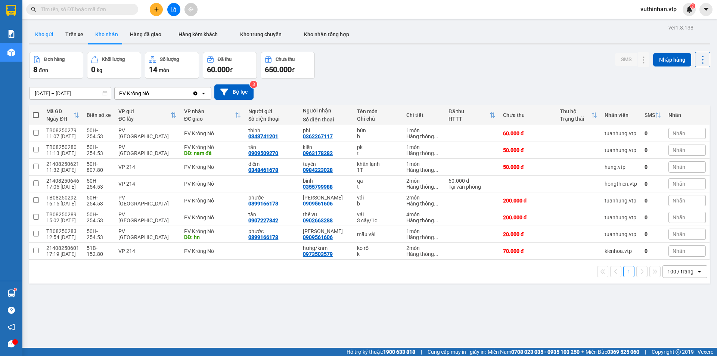
click at [45, 36] on button "Kho gửi" at bounding box center [44, 34] width 30 height 18
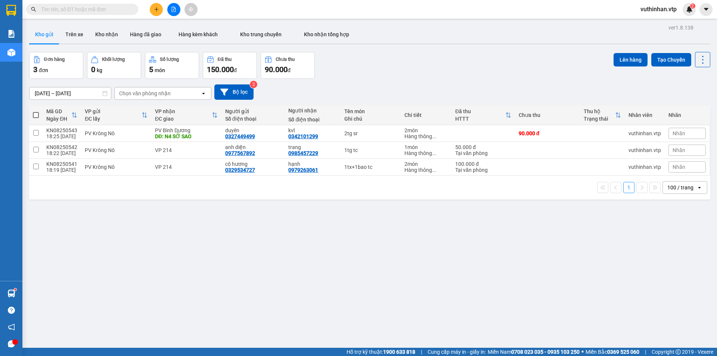
click at [33, 114] on span at bounding box center [36, 115] width 6 height 6
click at [36, 111] on input "checkbox" at bounding box center [36, 111] width 0 height 0
checkbox input "true"
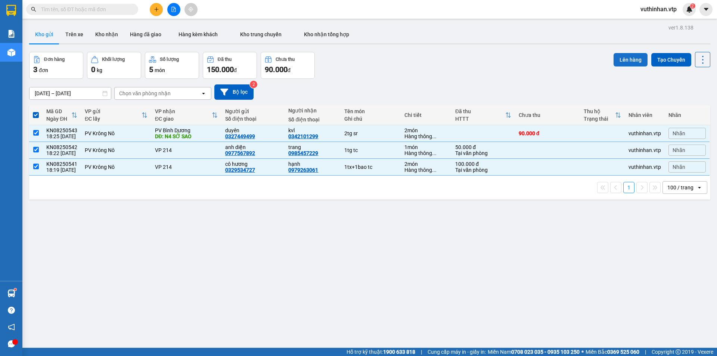
click at [618, 57] on button "Lên hàng" at bounding box center [631, 59] width 34 height 13
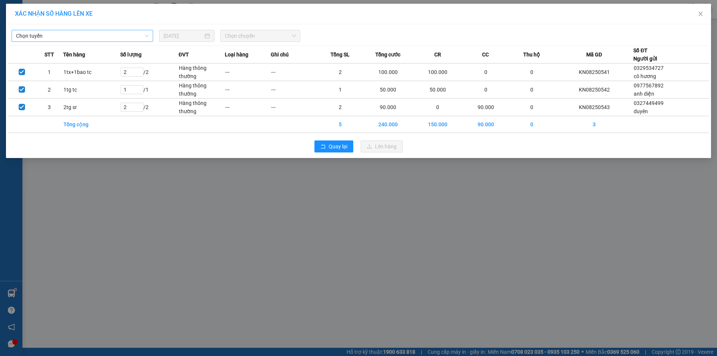
click at [97, 37] on span "Chọn tuyến" at bounding box center [82, 35] width 133 height 11
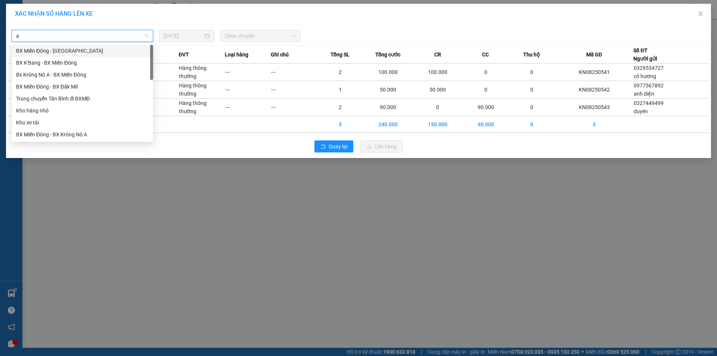
type input "a"
click at [44, 64] on div "Bx Krông Nô A - BX Miền Đông" at bounding box center [82, 63] width 133 height 8
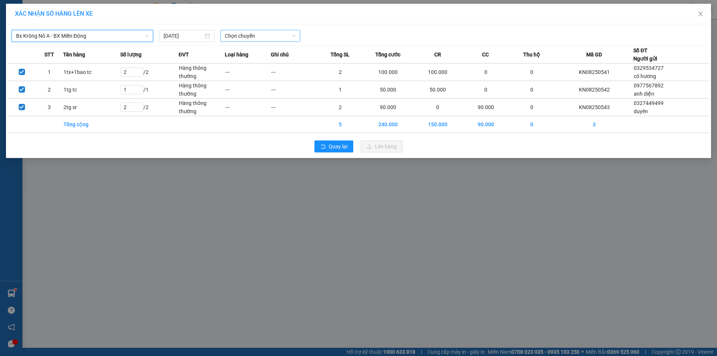
click at [242, 33] on span "Chọn chuyến" at bounding box center [260, 35] width 71 height 11
click at [248, 71] on div "20:00 - 50H-254.53" at bounding box center [254, 75] width 58 height 8
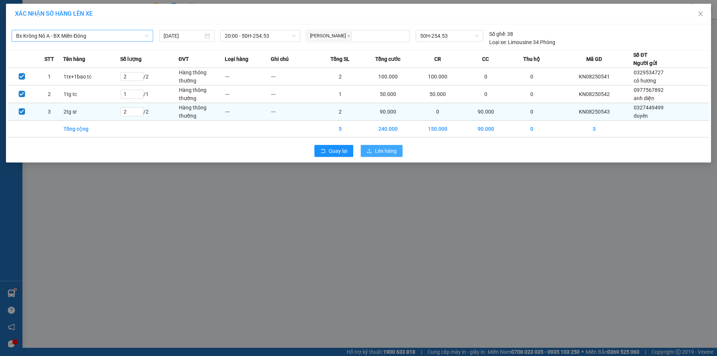
drag, startPoint x: 382, startPoint y: 153, endPoint x: 314, endPoint y: 116, distance: 77.6
click at [382, 153] on span "Lên hàng" at bounding box center [386, 151] width 22 height 8
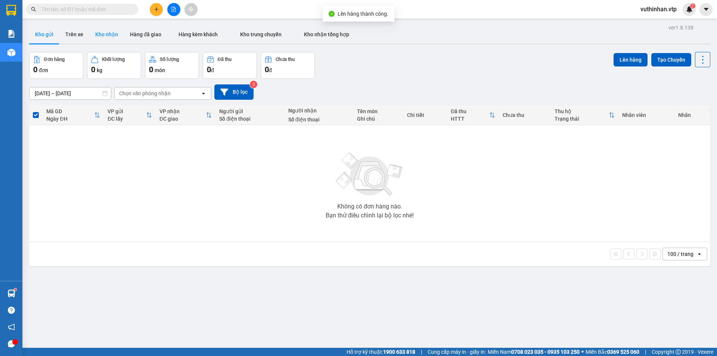
click at [99, 32] on button "Kho nhận" at bounding box center [106, 34] width 35 height 18
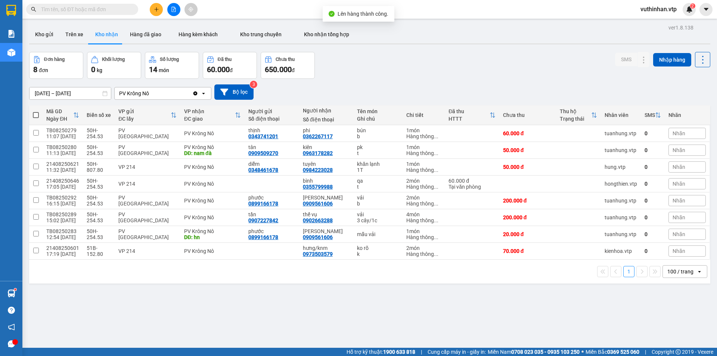
click at [35, 92] on input "[DATE] – [DATE]" at bounding box center [70, 93] width 81 height 12
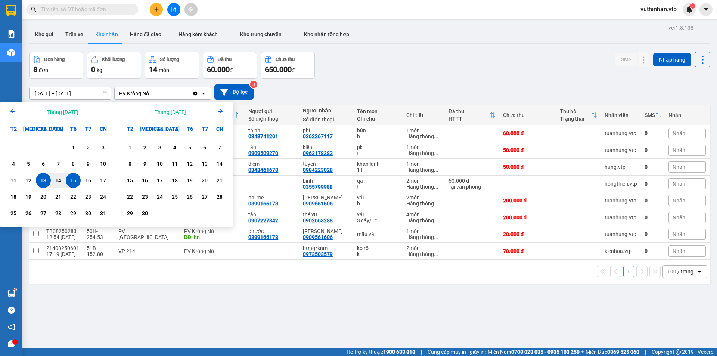
click at [16, 111] on icon "Arrow Left" at bounding box center [12, 111] width 9 height 9
click at [33, 151] on div "1" at bounding box center [28, 147] width 10 height 9
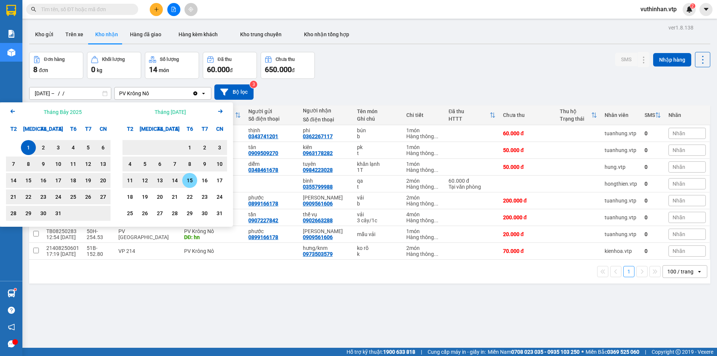
click at [190, 182] on div "15" at bounding box center [190, 180] width 10 height 9
type input "01/07/2025 – 15/08/2025"
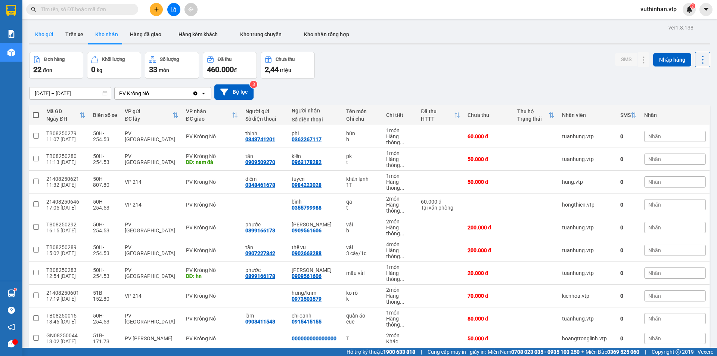
click at [43, 38] on button "Kho gửi" at bounding box center [44, 34] width 30 height 18
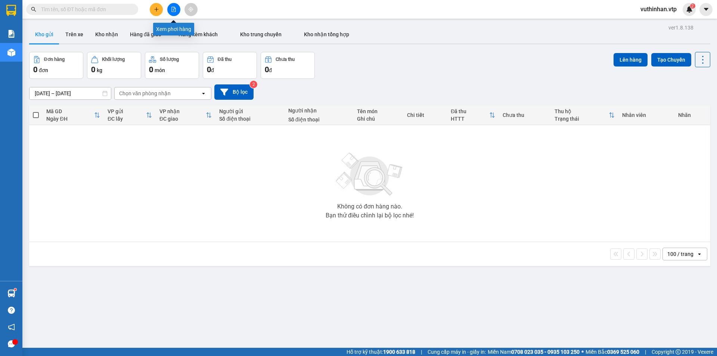
click at [172, 14] on button at bounding box center [173, 9] width 13 height 13
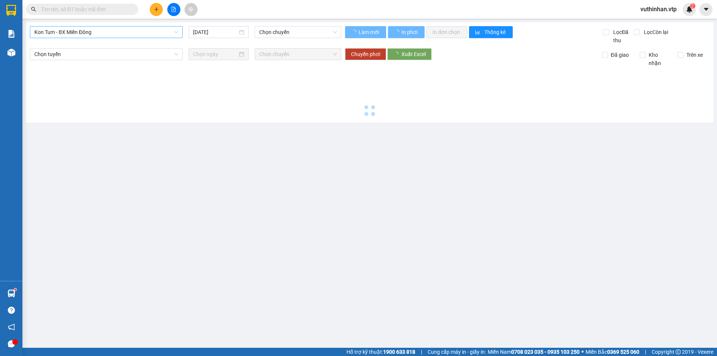
click at [87, 32] on span "Kon Tum - BX Miền Đông" at bounding box center [106, 32] width 144 height 11
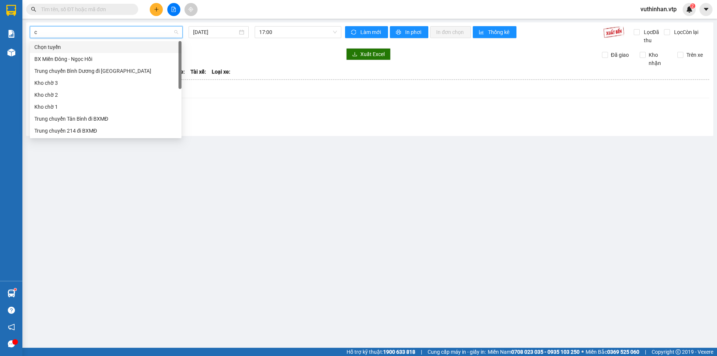
type input "c"
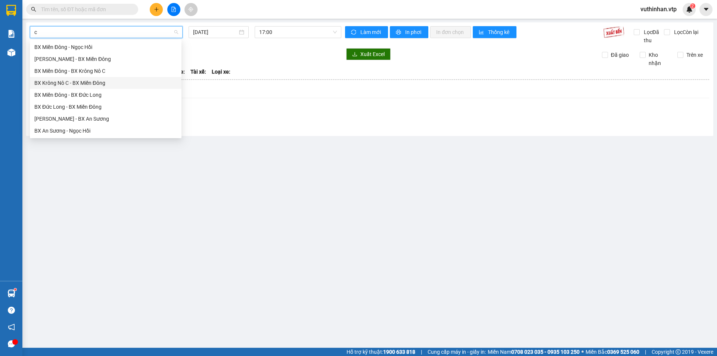
click at [72, 85] on div "BX Krông Nô C - BX Miền Đông" at bounding box center [105, 83] width 143 height 8
type input "[DATE]"
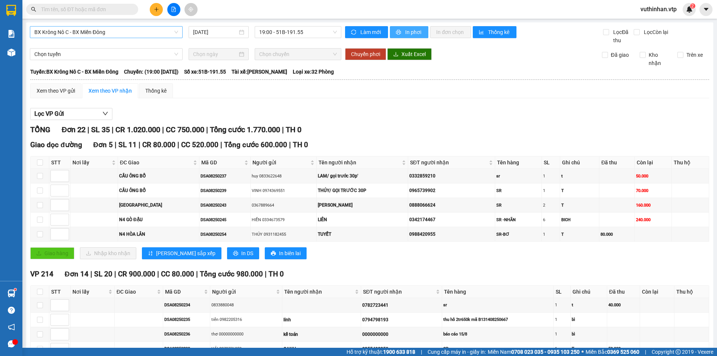
click at [390, 30] on button "In phơi" at bounding box center [409, 32] width 38 height 12
click at [405, 33] on span "In phơi" at bounding box center [413, 32] width 17 height 8
click at [128, 37] on span "BX Krông Nô C - BX Miền Đông" at bounding box center [106, 32] width 144 height 11
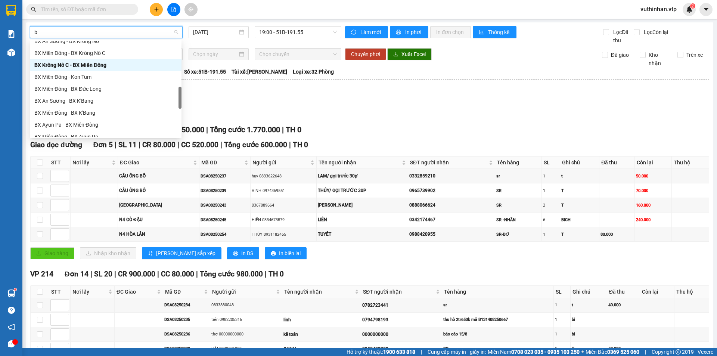
type input "b"
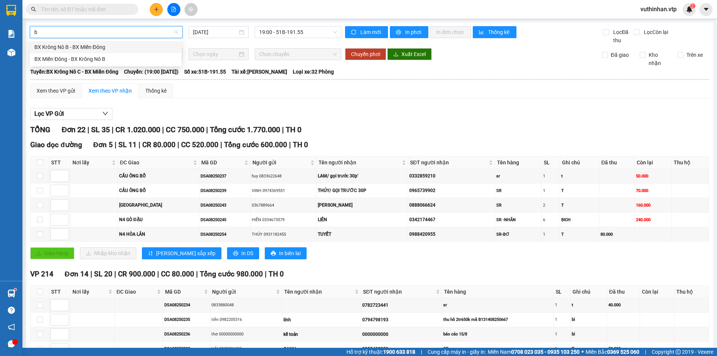
scroll to position [0, 0]
click at [97, 45] on div "BX Krông Nô B - BX Miền Đông" at bounding box center [105, 47] width 143 height 8
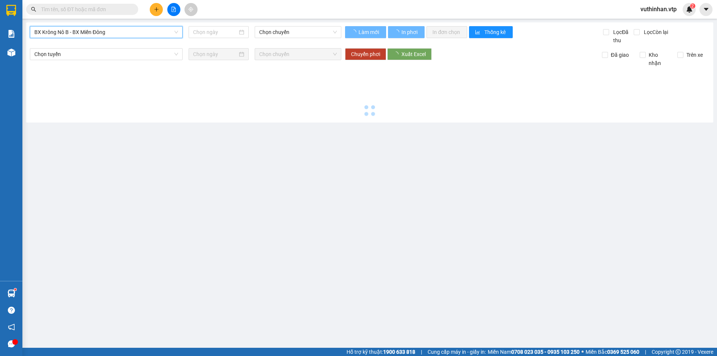
type input "[DATE]"
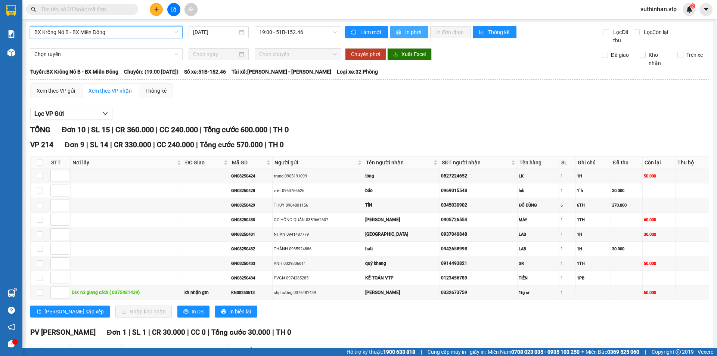
click at [405, 31] on span "In phơi" at bounding box center [413, 32] width 17 height 8
click at [404, 35] on button "In phơi" at bounding box center [409, 32] width 38 height 12
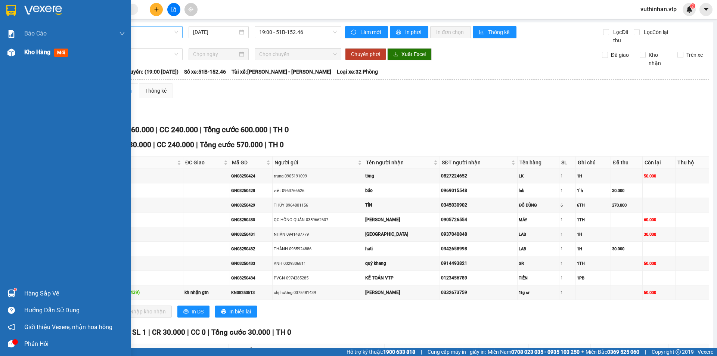
click at [19, 48] on div "Kho hàng mới" at bounding box center [65, 52] width 131 height 19
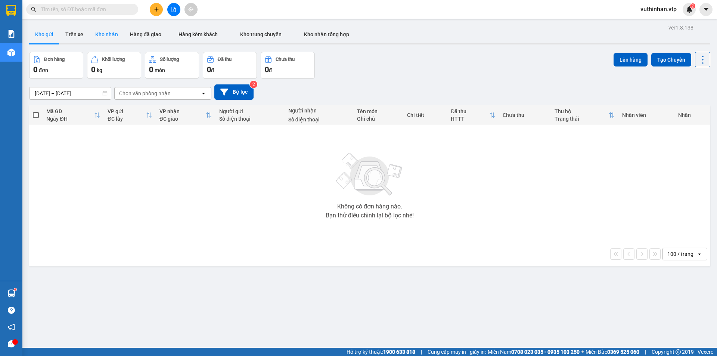
click at [101, 35] on button "Kho nhận" at bounding box center [106, 34] width 35 height 18
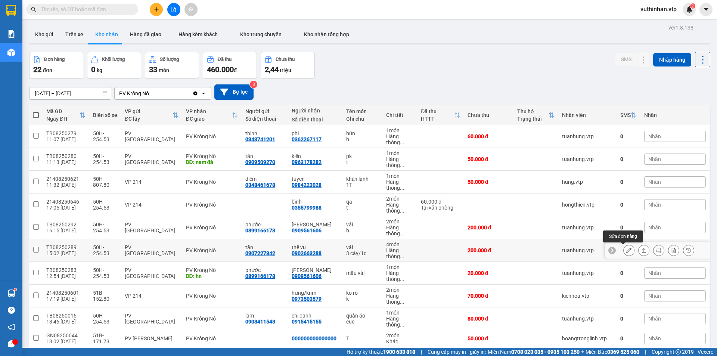
click at [627, 252] on icon at bounding box center [629, 250] width 5 height 5
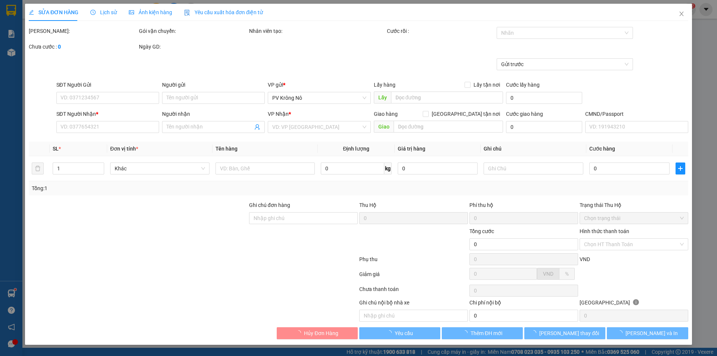
type input "0907227842"
type input "tần"
type input "0902663288"
type input "thế vụ"
type input "200.000"
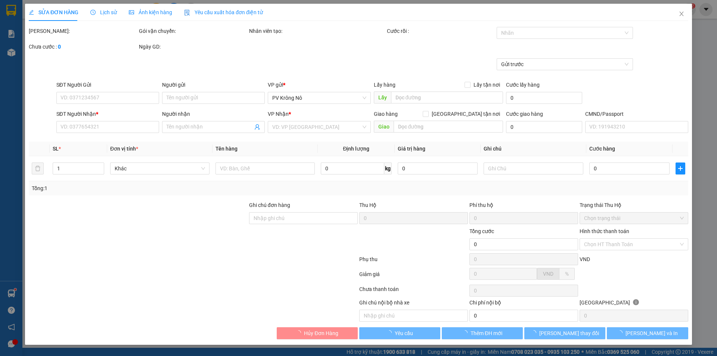
type input "200.000"
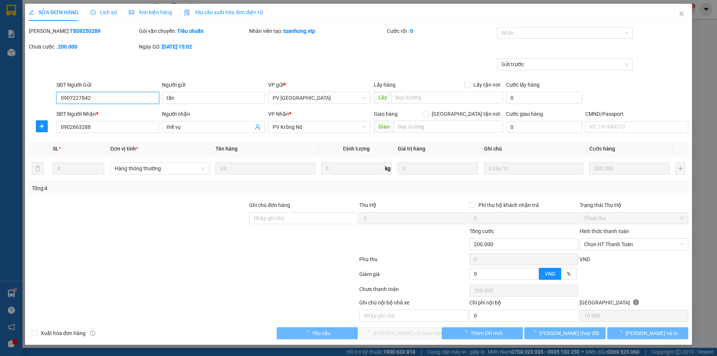
type input "10.000"
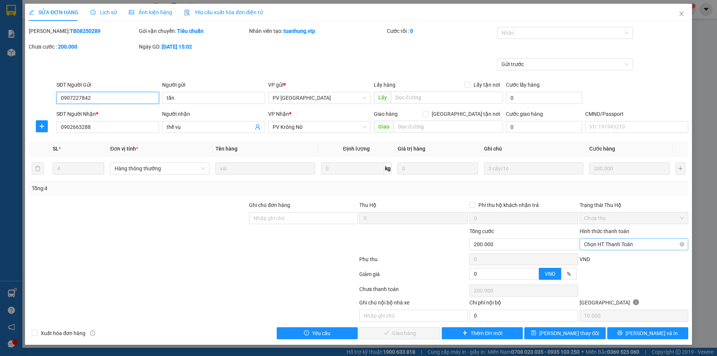
click at [600, 245] on span "Chọn HT Thanh Toán" at bounding box center [634, 244] width 100 height 11
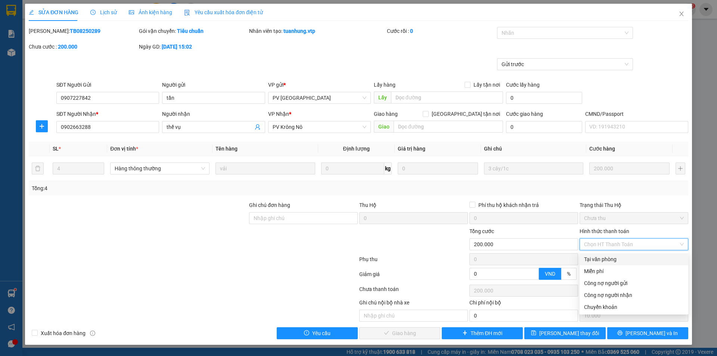
click at [594, 262] on div "Tại văn phòng" at bounding box center [634, 259] width 100 height 8
type input "0"
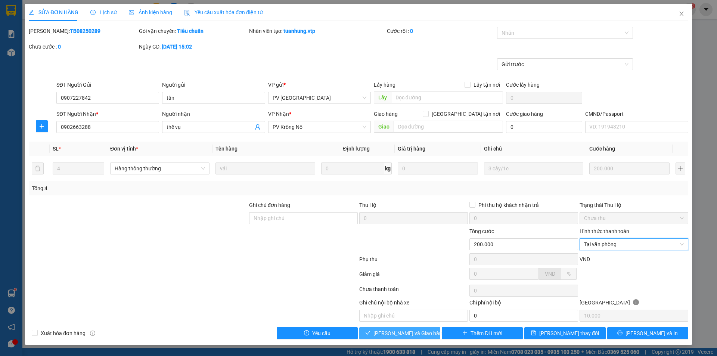
drag, startPoint x: 404, startPoint y: 336, endPoint x: 405, endPoint y: 331, distance: 5.3
click at [404, 335] on span "Lưu và Giao hàng" at bounding box center [410, 333] width 72 height 8
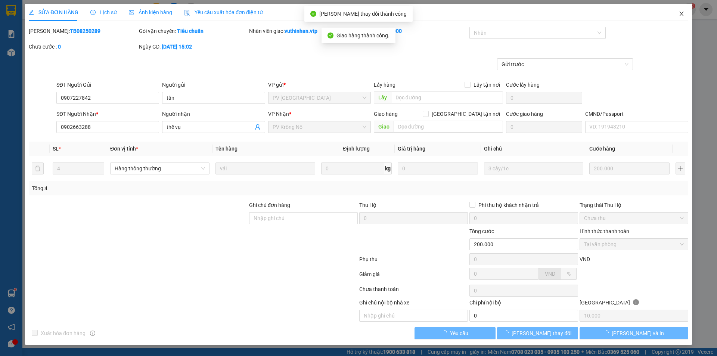
click at [682, 14] on icon "close" at bounding box center [682, 14] width 4 height 4
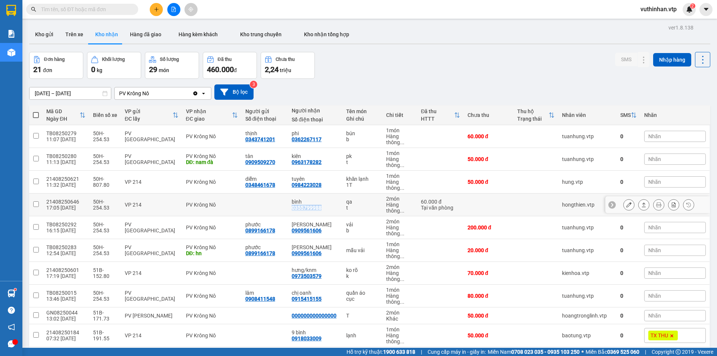
drag, startPoint x: 317, startPoint y: 207, endPoint x: 287, endPoint y: 206, distance: 29.5
click at [288, 206] on td "bình 0355799988" at bounding box center [315, 205] width 55 height 23
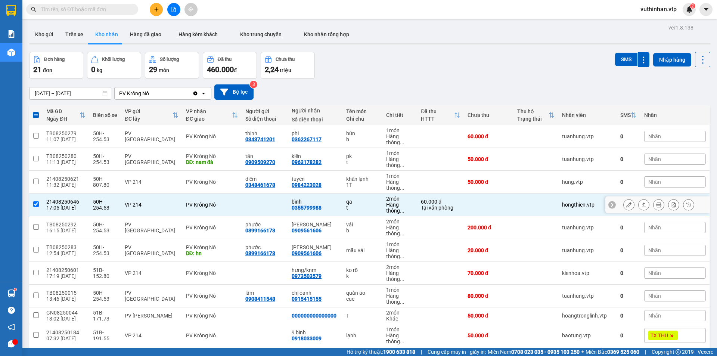
drag, startPoint x: 287, startPoint y: 206, endPoint x: 278, endPoint y: 211, distance: 10.0
click at [266, 213] on td at bounding box center [265, 205] width 46 height 23
checkbox input "false"
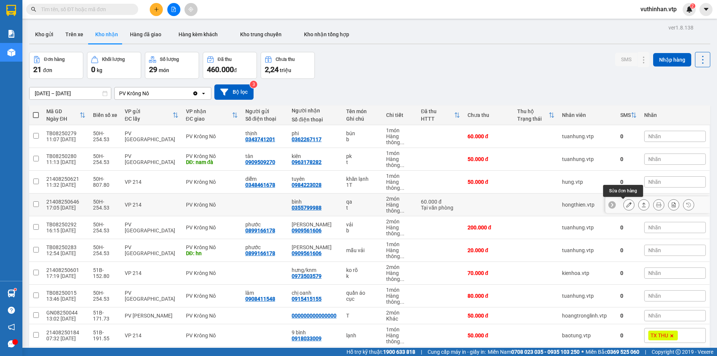
click at [627, 205] on icon at bounding box center [629, 204] width 5 height 5
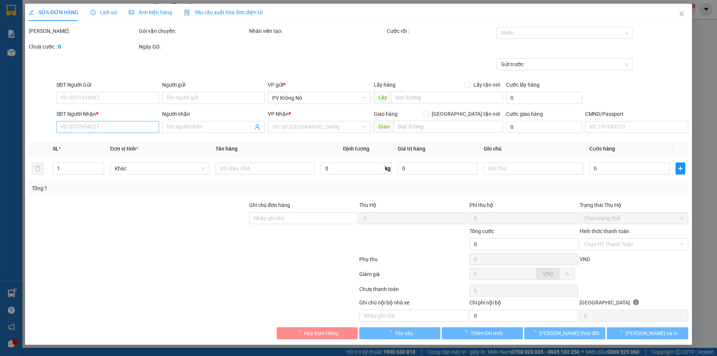
type input "3.000"
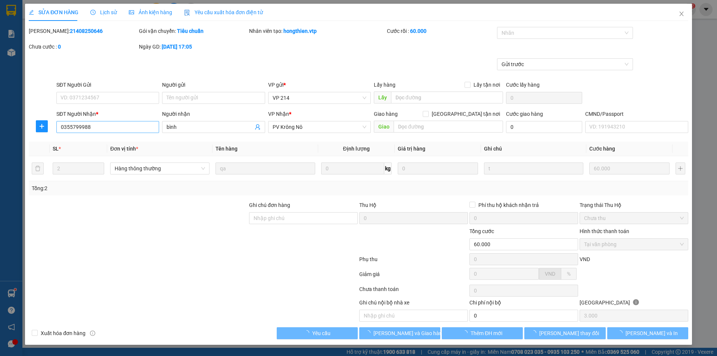
type input "0355799988"
type input "bình"
type input "60.000"
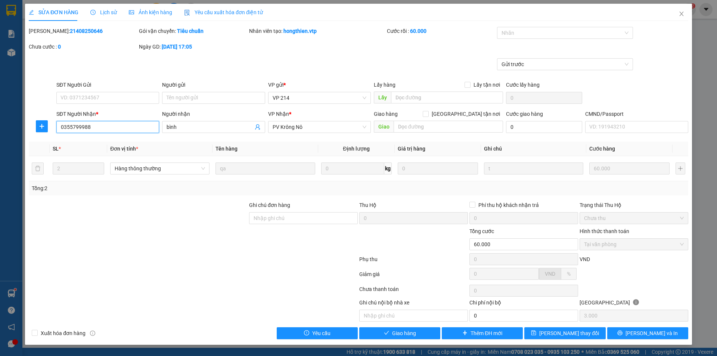
drag, startPoint x: 105, startPoint y: 124, endPoint x: 0, endPoint y: 122, distance: 104.6
click at [0, 122] on div "SỬA ĐƠN HÀNG Lịch sử Ảnh kiện hàng Yêu cầu xuất hóa đơn điện tử Total Paid Fee …" at bounding box center [358, 178] width 717 height 356
click at [680, 13] on icon "close" at bounding box center [682, 14] width 6 height 6
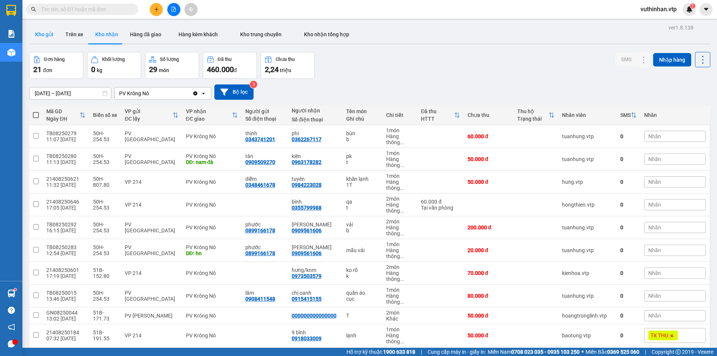
click at [48, 34] on button "Kho gửi" at bounding box center [44, 34] width 30 height 18
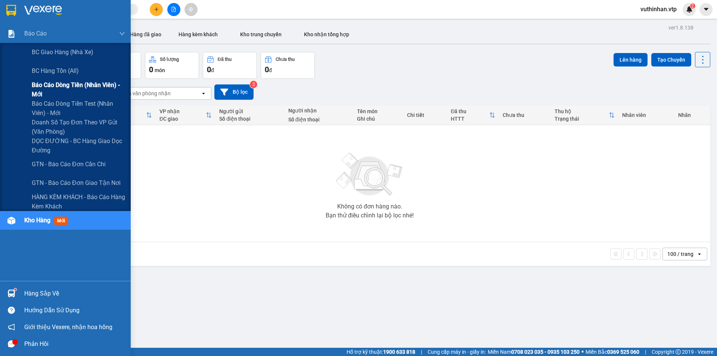
click at [37, 90] on span "Báo cáo dòng tiền (nhân viên) - mới" at bounding box center [78, 89] width 93 height 19
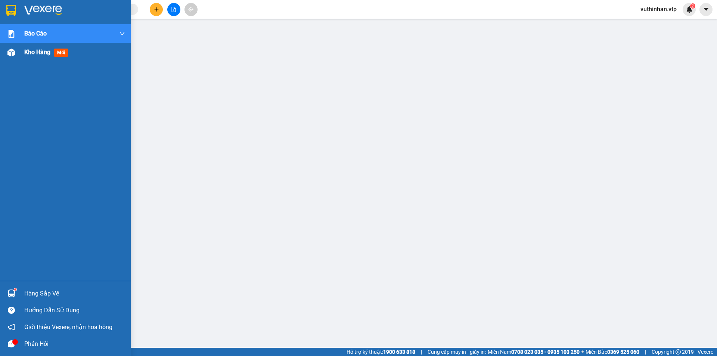
click at [37, 54] on span "Kho hàng" at bounding box center [37, 52] width 26 height 7
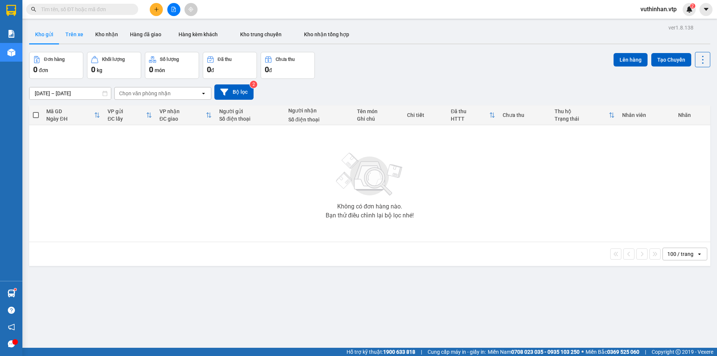
click at [81, 38] on button "Trên xe" at bounding box center [74, 34] width 30 height 18
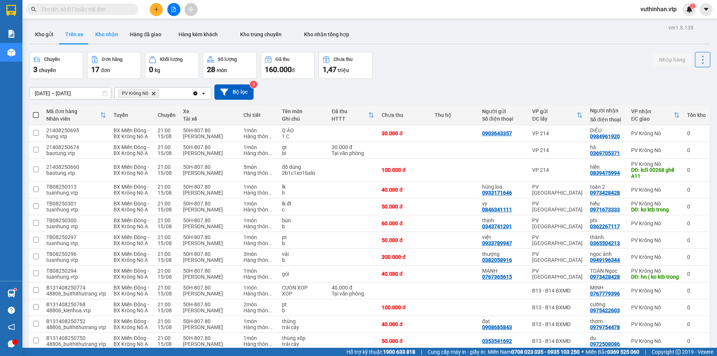
click at [109, 34] on button "Kho nhận" at bounding box center [106, 34] width 35 height 18
type input "01/07/2025 – 15/08/2025"
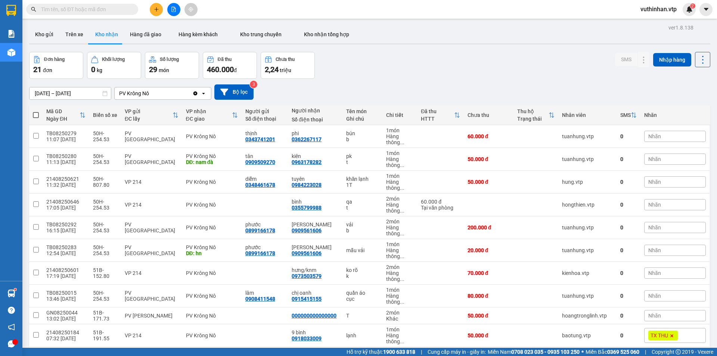
click at [87, 9] on input "text" at bounding box center [85, 9] width 88 height 8
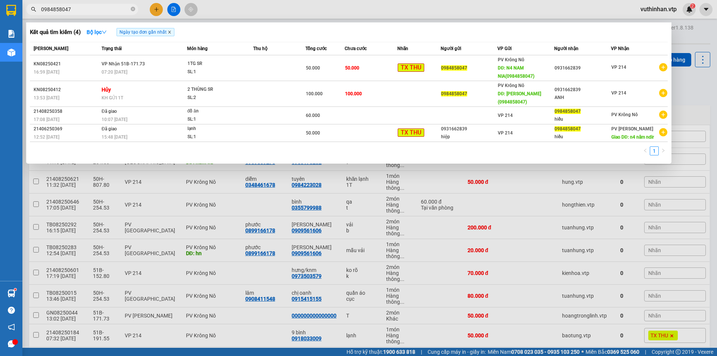
type input "0984858047"
click at [171, 33] on icon "close" at bounding box center [170, 32] width 4 height 4
click at [131, 9] on icon "close-circle" at bounding box center [133, 9] width 4 height 4
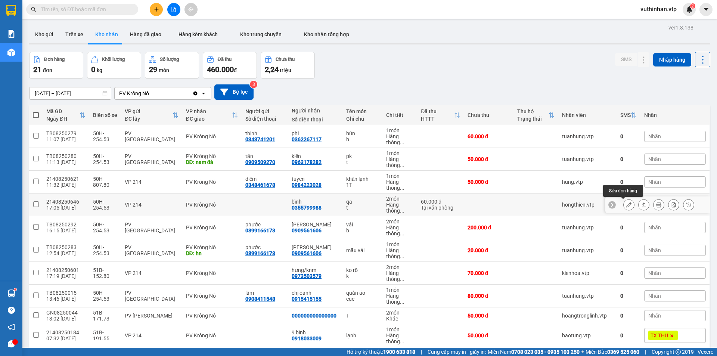
click at [627, 204] on icon at bounding box center [629, 204] width 5 height 5
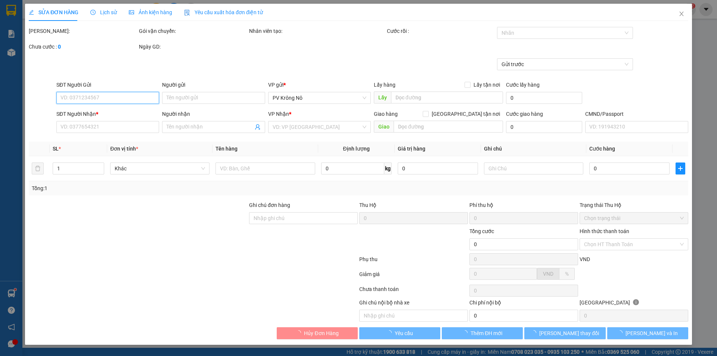
type input "3.000"
type input "0355799988"
type input "bình"
type input "60.000"
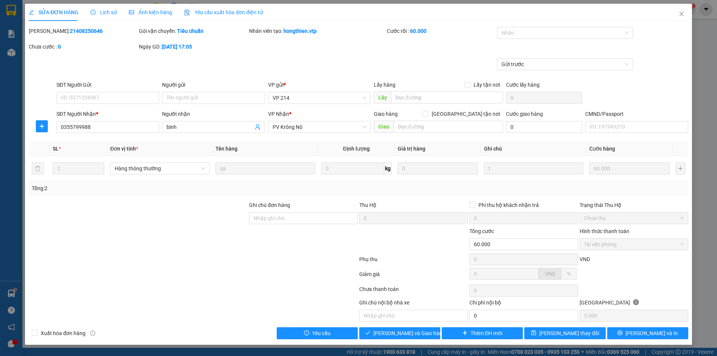
click at [103, 10] on span "Lịch sử" at bounding box center [103, 12] width 27 height 6
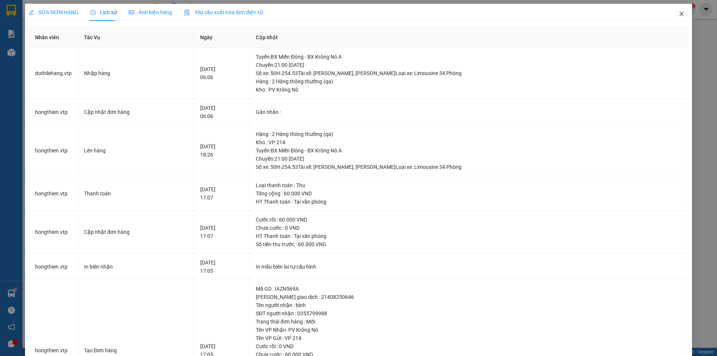
click at [679, 12] on icon "close" at bounding box center [682, 14] width 6 height 6
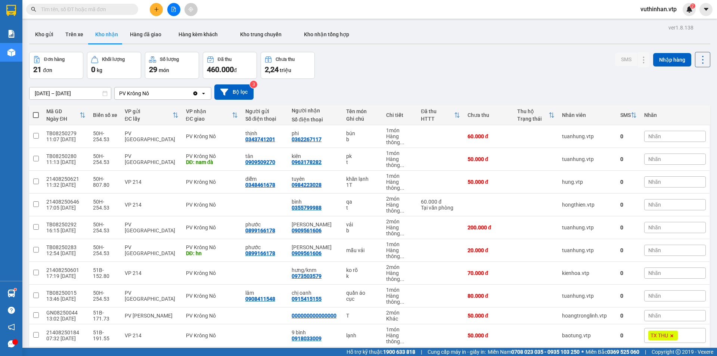
click at [170, 12] on button at bounding box center [173, 9] width 13 height 13
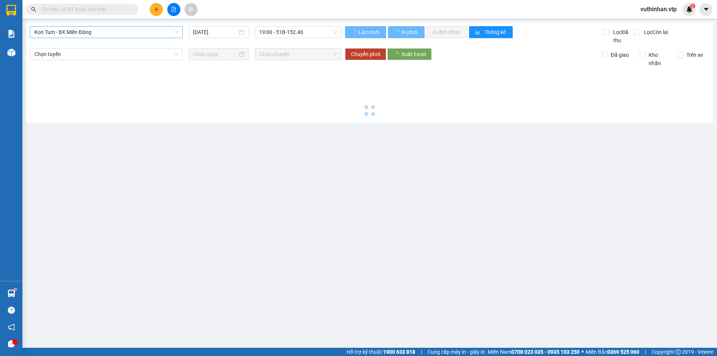
click at [117, 35] on span "Kon Tum - BX Miền Đông" at bounding box center [106, 32] width 144 height 11
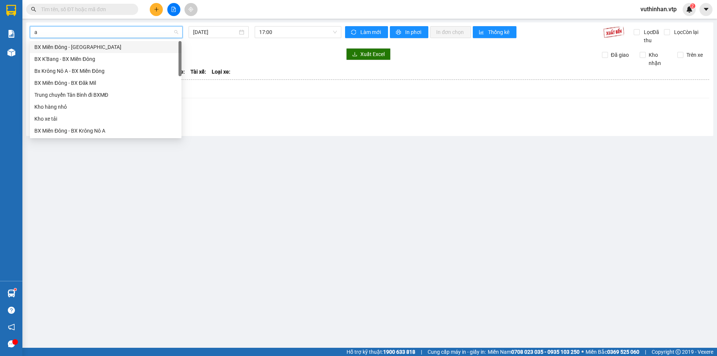
type input "a"
click at [65, 57] on div "Bx Krông Nô A - BX Miền Đông" at bounding box center [105, 59] width 143 height 8
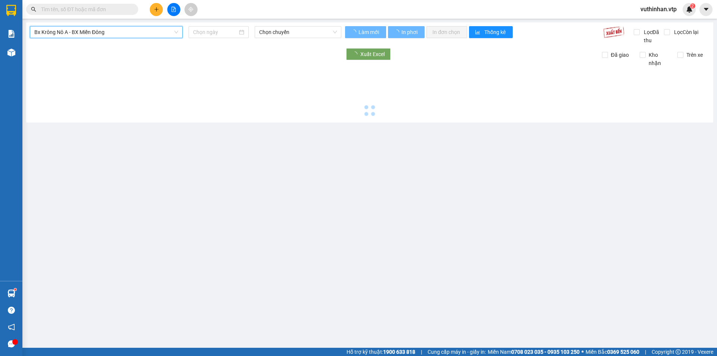
type input "[DATE]"
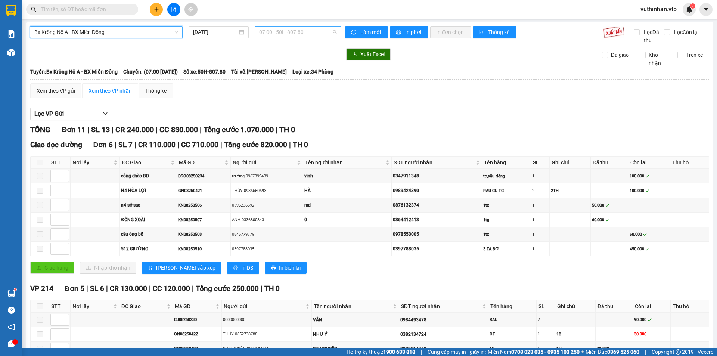
click at [296, 33] on span "07:00 - 50H-807.80" at bounding box center [298, 32] width 78 height 11
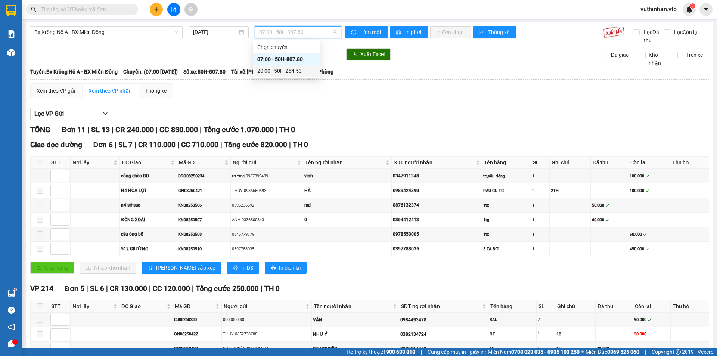
click at [280, 69] on div "20:00 - 50H-254.53" at bounding box center [286, 71] width 58 height 8
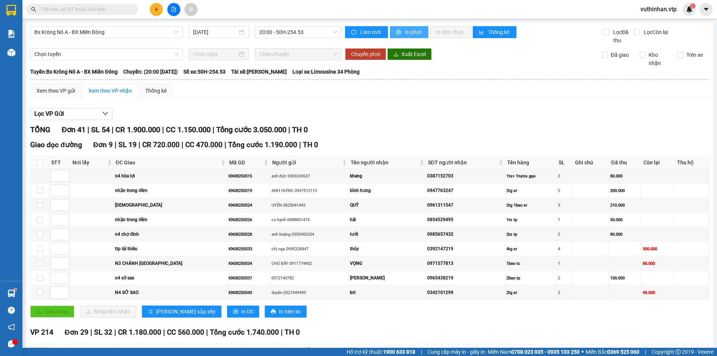
click at [414, 33] on span "In phơi" at bounding box center [413, 32] width 17 height 8
click at [411, 32] on span "In phơi" at bounding box center [413, 32] width 17 height 8
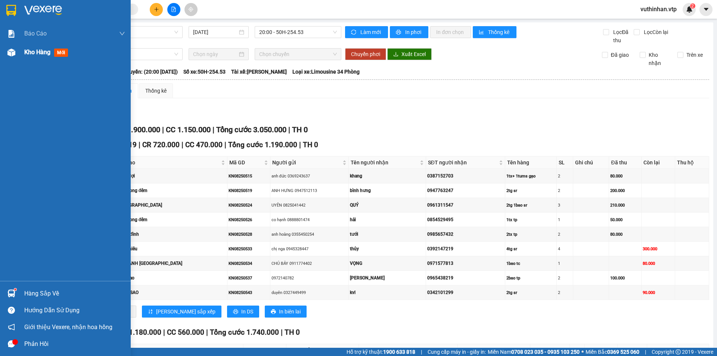
click at [15, 53] on img at bounding box center [11, 53] width 8 height 8
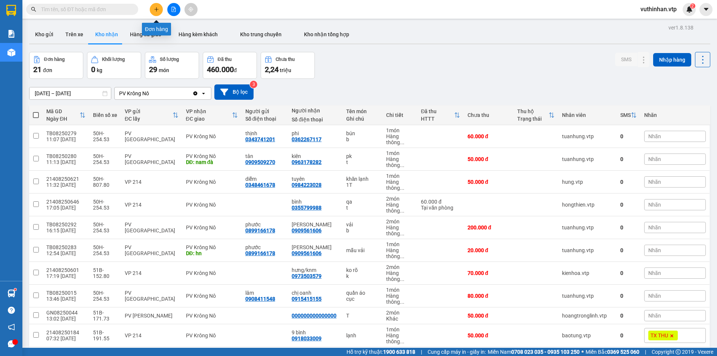
click at [157, 9] on icon "plus" at bounding box center [156, 9] width 4 height 0
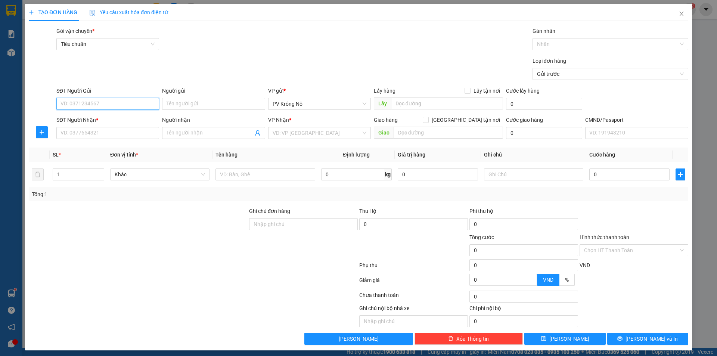
click at [104, 102] on input "SĐT Người Gửi" at bounding box center [107, 104] width 103 height 12
click at [91, 136] on input "SĐT Người Nhận *" at bounding box center [107, 133] width 103 height 12
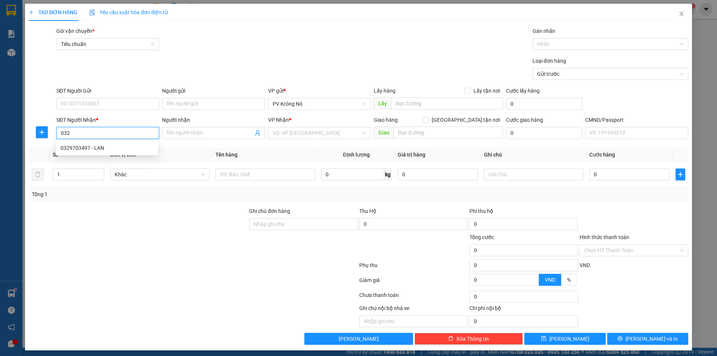
type input "032"
type input "0326465531"
click at [203, 132] on input "Người nhận" at bounding box center [210, 133] width 86 height 8
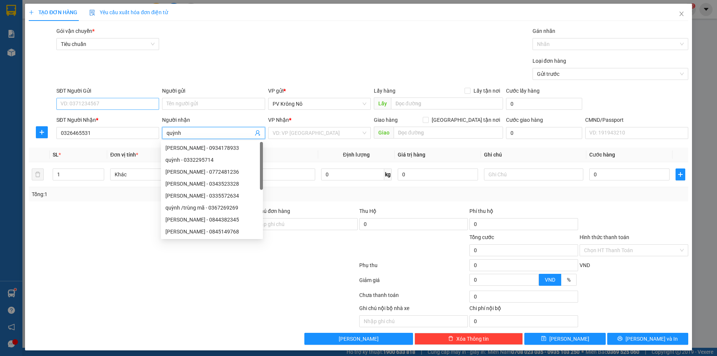
type input "quỳnh"
click at [67, 102] on input "SĐT Người Gửi" at bounding box center [107, 104] width 103 height 12
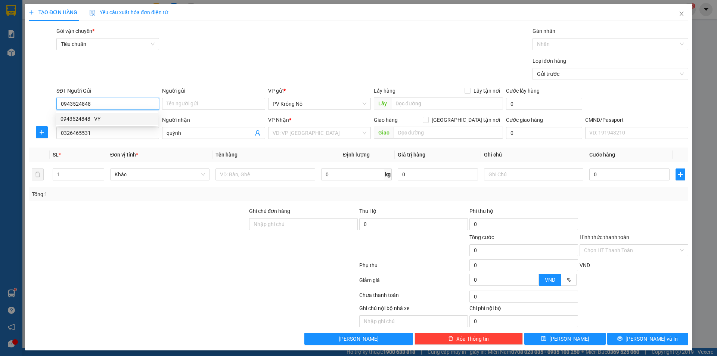
type input "0943524531"
type input "anh tuấn"
drag, startPoint x: 100, startPoint y: 102, endPoint x: 11, endPoint y: 95, distance: 89.2
click at [11, 95] on div "TẠO ĐƠN HÀNG Yêu cầu xuất hóa đơn điện tử Transit Pickup Surcharge Ids Transit …" at bounding box center [358, 178] width 717 height 356
click at [90, 116] on div "0943524848 - VY" at bounding box center [107, 119] width 93 height 8
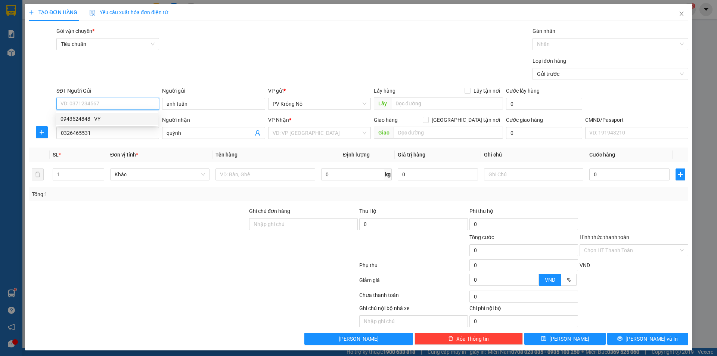
type input "0943524848"
type input "VY"
type input "0943524848"
click at [328, 129] on input "search" at bounding box center [317, 132] width 89 height 11
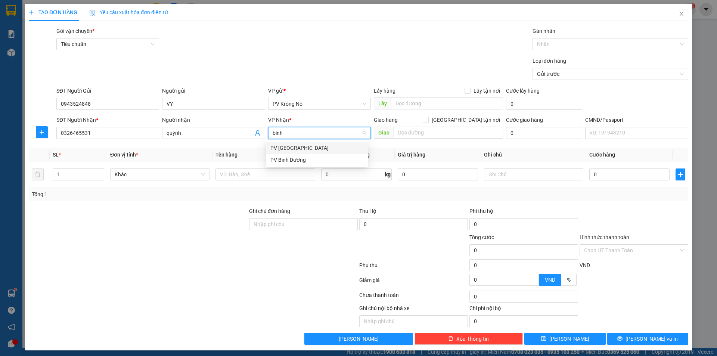
type input "bình"
click at [409, 131] on input "text" at bounding box center [448, 133] width 109 height 12
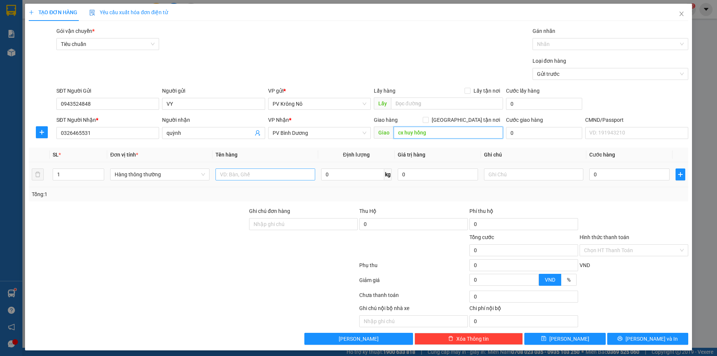
type input "cx huy hồng"
click at [257, 173] on input "text" at bounding box center [265, 175] width 99 height 12
type input "1tg sr"
click at [633, 175] on input "0" at bounding box center [630, 175] width 80 height 12
type input "005"
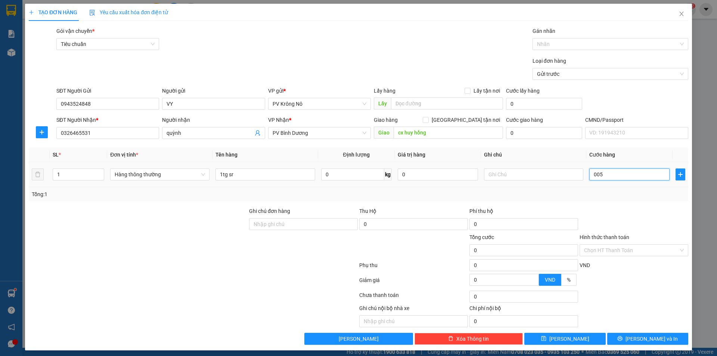
type input "5"
type input "0.050"
type input "50"
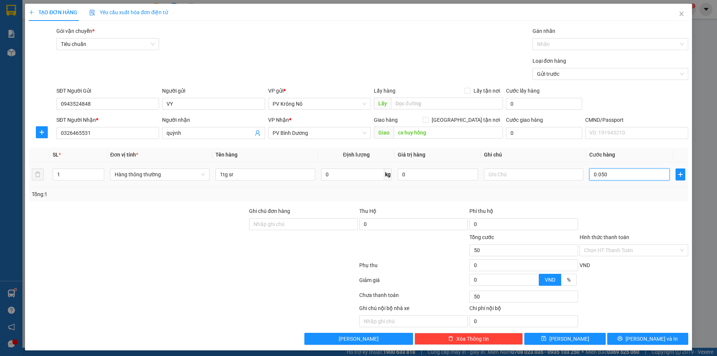
type input "00.500"
type input "500"
type input "0.005.000"
type input "5.000"
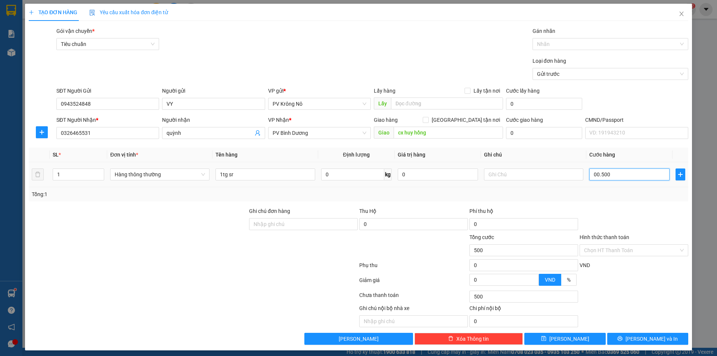
type input "5.000"
type input "000.050.000"
type input "50.000"
click at [627, 337] on button "[PERSON_NAME] và In" at bounding box center [648, 339] width 81 height 12
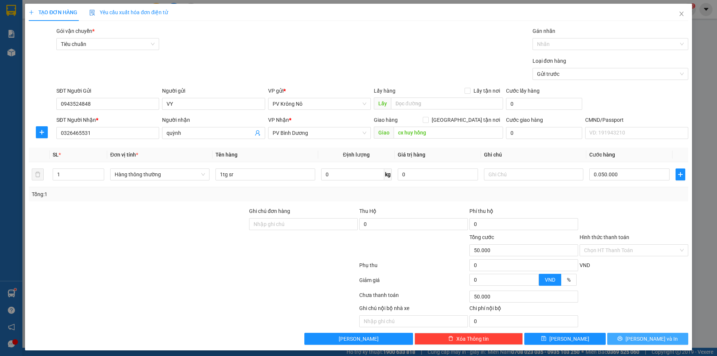
type input "50.000"
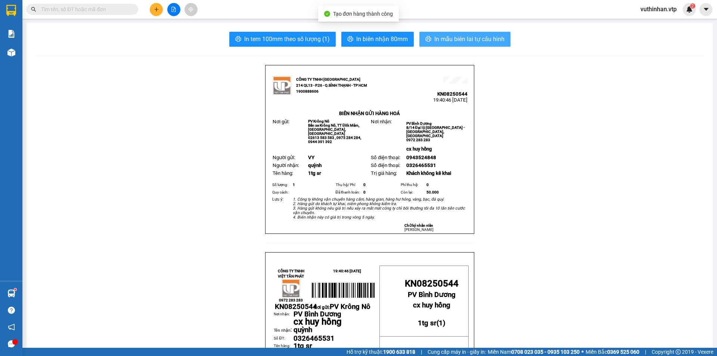
click at [460, 34] on span "In mẫu biên lai tự cấu hình" at bounding box center [470, 38] width 70 height 9
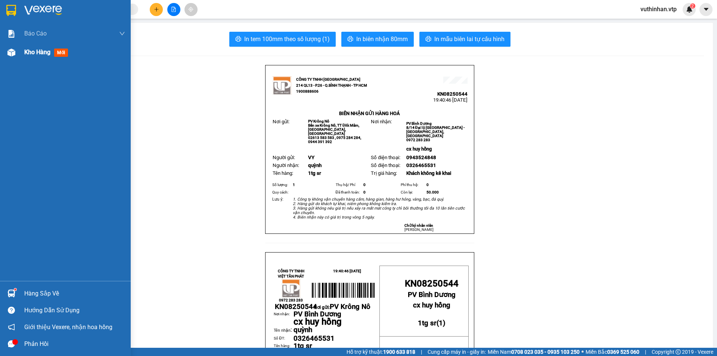
click at [34, 52] on span "Kho hàng" at bounding box center [37, 52] width 26 height 7
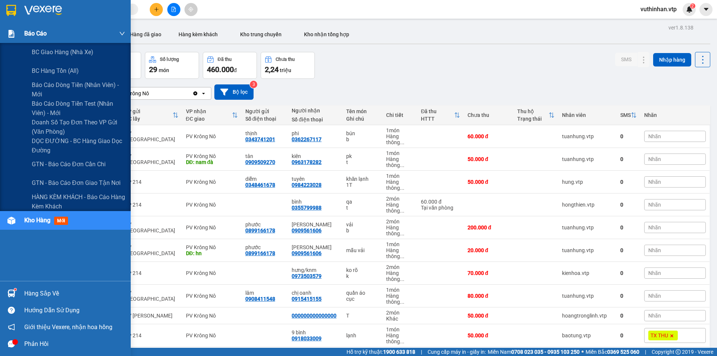
click at [14, 37] on img at bounding box center [11, 34] width 8 height 8
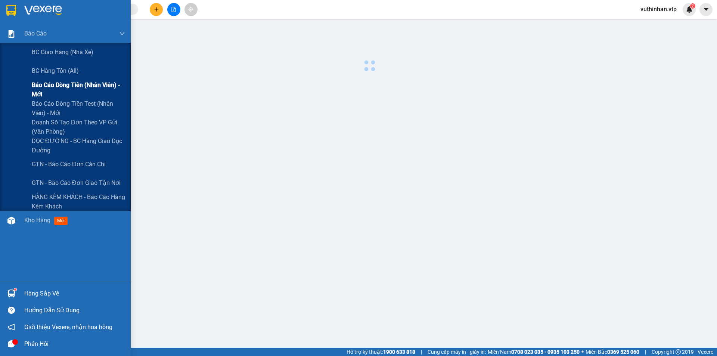
click at [41, 90] on span "Báo cáo dòng tiền (nhân viên) - mới" at bounding box center [78, 89] width 93 height 19
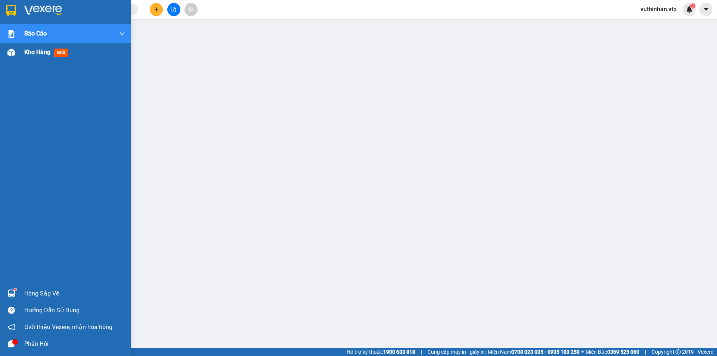
click at [10, 54] on img at bounding box center [11, 53] width 8 height 8
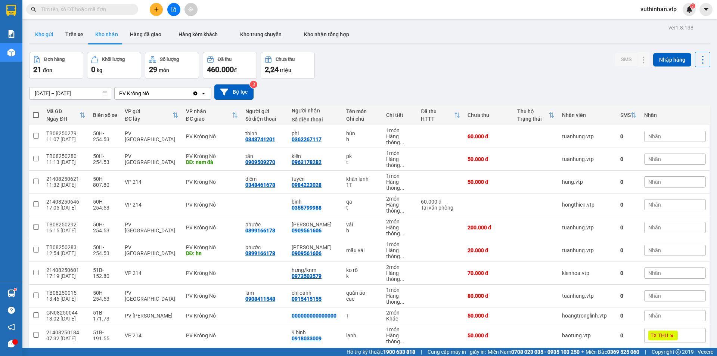
click at [51, 33] on button "Kho gửi" at bounding box center [44, 34] width 30 height 18
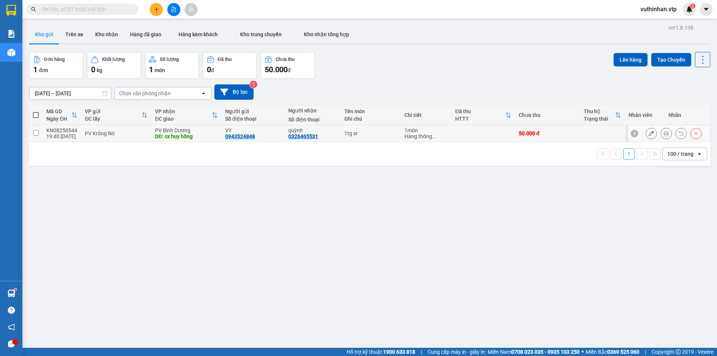
click at [134, 130] on div "PV Krông Nô" at bounding box center [116, 133] width 63 height 6
checkbox input "true"
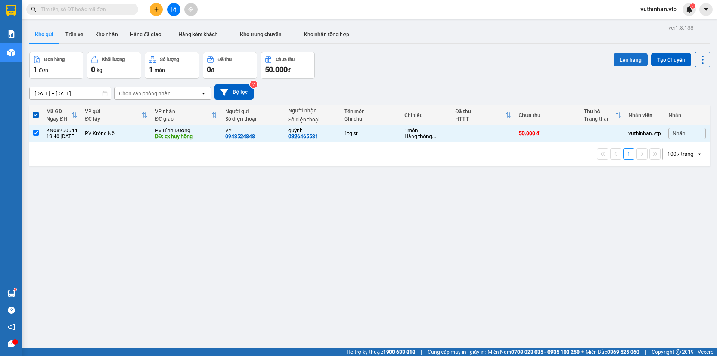
click at [623, 57] on button "Lên hàng" at bounding box center [631, 59] width 34 height 13
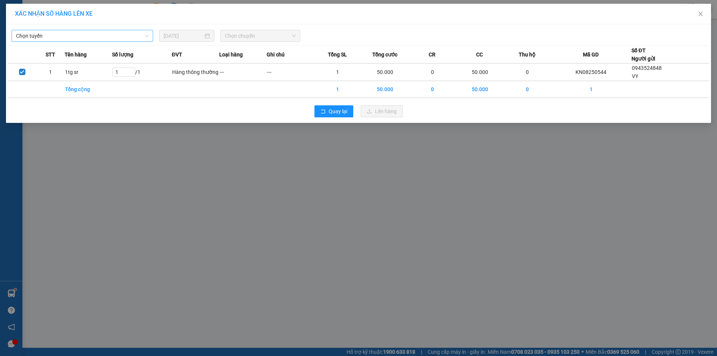
click at [88, 35] on span "Chọn tuyến" at bounding box center [82, 35] width 133 height 11
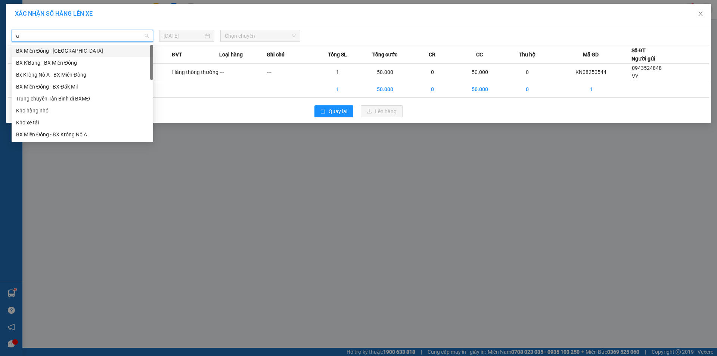
type input "a"
click at [64, 64] on div "Bx Krông Nô A - BX Miền Đông" at bounding box center [82, 63] width 133 height 8
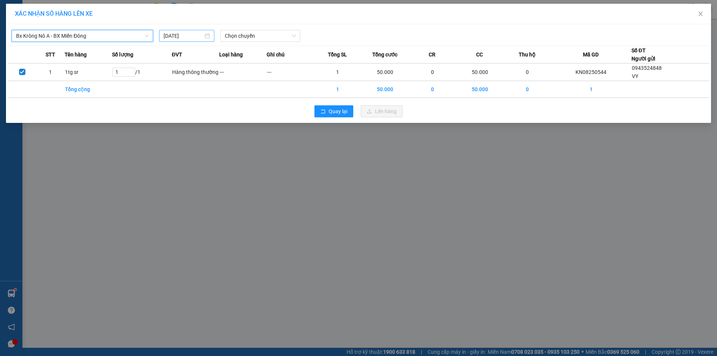
click at [205, 34] on div "[DATE]" at bounding box center [187, 36] width 46 height 8
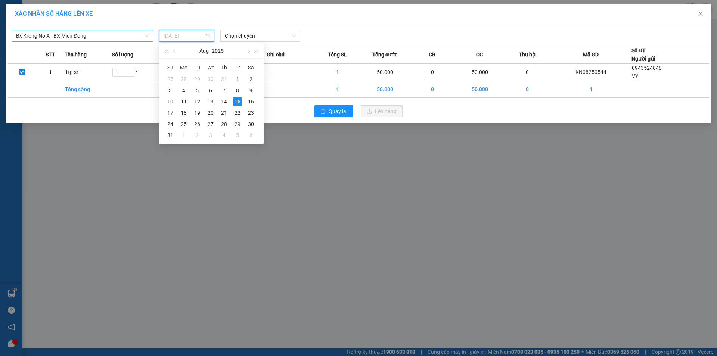
click at [251, 99] on div "16" at bounding box center [251, 101] width 9 height 9
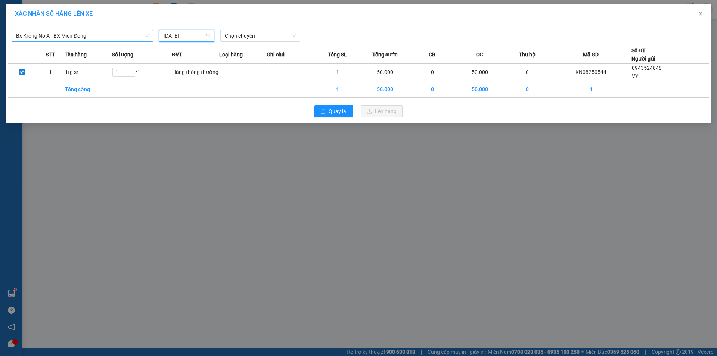
type input "16/08/2025"
click at [269, 38] on span "Chọn chuyến" at bounding box center [260, 35] width 71 height 11
click at [245, 65] on div "07:00 - 51B-171.73" at bounding box center [254, 63] width 58 height 8
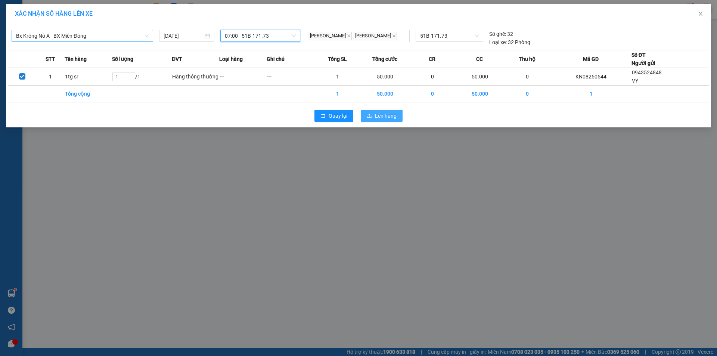
click at [368, 118] on icon "upload" at bounding box center [369, 115] width 5 height 5
